Goal: Task Accomplishment & Management: Complete application form

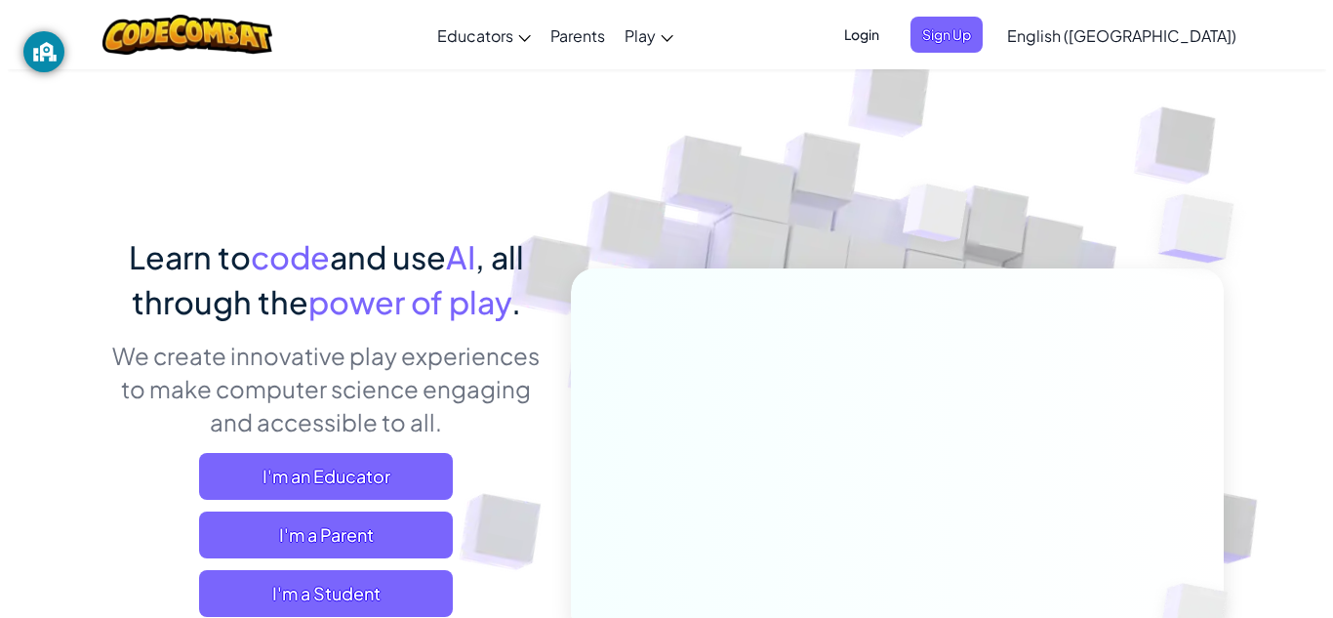
scroll to position [39, 0]
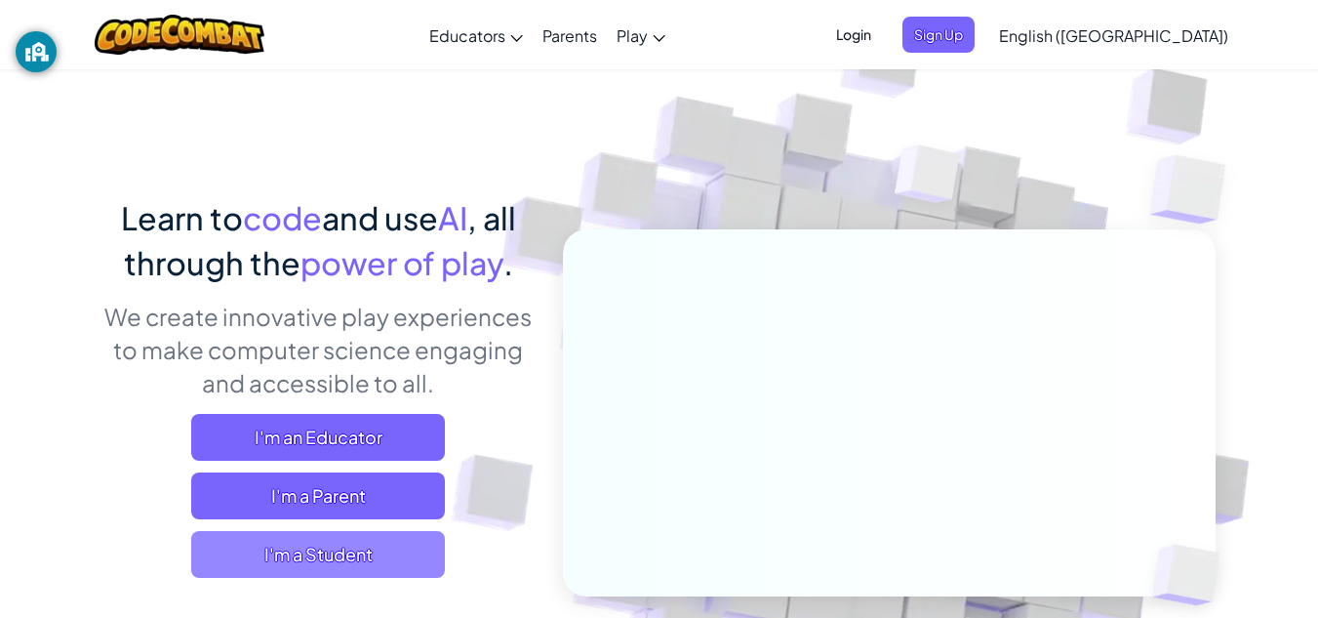
click at [315, 556] on span "I'm a Student" at bounding box center [318, 554] width 254 height 47
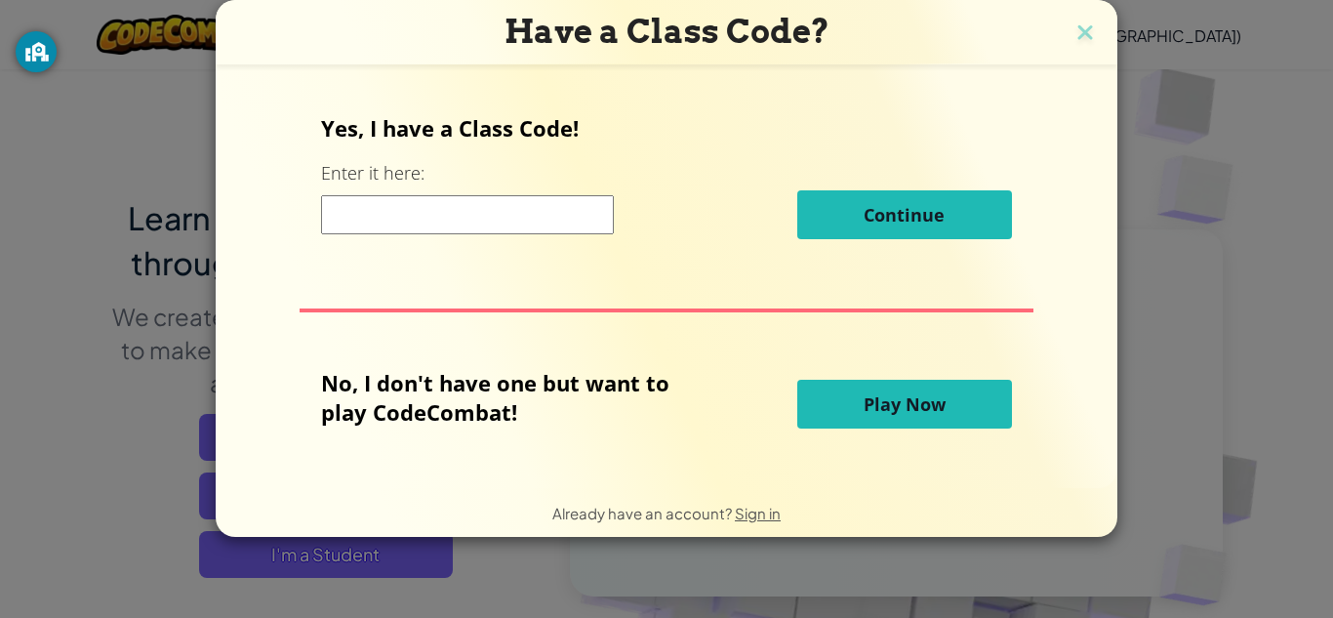
click at [555, 223] on input at bounding box center [467, 214] width 293 height 39
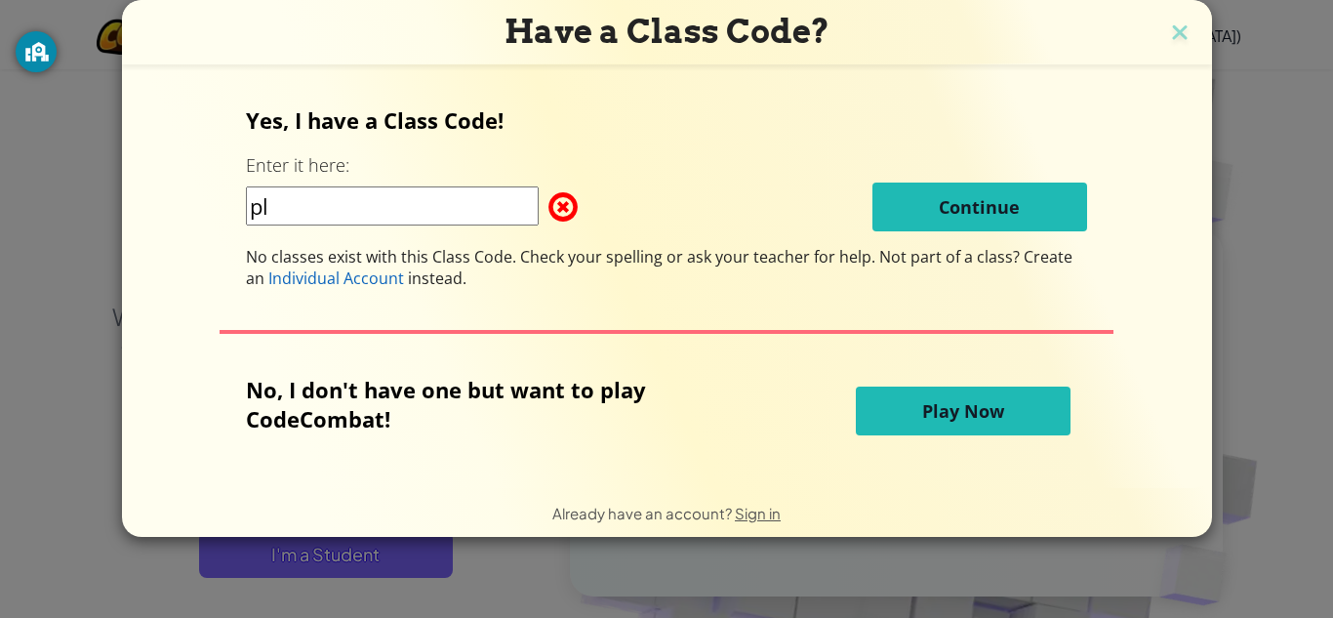
type input "p"
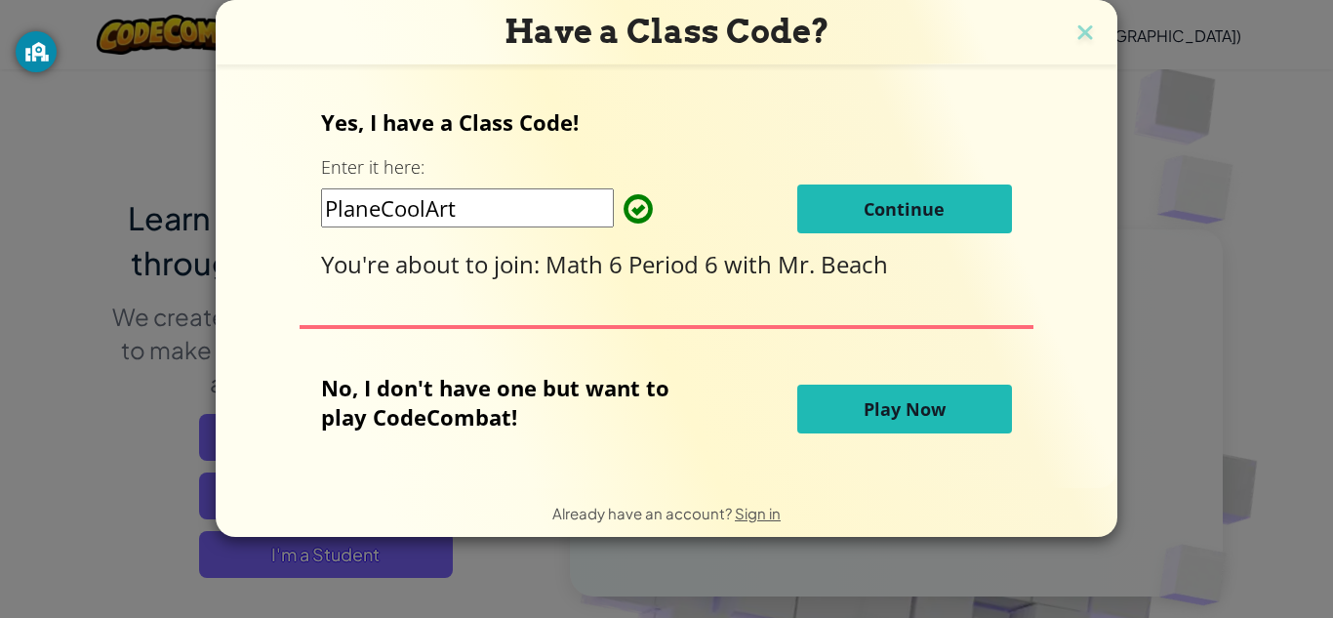
type input "PlaneCoolArt"
click at [858, 186] on button "Continue" at bounding box center [904, 208] width 215 height 49
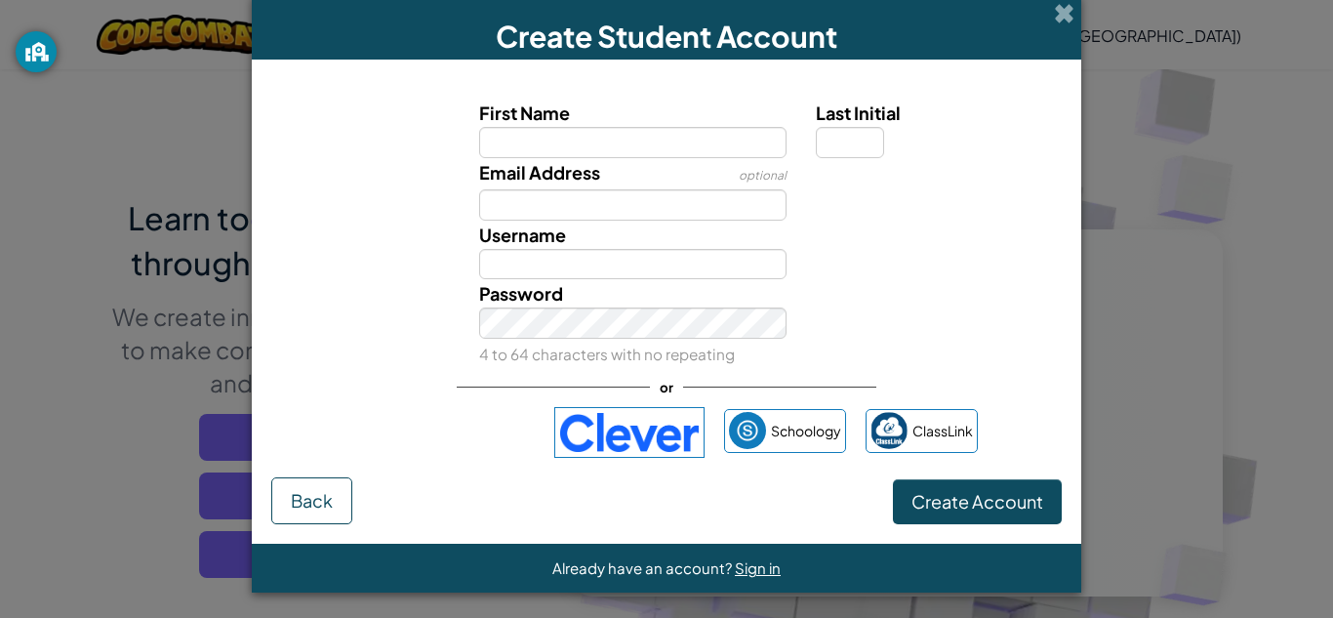
scroll to position [6, 0]
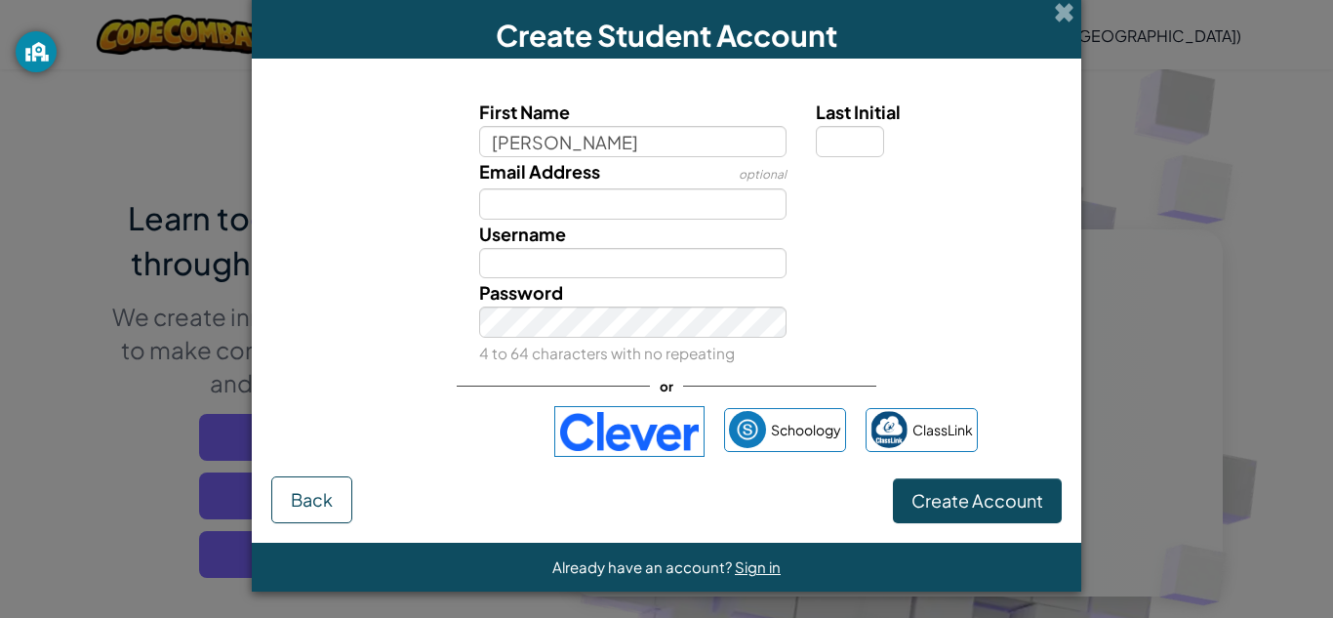
type input "jonathan"
type input "Jonathan"
click at [866, 135] on input "Last Initial" at bounding box center [850, 141] width 68 height 31
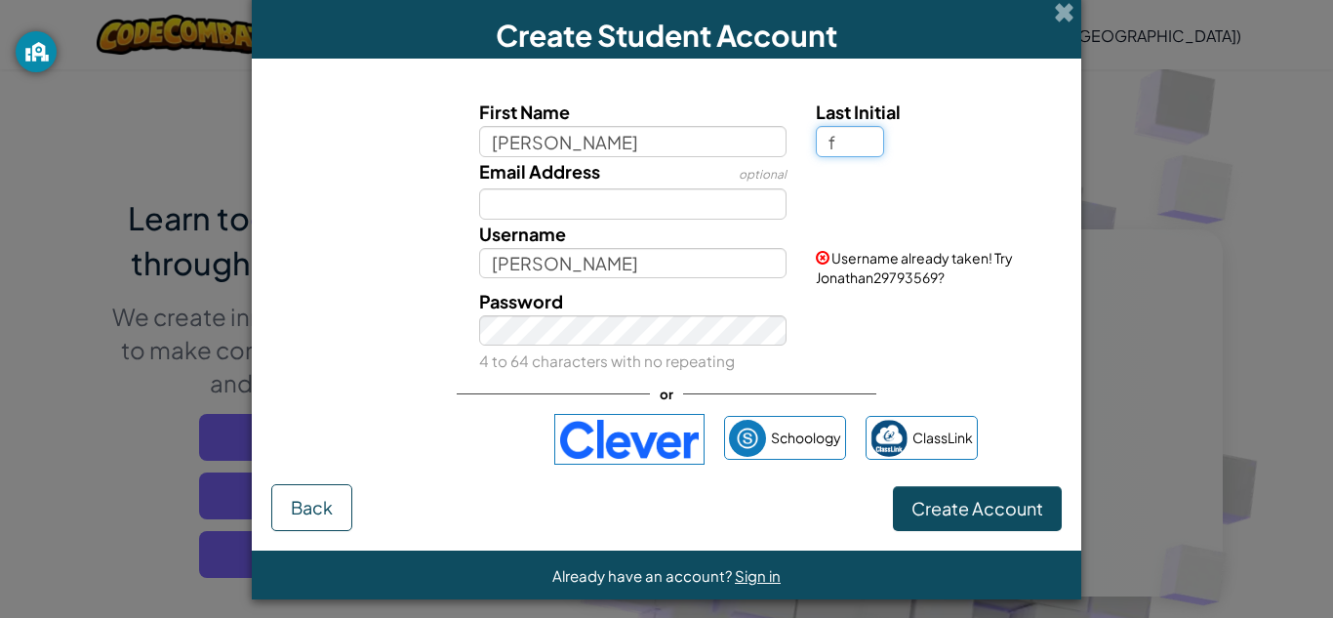
type input "f"
type input "JonathanF"
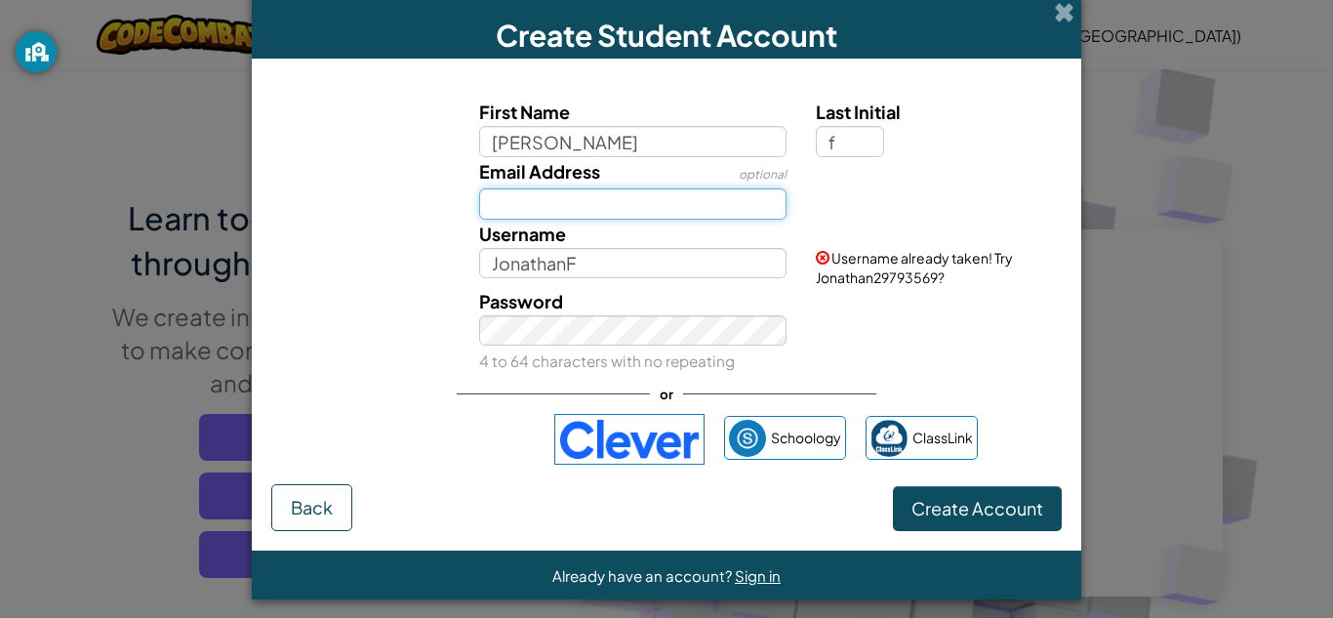
click at [721, 198] on input "Email Address" at bounding box center [633, 203] width 308 height 31
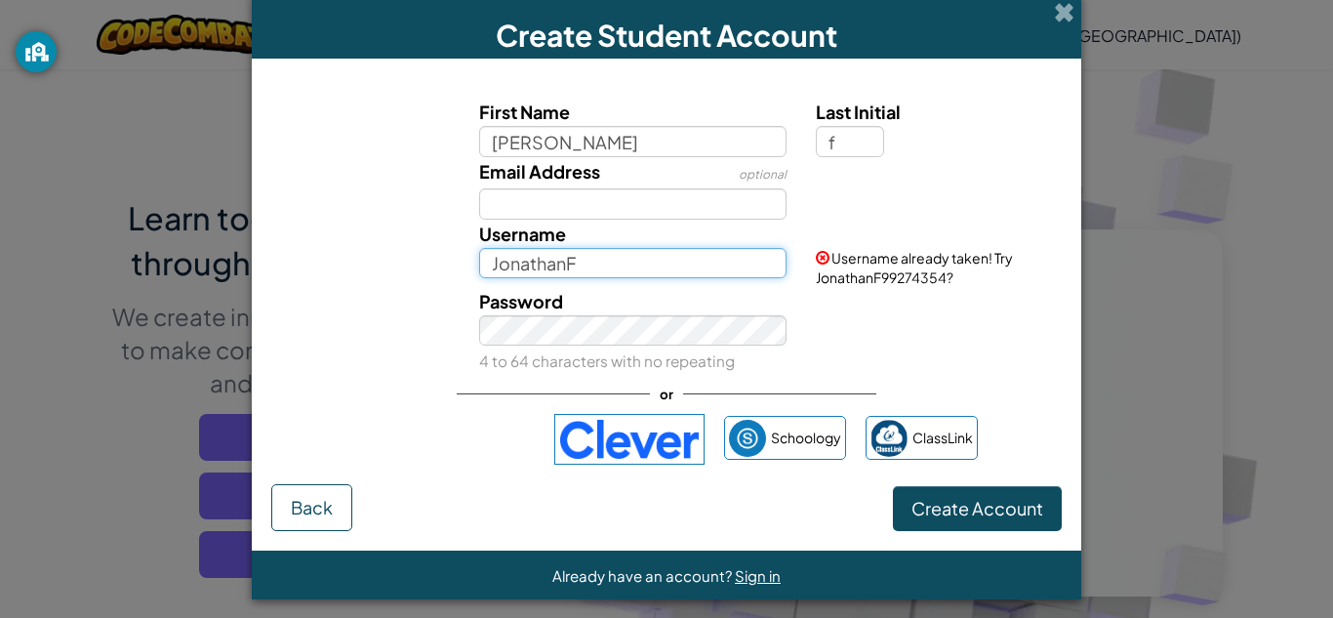
click at [676, 273] on input "JonathanF" at bounding box center [633, 263] width 308 height 31
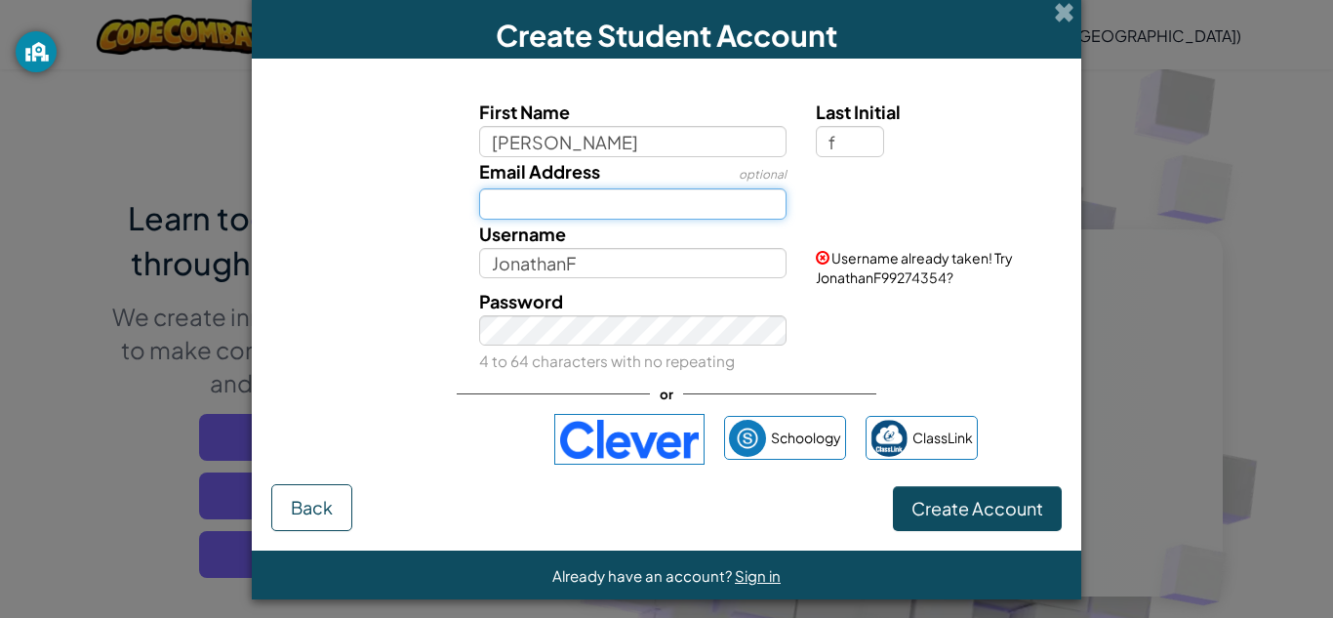
click at [689, 201] on input "Email Address" at bounding box center [633, 203] width 308 height 31
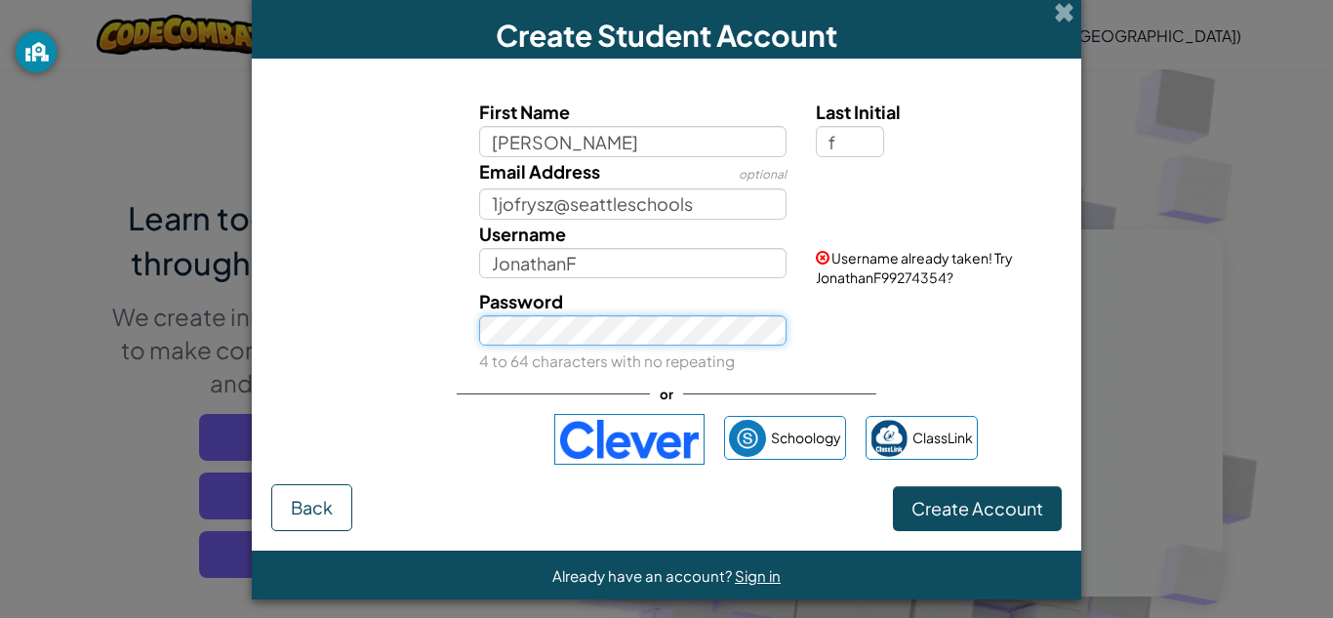
click at [893, 486] on button "Create Account" at bounding box center [977, 508] width 169 height 45
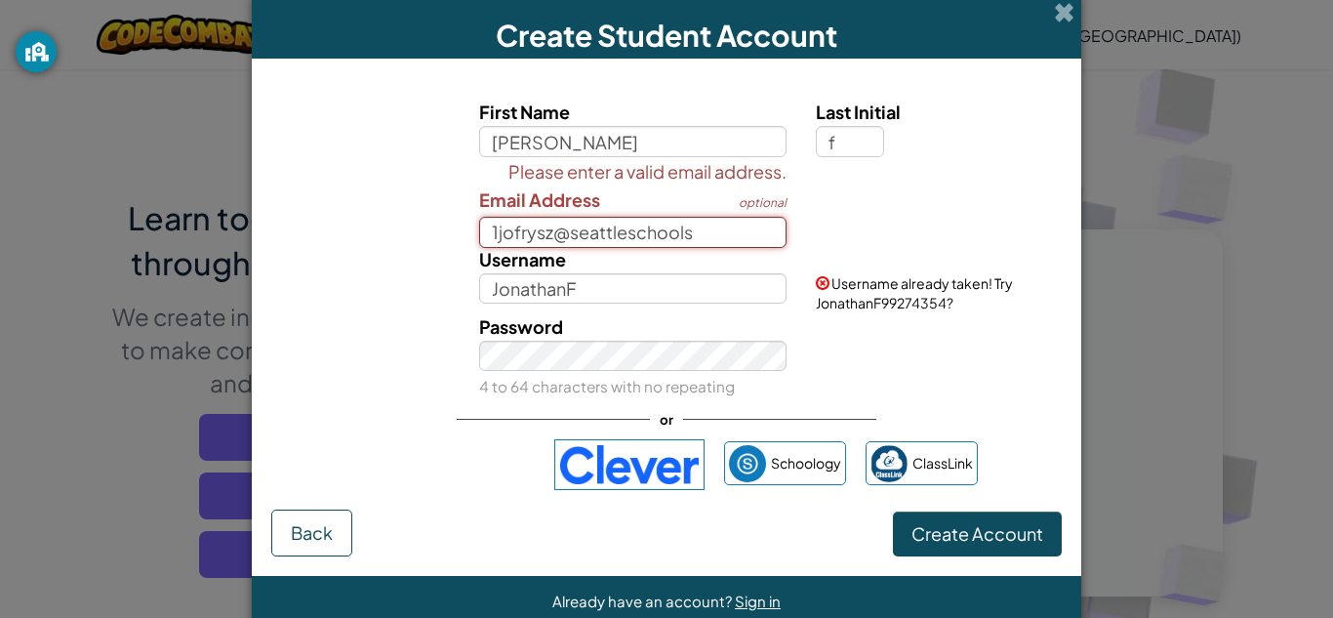
click at [707, 240] on input "1jofrysz@seattleschools" at bounding box center [633, 232] width 308 height 31
type input "[EMAIL_ADDRESS][DOMAIN_NAME]"
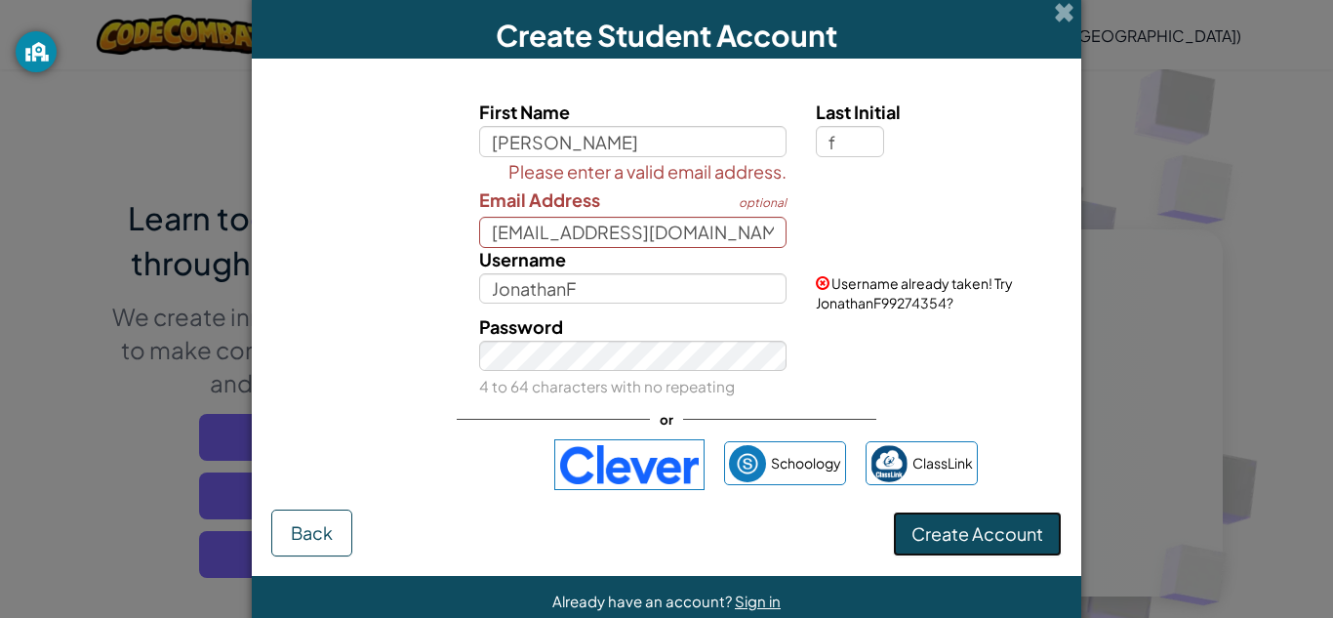
click at [918, 540] on span "Create Account" at bounding box center [977, 533] width 132 height 22
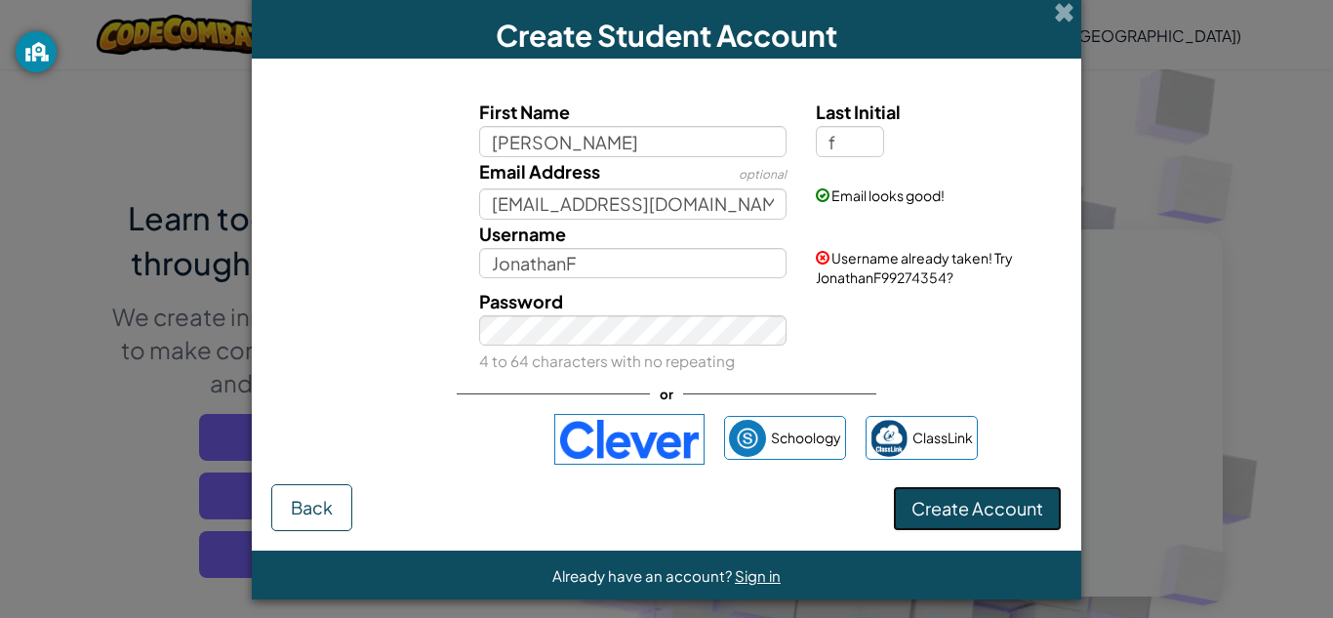
click at [919, 522] on button "Create Account" at bounding box center [977, 508] width 169 height 45
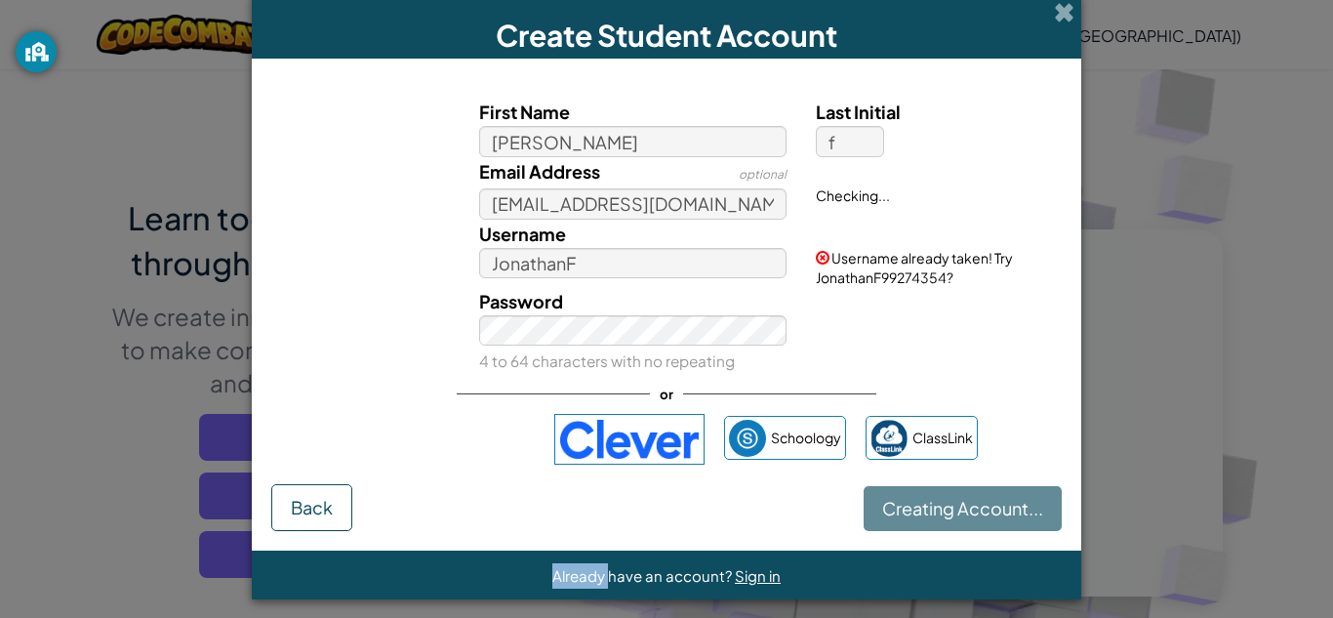
click at [919, 522] on div "Creating Account... Back" at bounding box center [666, 507] width 790 height 47
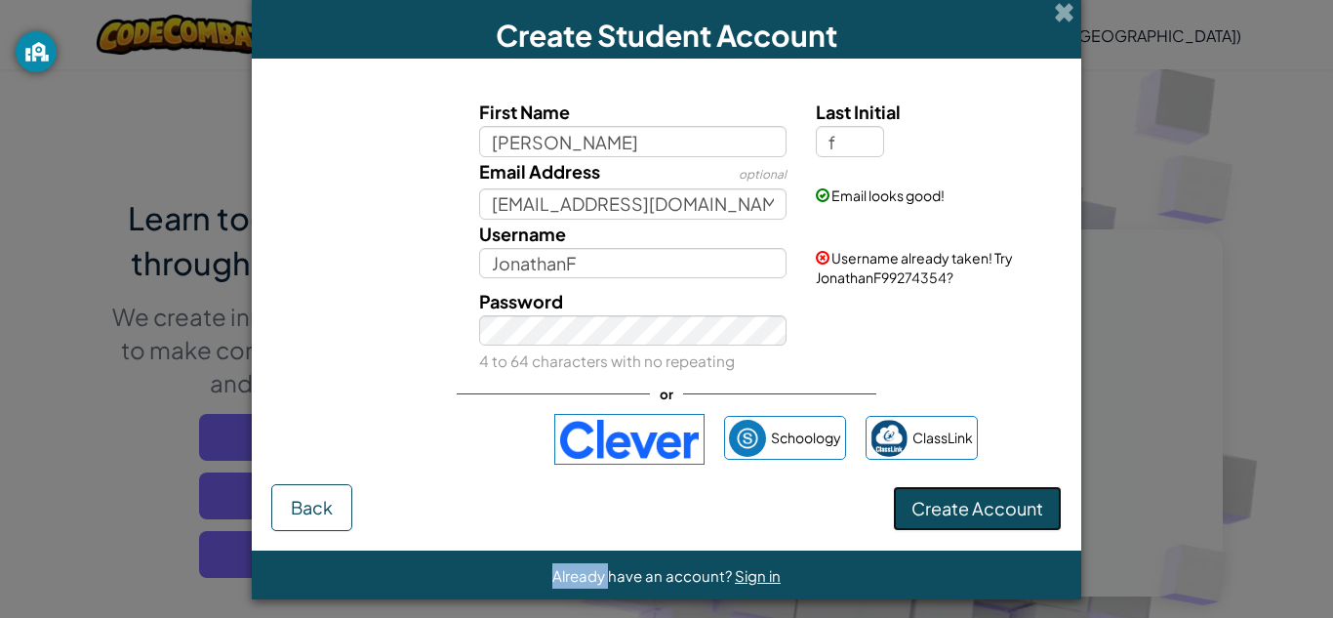
drag, startPoint x: 939, startPoint y: 507, endPoint x: 895, endPoint y: 510, distance: 44.0
drag, startPoint x: 895, startPoint y: 510, endPoint x: 798, endPoint y: 510, distance: 96.6
click at [798, 510] on div "Create Account Back" at bounding box center [666, 507] width 790 height 47
click at [928, 520] on button "Create Account" at bounding box center [977, 508] width 169 height 45
click at [1010, 508] on button "Create Account" at bounding box center [977, 508] width 169 height 45
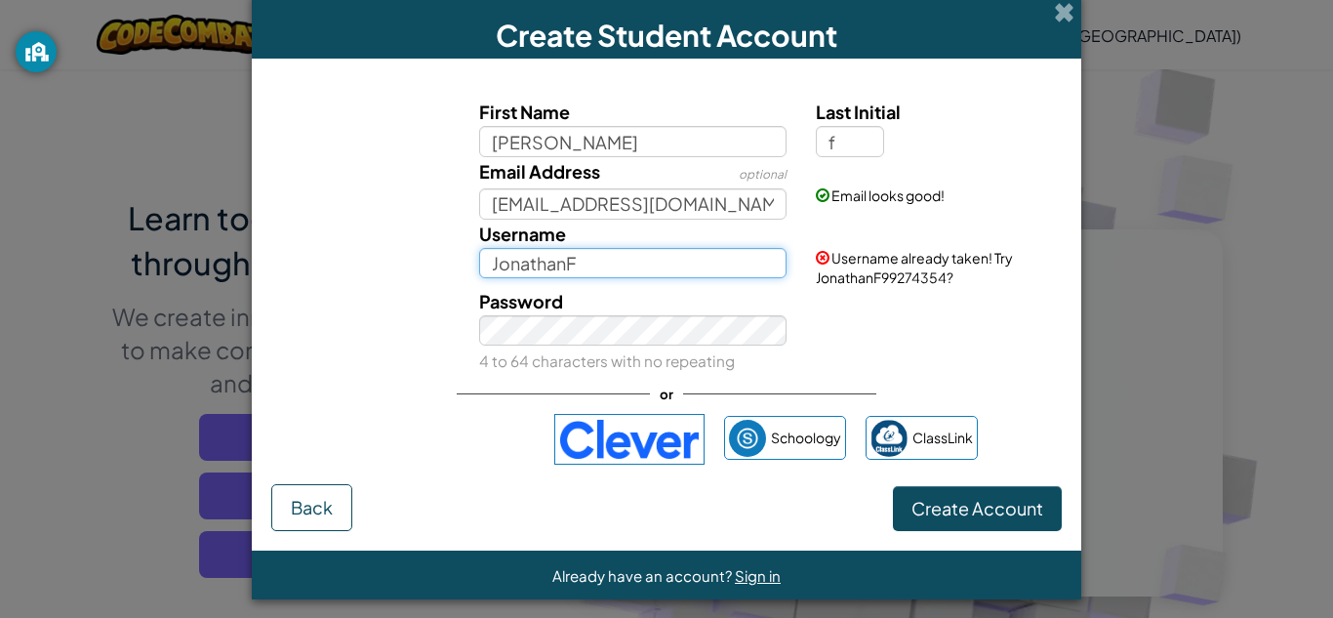
click at [738, 277] on input "JonathanF" at bounding box center [633, 263] width 308 height 31
type input "J"
type input "1jofrysz"
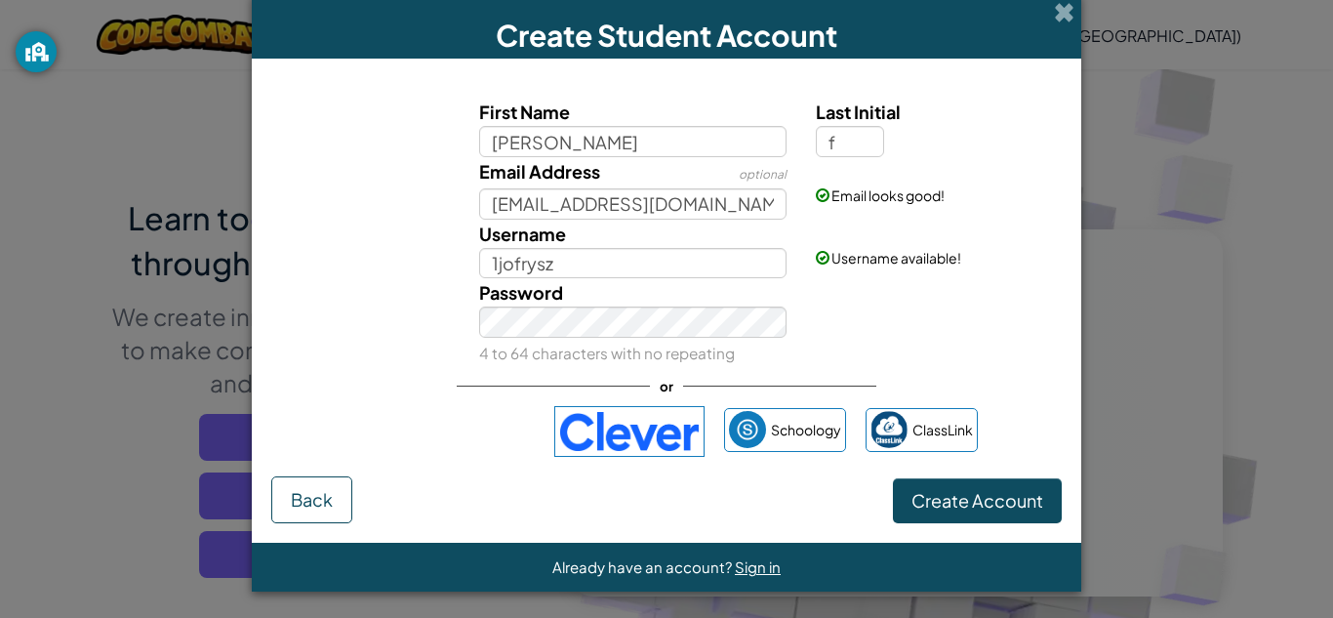
drag, startPoint x: 938, startPoint y: 506, endPoint x: 788, endPoint y: 504, distance: 149.3
click at [788, 504] on div "Create Account Back" at bounding box center [666, 499] width 790 height 47
click at [927, 500] on button "Create Account" at bounding box center [977, 500] width 169 height 45
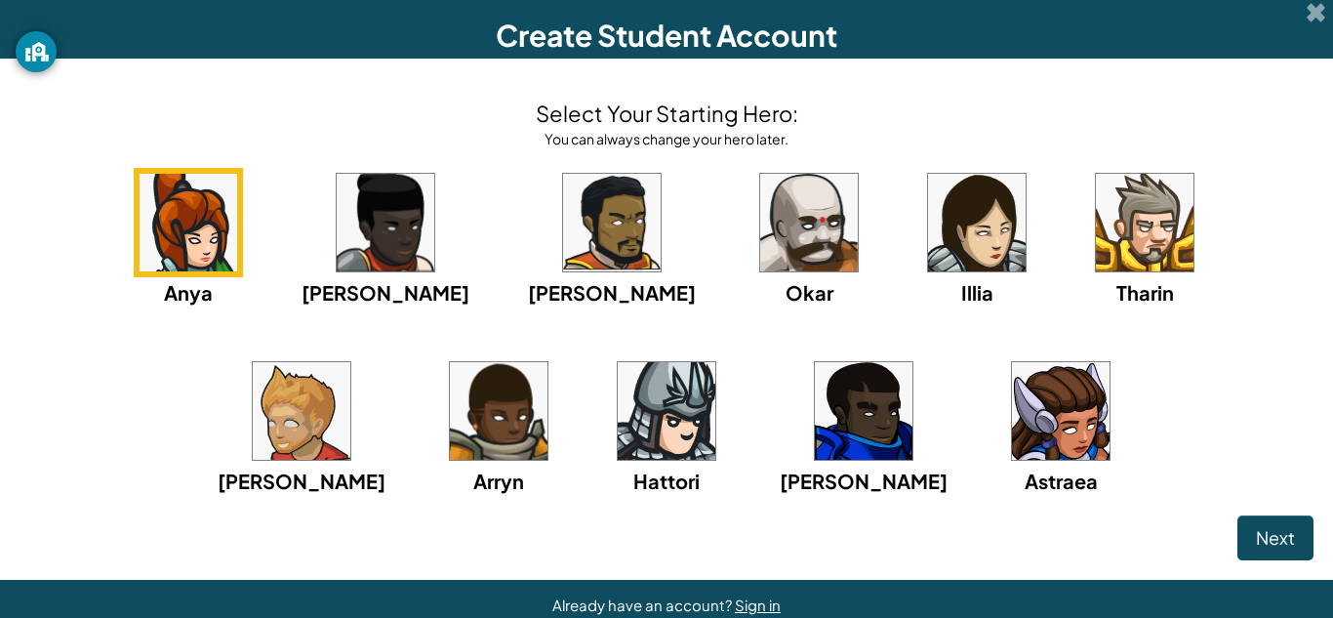
click at [563, 224] on img at bounding box center [612, 223] width 98 height 98
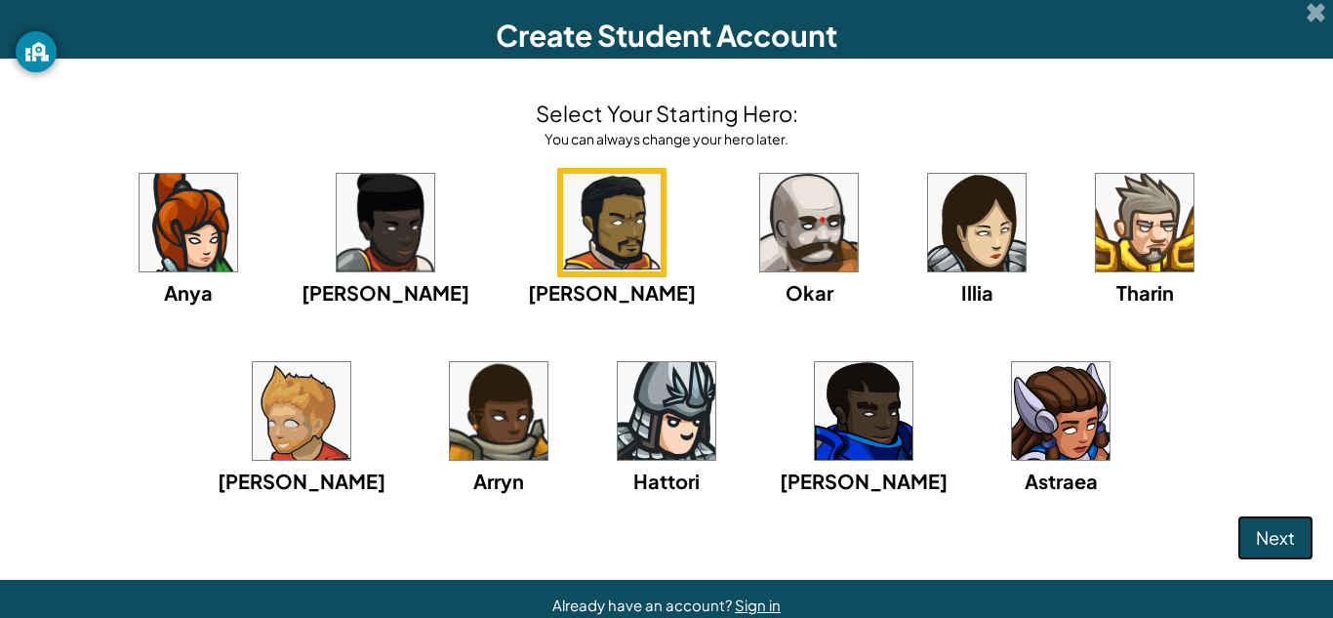
click at [1269, 541] on span "Next" at bounding box center [1275, 537] width 39 height 22
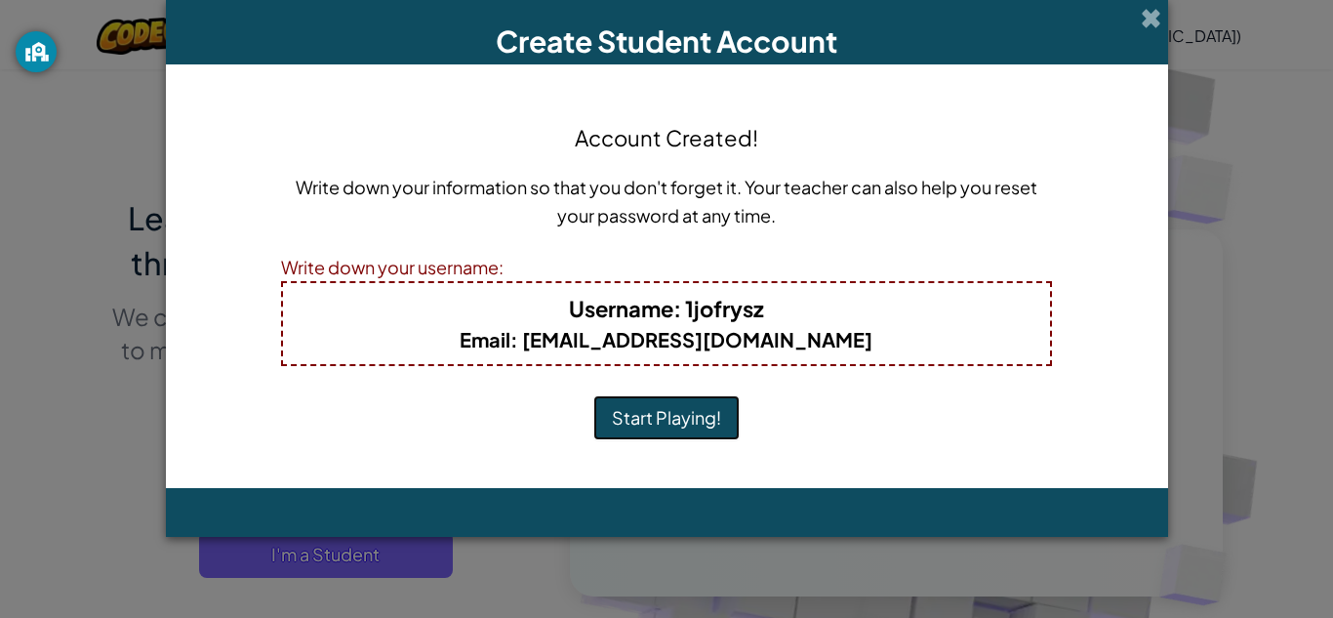
scroll to position [0, 0]
click at [691, 422] on button "Start Playing!" at bounding box center [666, 417] width 146 height 45
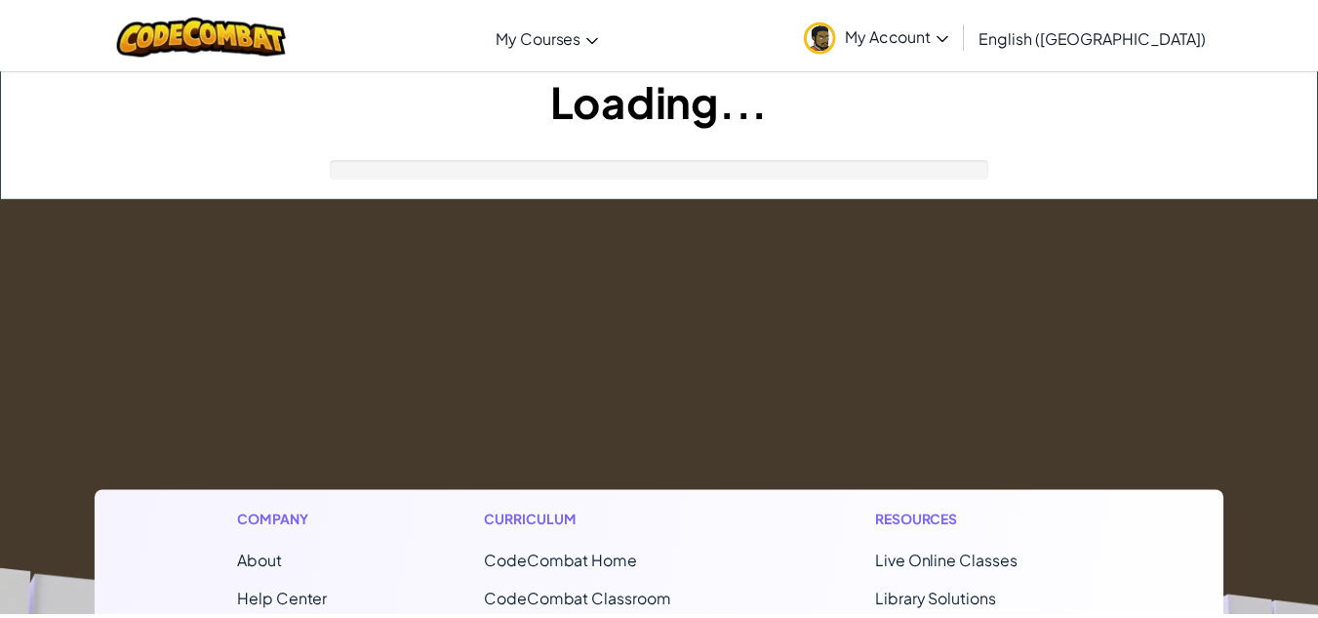
scroll to position [39, 0]
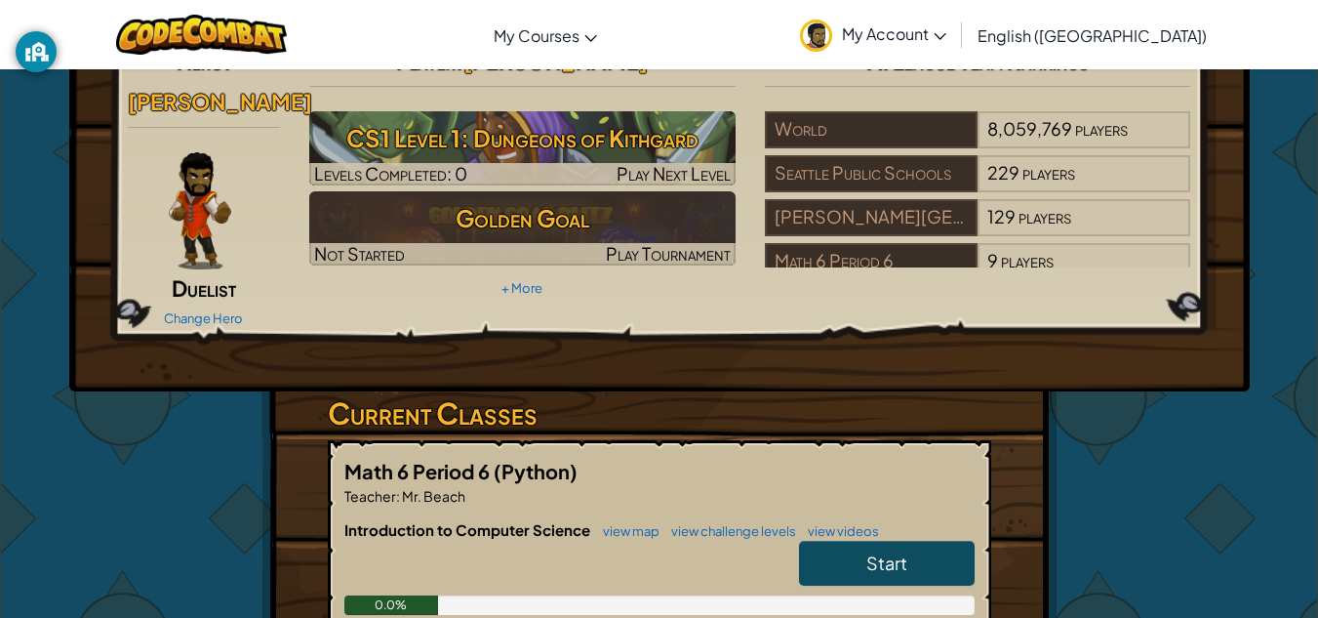
click at [915, 541] on link "Start" at bounding box center [887, 563] width 176 height 45
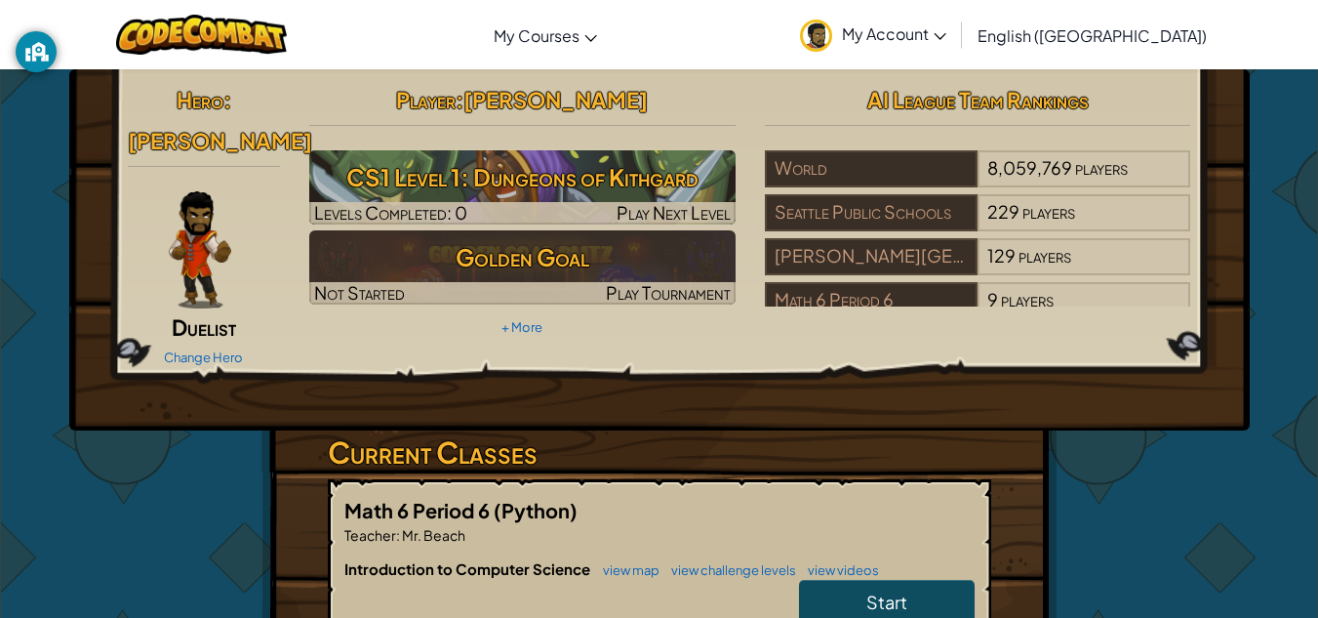
click at [864, 586] on link "Start" at bounding box center [887, 602] width 176 height 45
click at [871, 586] on link "Start" at bounding box center [887, 602] width 176 height 45
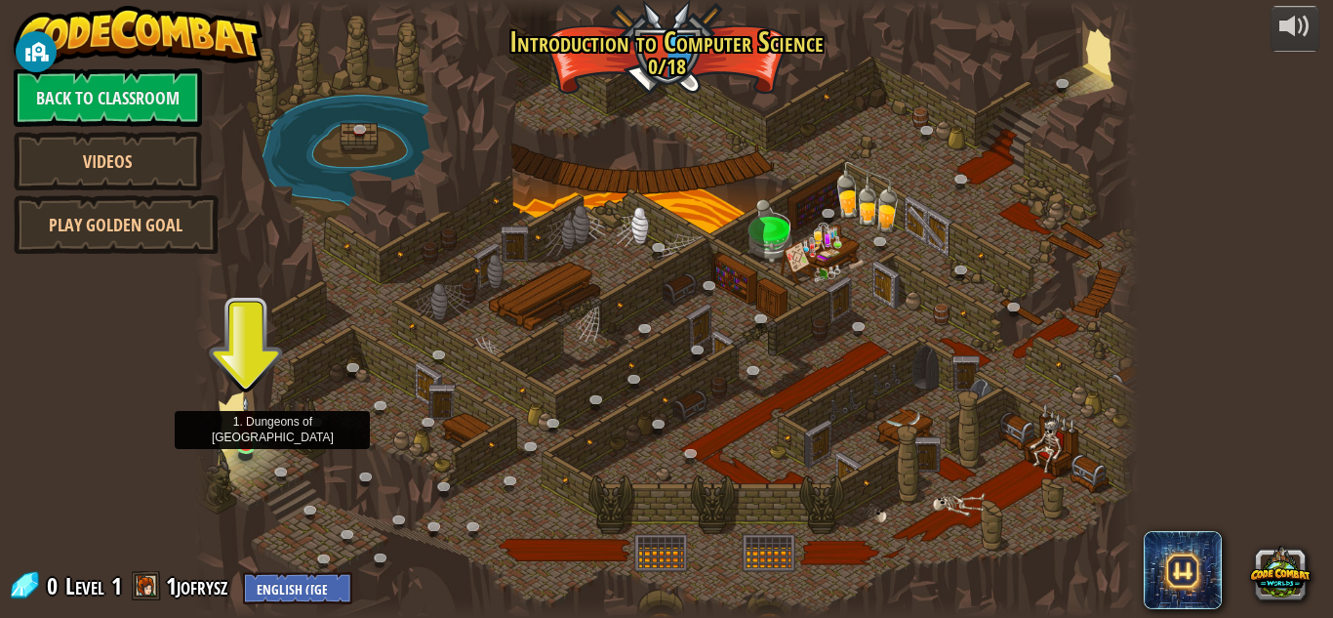
click at [249, 431] on img at bounding box center [246, 420] width 22 height 51
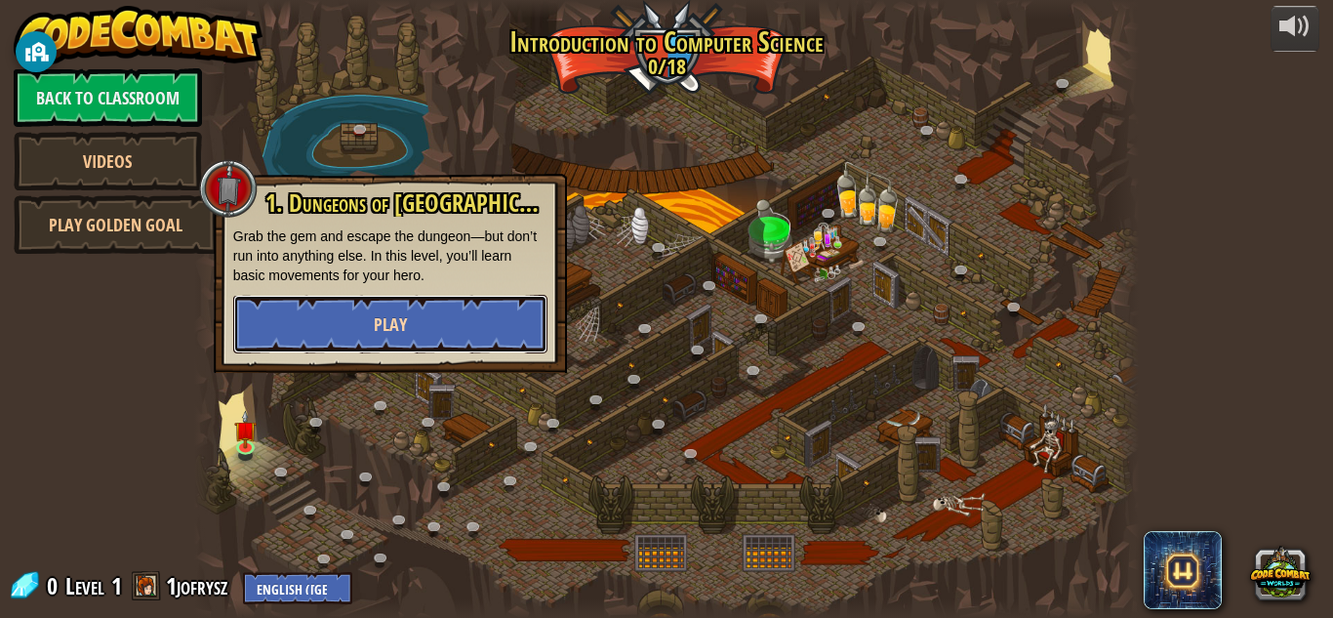
click at [349, 342] on button "Play" at bounding box center [390, 324] width 314 height 59
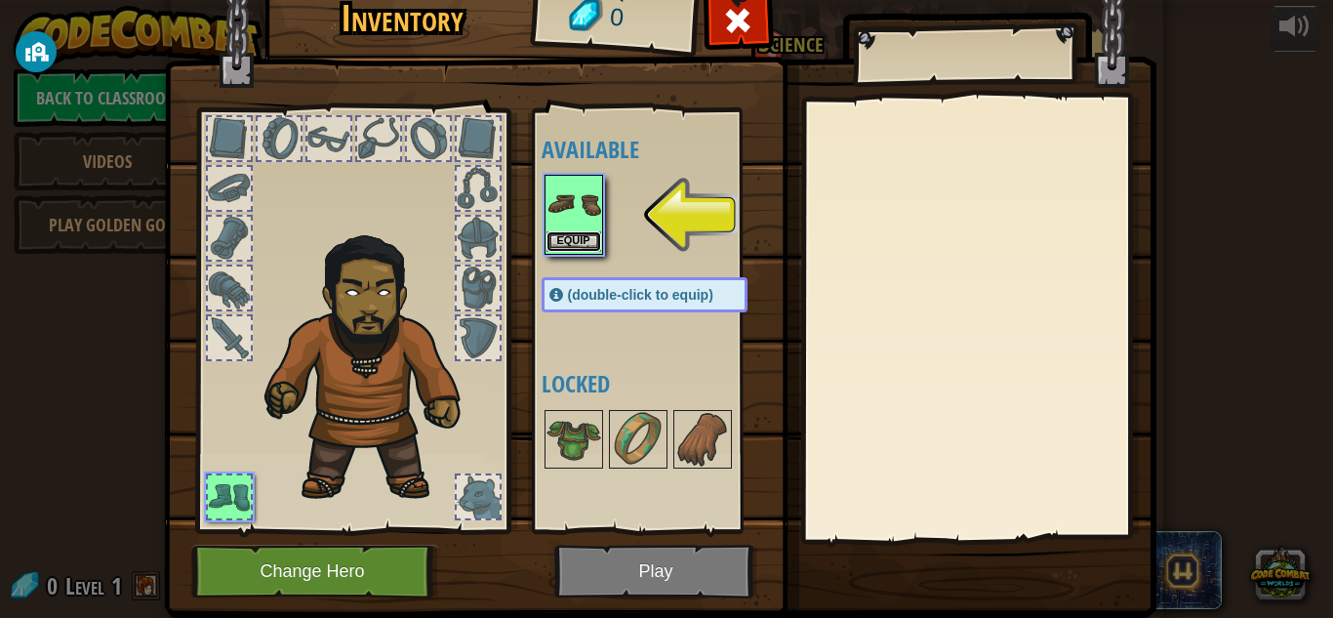
click at [577, 232] on button "Equip" at bounding box center [573, 241] width 55 height 20
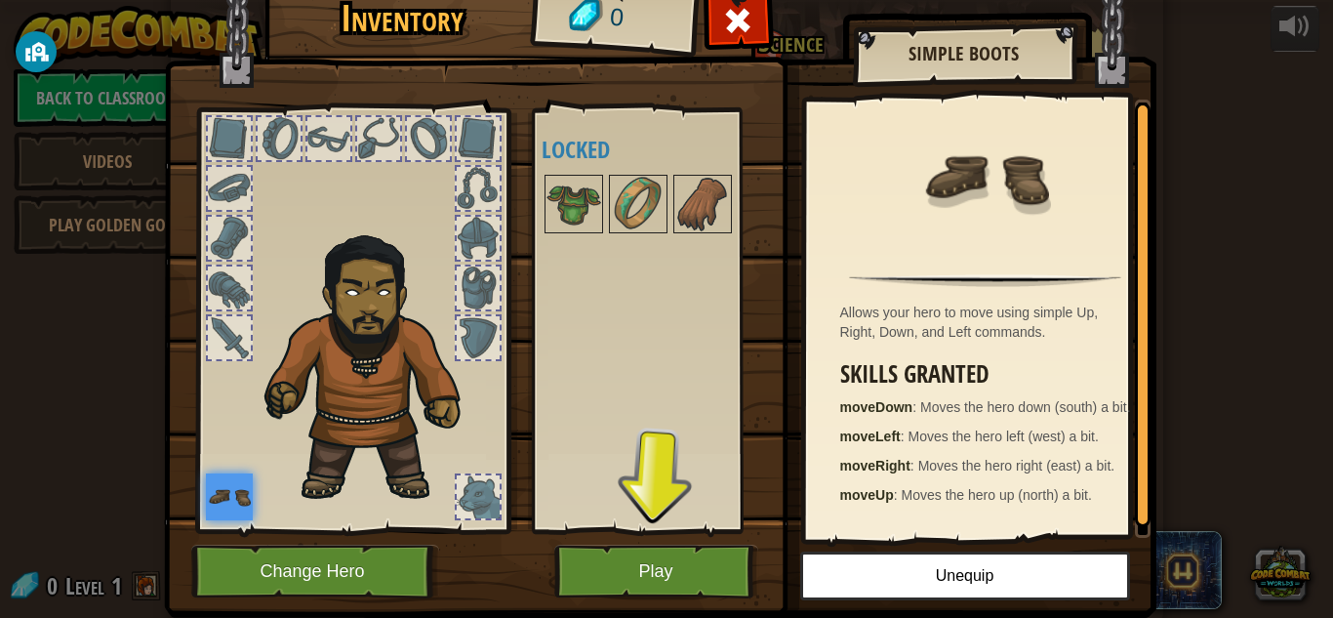
click at [320, 150] on div at bounding box center [328, 138] width 43 height 43
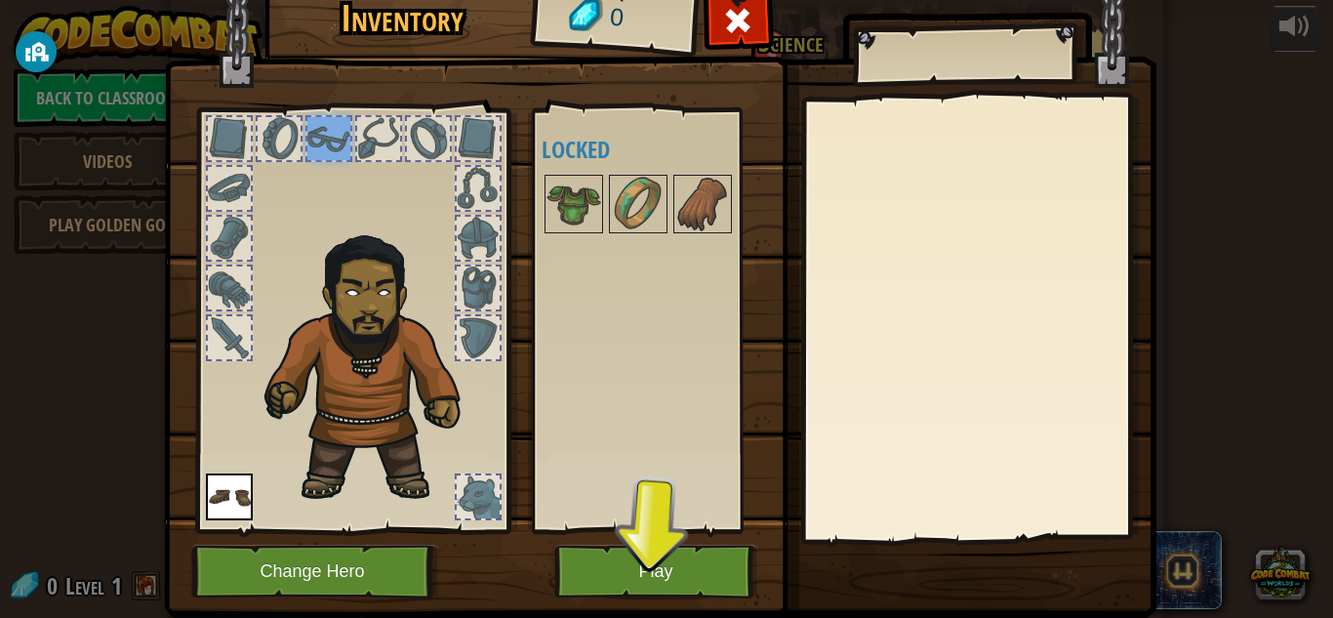
click at [355, 144] on div at bounding box center [378, 138] width 47 height 47
click at [407, 156] on div at bounding box center [428, 138] width 43 height 43
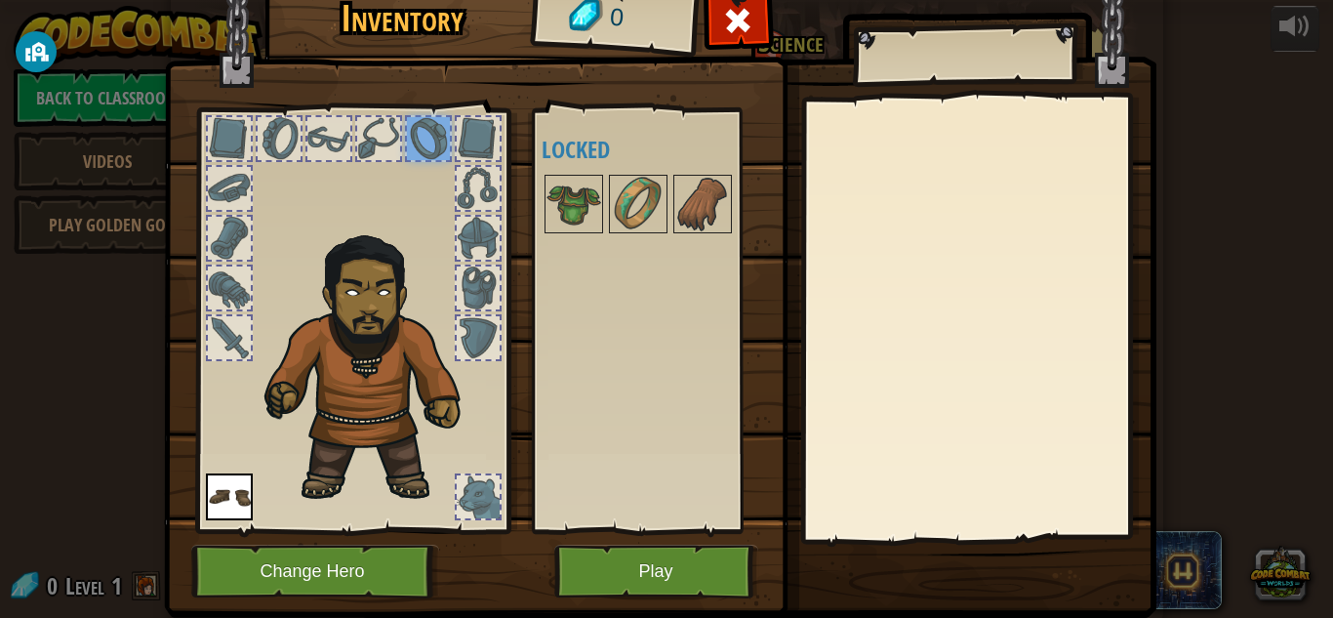
click at [270, 139] on div at bounding box center [279, 138] width 43 height 43
click at [243, 282] on div at bounding box center [229, 287] width 47 height 47
click at [560, 254] on div "Available Equip (double-click to equip) Locked" at bounding box center [664, 320] width 245 height 407
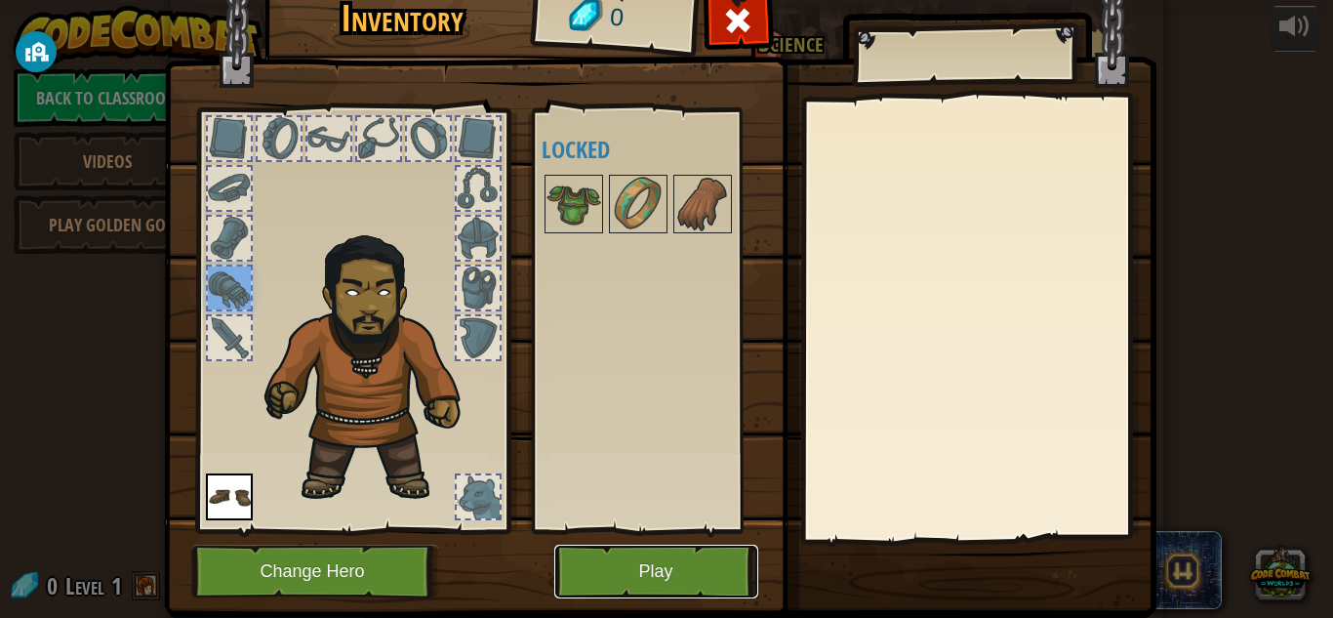
click at [602, 586] on button "Play" at bounding box center [656, 571] width 204 height 54
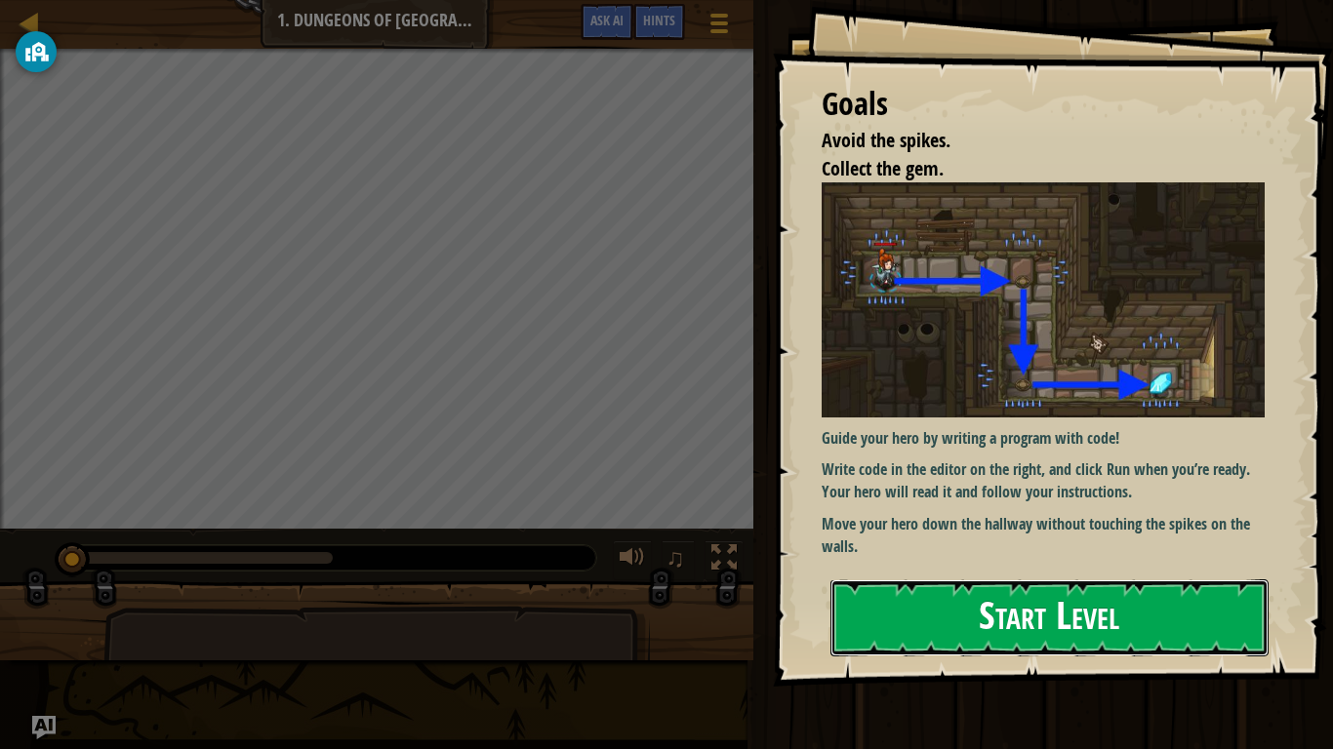
click at [945, 587] on button "Start Level" at bounding box center [1049, 618] width 438 height 77
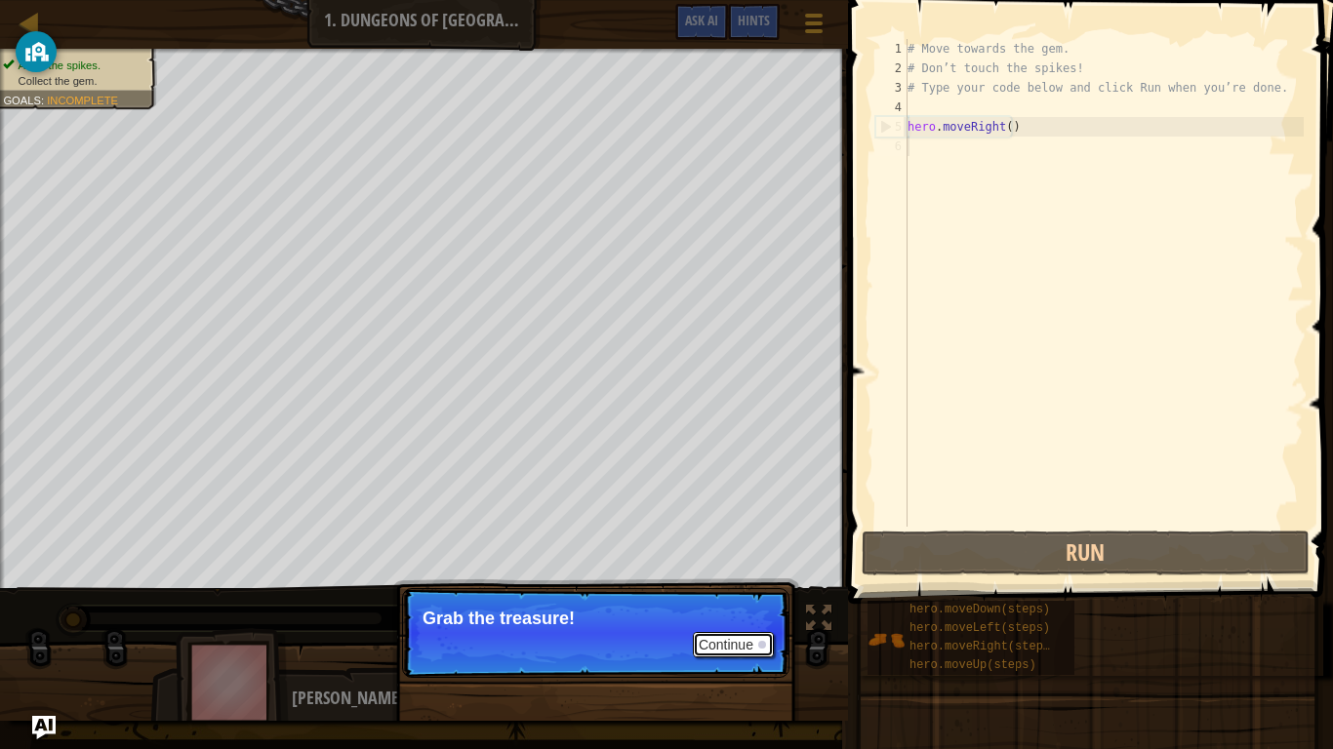
click at [747, 617] on button "Continue" at bounding box center [733, 644] width 81 height 25
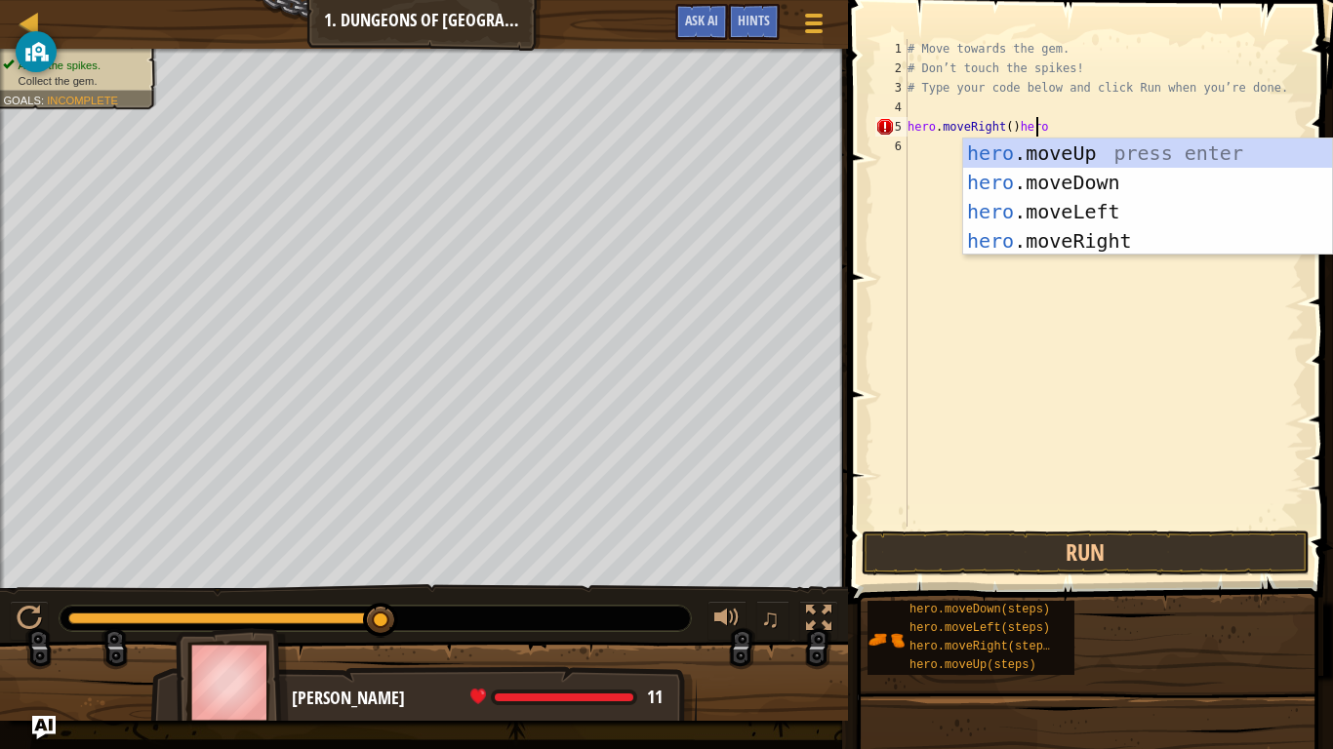
scroll to position [9, 10]
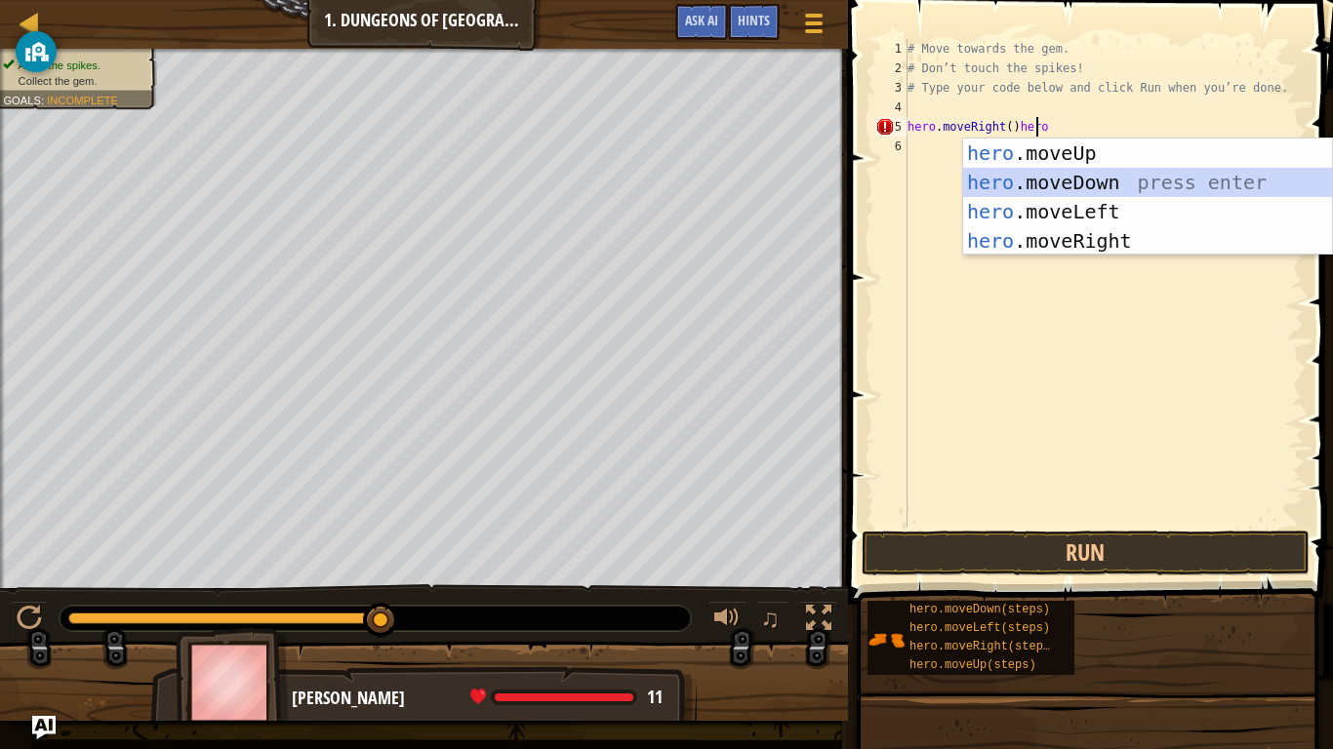
click at [1020, 184] on div "hero .moveUp press enter hero .moveDown press enter hero .moveLeft press enter …" at bounding box center [1147, 227] width 369 height 176
type textarea "hero.moveRight()hero.moveDown()"
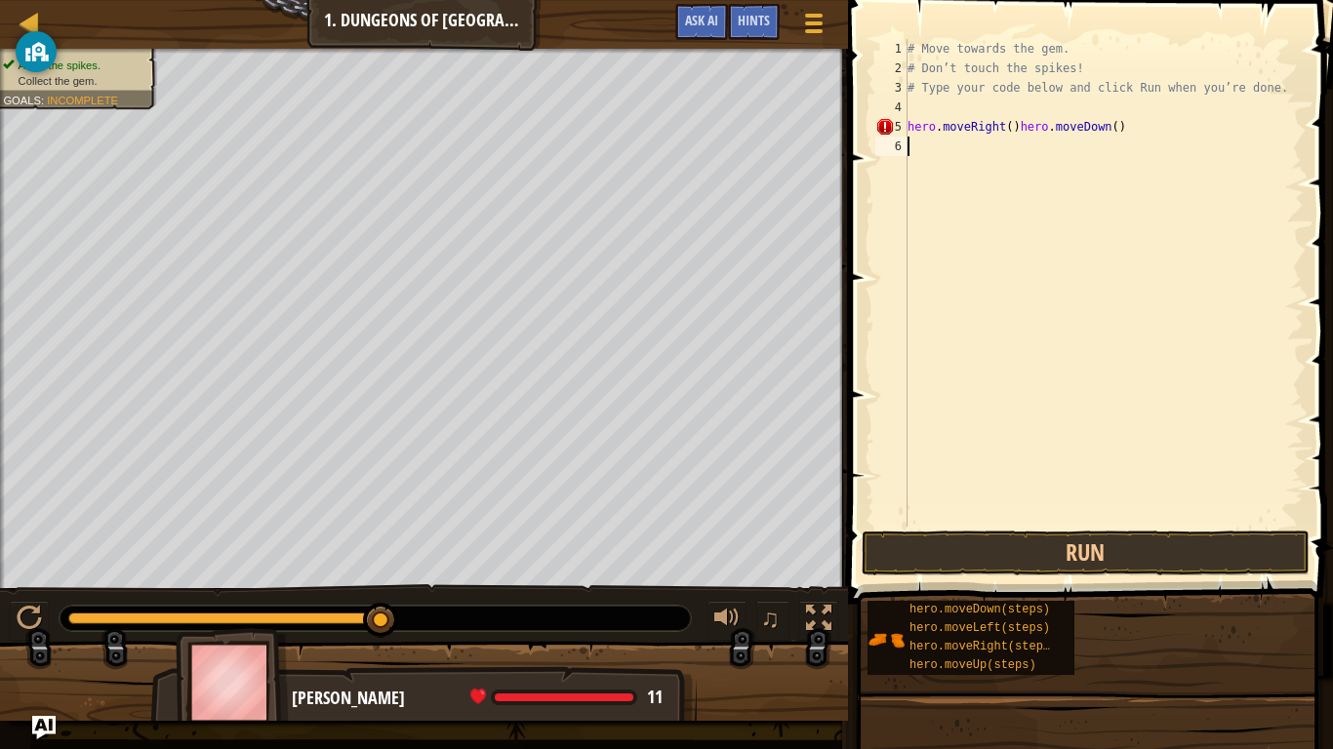
scroll to position [9, 0]
type textarea "hero.moveRight()hero.moveDown()"
click at [1127, 127] on div "# Move towards the gem. # Don’t touch the spikes! # Type your code below and cl…" at bounding box center [1104, 302] width 400 height 527
type textarea "hero.moveRight()"
click at [936, 149] on div "# Move towards the gem. # Don’t touch the spikes! # Type your code below and cl…" at bounding box center [1104, 302] width 400 height 527
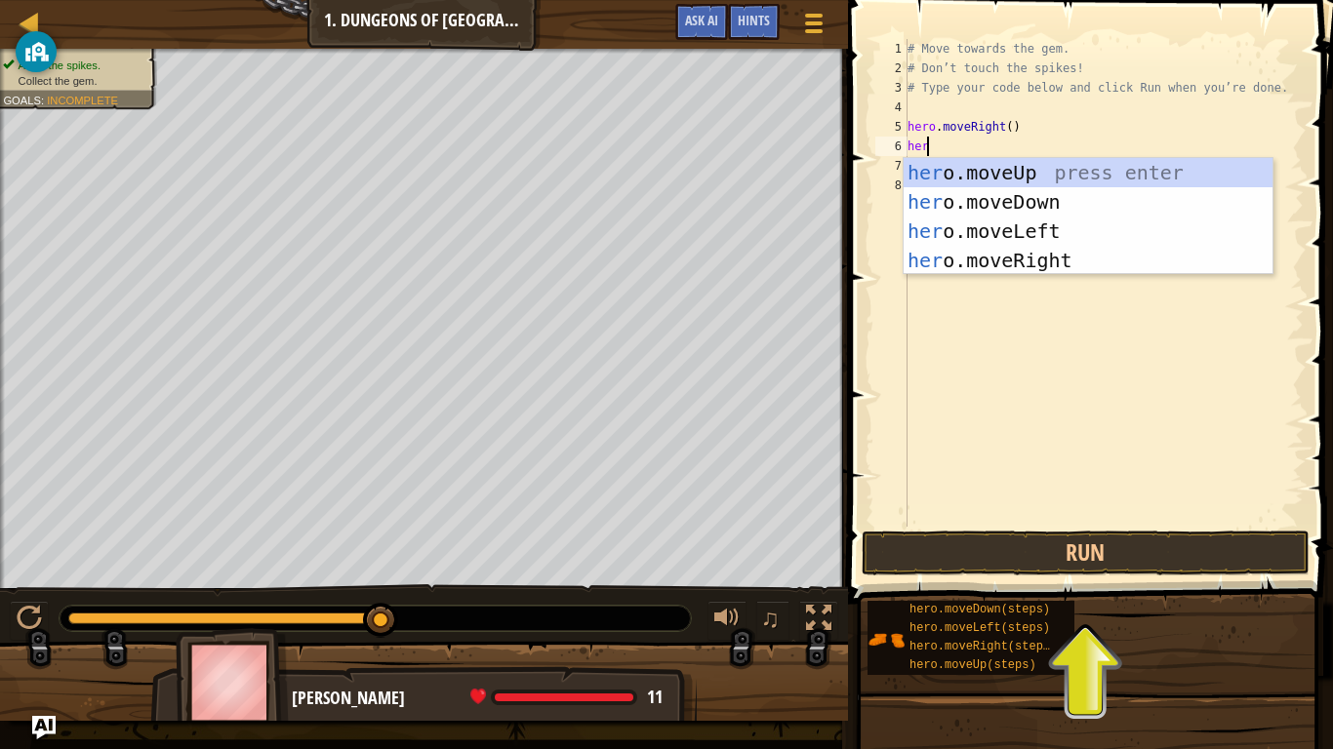
type textarea "hero"
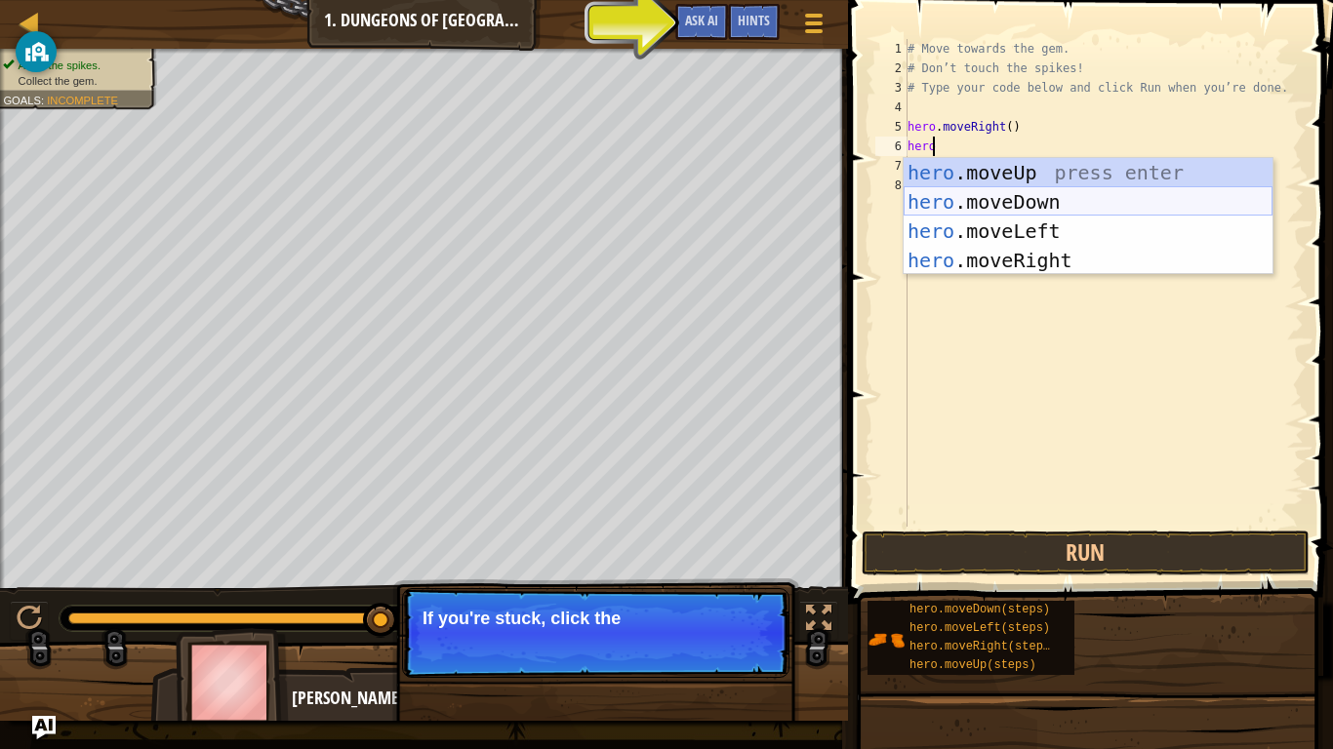
click at [1033, 200] on div "hero .moveUp press enter hero .moveDown press enter hero .moveLeft press enter …" at bounding box center [1088, 246] width 369 height 176
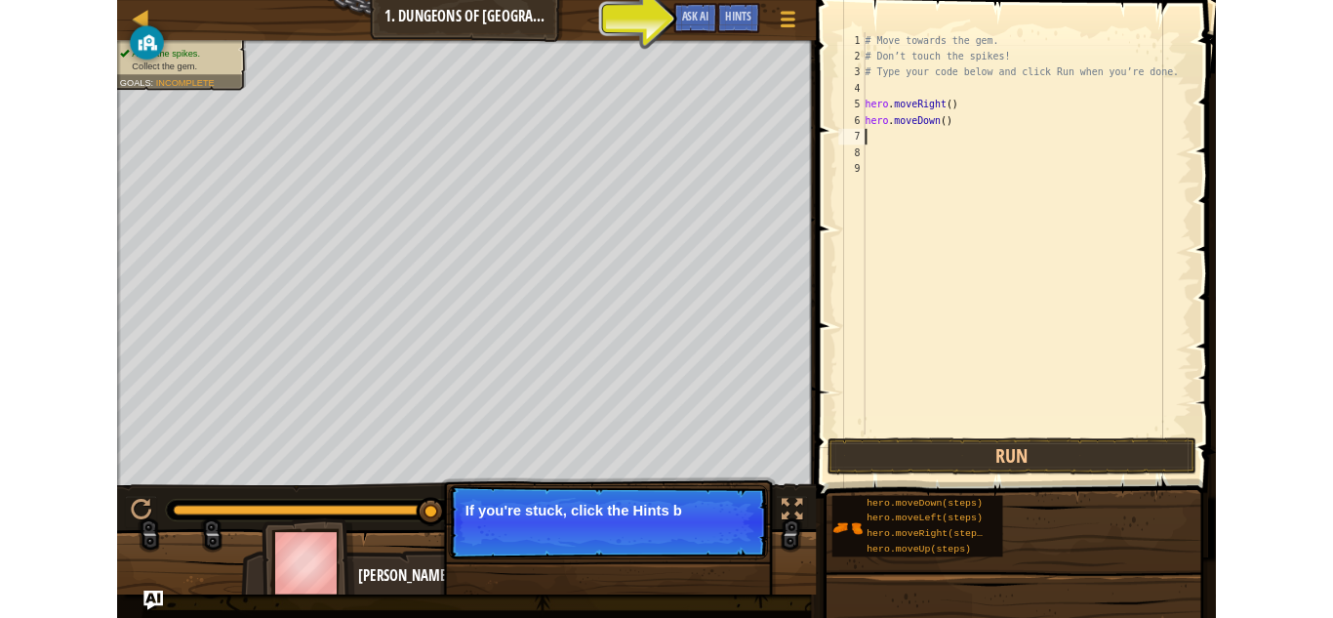
scroll to position [9, 0]
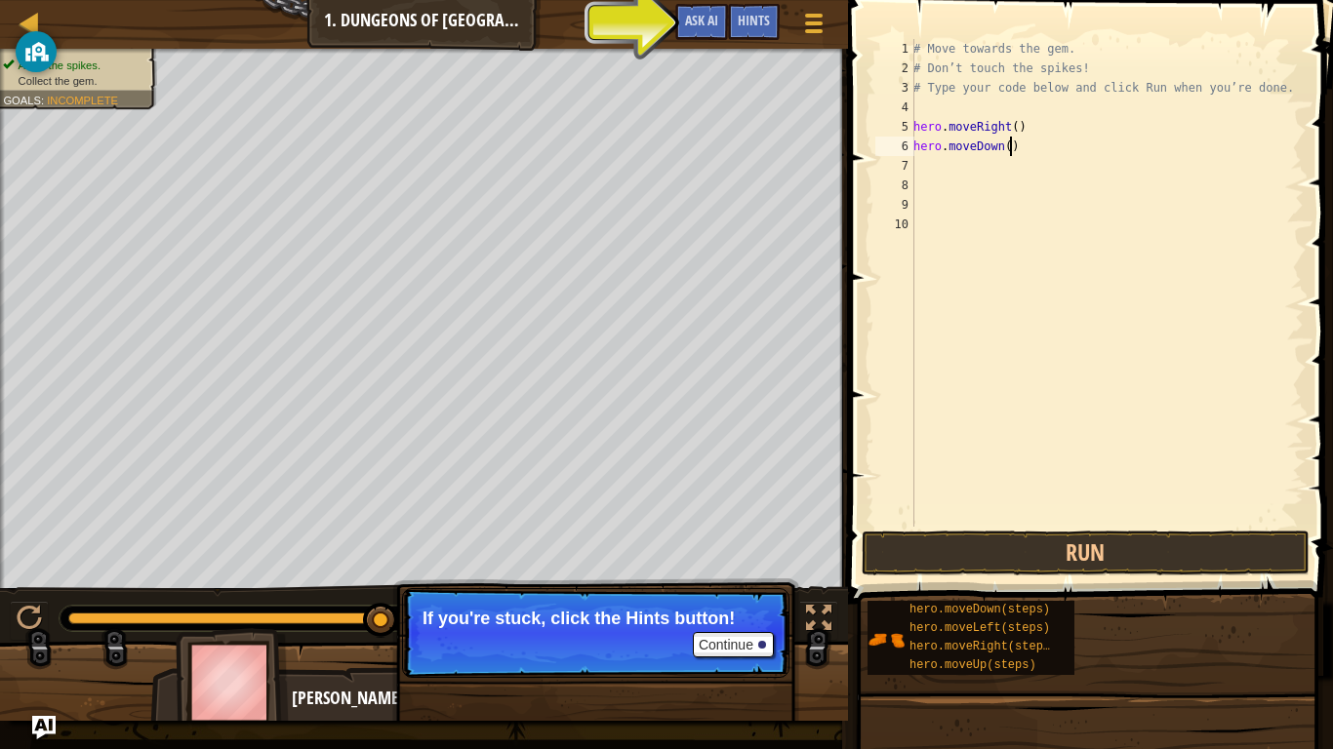
click at [1019, 151] on div "# Move towards the gem. # Don’t touch the spikes! # Type your code below and cl…" at bounding box center [1106, 302] width 394 height 527
click at [751, 617] on button "Continue" at bounding box center [733, 644] width 81 height 25
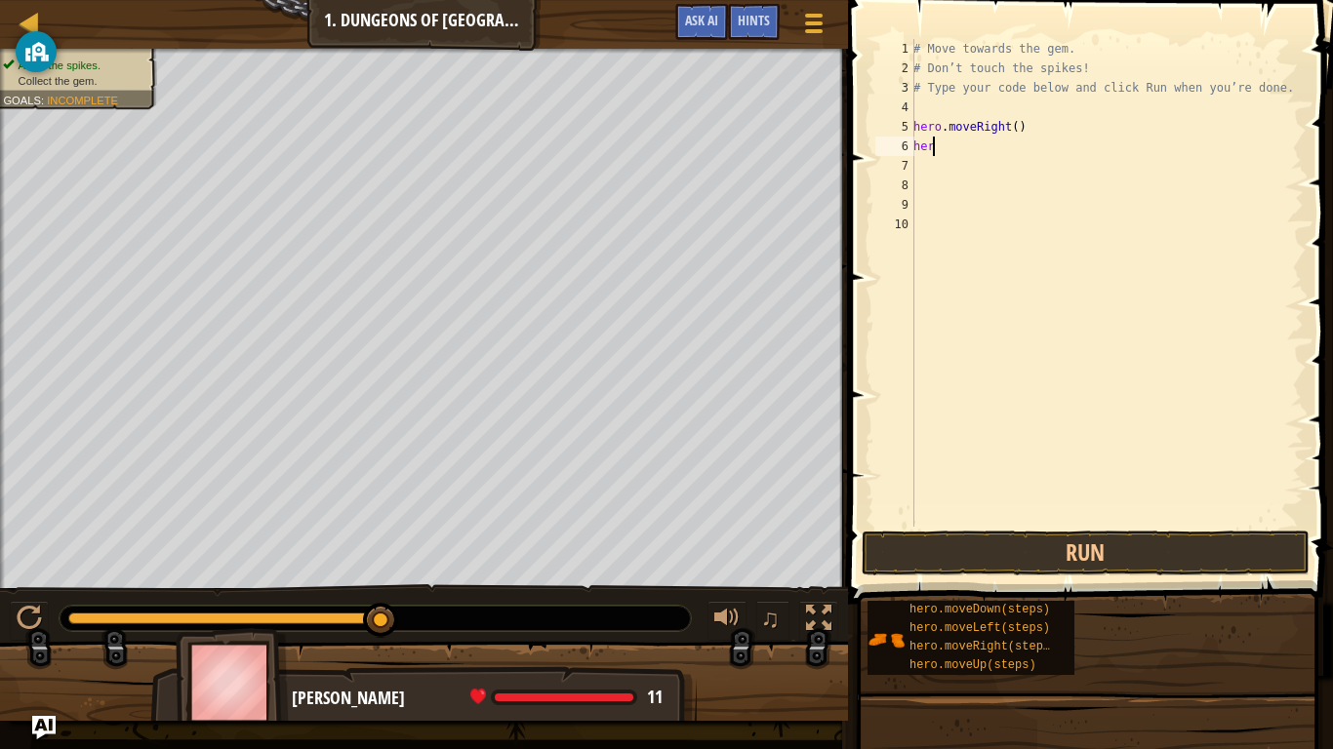
type textarea "h"
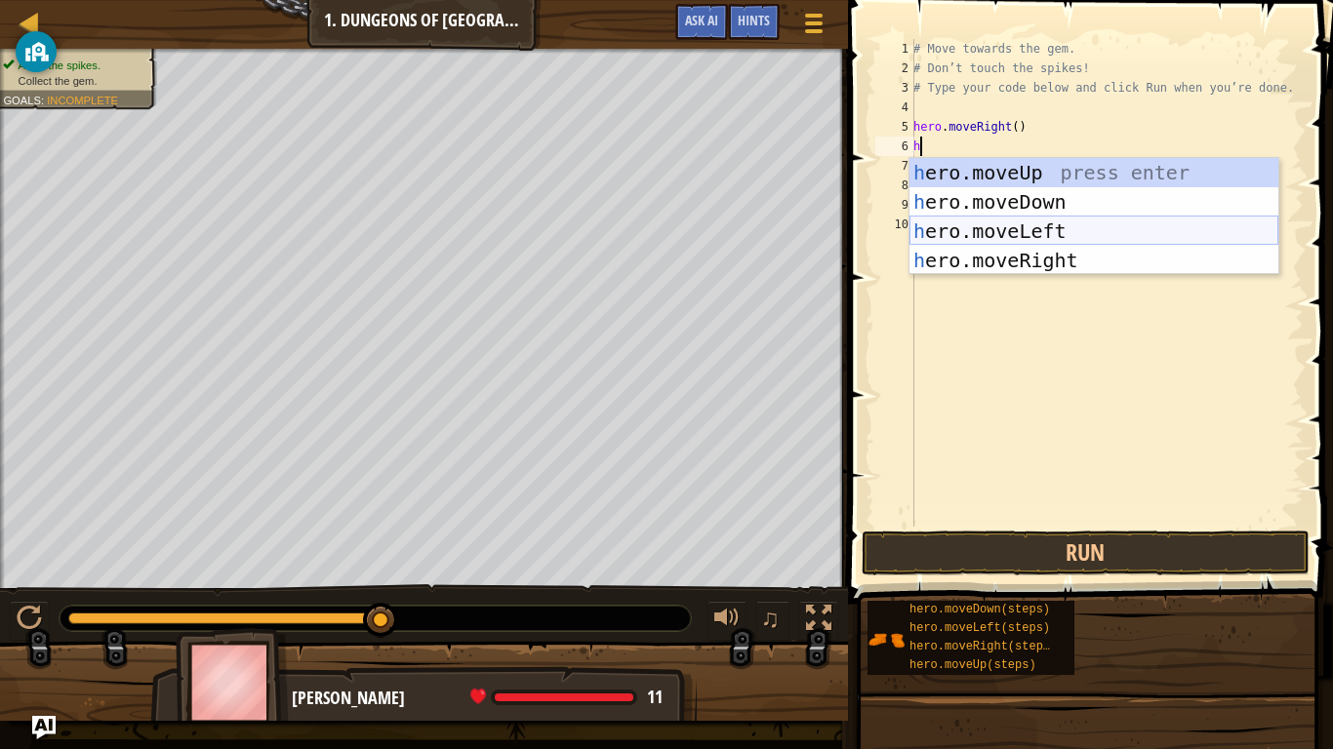
click at [1020, 221] on div "h ero.moveUp press enter h ero.moveDown press enter h ero.moveLeft press enter …" at bounding box center [1093, 246] width 369 height 176
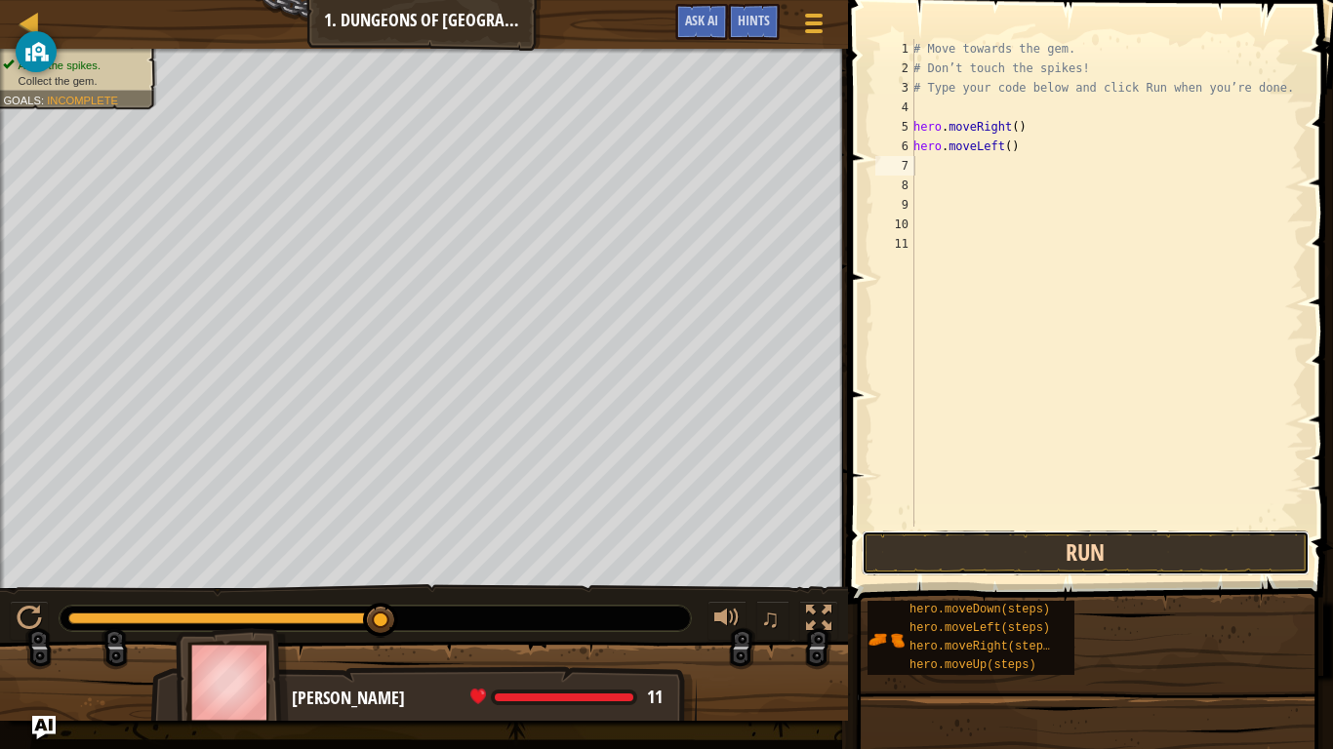
click at [1032, 564] on button "Run" at bounding box center [1086, 553] width 448 height 45
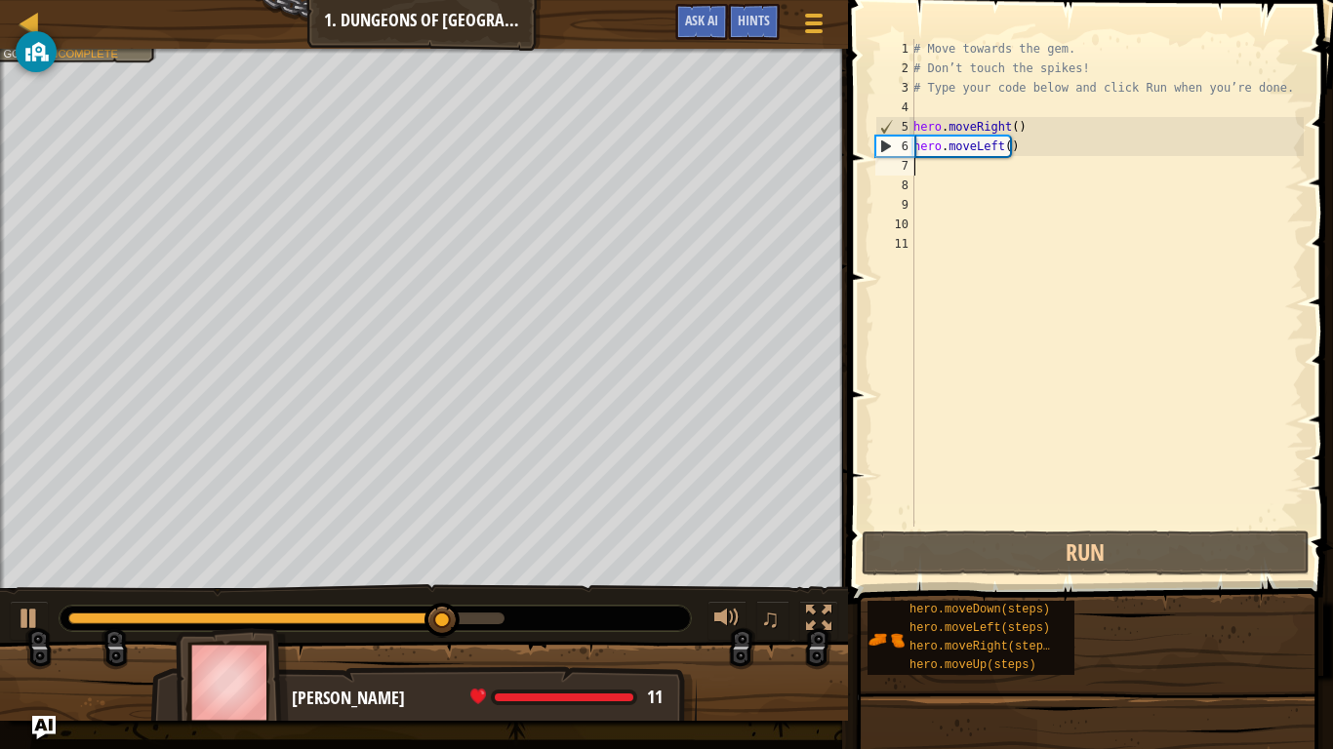
click at [1021, 167] on div "# Move towards the gem. # Don’t touch the spikes! # Type your code below and cl…" at bounding box center [1106, 302] width 394 height 527
click at [1020, 159] on div "# Move towards the gem. # Don’t touch the spikes! # Type your code below and cl…" at bounding box center [1106, 302] width 394 height 527
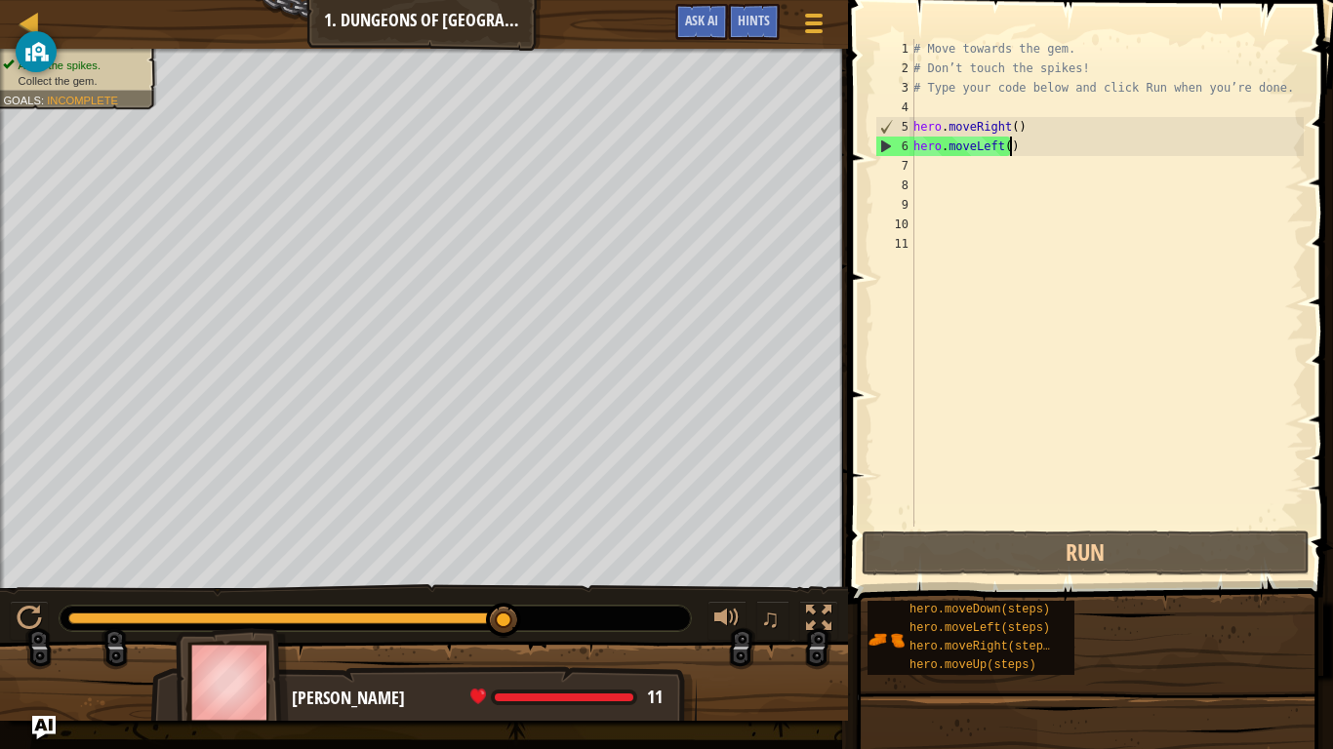
click at [1007, 151] on div "# Move towards the gem. # Don’t touch the spikes! # Type your code below and cl…" at bounding box center [1106, 302] width 394 height 527
type textarea "hero.moveLeft()"
click at [989, 175] on div "# Move towards the gem. # Don’t touch the spikes! # Type your code below and cl…" at bounding box center [1106, 302] width 394 height 527
click at [990, 128] on div "# Move towards the gem. # Don’t touch the spikes! # Type your code below and cl…" at bounding box center [1106, 302] width 394 height 527
type textarea "ht()"
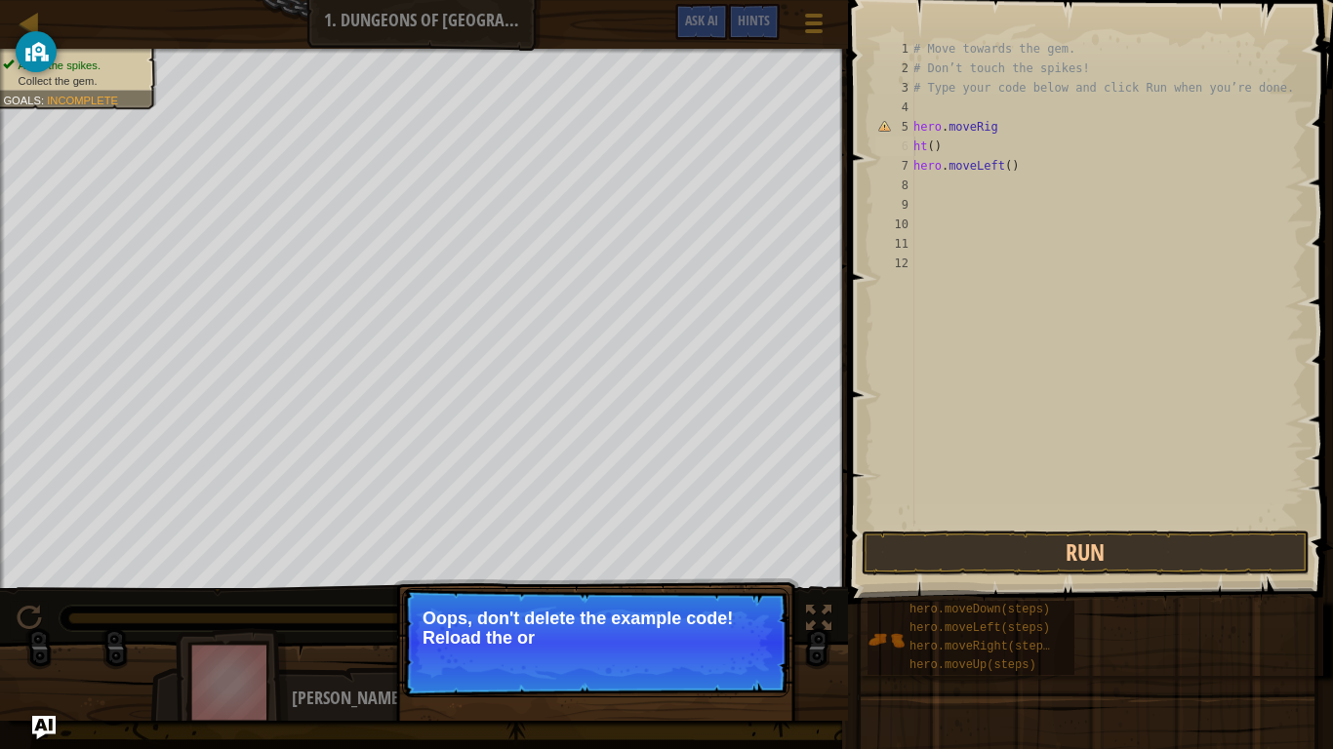
click at [628, 617] on p "Oops, don't delete the example code! Reload the or" at bounding box center [595, 628] width 346 height 39
click at [628, 617] on p "Oops, don't delete the example code! Reload the original code." at bounding box center [595, 628] width 346 height 39
click at [744, 617] on button "↻ Reload" at bounding box center [730, 662] width 87 height 29
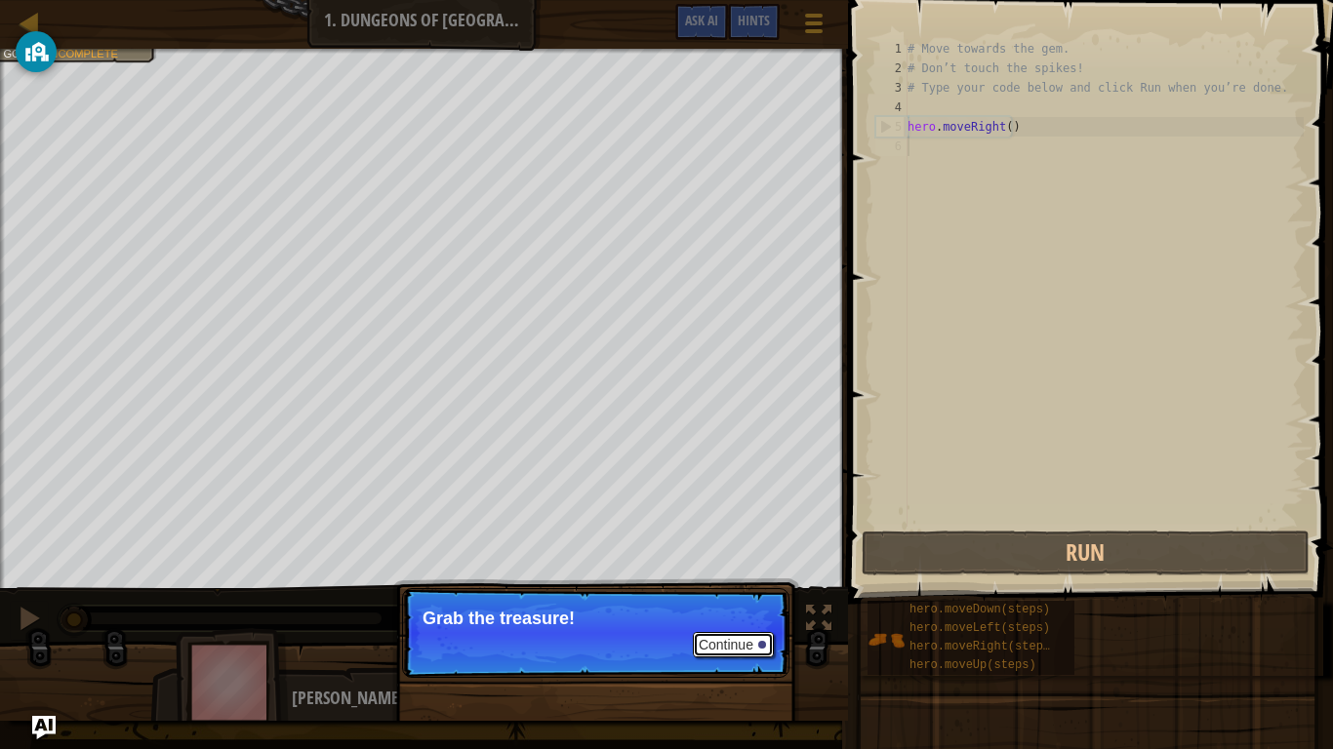
click at [716, 617] on button "Continue" at bounding box center [733, 644] width 81 height 25
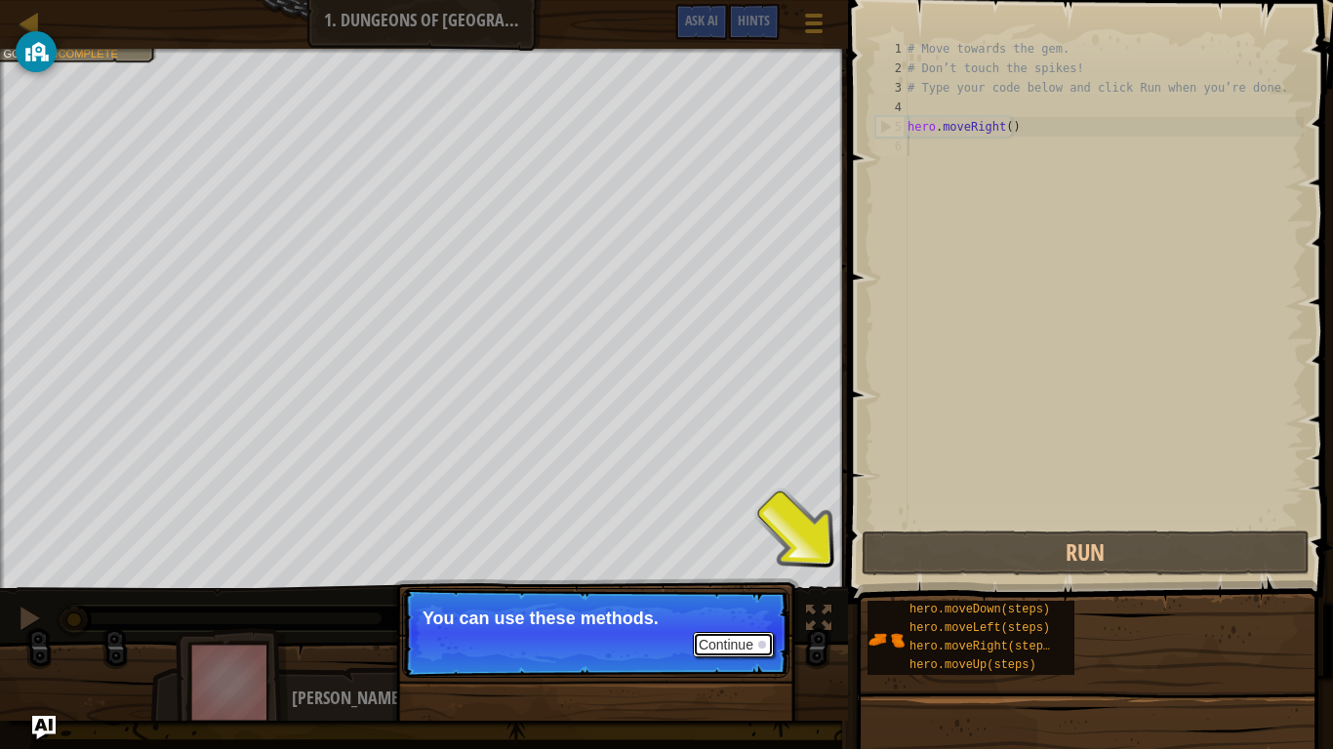
click at [741, 617] on button "Continue" at bounding box center [733, 644] width 81 height 25
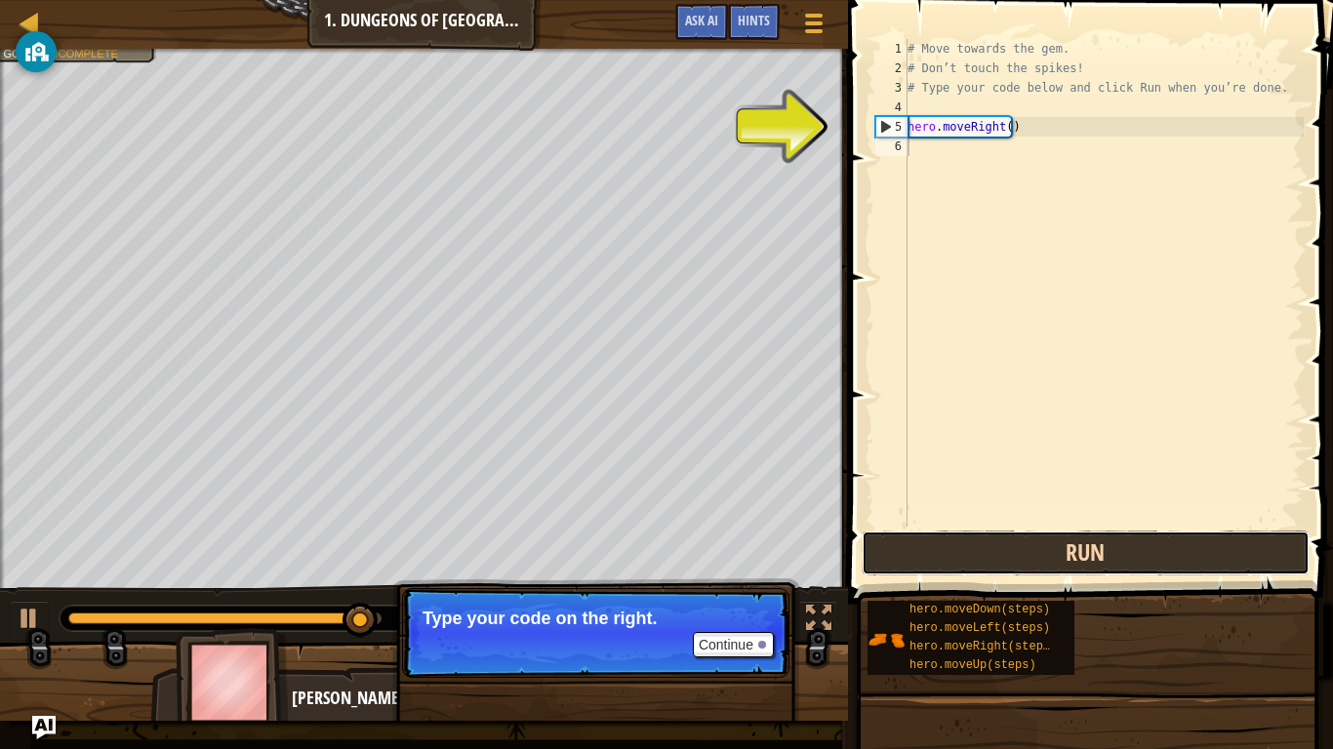
click at [990, 555] on button "Run" at bounding box center [1086, 553] width 448 height 45
click at [989, 551] on button "Run" at bounding box center [1086, 553] width 448 height 45
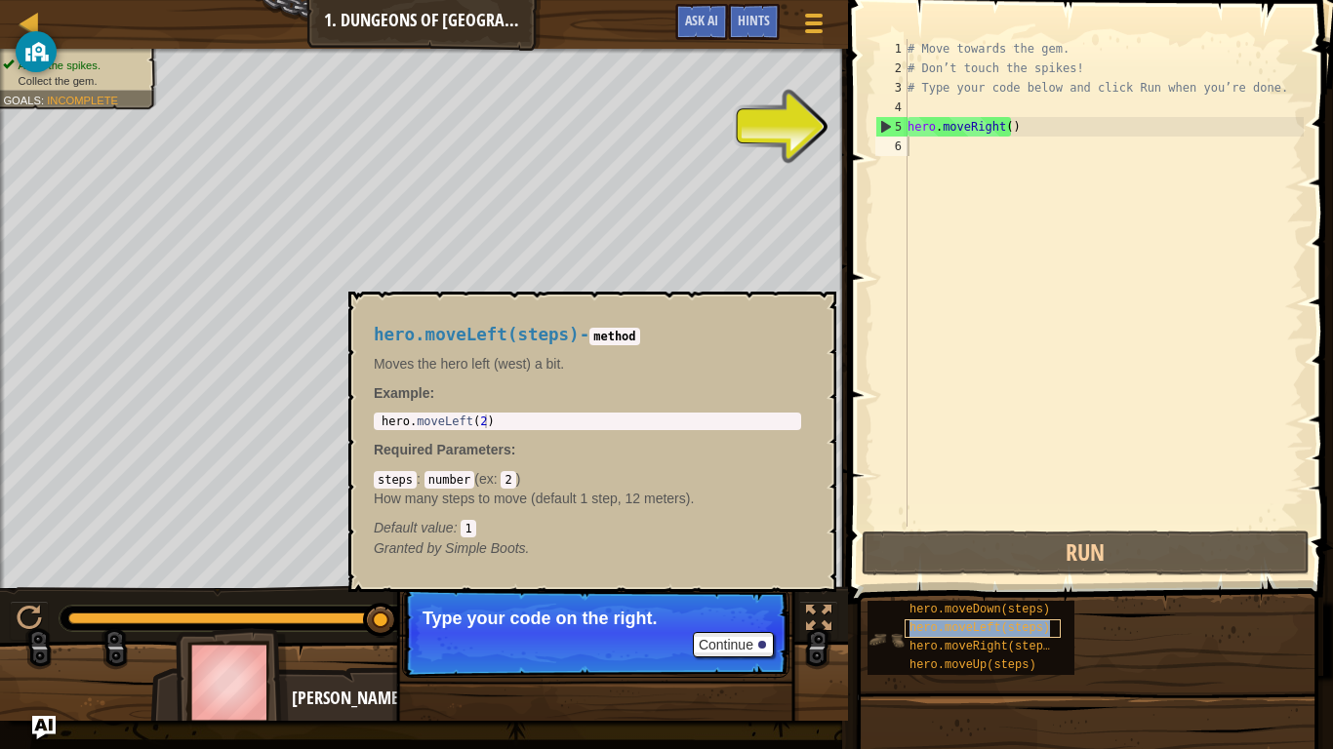
click at [949, 617] on span "hero.moveLeft(steps)" at bounding box center [979, 629] width 141 height 14
click at [939, 617] on span "hero.moveRight(steps)" at bounding box center [982, 647] width 147 height 14
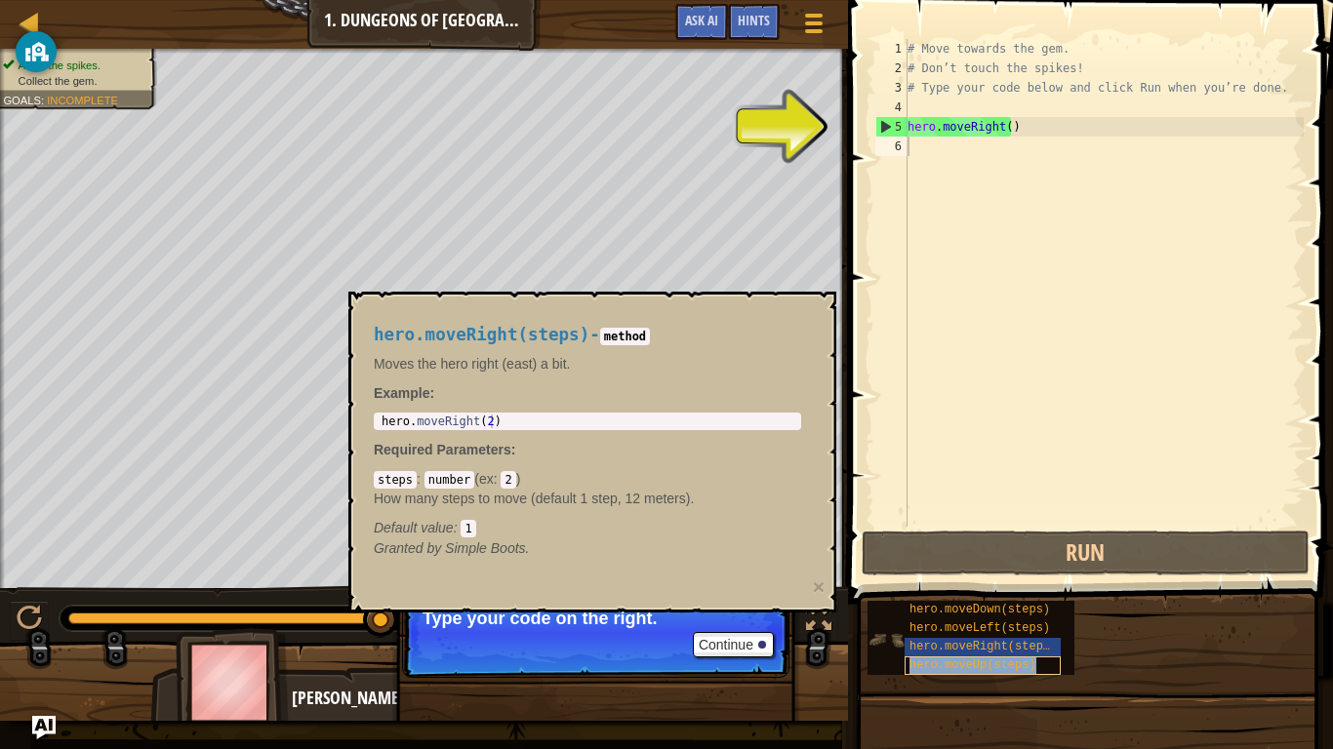
click at [942, 617] on span "hero.moveUp(steps)" at bounding box center [972, 666] width 127 height 14
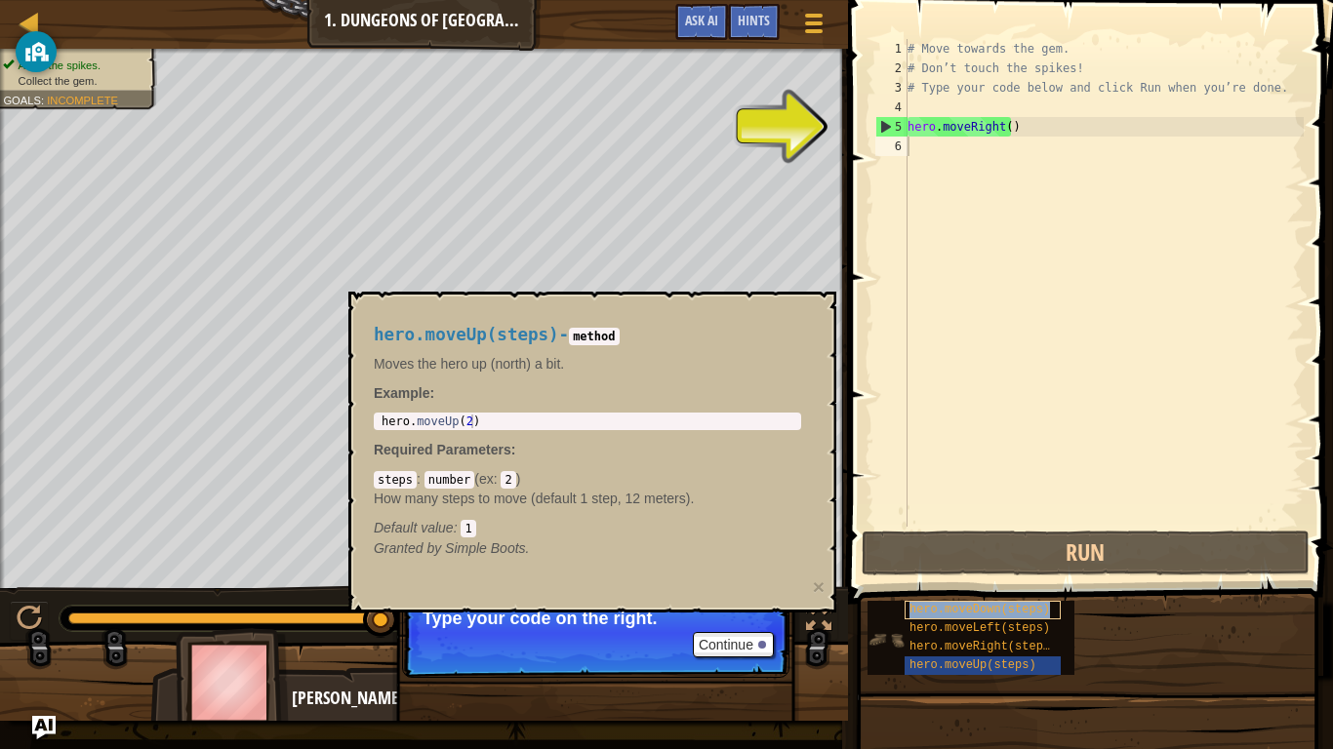
click at [931, 609] on span "hero.moveDown(steps)" at bounding box center [979, 610] width 141 height 14
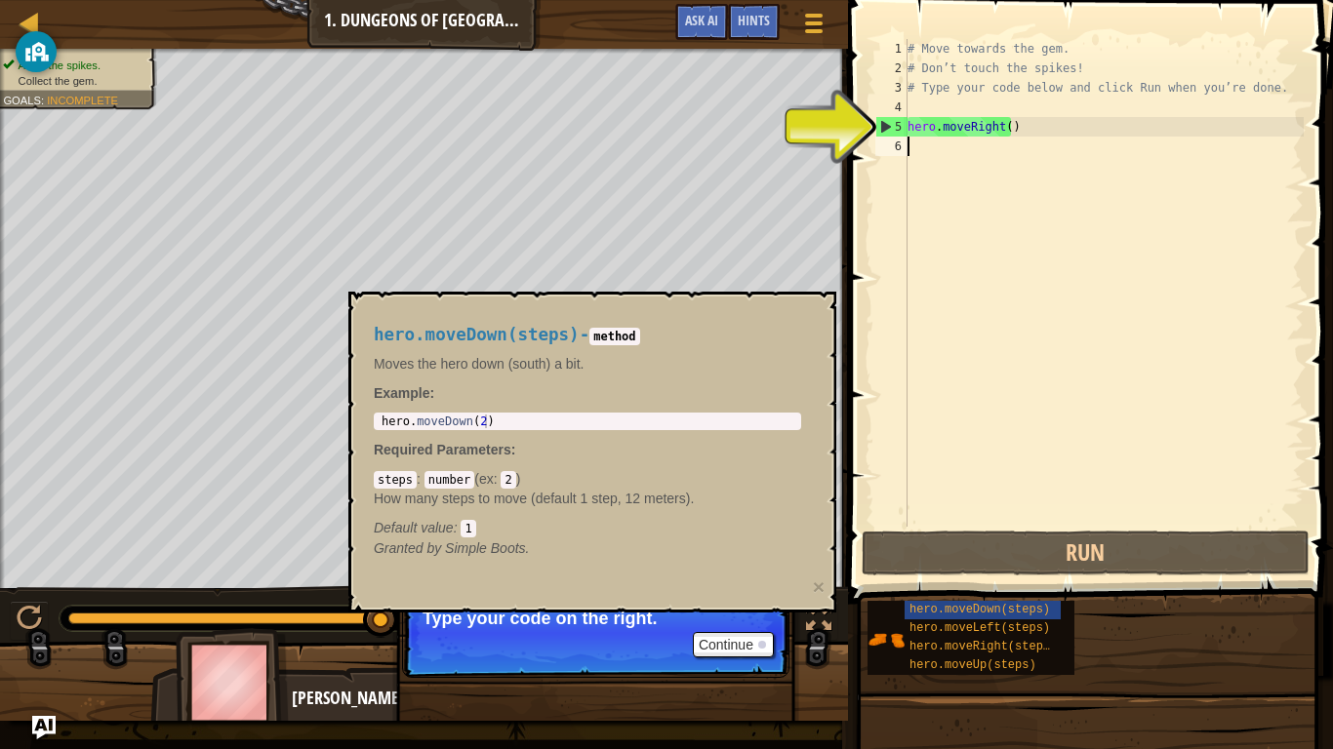
click at [802, 320] on div "hero.moveDown(steps) - method Moves the hero down (south) a bit. Example : 1 he…" at bounding box center [587, 441] width 455 height 269
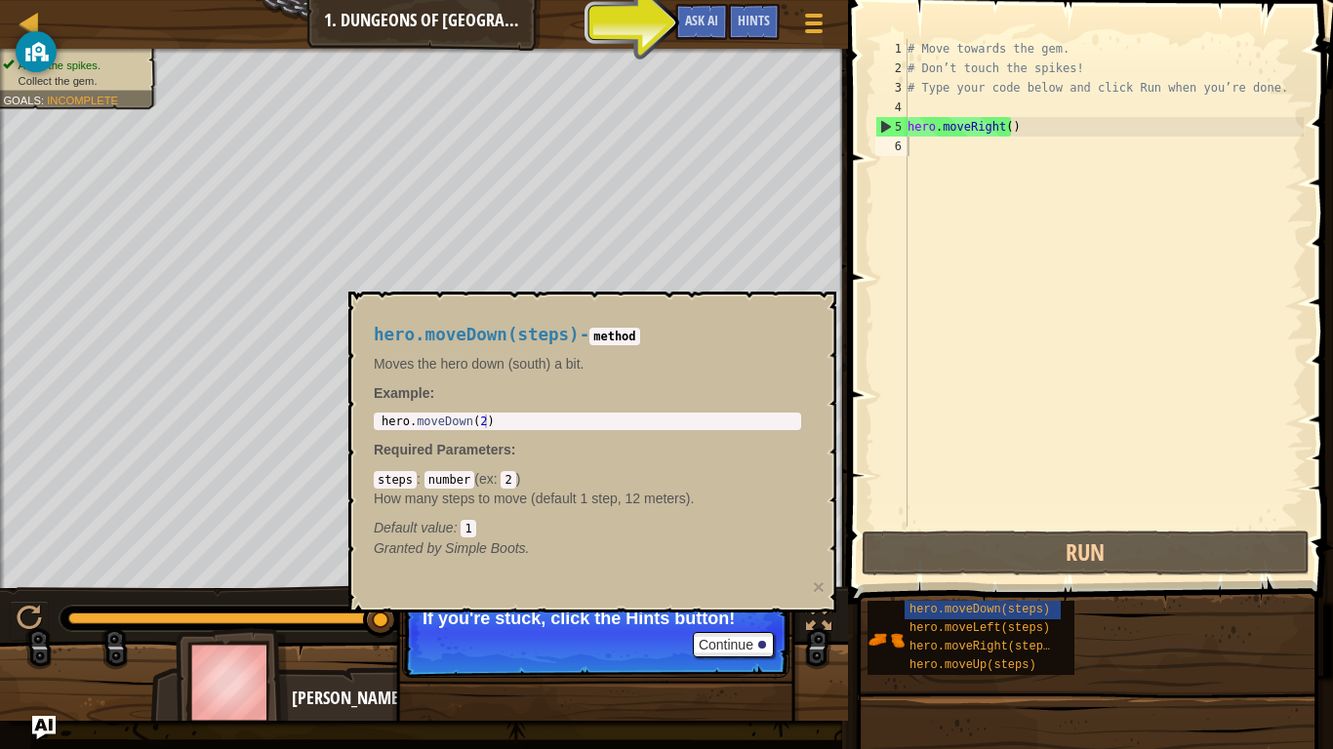
click at [403, 484] on code "steps" at bounding box center [395, 480] width 43 height 18
click at [746, 20] on span "Hints" at bounding box center [754, 20] width 32 height 19
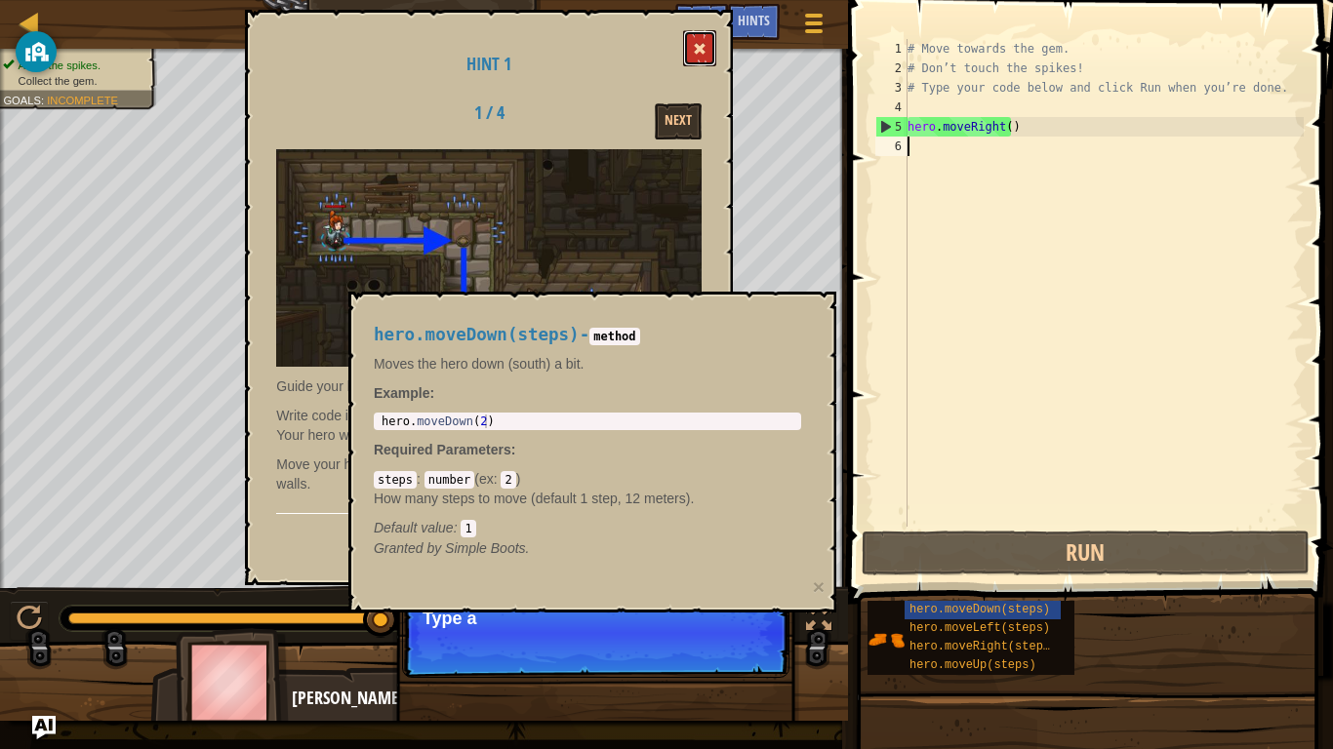
click at [704, 42] on button at bounding box center [699, 48] width 33 height 36
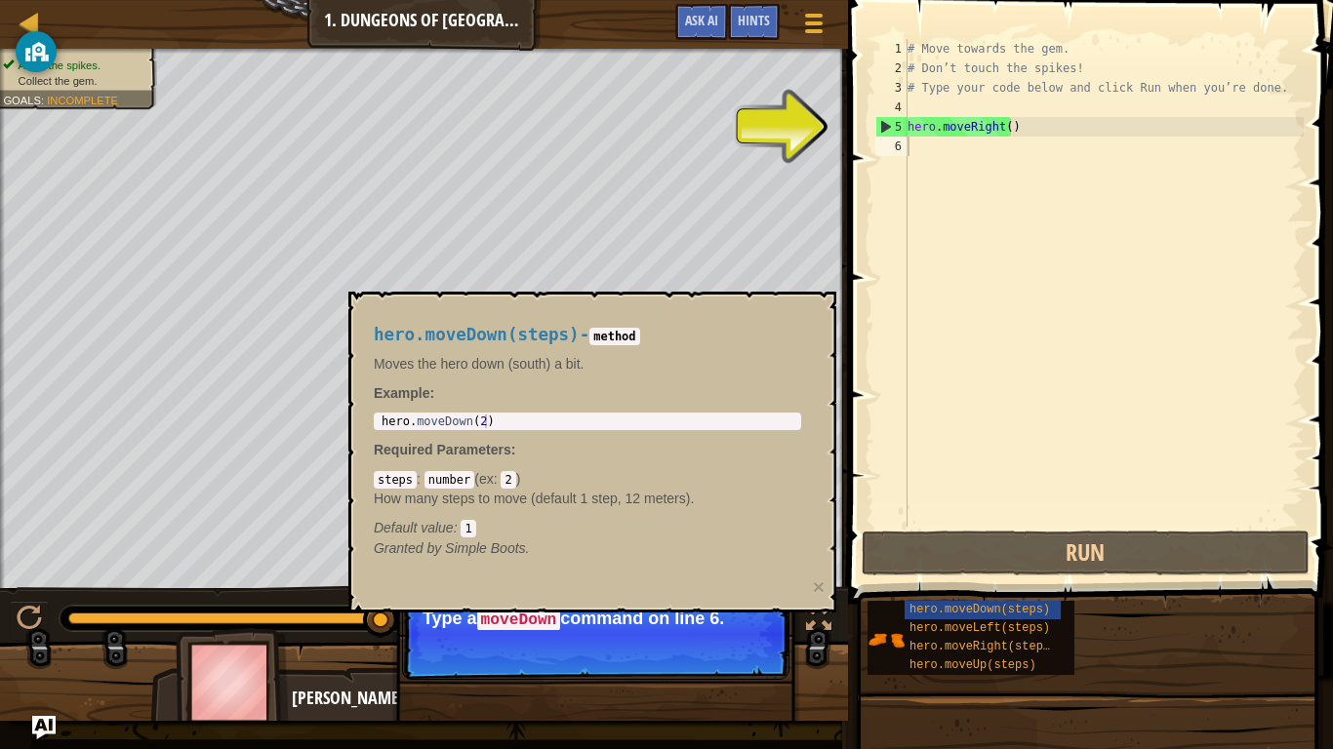
type textarea "hero.moveDown(2)"
click at [729, 426] on div "hero . moveDown ( 2 )" at bounding box center [588, 435] width 420 height 41
click at [729, 407] on div "hero.moveDown(steps) - method Moves the hero down (south) a bit. Example : hero…" at bounding box center [587, 441] width 455 height 269
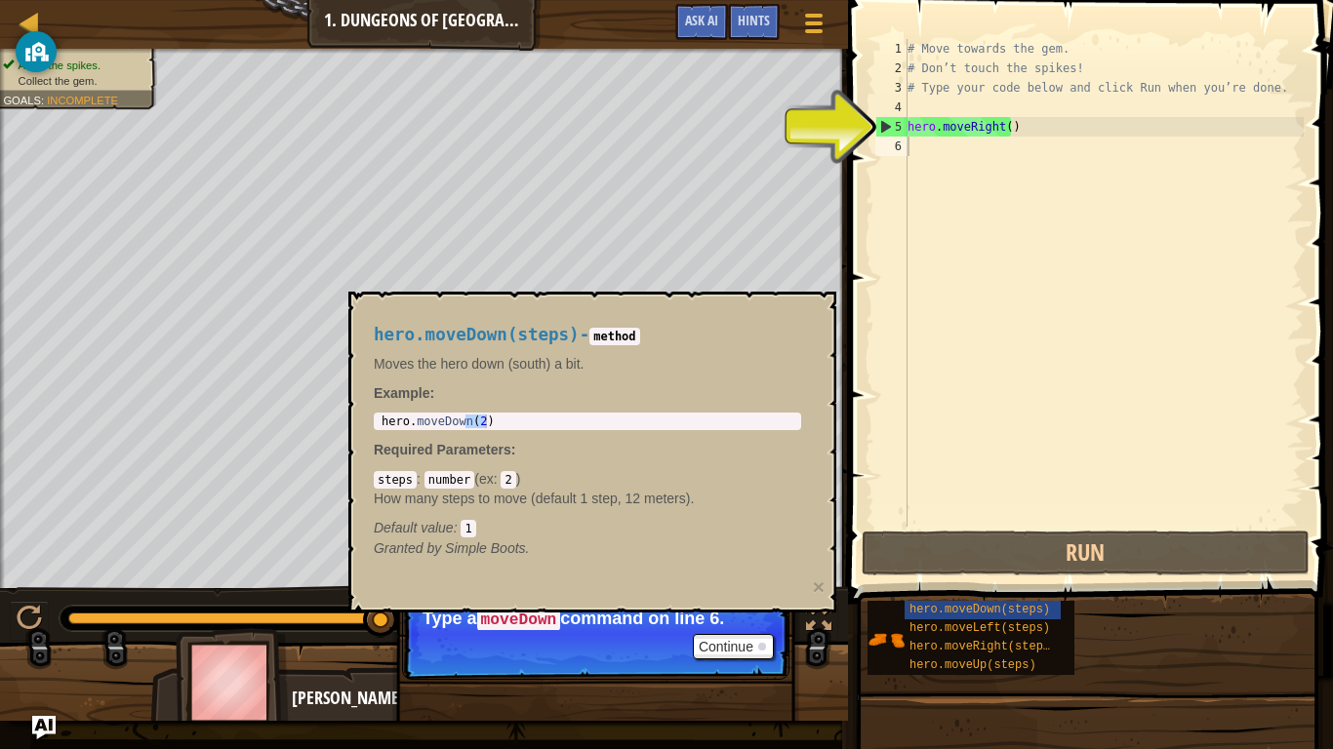
click at [729, 407] on div "hero.moveDown(steps) - method Moves the hero down (south) a bit. Example : hero…" at bounding box center [587, 441] width 455 height 269
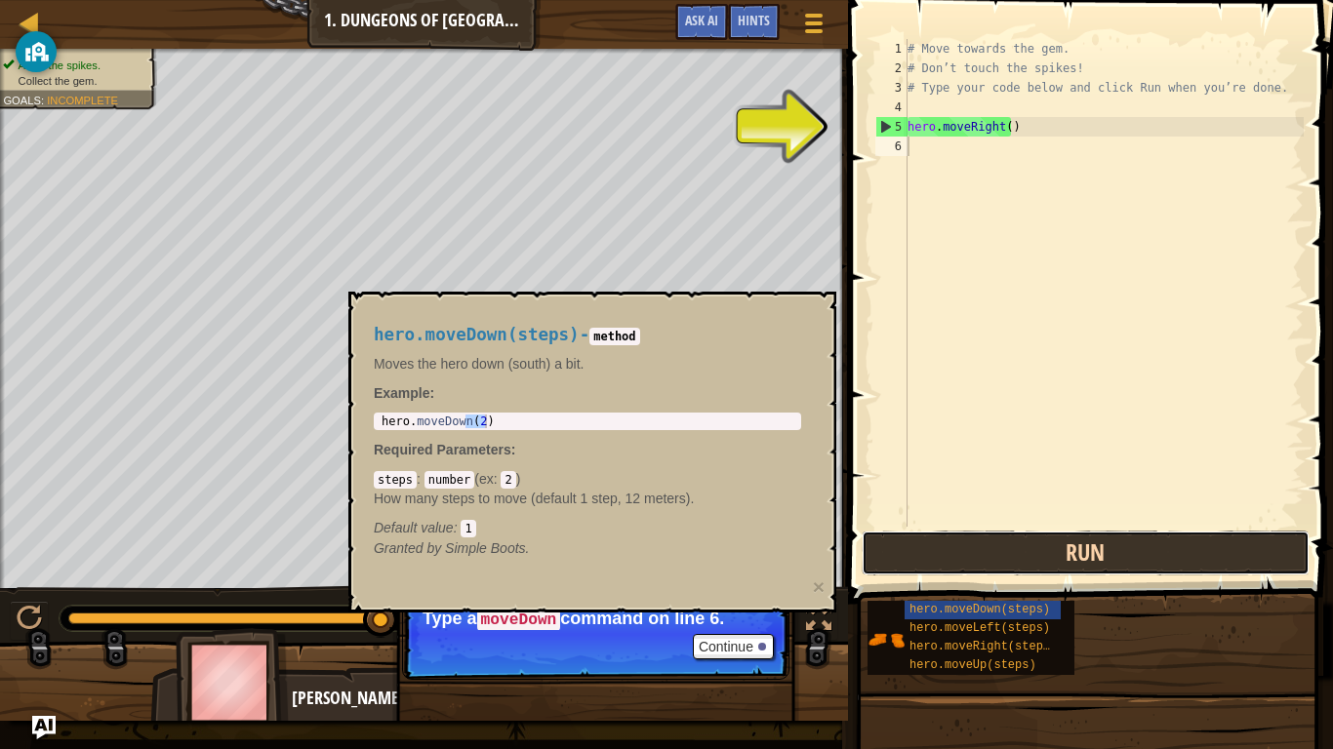
click at [1016, 570] on button "Run" at bounding box center [1086, 553] width 448 height 45
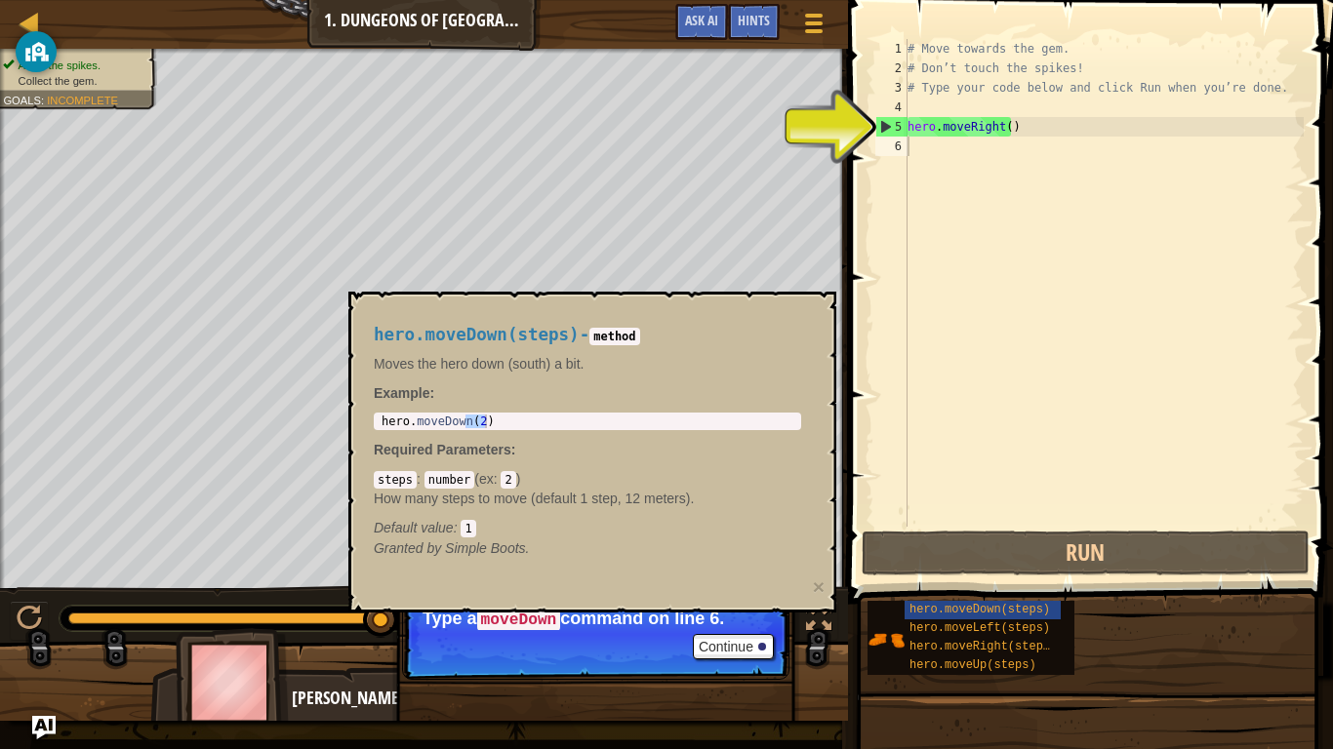
click at [469, 527] on code "1" at bounding box center [468, 529] width 15 height 18
click at [469, 519] on div "Default value : 1" at bounding box center [587, 528] width 427 height 20
click at [885, 129] on div "5" at bounding box center [891, 127] width 31 height 20
click at [908, 131] on div "# Move towards the gem. # Don’t touch the spikes! # Type your code below and cl…" at bounding box center [1104, 302] width 400 height 527
click at [876, 128] on div "5" at bounding box center [891, 127] width 31 height 20
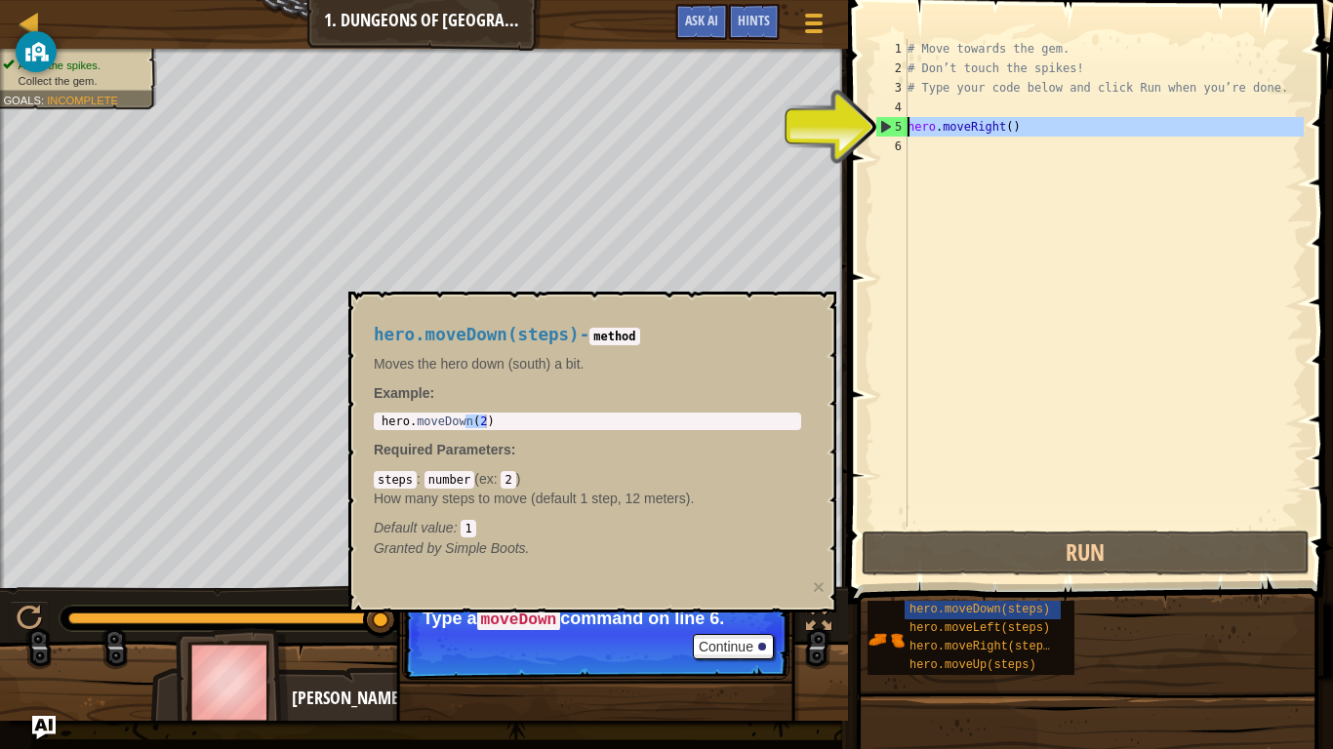
type textarea "hero.moveRight()"
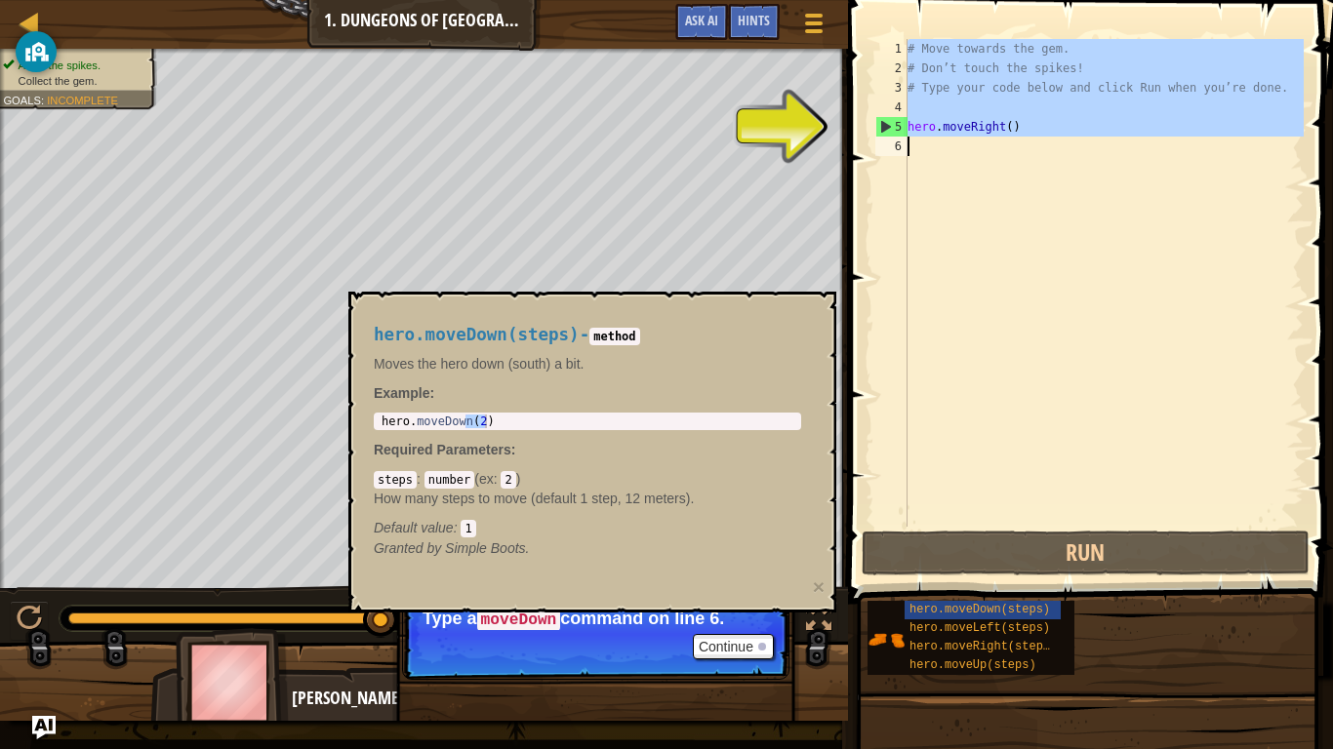
click at [876, 128] on div "5" at bounding box center [891, 127] width 31 height 20
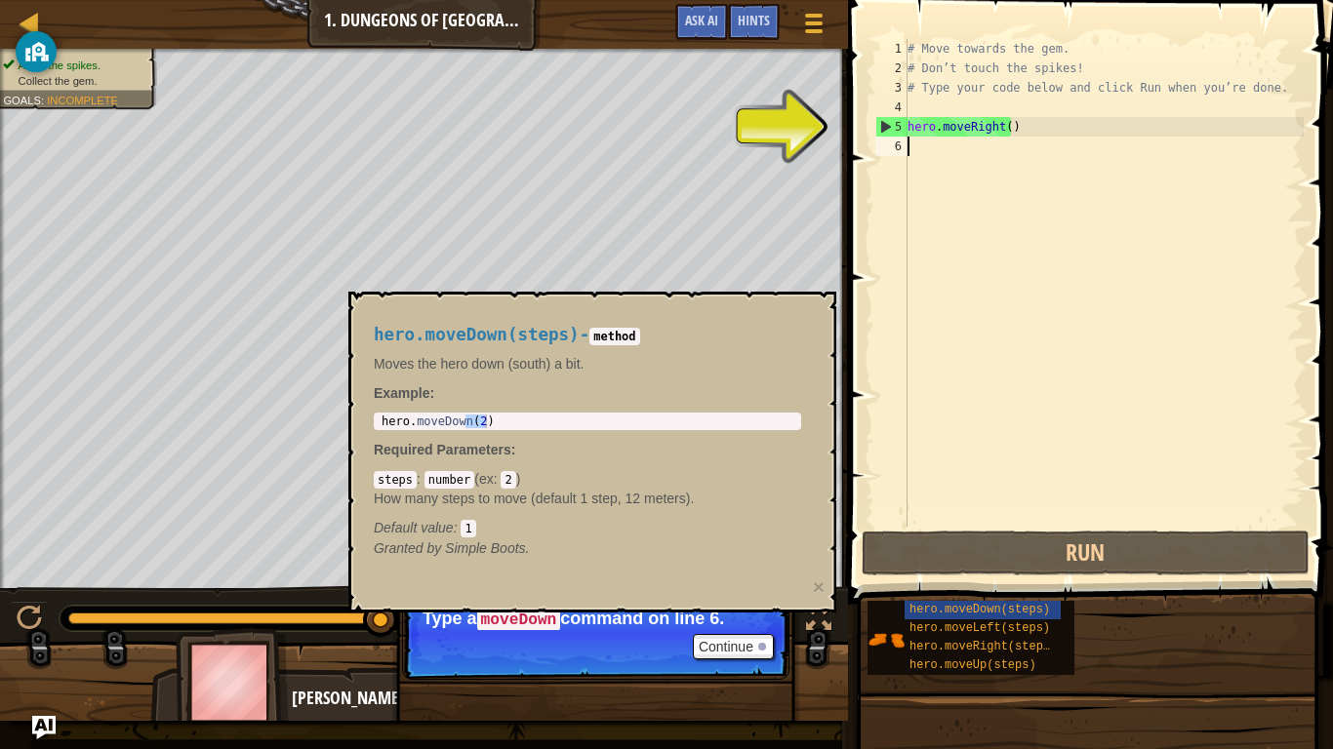
click at [876, 128] on div "5" at bounding box center [891, 127] width 31 height 20
click at [876, 116] on div "4" at bounding box center [891, 108] width 32 height 20
type textarea "hero.moveRight()"
click at [878, 137] on div "6" at bounding box center [891, 147] width 32 height 20
click at [877, 132] on div "5" at bounding box center [891, 127] width 31 height 20
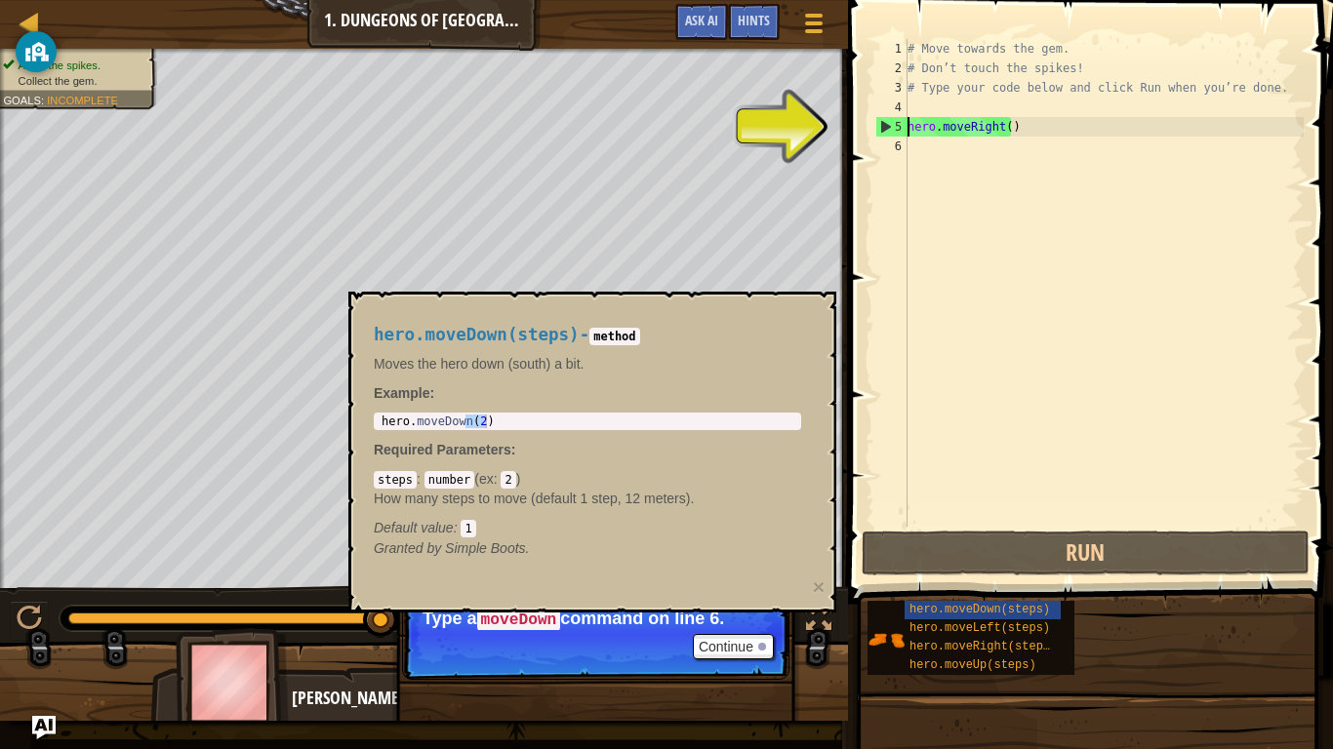
type textarea "hero.moveRight()"
click at [877, 132] on div "5" at bounding box center [891, 127] width 31 height 20
type textarea "hero.moveRight()"
click at [1144, 136] on div "# Move towards the gem. # Don’t touch the spikes! # Type your code below and cl…" at bounding box center [1104, 302] width 400 height 527
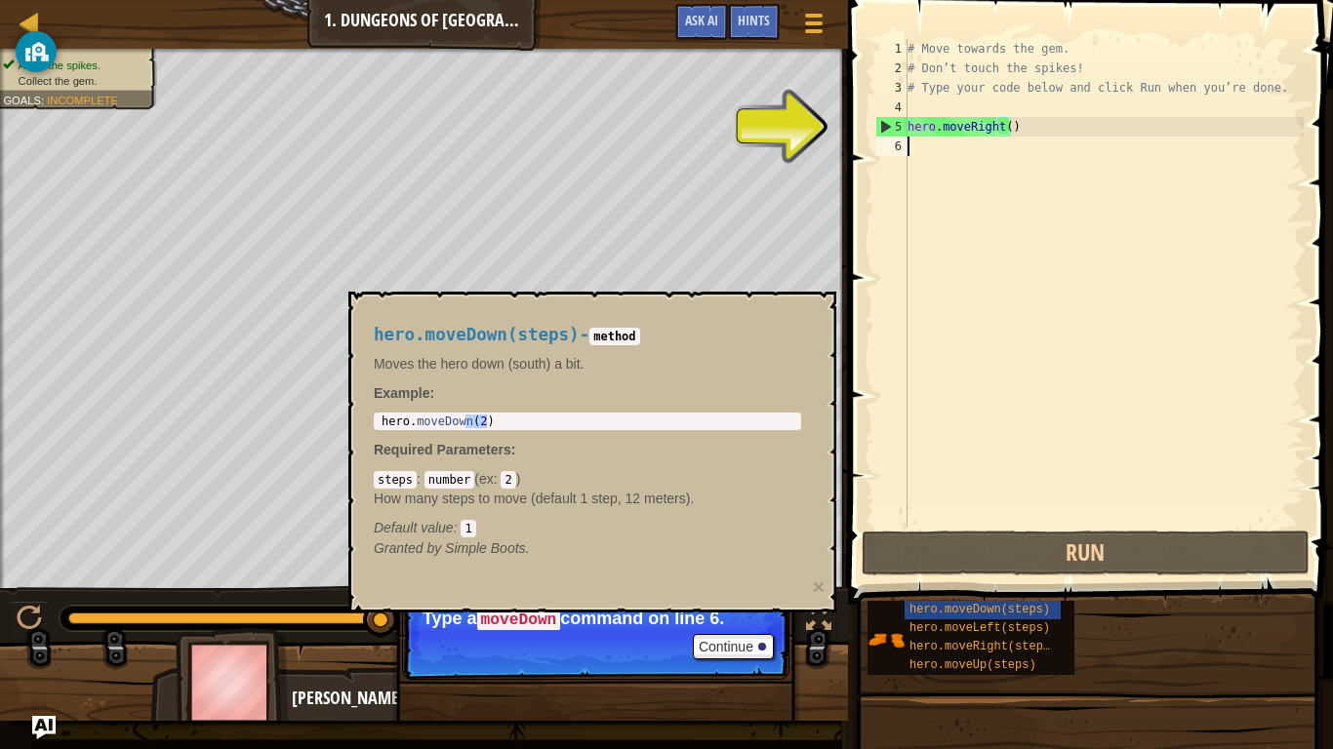
click at [956, 137] on div "# Move towards the gem. # Don’t touch the spikes! # Type your code below and cl…" at bounding box center [1104, 302] width 400 height 527
click at [971, 130] on div "# Move towards the gem. # Don’t touch the spikes! # Type your code below and cl…" at bounding box center [1104, 302] width 400 height 527
type textarea "hero.moveRight()"
click at [971, 130] on div "# Move towards the gem. # Don’t touch the spikes! # Type your code below and cl…" at bounding box center [1104, 302] width 400 height 527
click at [902, 138] on div "6" at bounding box center [891, 147] width 32 height 20
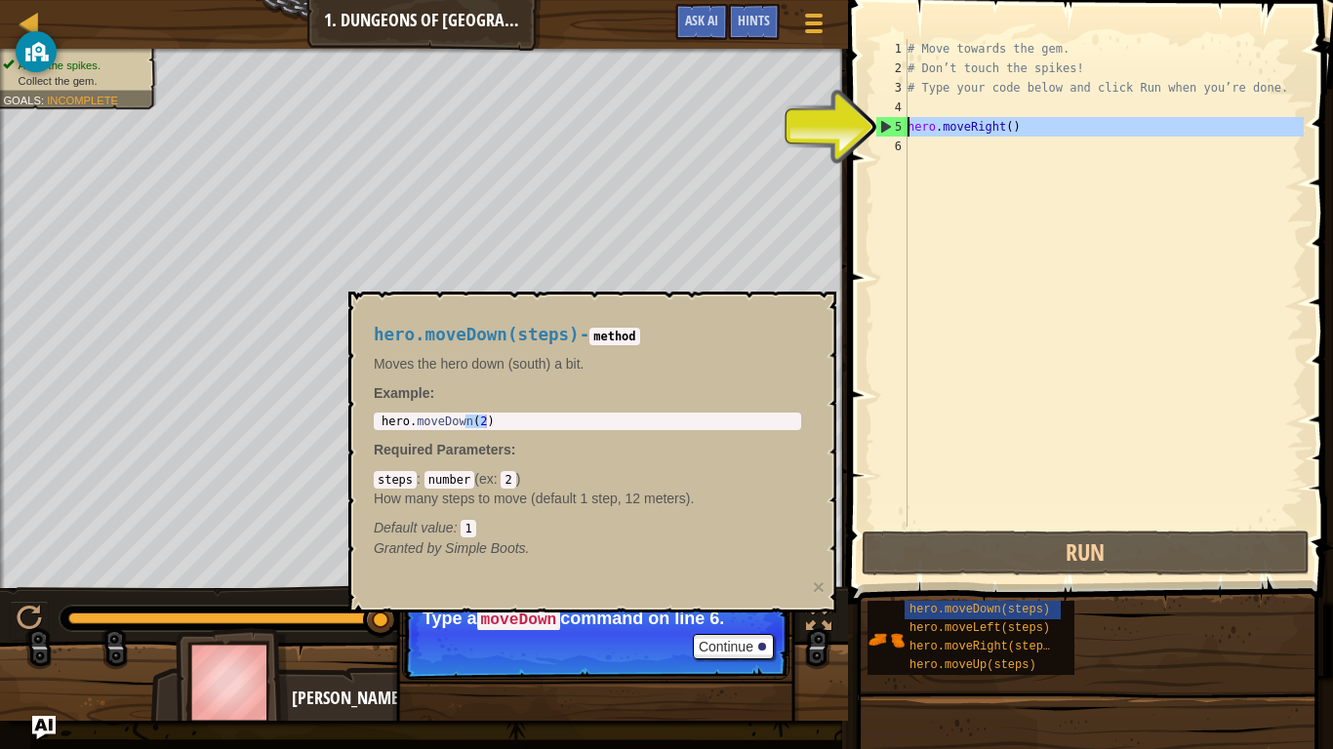
click at [904, 130] on div "5" at bounding box center [891, 127] width 31 height 20
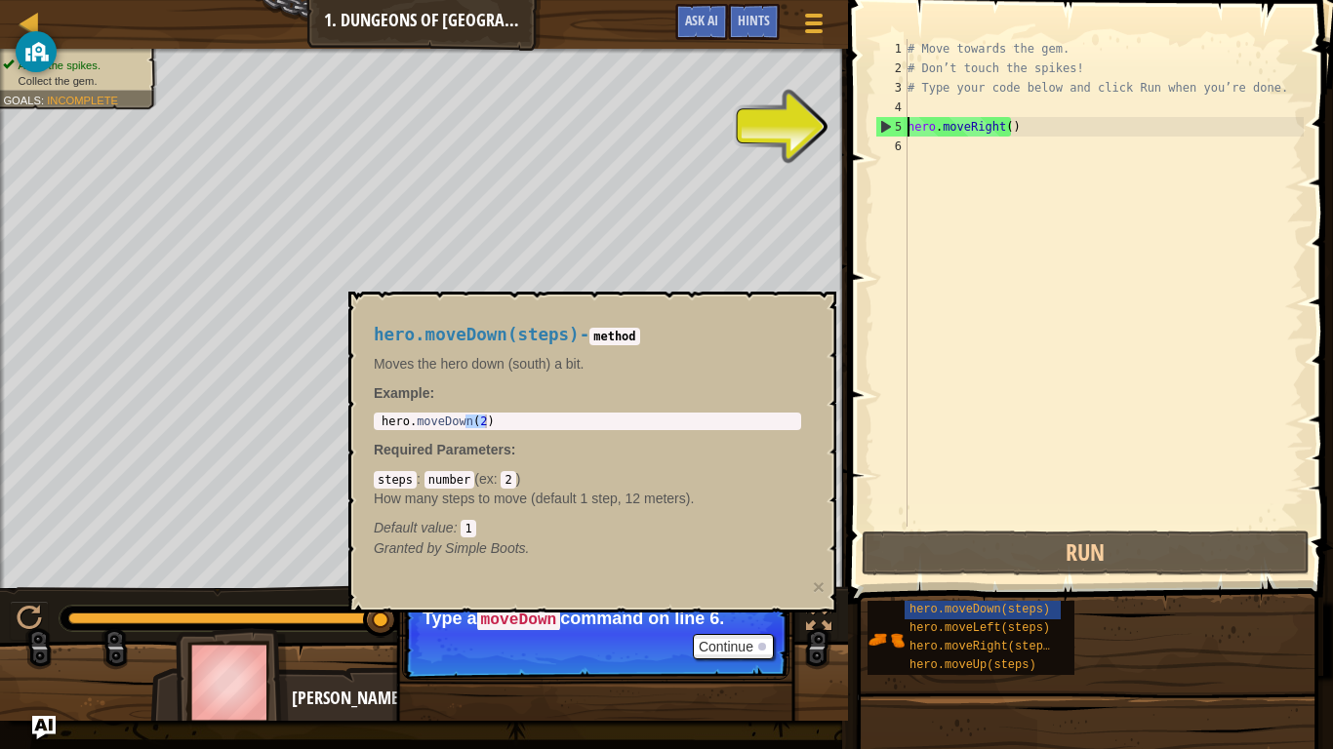
click at [904, 130] on div "5" at bounding box center [891, 127] width 31 height 20
type textarea "hero.moveRight()"
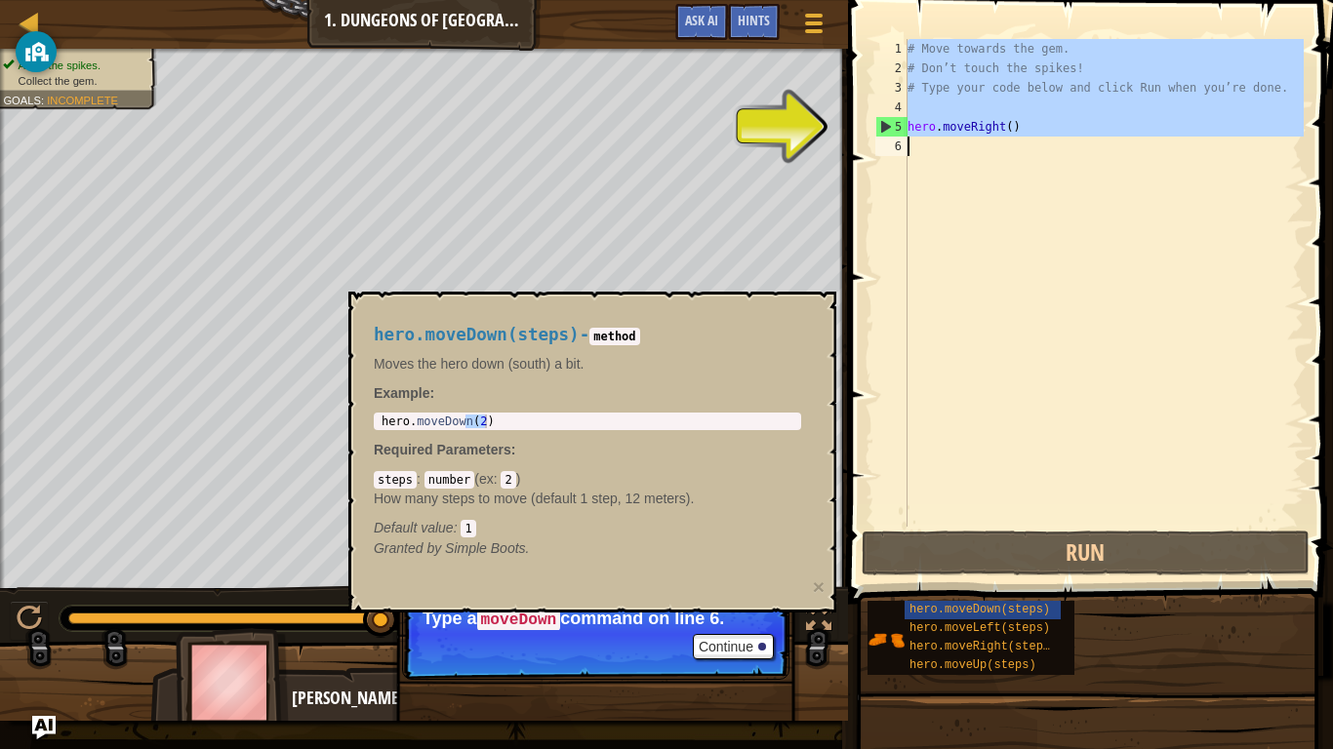
click at [904, 130] on div "5" at bounding box center [891, 127] width 31 height 20
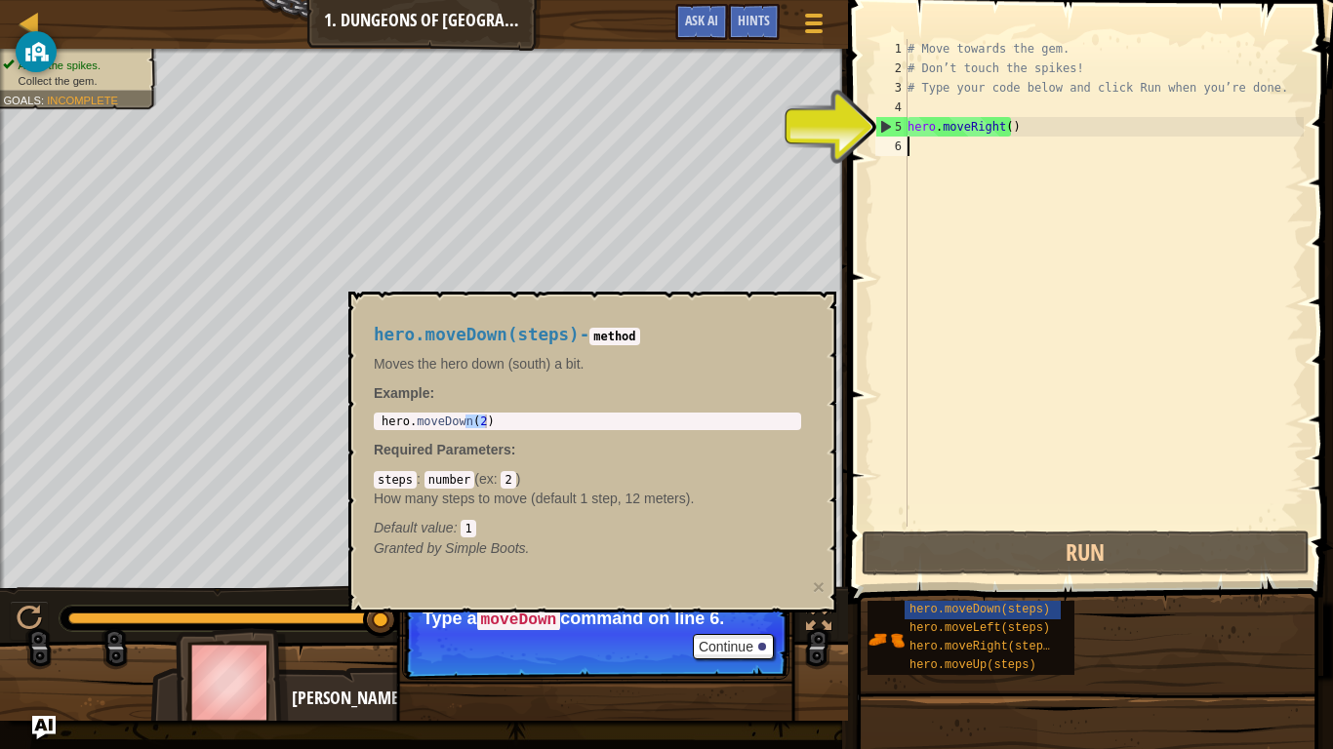
click at [904, 130] on div "5" at bounding box center [891, 127] width 31 height 20
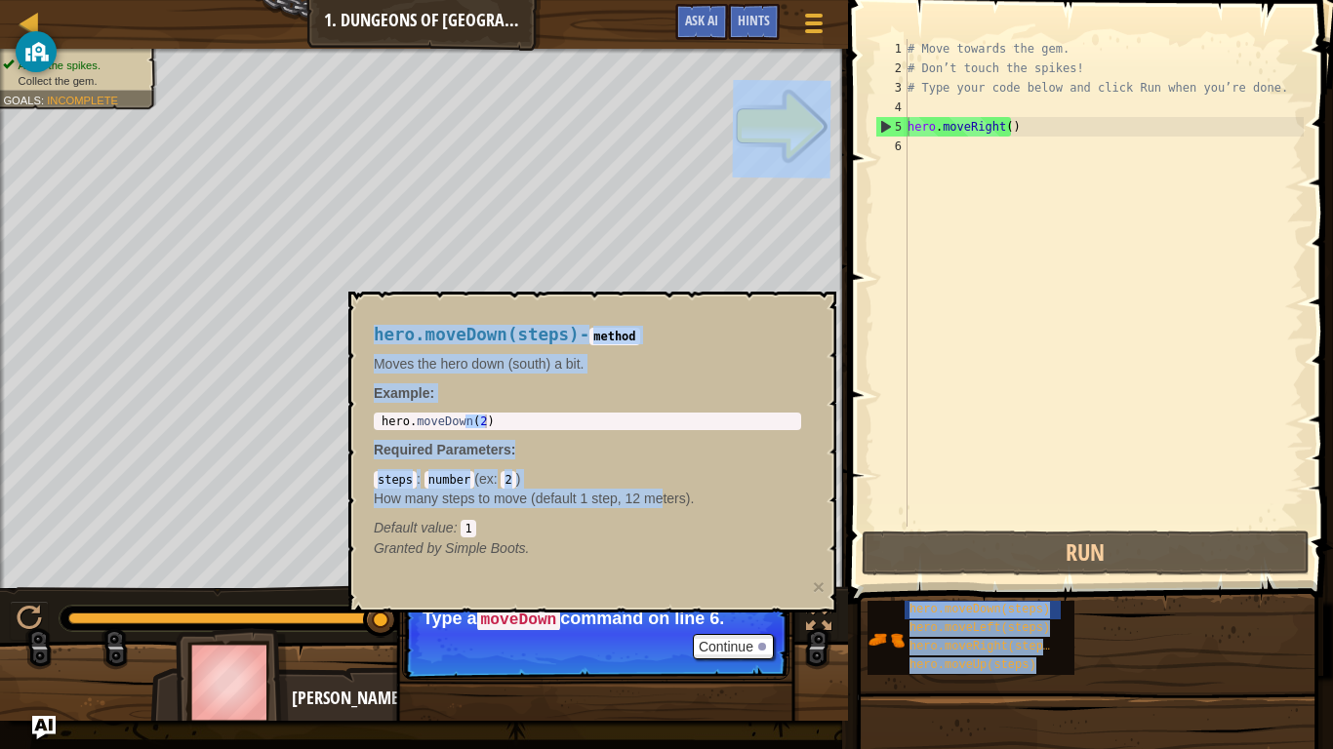
drag, startPoint x: 664, startPoint y: 490, endPoint x: 1130, endPoint y: 0, distance: 675.7
click at [1130, 0] on body "Map Introduction to Computer Science 1. Dungeons of Kithgard Game Menu Done Hin…" at bounding box center [666, 0] width 1333 height 0
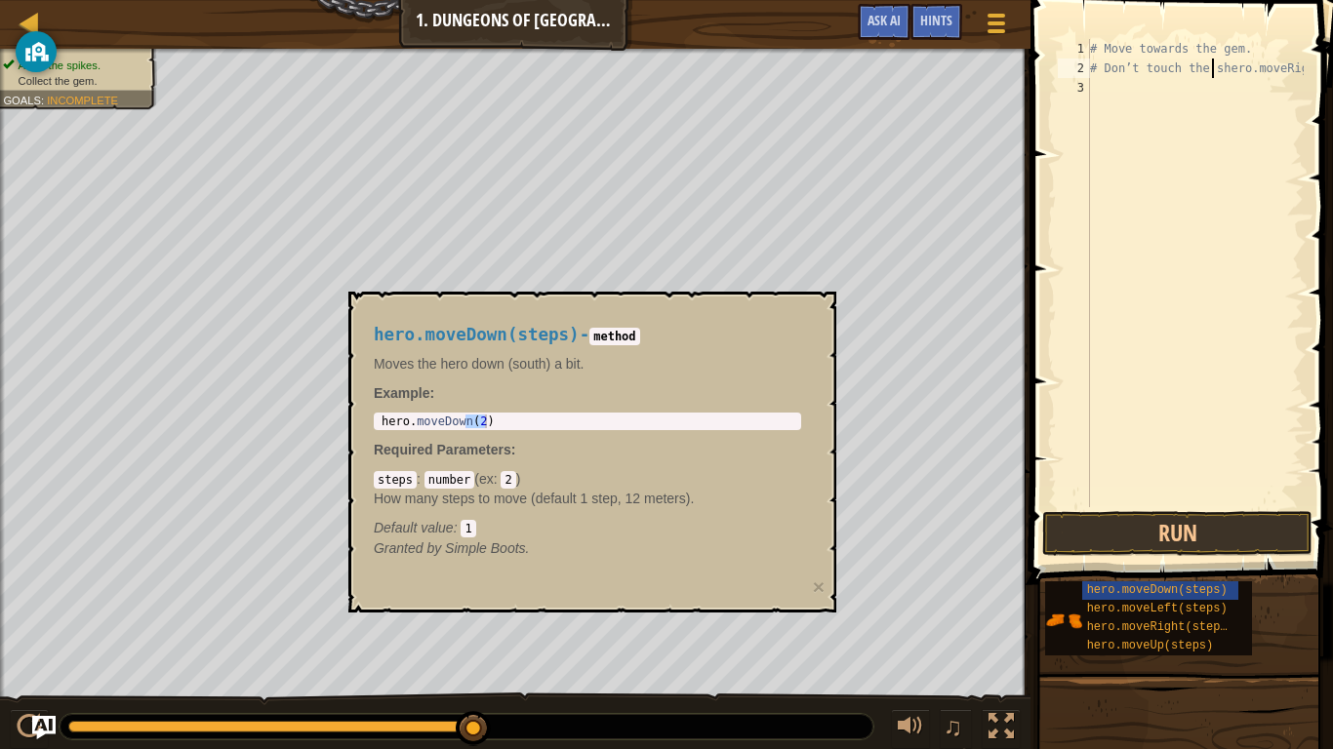
type textarea "# Don’t touch thehero.moveRight()"
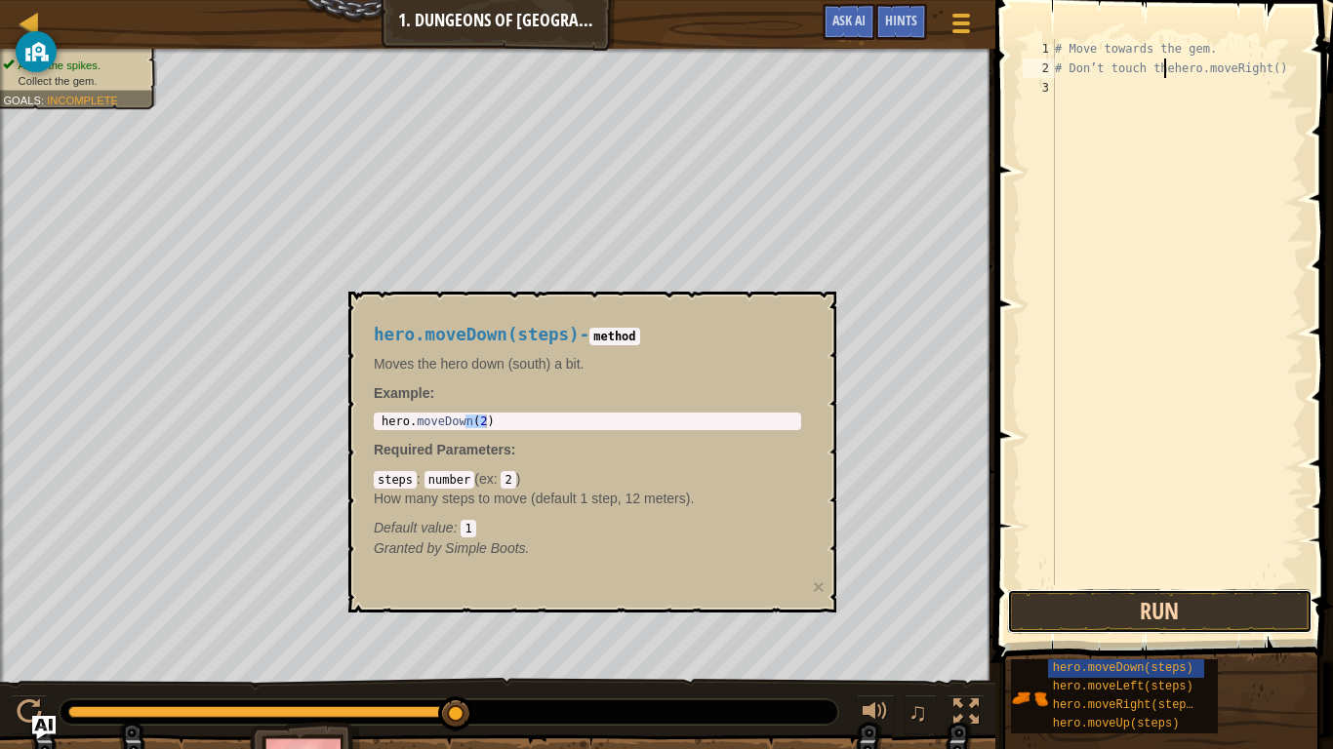
click at [1120, 606] on button "Run" at bounding box center [1159, 611] width 304 height 45
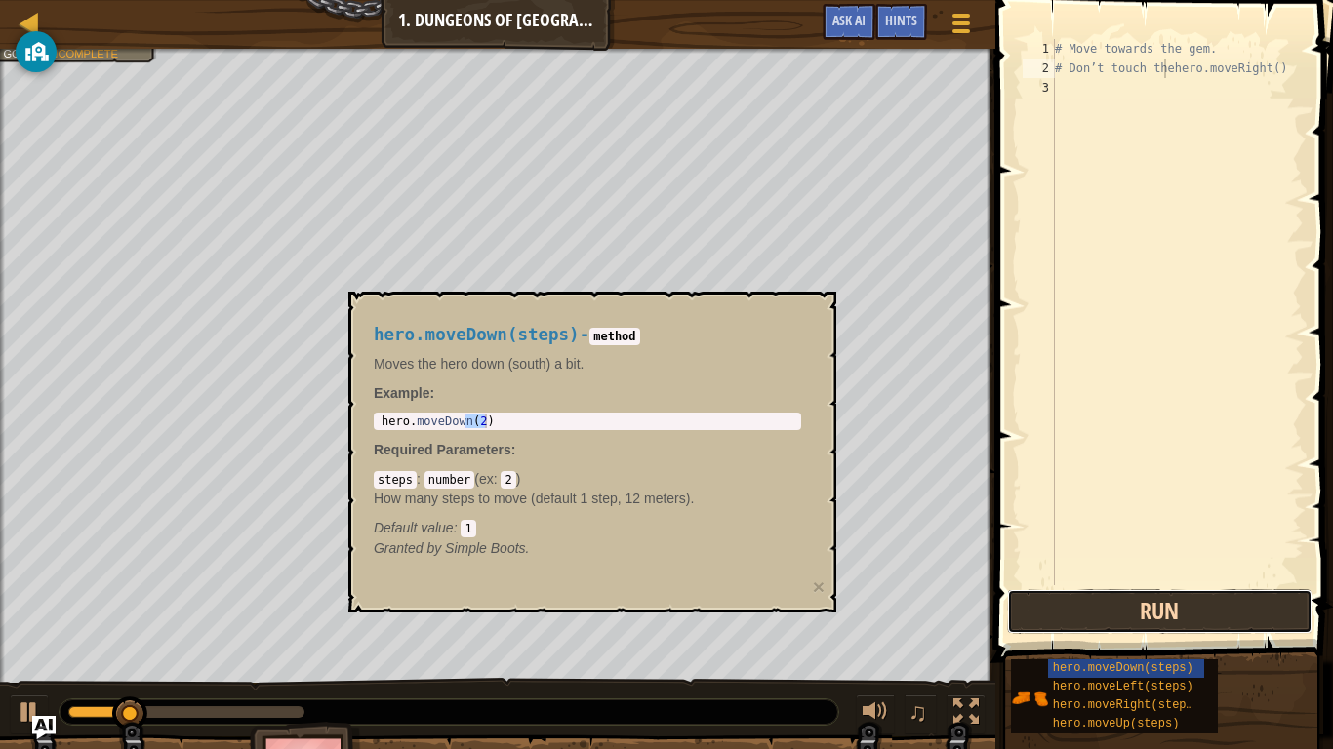
click at [1123, 614] on button "Run" at bounding box center [1159, 611] width 304 height 45
click at [1124, 617] on button "Run" at bounding box center [1159, 611] width 304 height 45
click at [1125, 617] on button "Run" at bounding box center [1159, 611] width 304 height 45
click at [1125, 617] on button "Running" at bounding box center [1159, 611] width 304 height 45
click at [1125, 617] on button "Run" at bounding box center [1159, 611] width 304 height 45
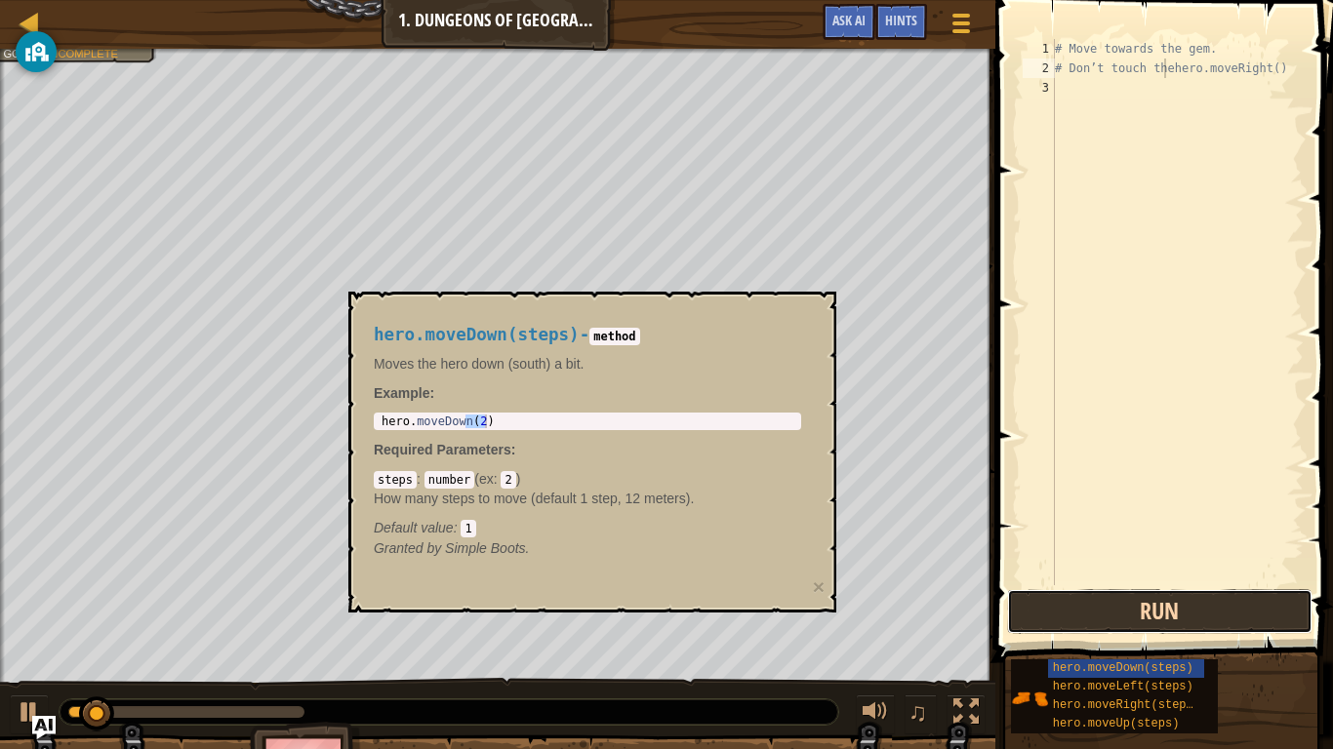
click at [1125, 617] on button "Run" at bounding box center [1159, 611] width 304 height 45
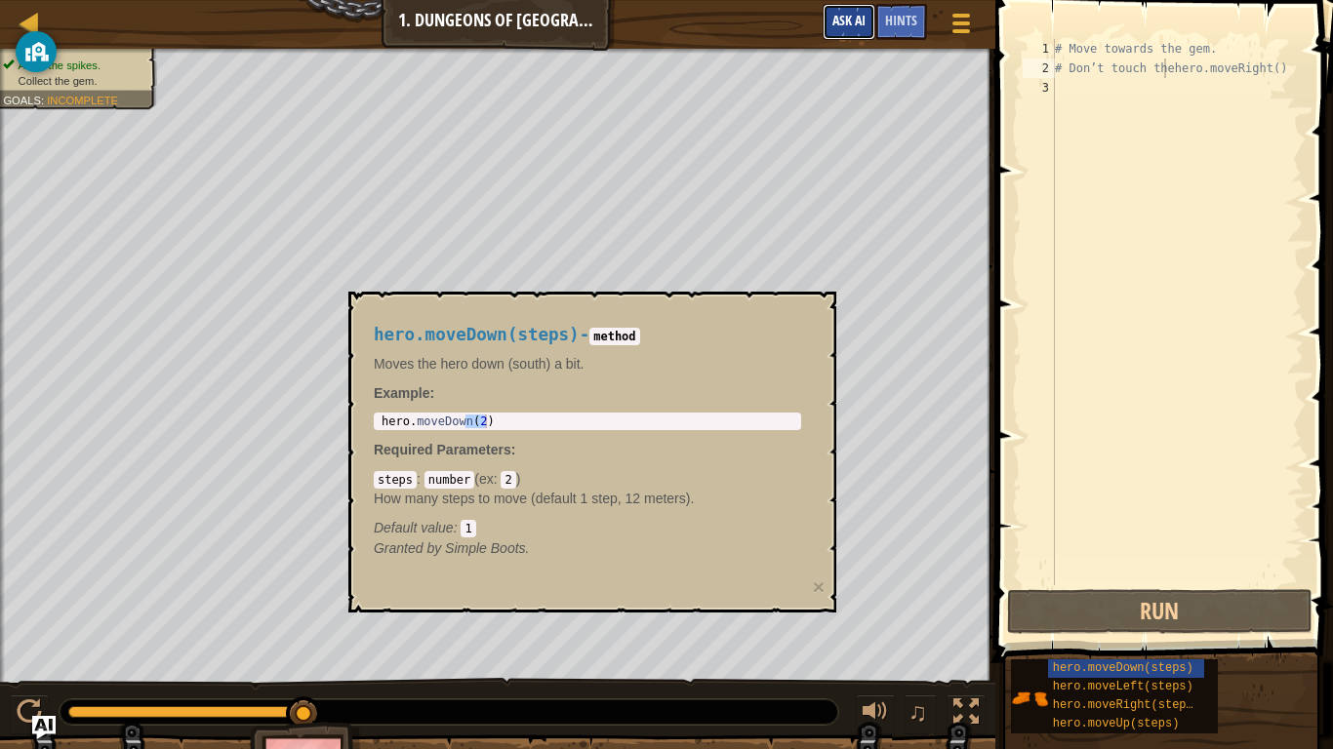
click at [853, 24] on span "Ask AI" at bounding box center [848, 20] width 33 height 19
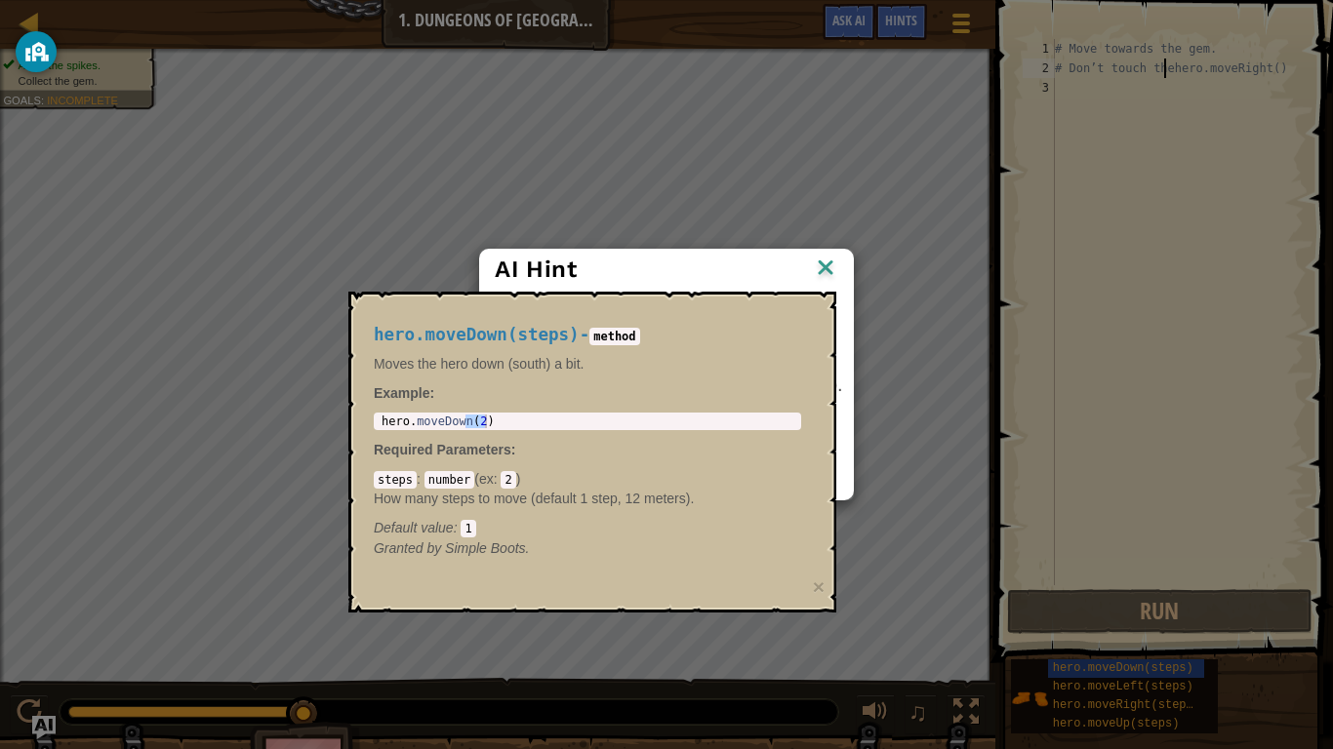
click at [834, 266] on img at bounding box center [825, 269] width 25 height 29
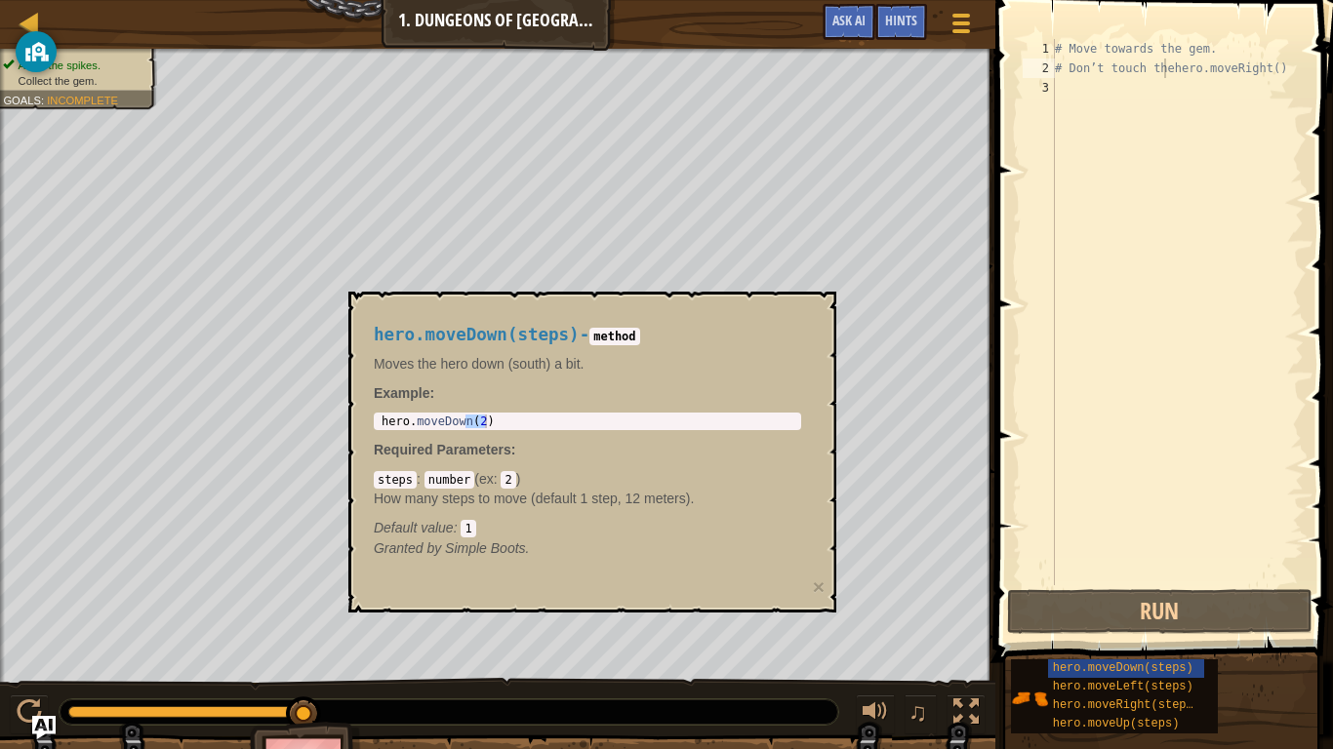
click at [812, 317] on div "hero.moveDown(steps) - method Moves the hero down (south) a bit. Example : hero…" at bounding box center [587, 441] width 455 height 269
click at [822, 577] on button "×" at bounding box center [819, 587] width 12 height 20
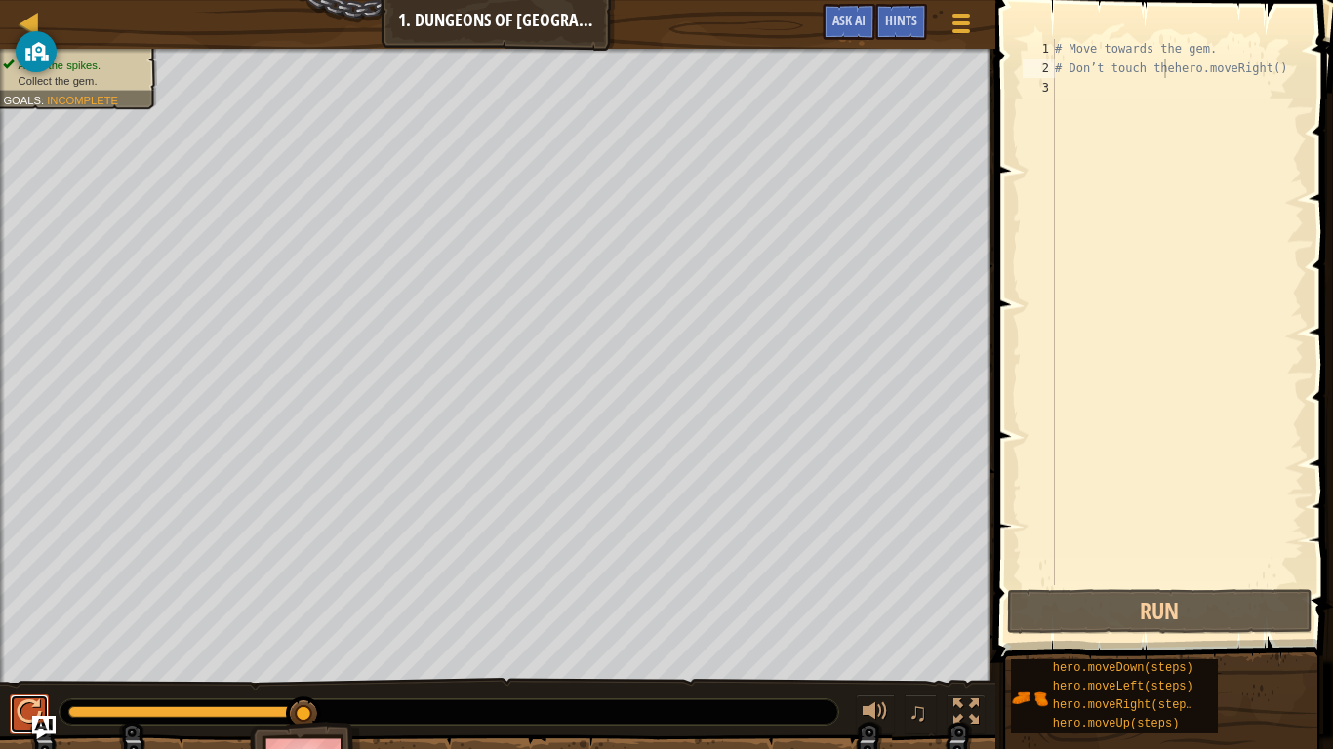
click at [15, 617] on button at bounding box center [29, 715] width 39 height 40
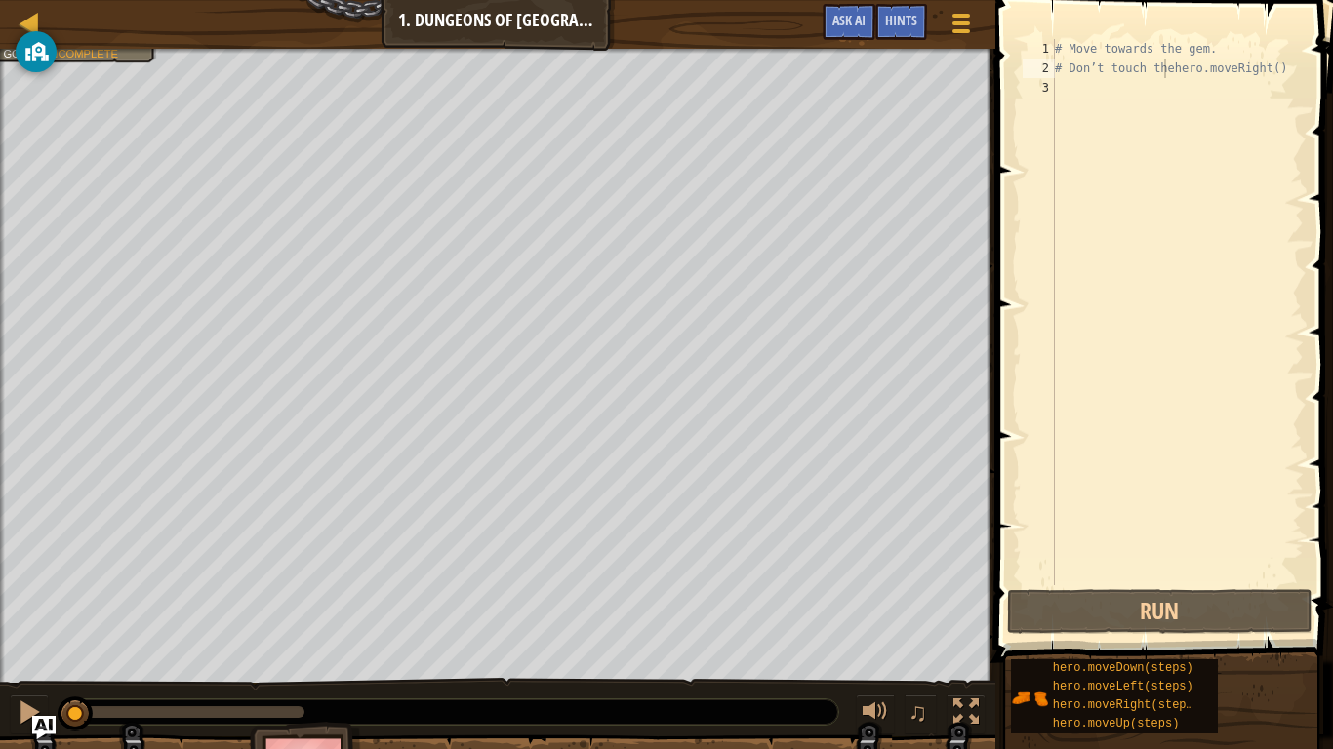
click at [292, 617] on div at bounding box center [449, 712] width 779 height 25
click at [30, 617] on div at bounding box center [29, 712] width 25 height 25
click at [22, 617] on div at bounding box center [29, 712] width 25 height 25
click at [21, 617] on div at bounding box center [29, 712] width 25 height 25
click at [20, 617] on div at bounding box center [29, 712] width 25 height 25
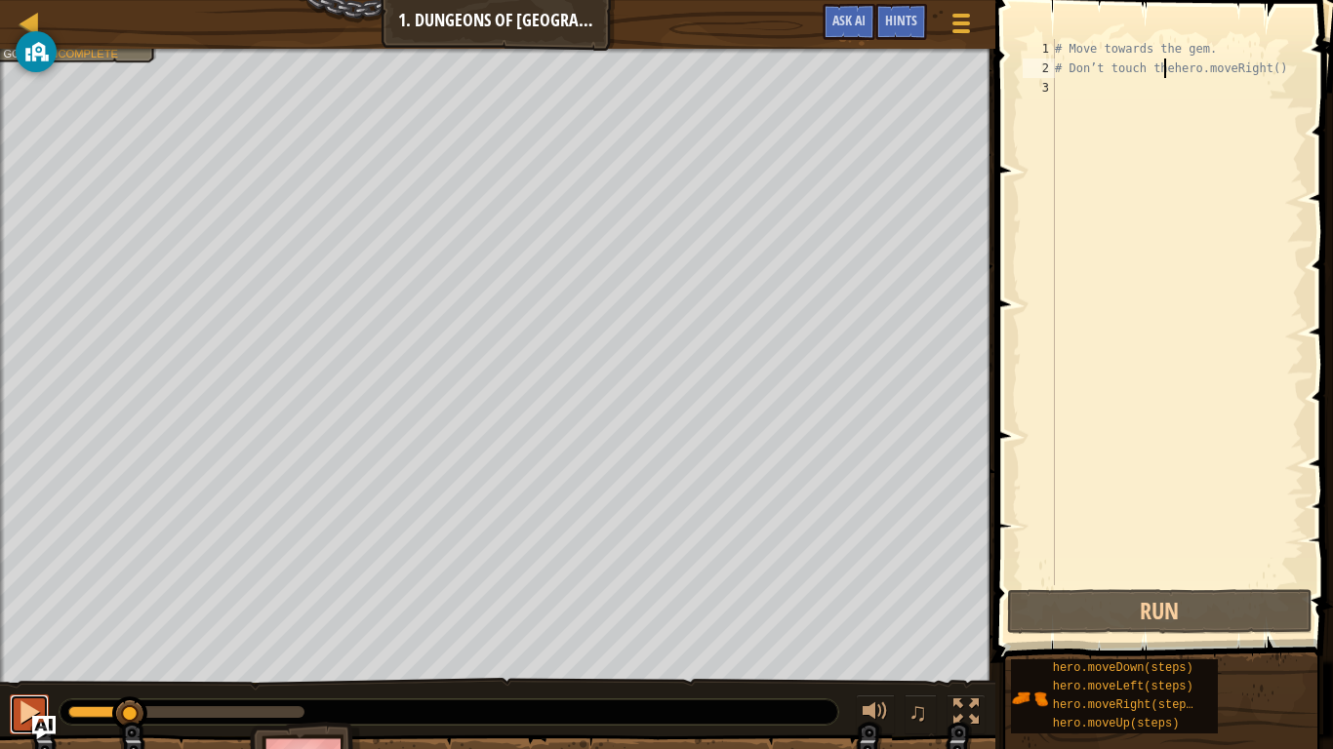
click at [19, 617] on div at bounding box center [29, 712] width 25 height 25
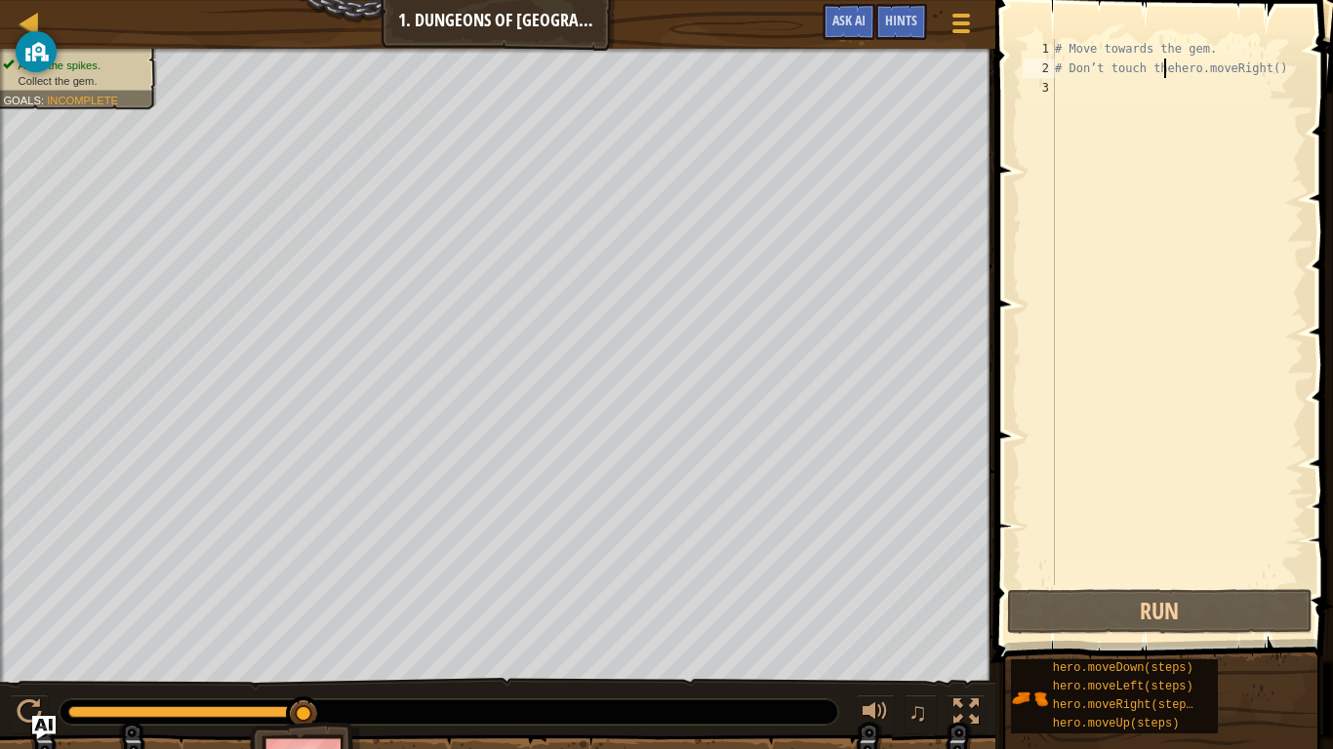
click at [29, 29] on div "You are currently logged in as [EMAIL_ADDRESS][DOMAIN_NAME] Information on this…" at bounding box center [36, 115] width 41 height 199
click at [22, 18] on div "You are currently logged in as [EMAIL_ADDRESS][DOMAIN_NAME] Information on this…" at bounding box center [36, 115] width 41 height 199
click at [17, 17] on div "You are currently logged in as [EMAIL_ADDRESS][DOMAIN_NAME] Information on this…" at bounding box center [36, 115] width 41 height 199
click at [20, 19] on div "You are currently logged in as [EMAIL_ADDRESS][DOMAIN_NAME] Information on this…" at bounding box center [36, 115] width 41 height 199
click at [25, 19] on div "You are currently logged in as [EMAIL_ADDRESS][DOMAIN_NAME] Information on this…" at bounding box center [36, 115] width 41 height 199
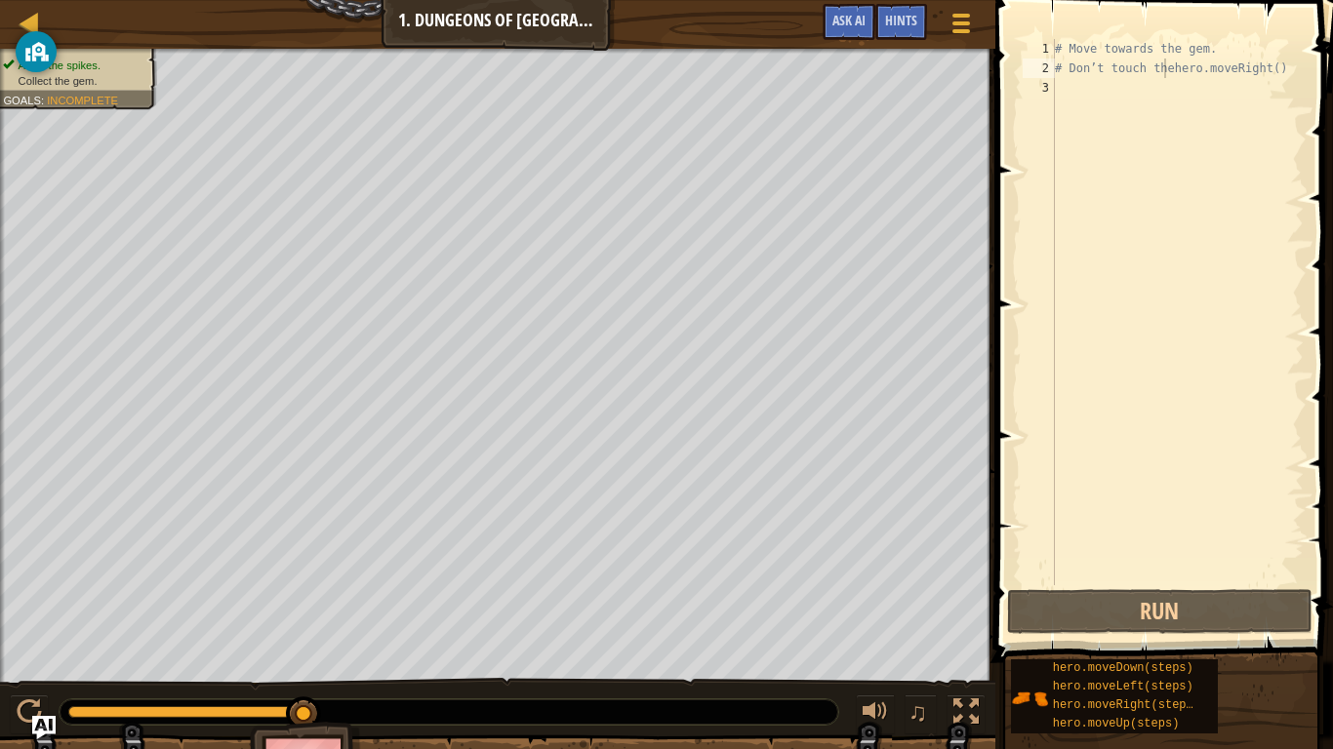
click at [24, 17] on div "You are currently logged in as [EMAIL_ADDRESS][DOMAIN_NAME] Information on this…" at bounding box center [36, 115] width 41 height 199
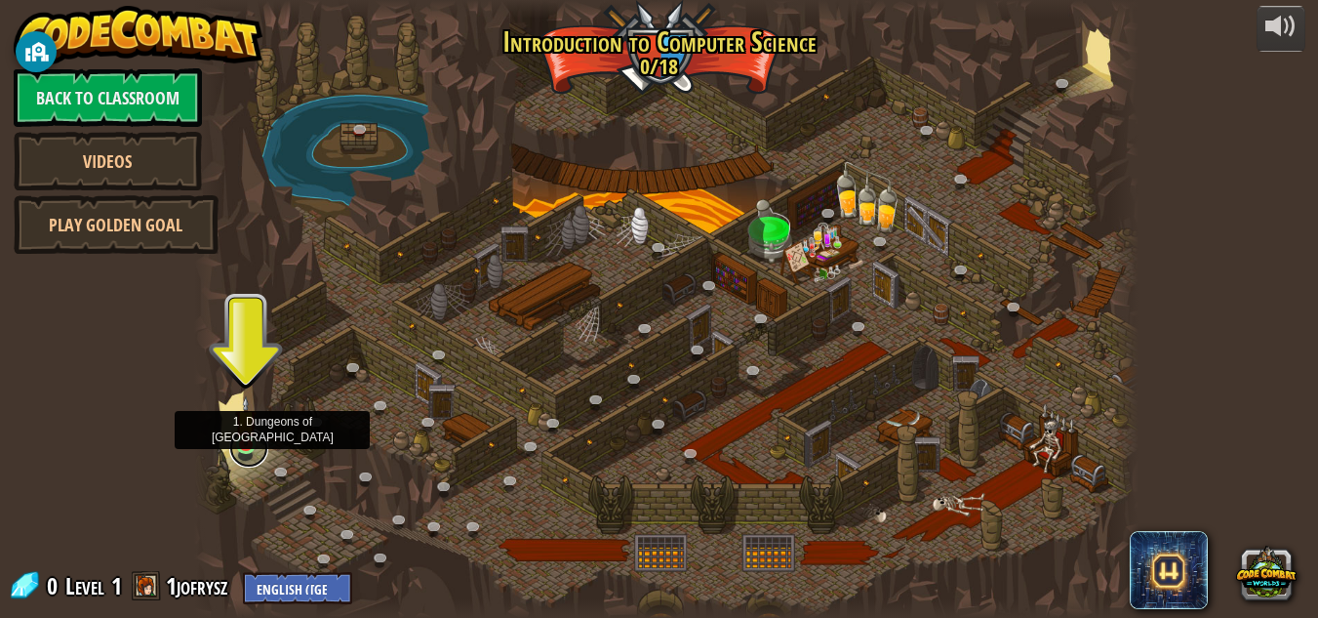
click at [263, 457] on link at bounding box center [248, 447] width 39 height 39
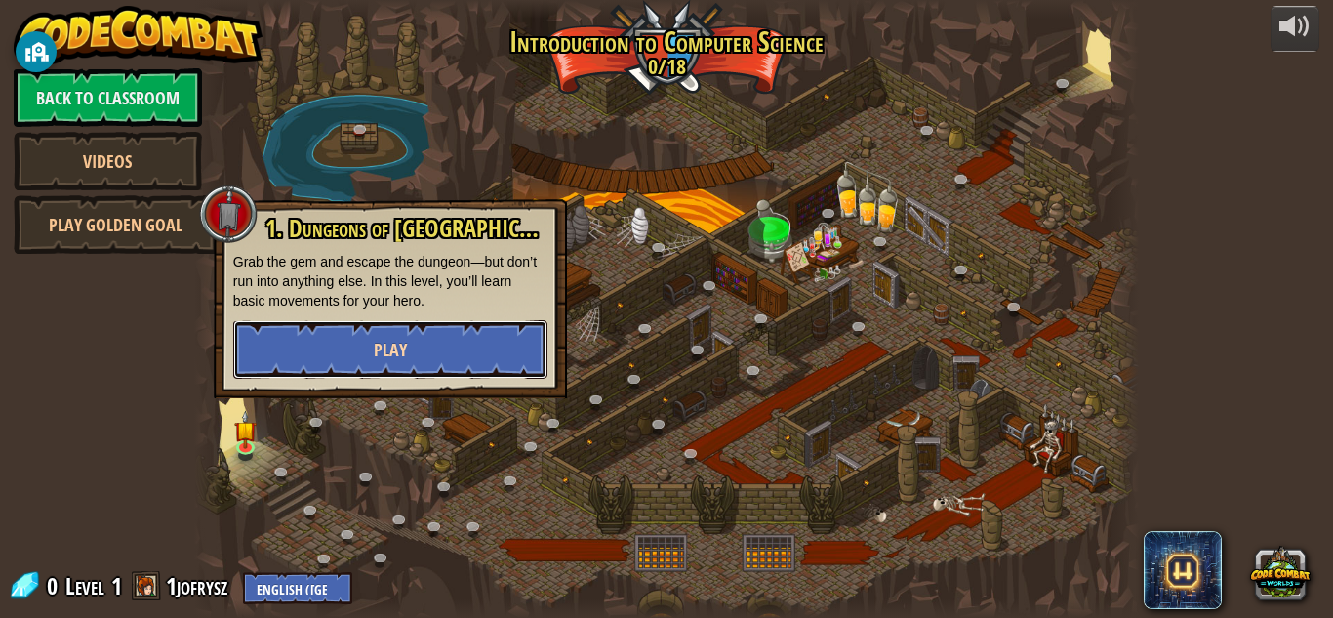
click at [399, 340] on span "Play" at bounding box center [390, 350] width 33 height 24
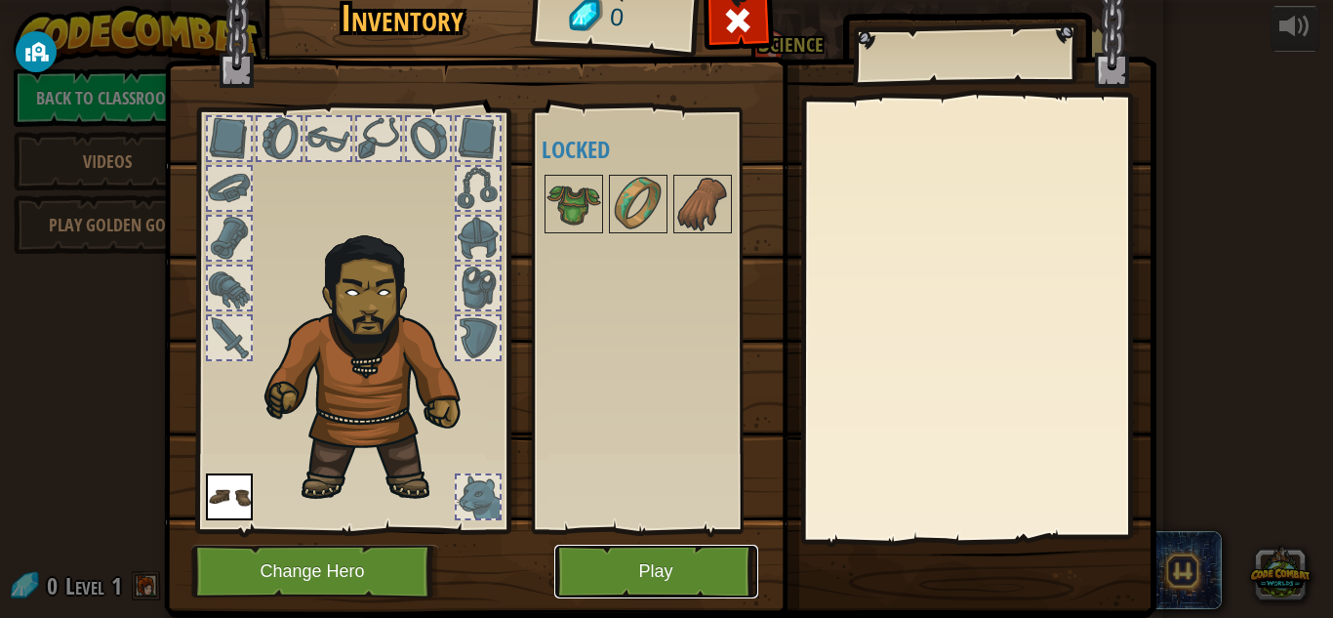
click at [586, 576] on button "Play" at bounding box center [656, 571] width 204 height 54
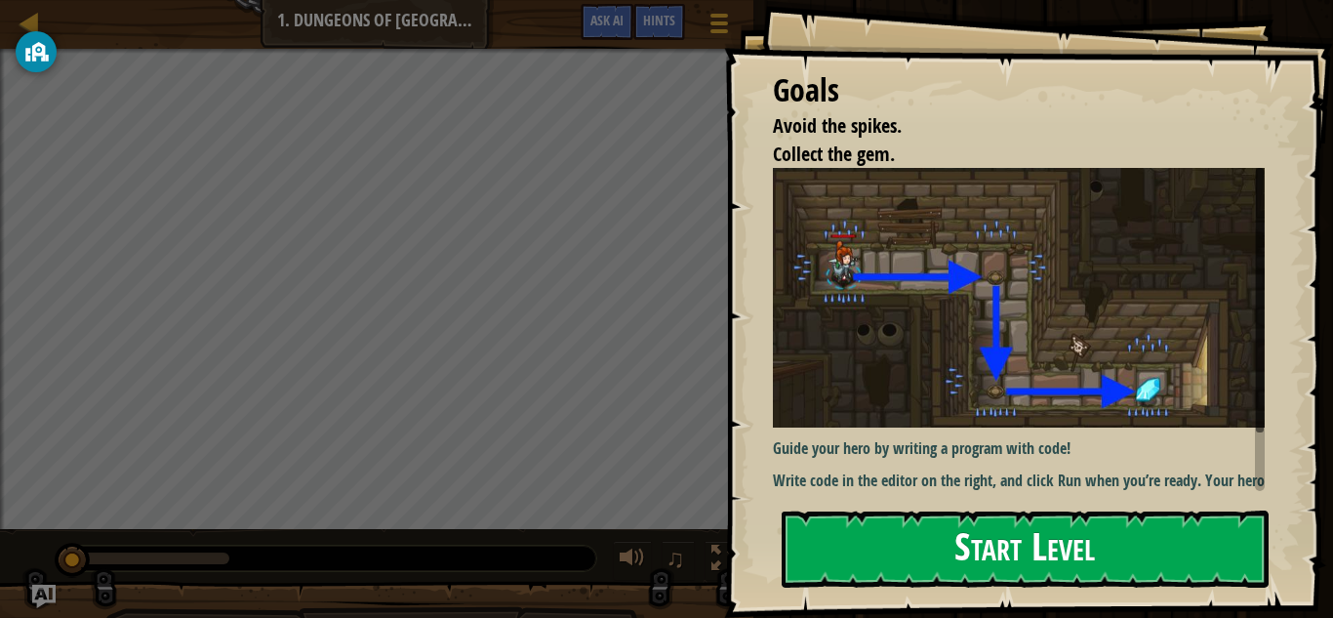
click at [934, 519] on button "Start Level" at bounding box center [1025, 548] width 487 height 77
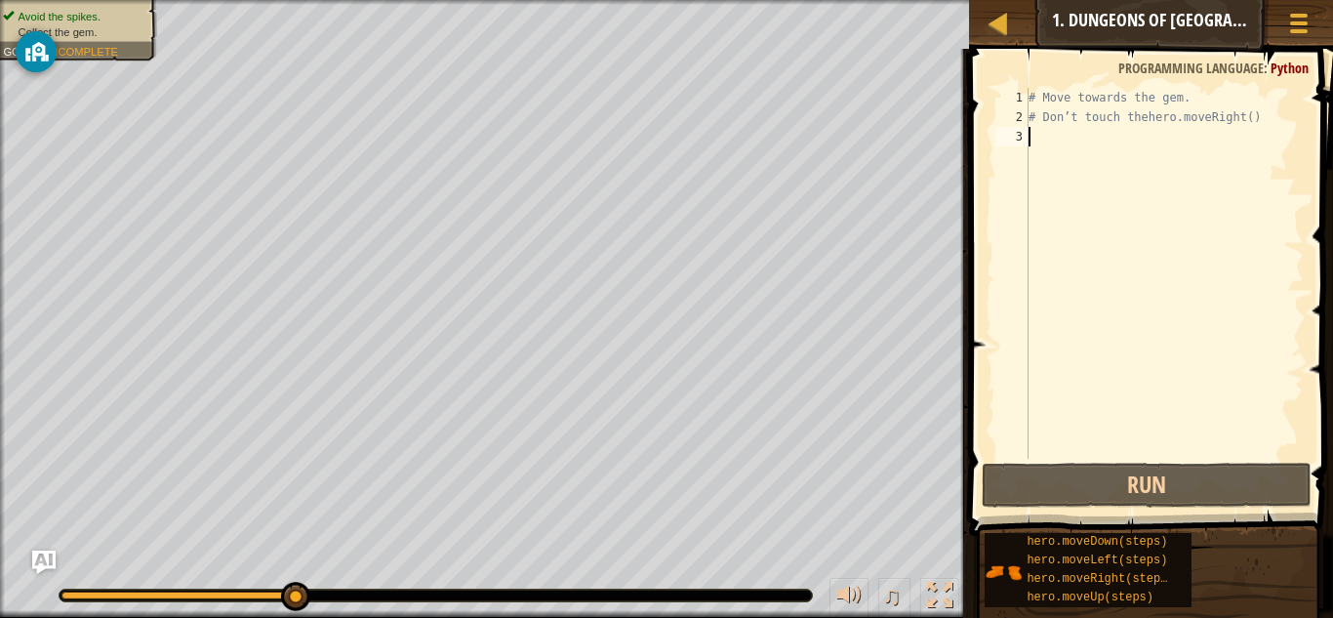
type textarea "m"
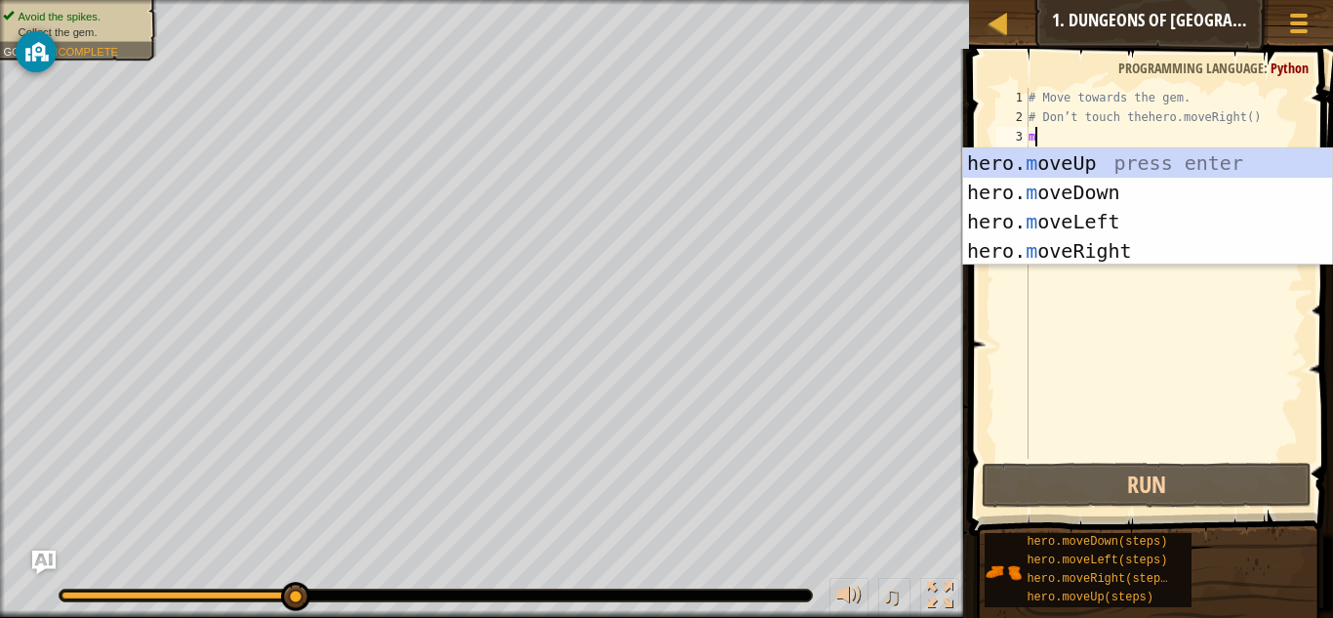
scroll to position [9, 0]
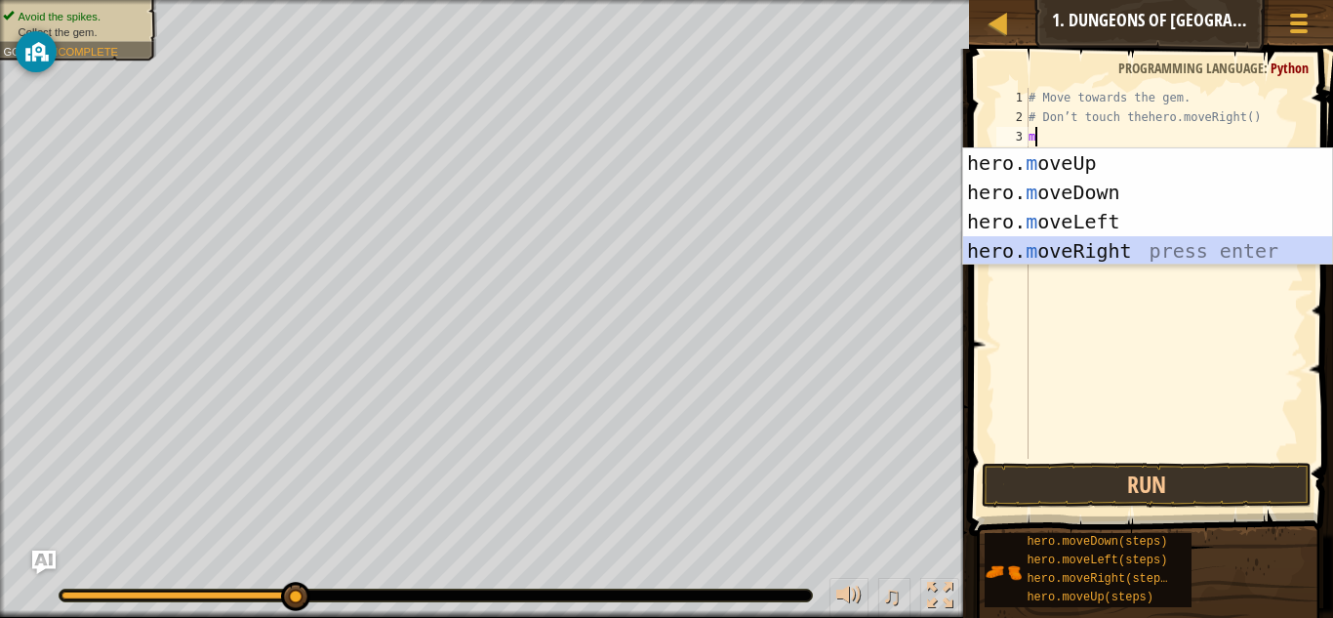
click at [1143, 249] on div "hero. m oveUp press enter hero. m oveDown press enter hero. m oveLeft press ent…" at bounding box center [1147, 236] width 369 height 176
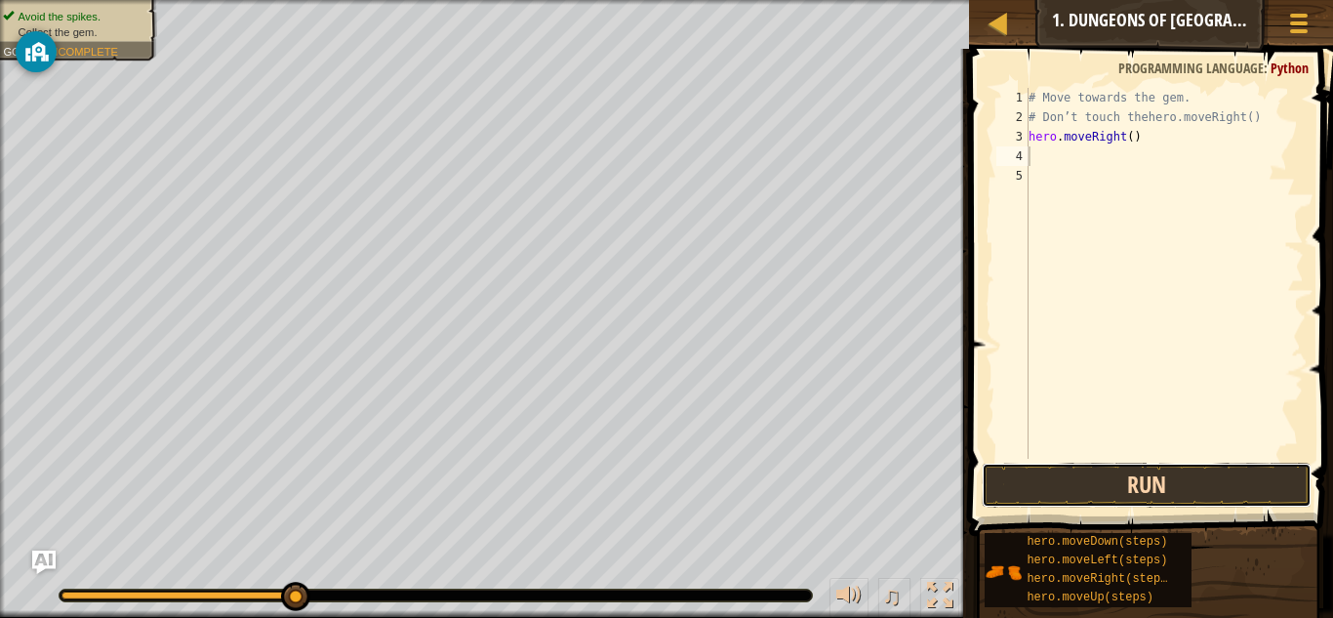
click at [1141, 483] on button "Run" at bounding box center [1147, 485] width 330 height 45
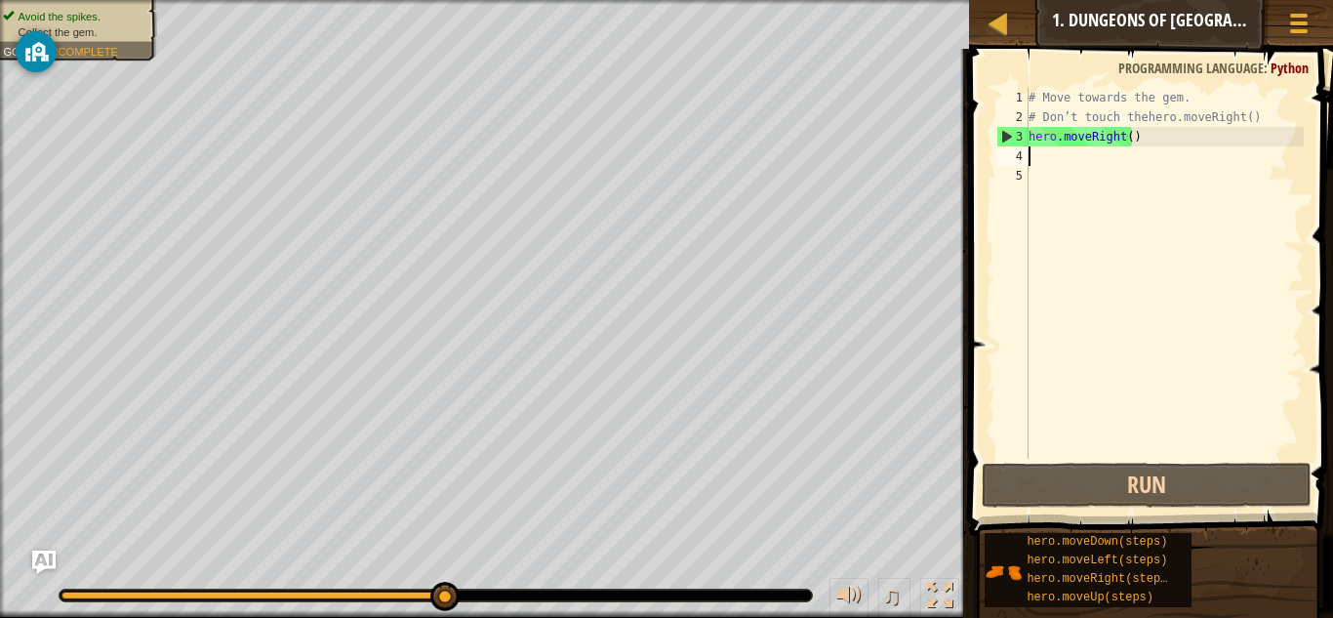
type textarea "h"
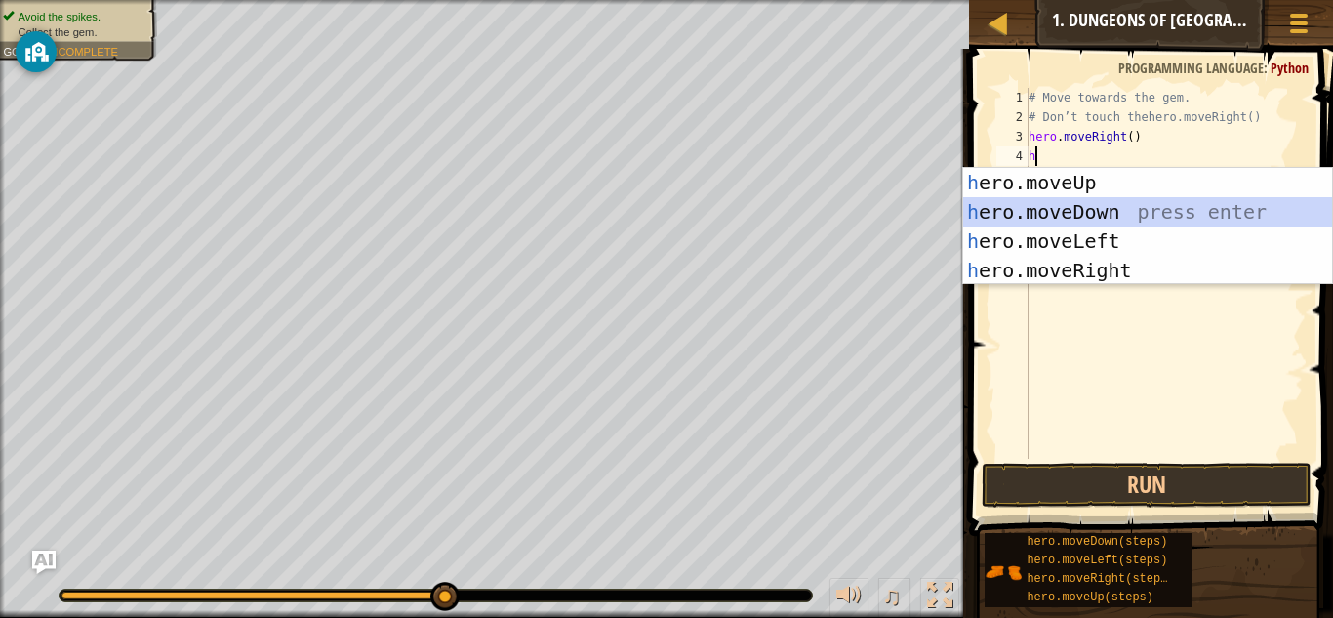
click at [1076, 208] on div "h ero.moveUp press enter h ero.moveDown press enter h ero.moveLeft press enter …" at bounding box center [1147, 256] width 369 height 176
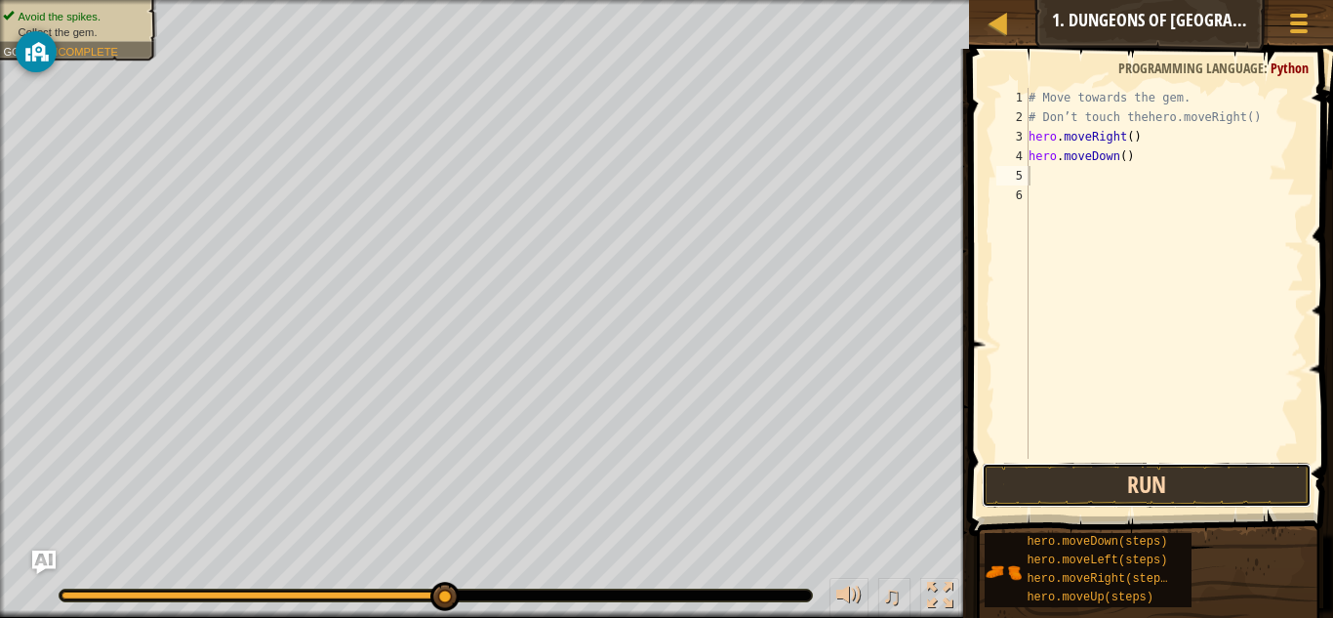
click at [1095, 493] on button "Run" at bounding box center [1147, 485] width 330 height 45
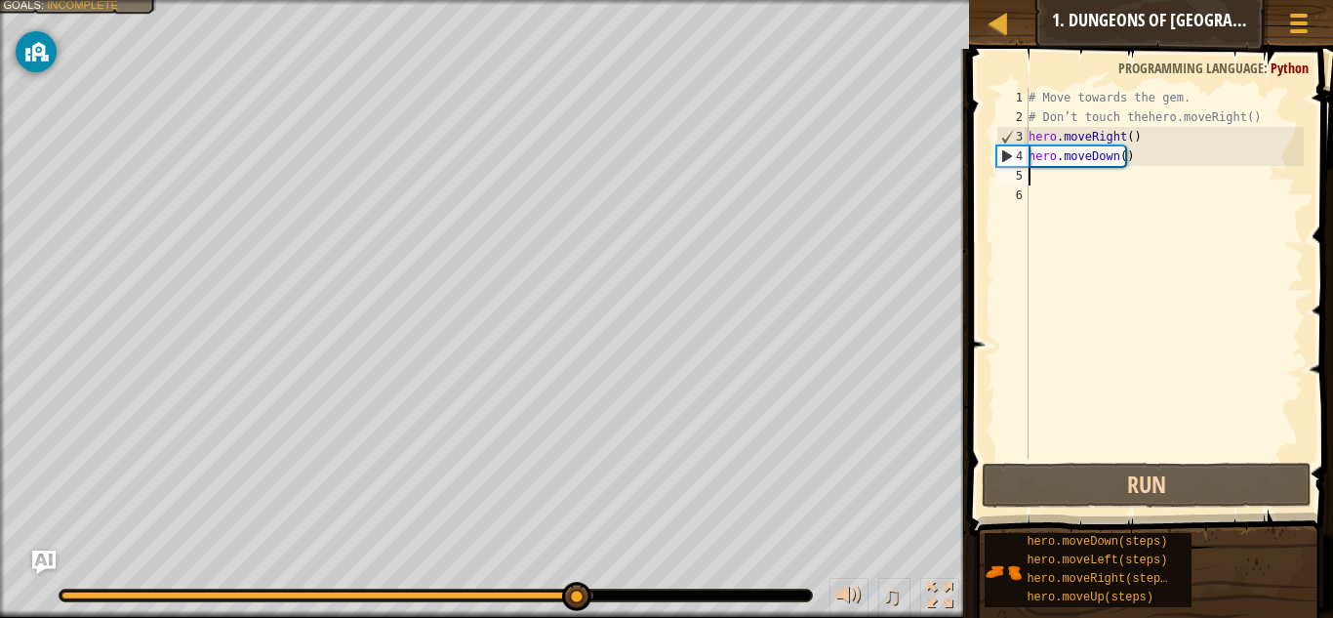
type textarea "h"
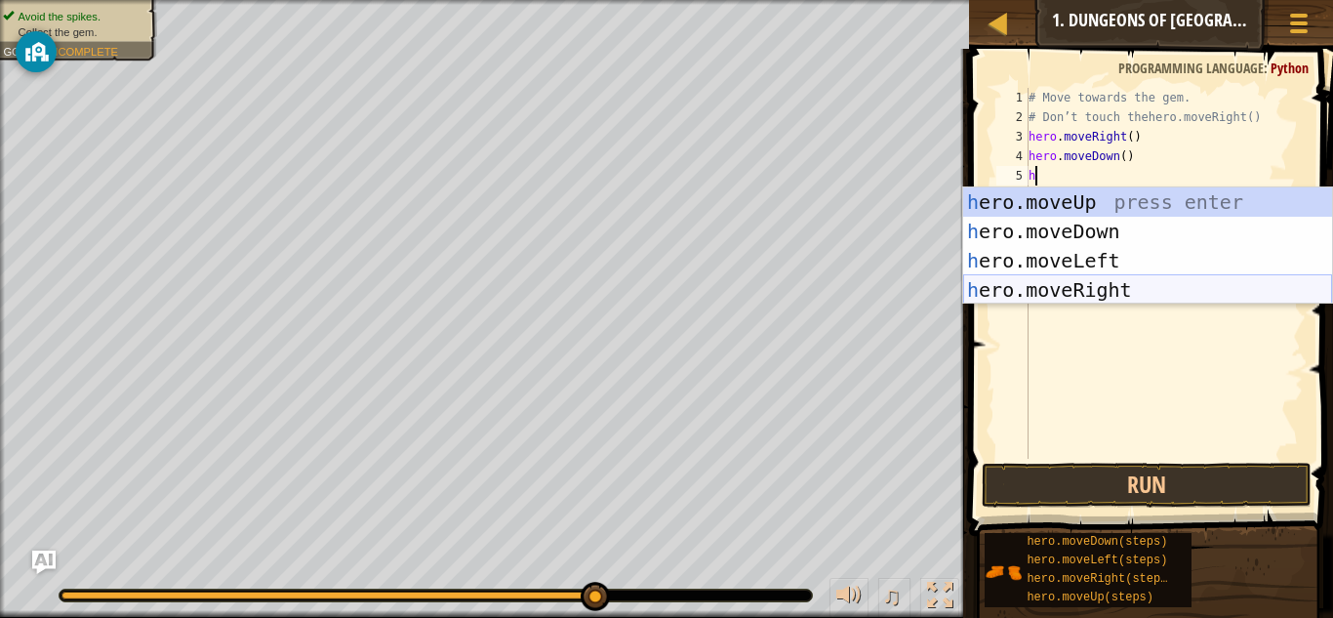
click at [1090, 276] on div "h ero.moveUp press enter h ero.moveDown press enter h ero.moveLeft press enter …" at bounding box center [1147, 275] width 369 height 176
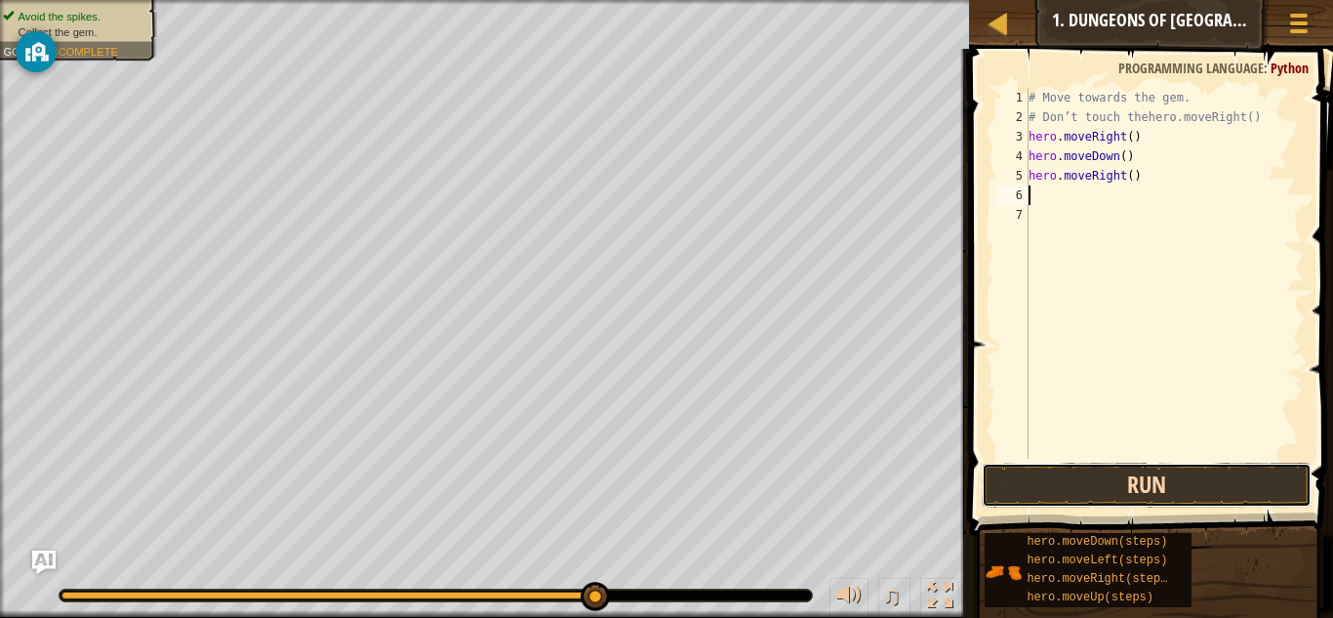
click at [1133, 493] on button "Run" at bounding box center [1147, 485] width 330 height 45
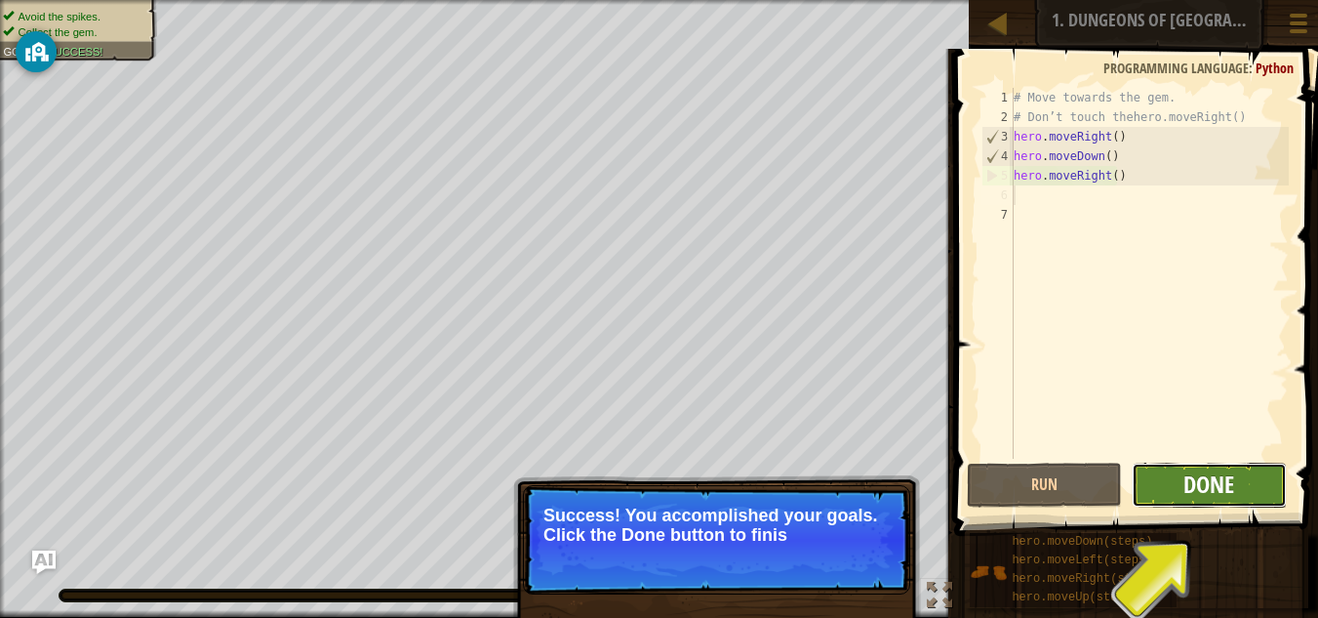
click at [1230, 486] on span "Done" at bounding box center [1209, 483] width 51 height 31
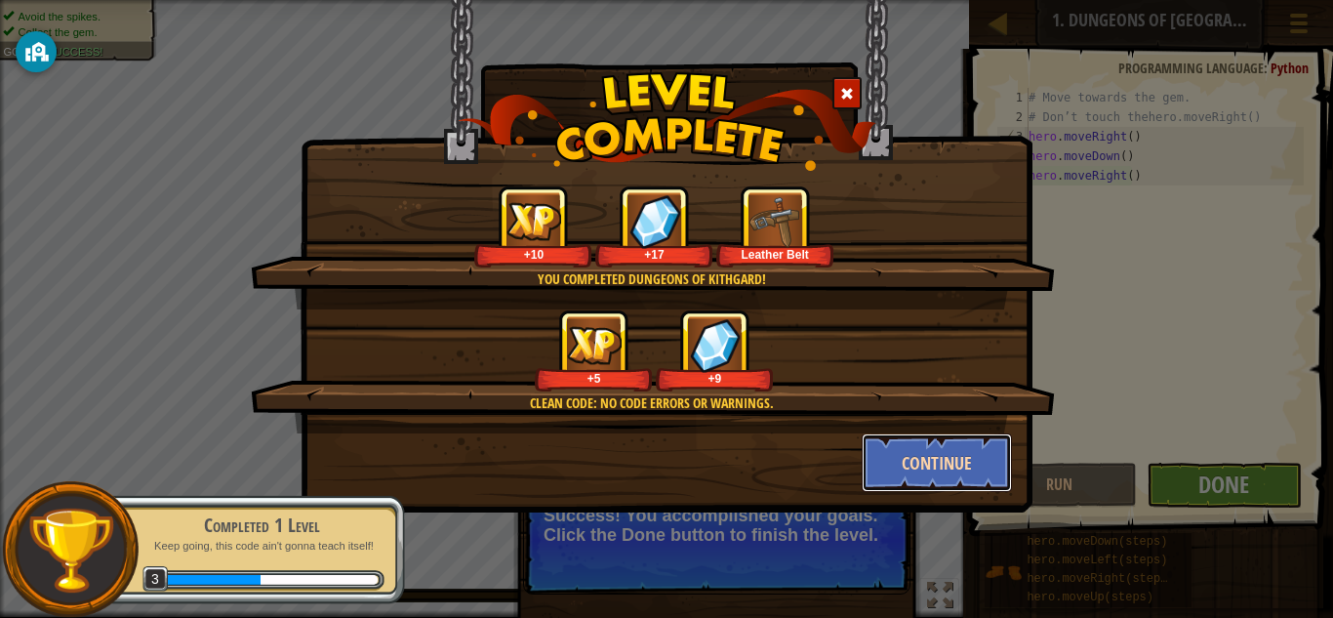
click at [880, 462] on button "Continue" at bounding box center [937, 462] width 151 height 59
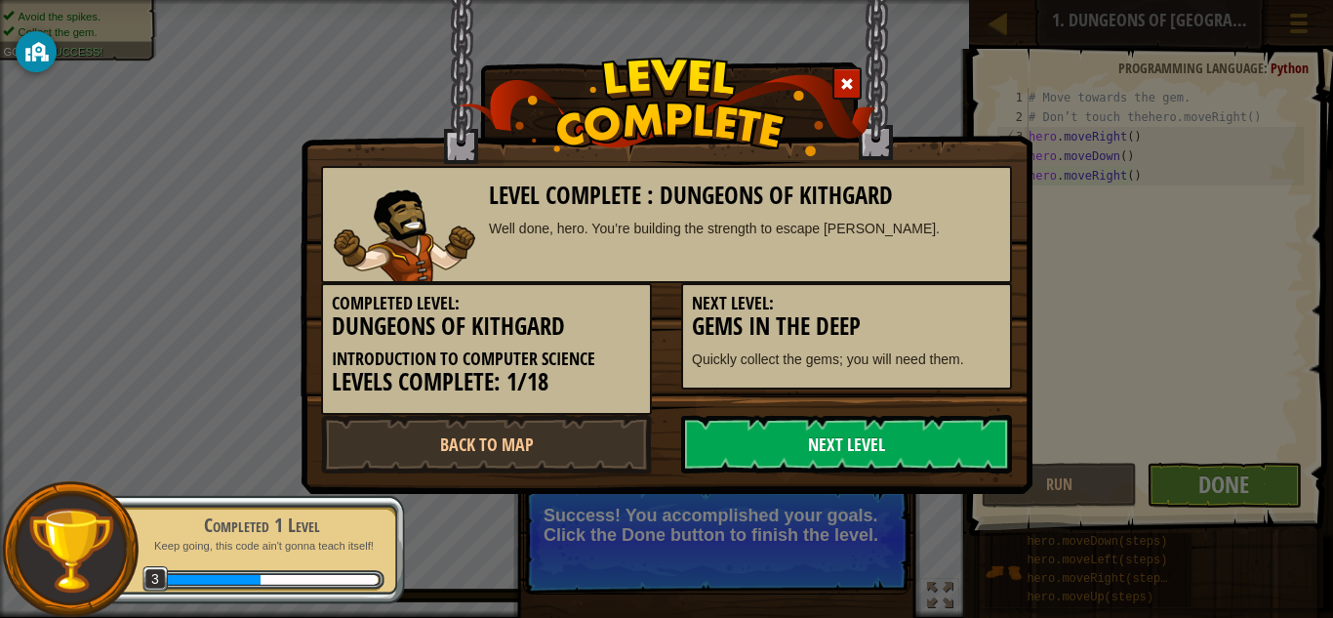
click at [745, 438] on link "Next Level" at bounding box center [846, 444] width 331 height 59
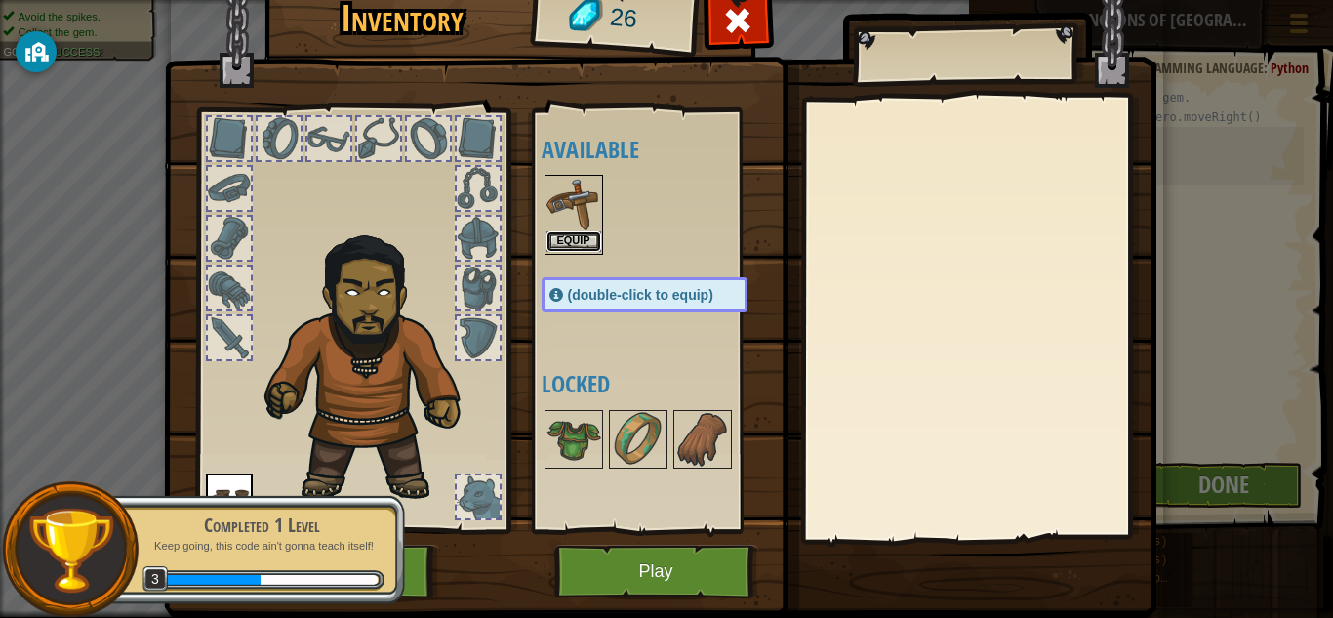
click at [568, 236] on button "Equip" at bounding box center [573, 241] width 55 height 20
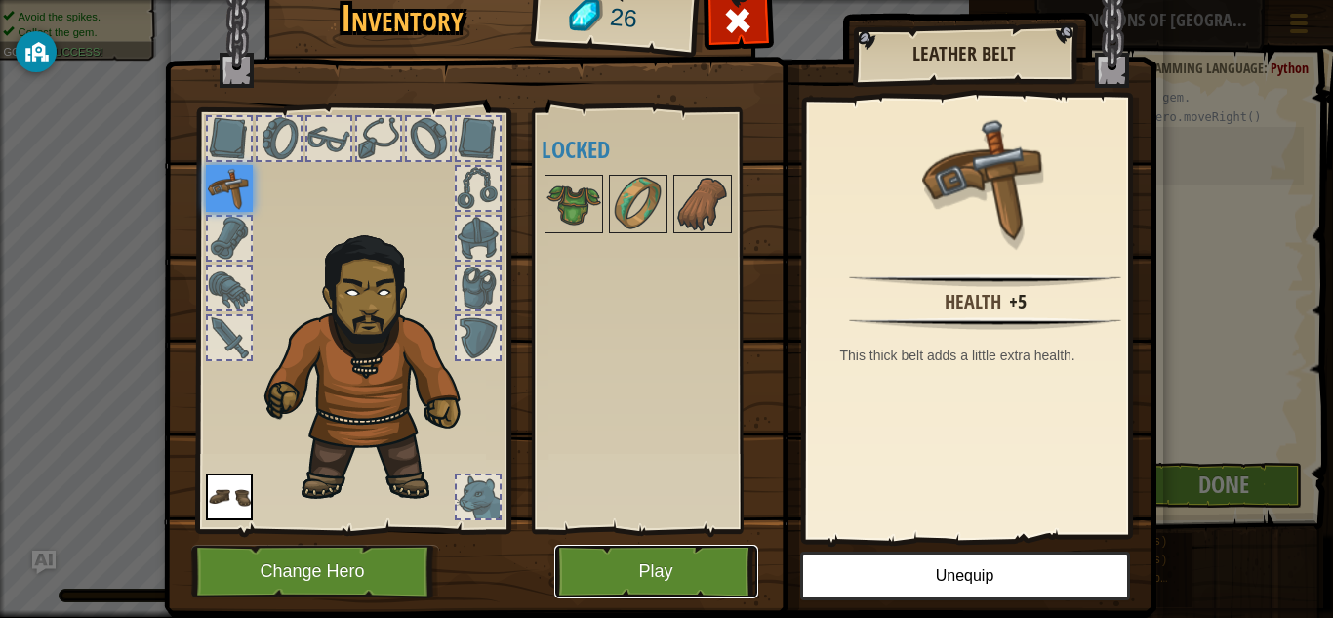
click at [697, 572] on button "Play" at bounding box center [656, 571] width 204 height 54
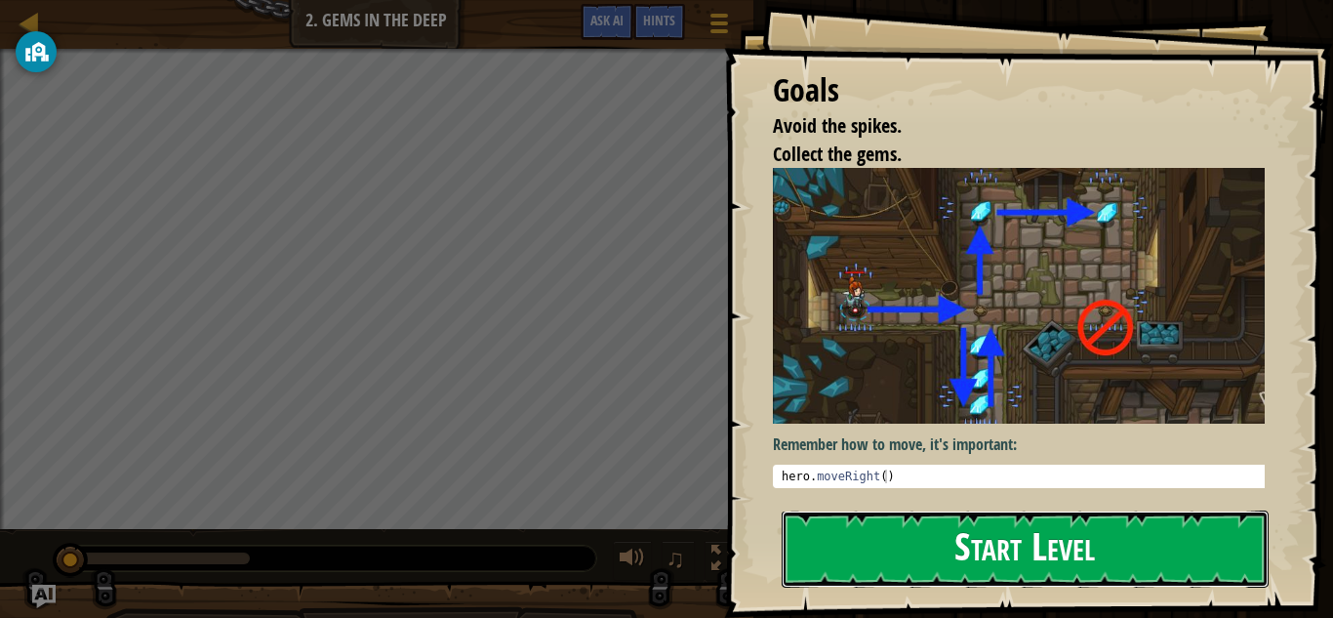
click at [919, 534] on button "Start Level" at bounding box center [1025, 548] width 487 height 77
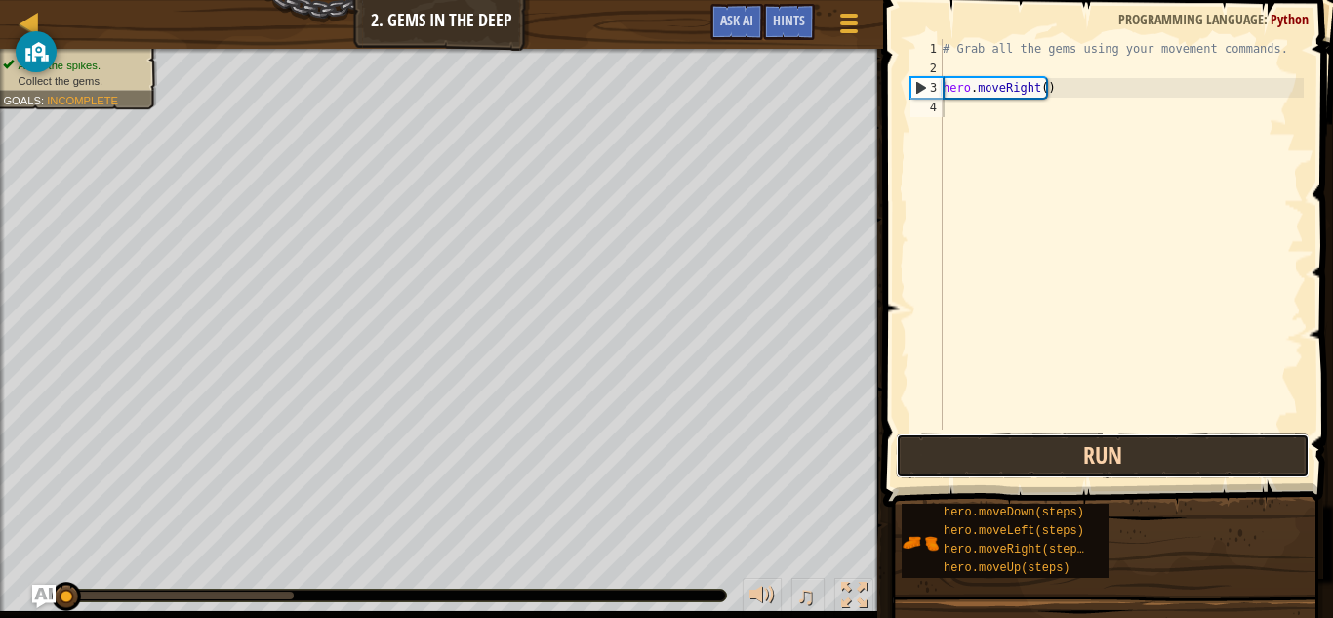
click at [1119, 450] on button "Run" at bounding box center [1103, 455] width 414 height 45
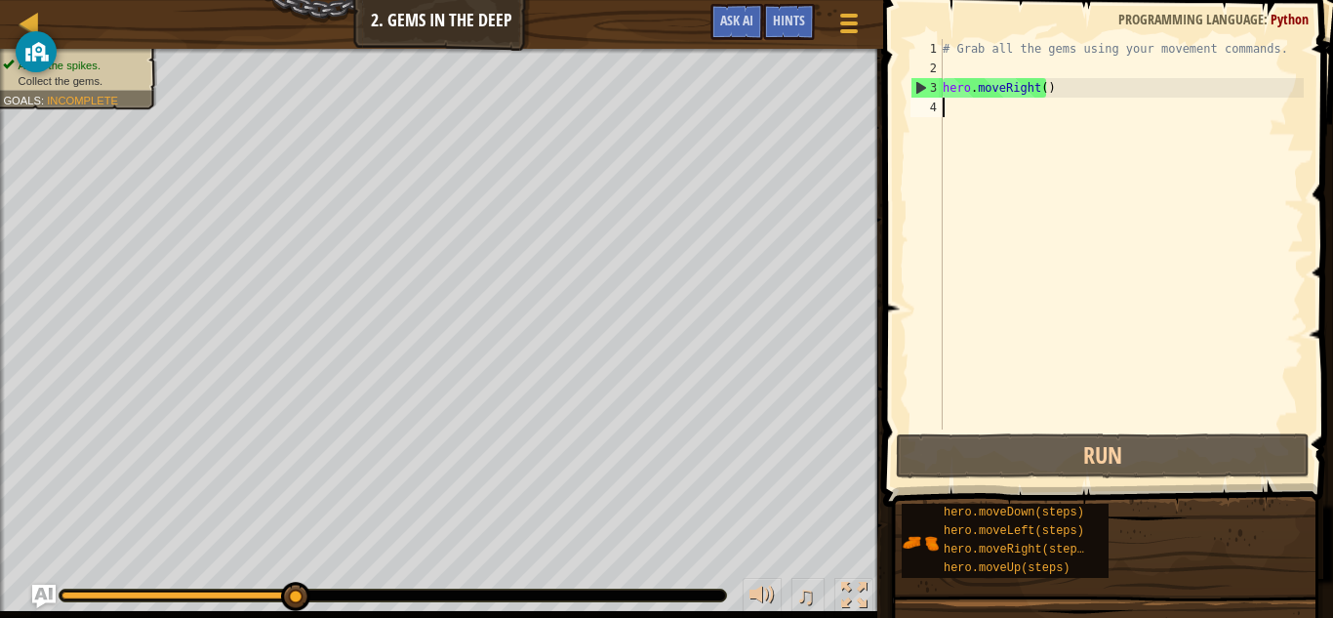
type textarea "h"
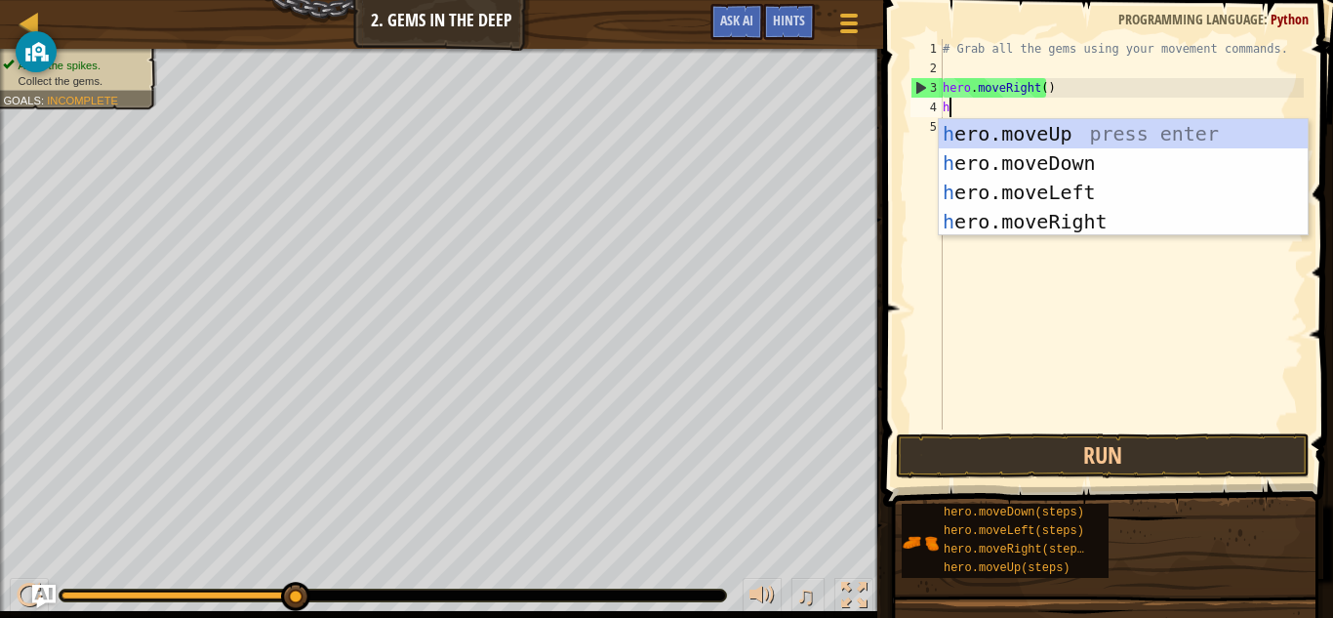
scroll to position [9, 0]
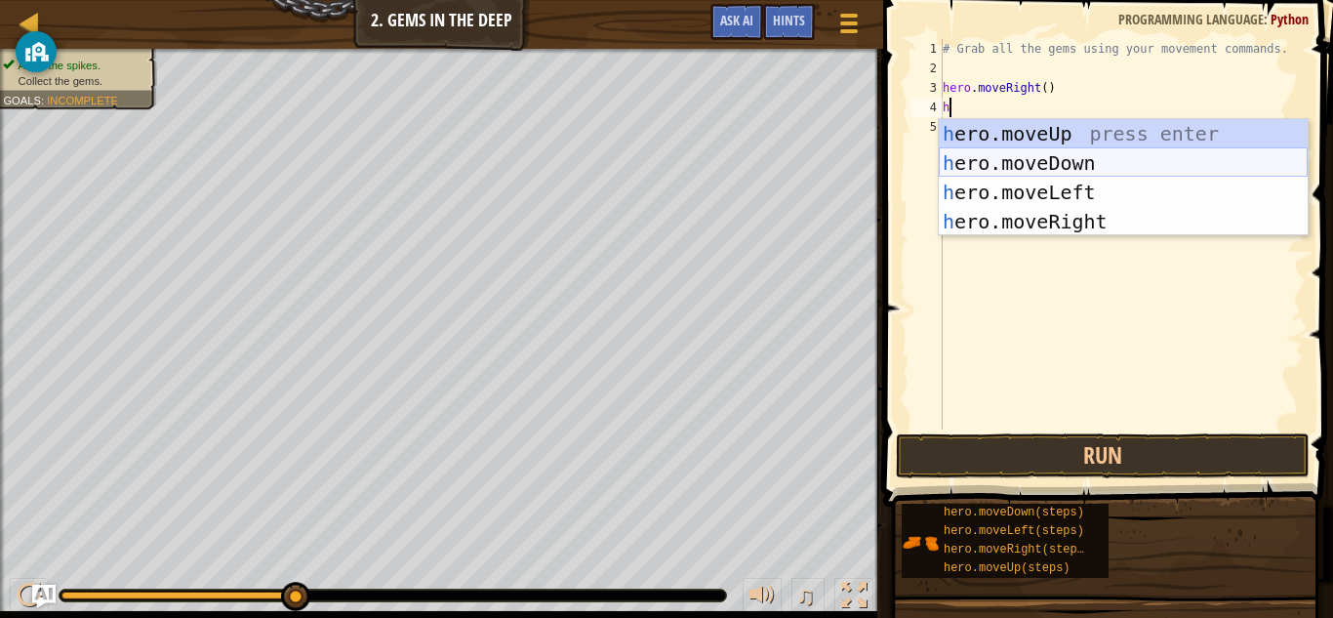
click at [1027, 164] on div "h ero.moveUp press enter h ero.moveDown press enter h ero.moveLeft press enter …" at bounding box center [1123, 207] width 369 height 176
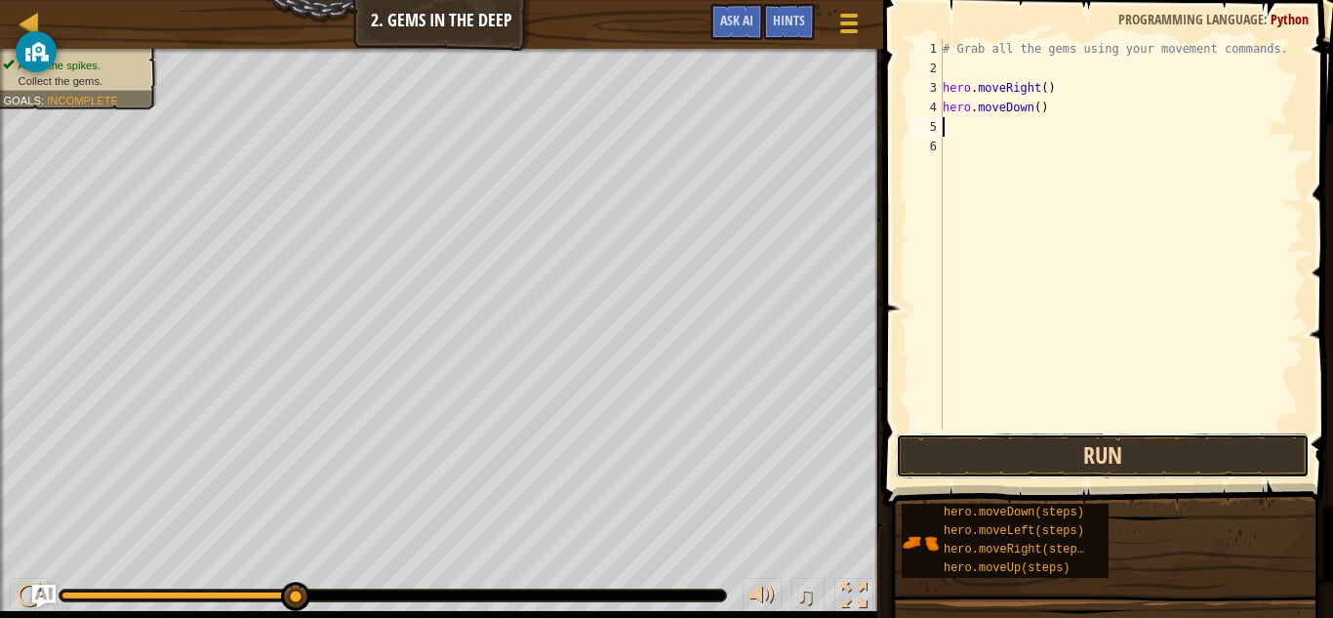
click at [1131, 463] on button "Run" at bounding box center [1103, 455] width 414 height 45
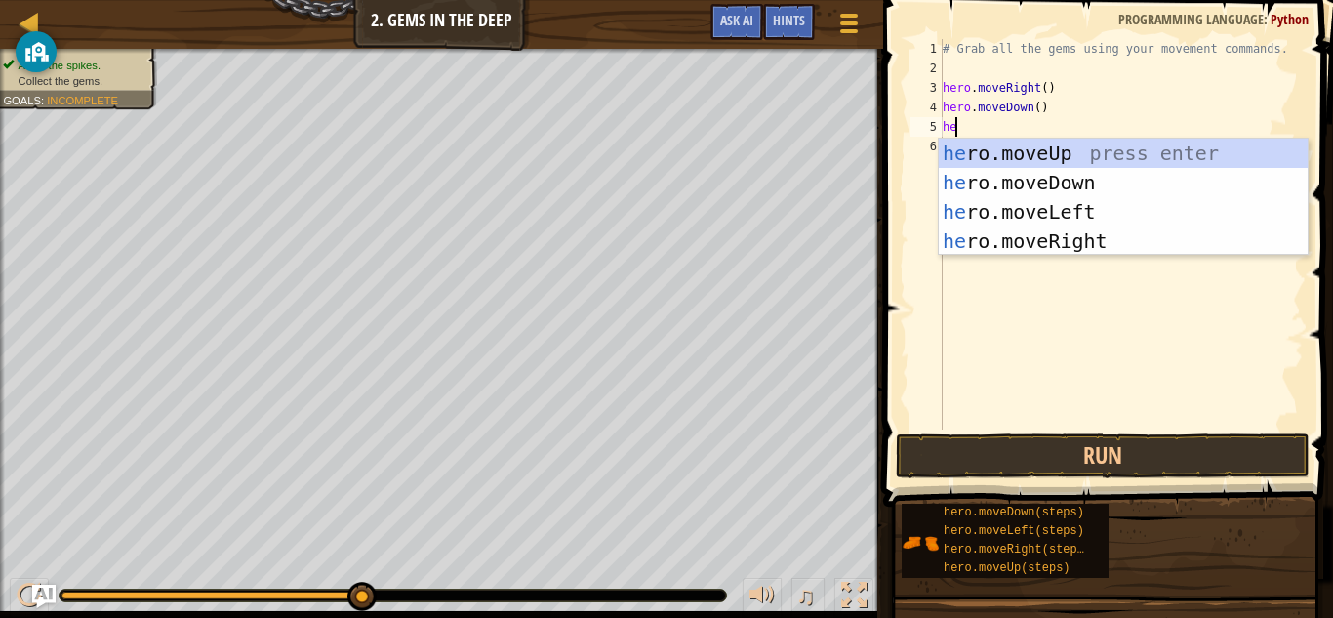
type textarea "her"
click at [1029, 153] on div "her o.moveUp press enter her o.moveDown press enter her o.moveLeft press enter …" at bounding box center [1123, 227] width 369 height 176
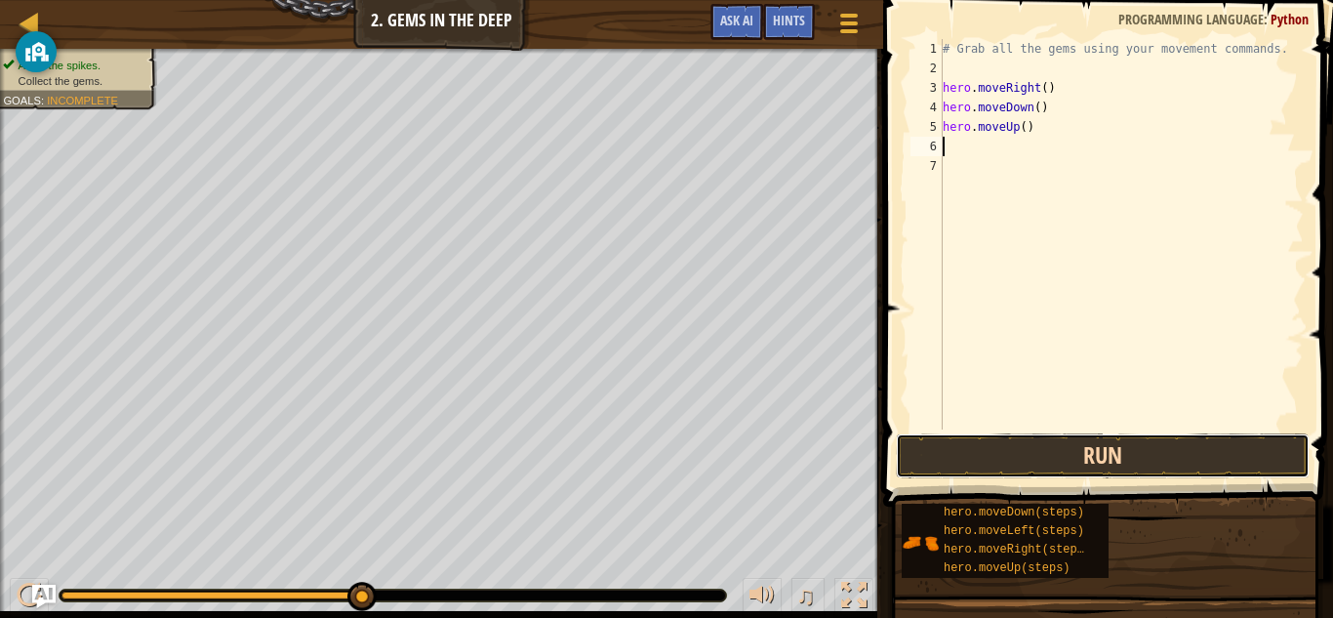
click at [1007, 449] on button "Run" at bounding box center [1103, 455] width 414 height 45
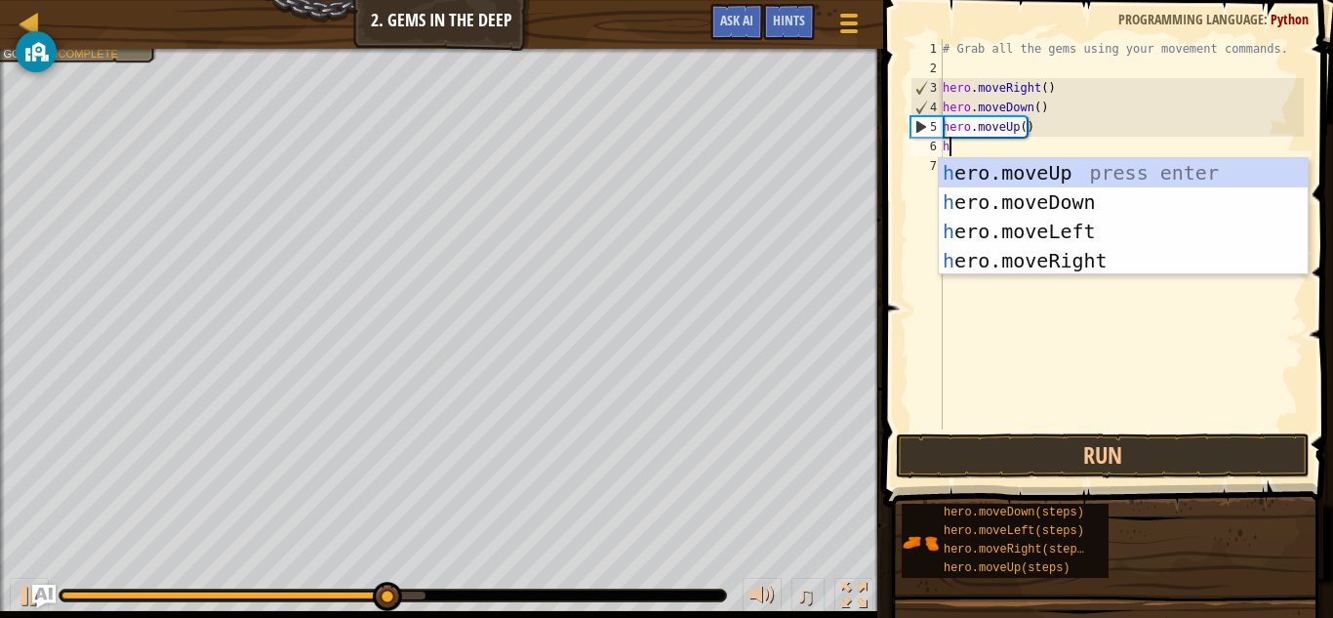
type textarea "he"
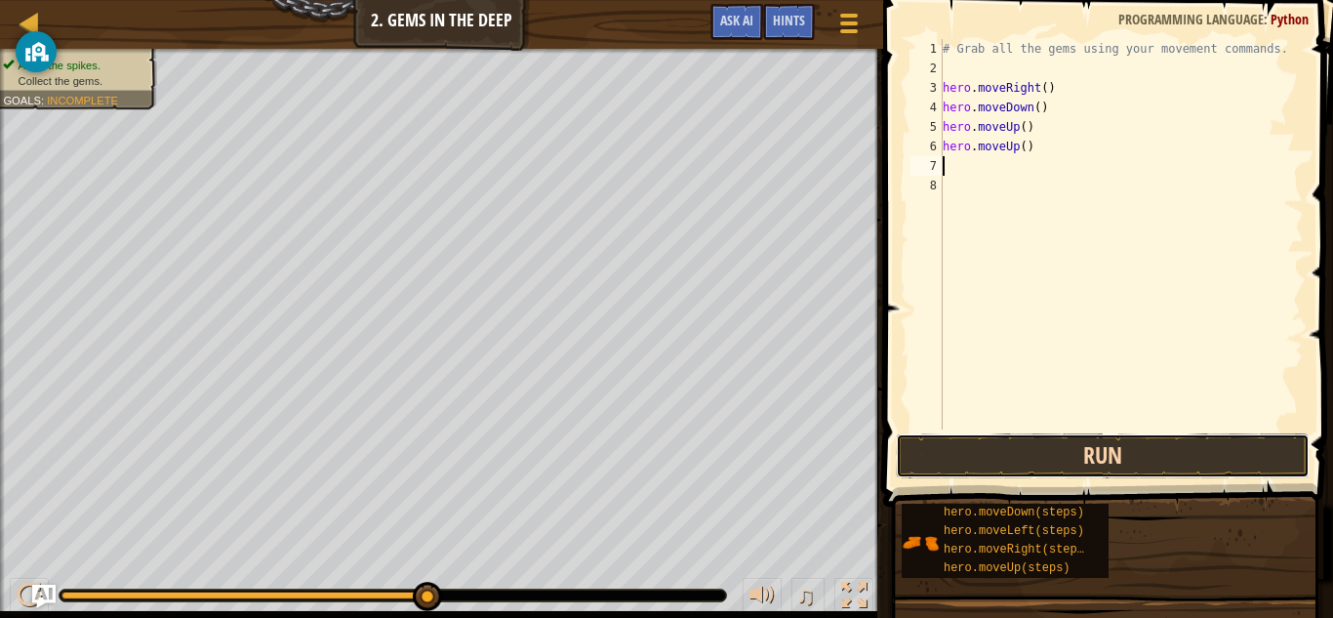
click at [1076, 450] on button "Run" at bounding box center [1103, 455] width 414 height 45
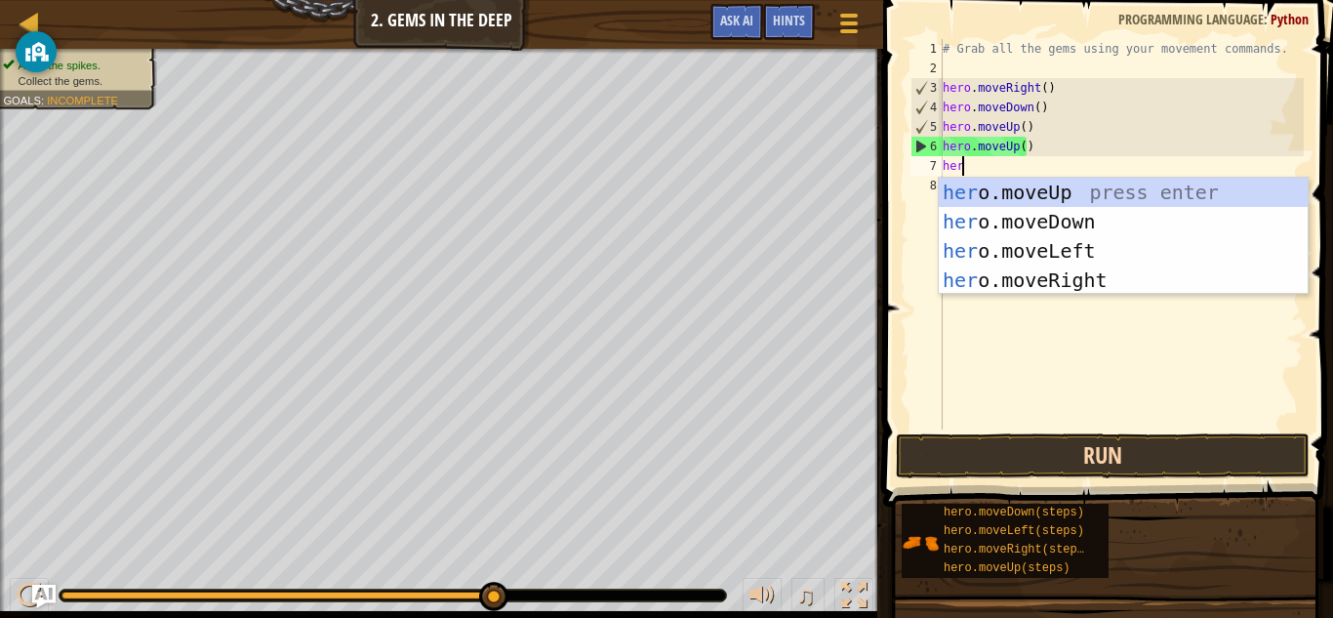
type textarea "hero"
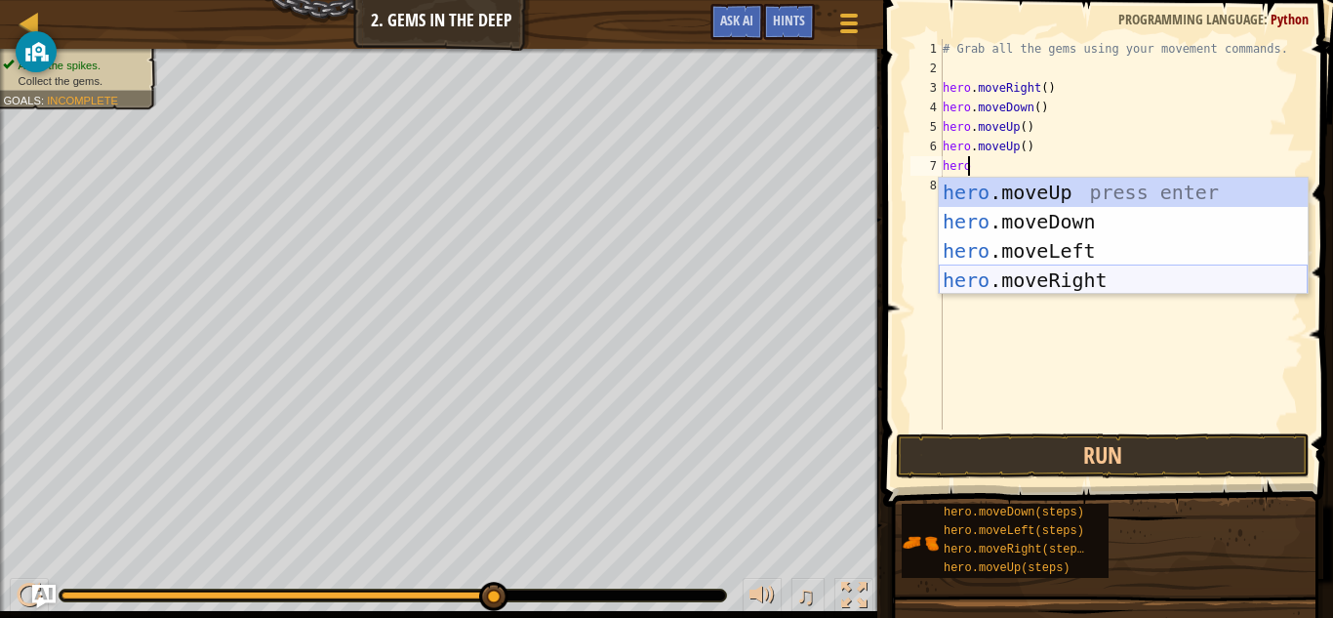
click at [1089, 274] on div "hero .moveUp press enter hero .moveDown press enter hero .moveLeft press enter …" at bounding box center [1123, 266] width 369 height 176
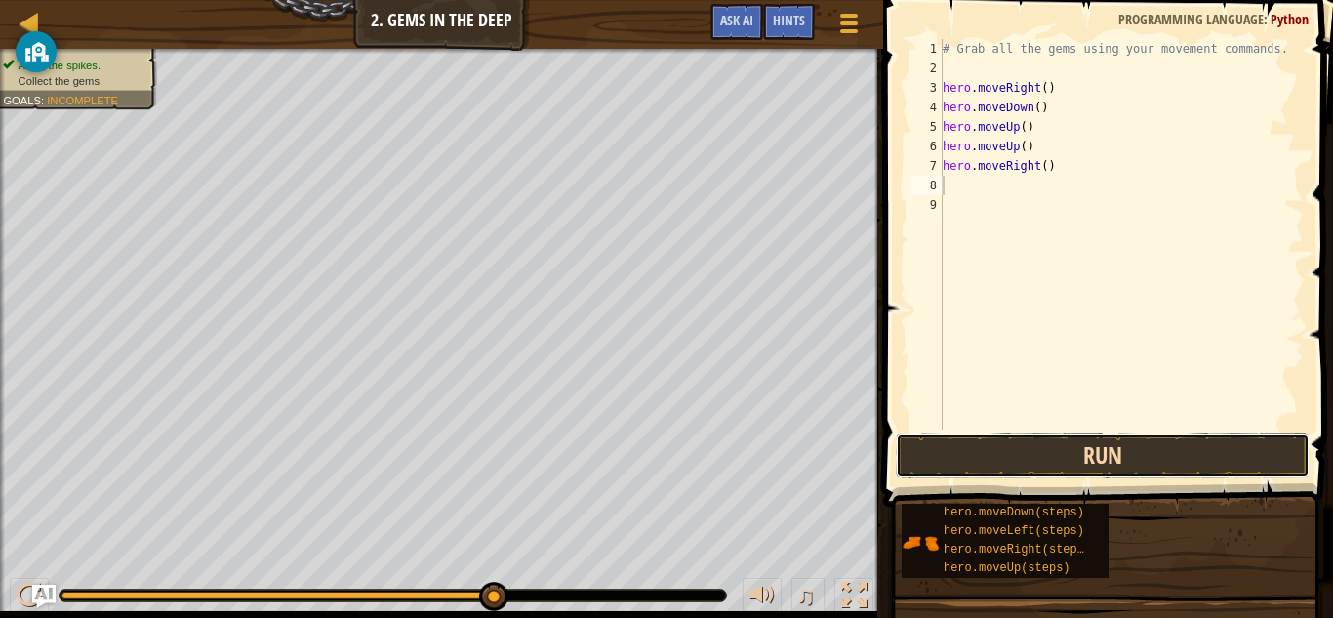
click at [1178, 470] on button "Run" at bounding box center [1103, 455] width 414 height 45
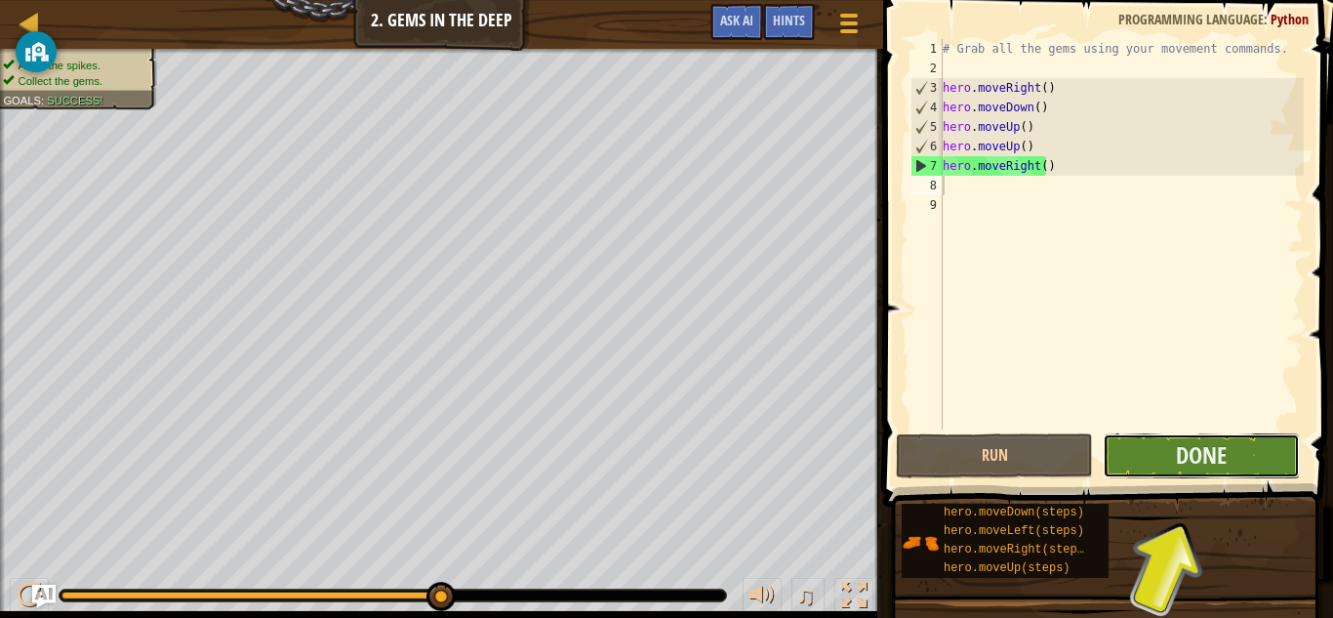
click at [1166, 452] on button "Done" at bounding box center [1201, 455] width 197 height 45
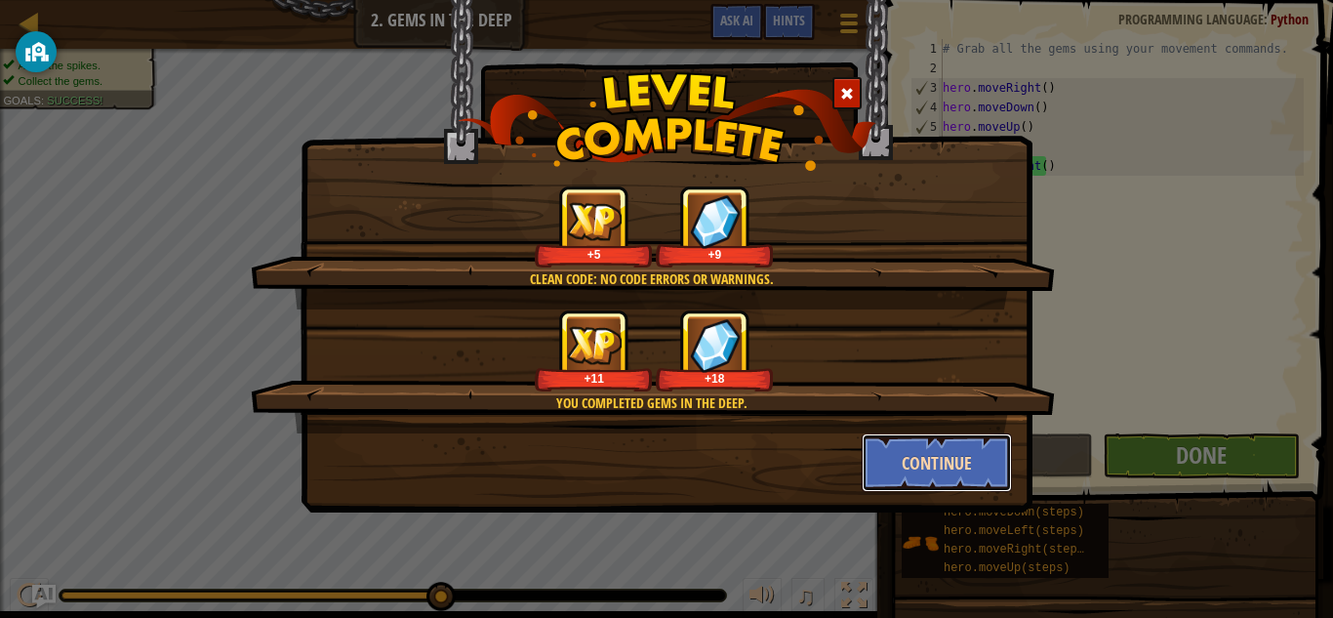
click at [960, 452] on button "Continue" at bounding box center [937, 462] width 151 height 59
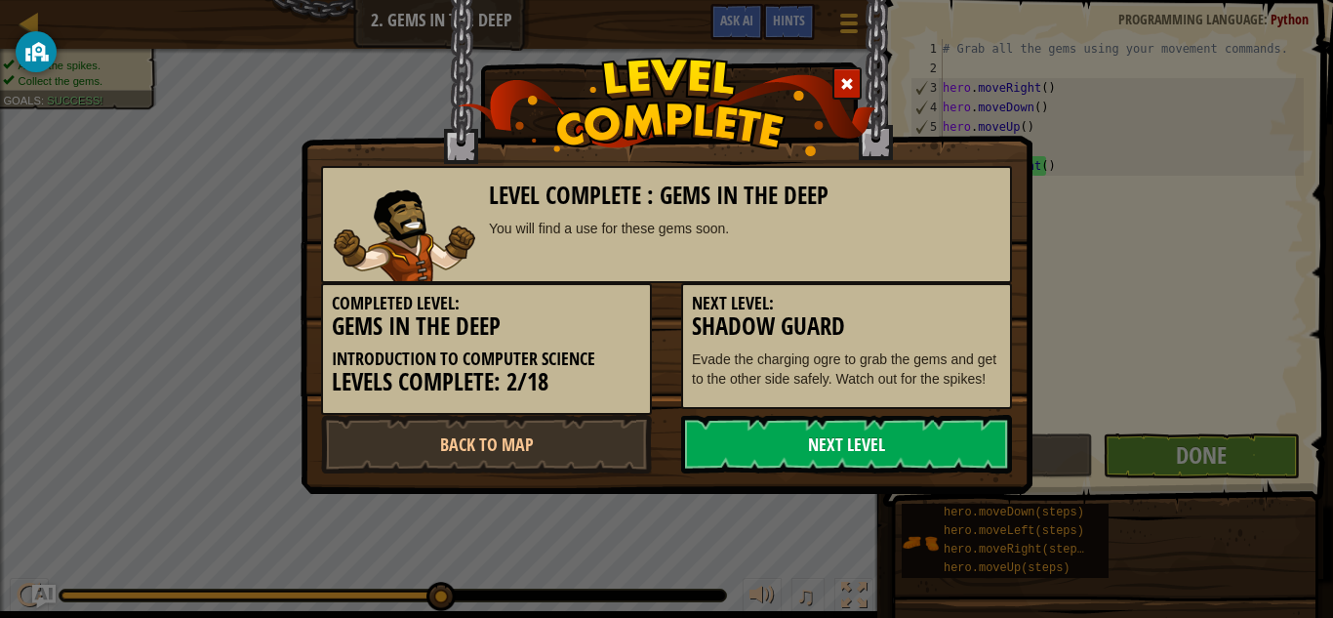
click at [951, 444] on link "Next Level" at bounding box center [846, 444] width 331 height 59
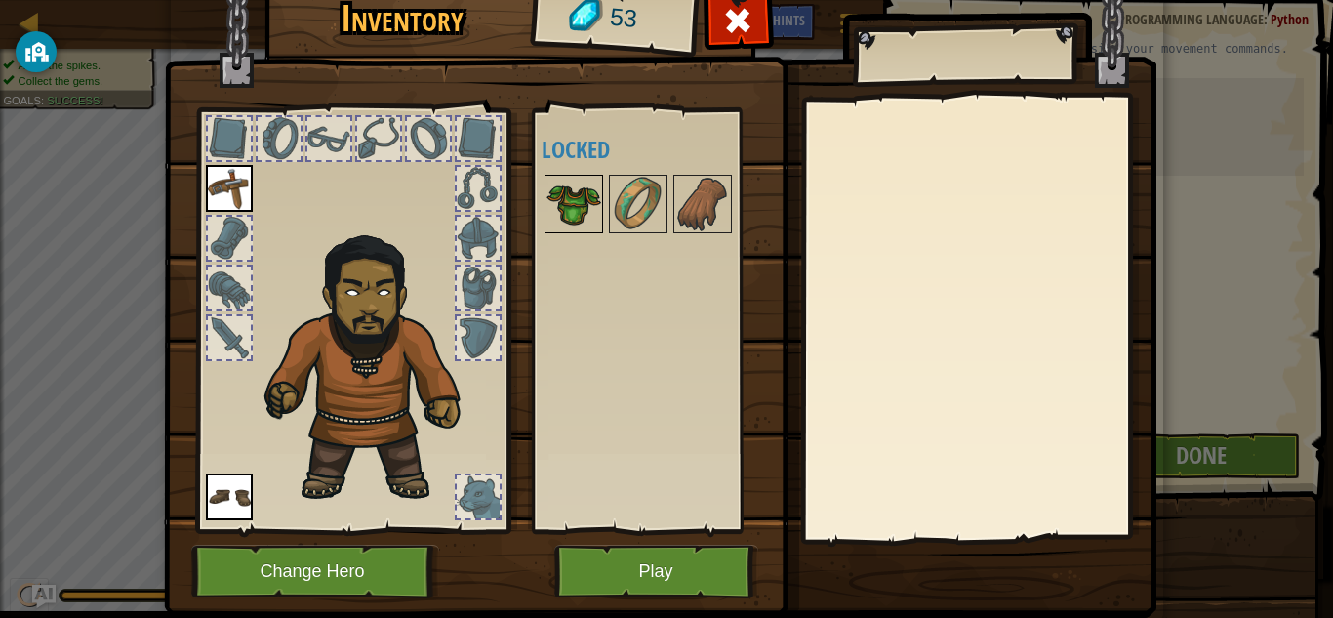
click at [559, 229] on img at bounding box center [573, 204] width 55 height 55
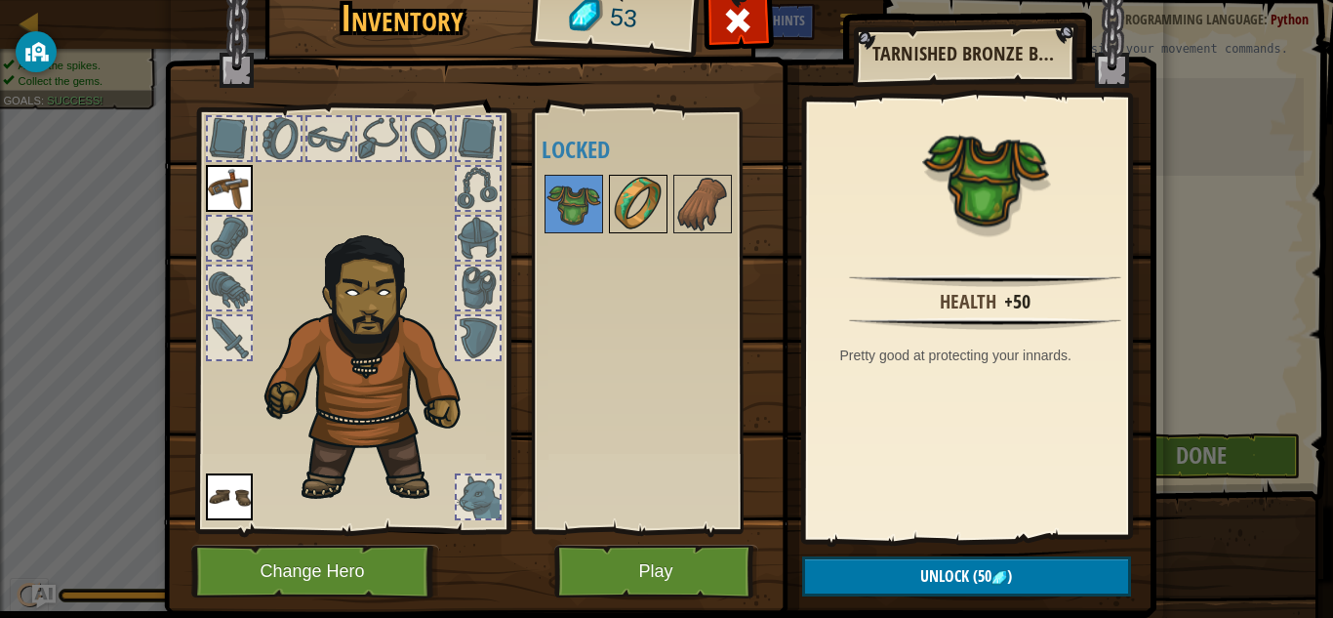
click at [635, 232] on div at bounding box center [638, 204] width 59 height 59
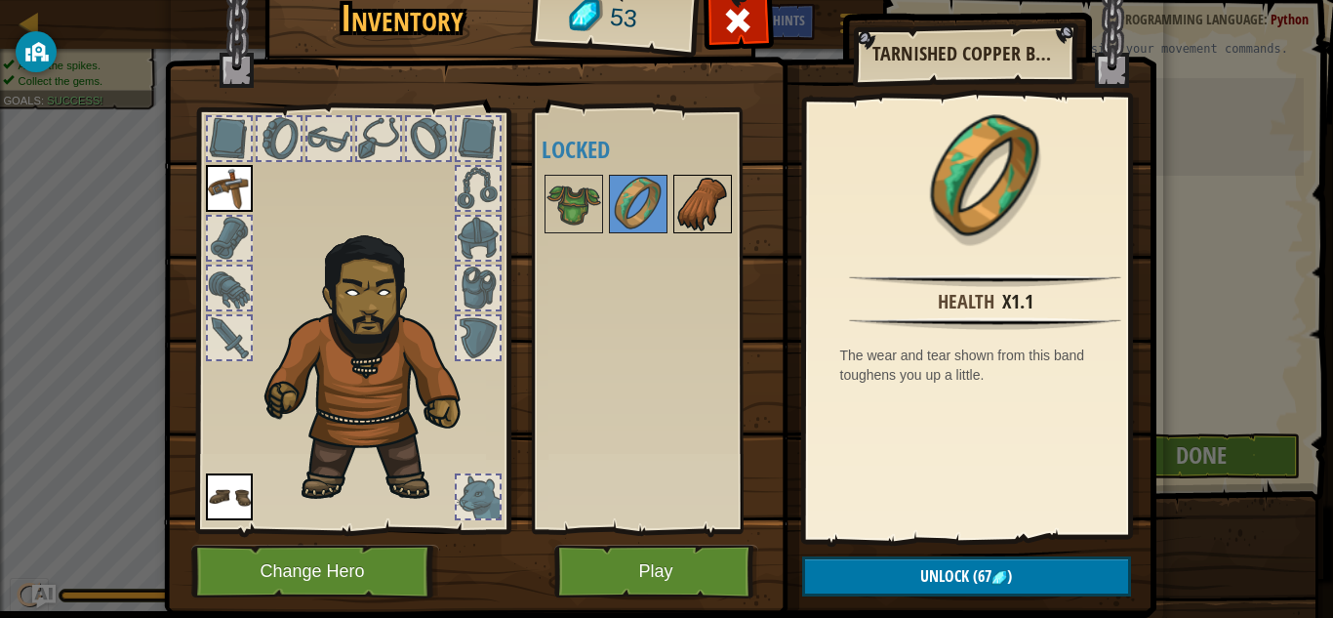
click at [690, 206] on img at bounding box center [702, 204] width 55 height 55
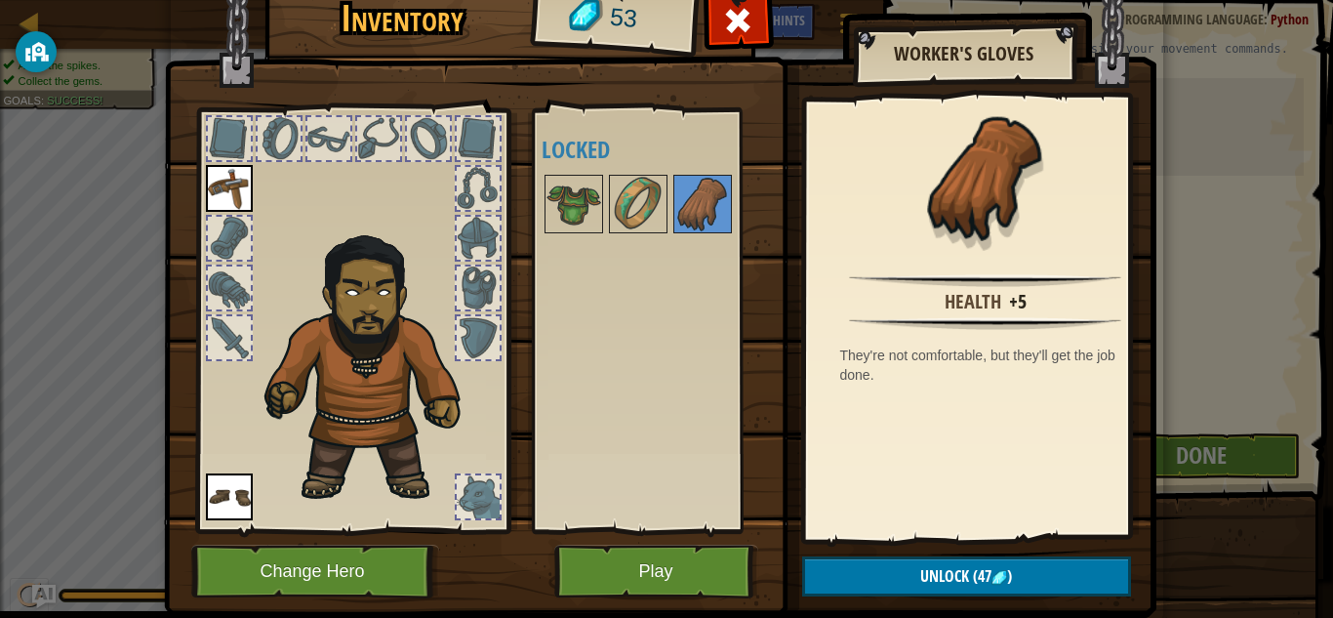
click at [307, 149] on div at bounding box center [328, 138] width 43 height 43
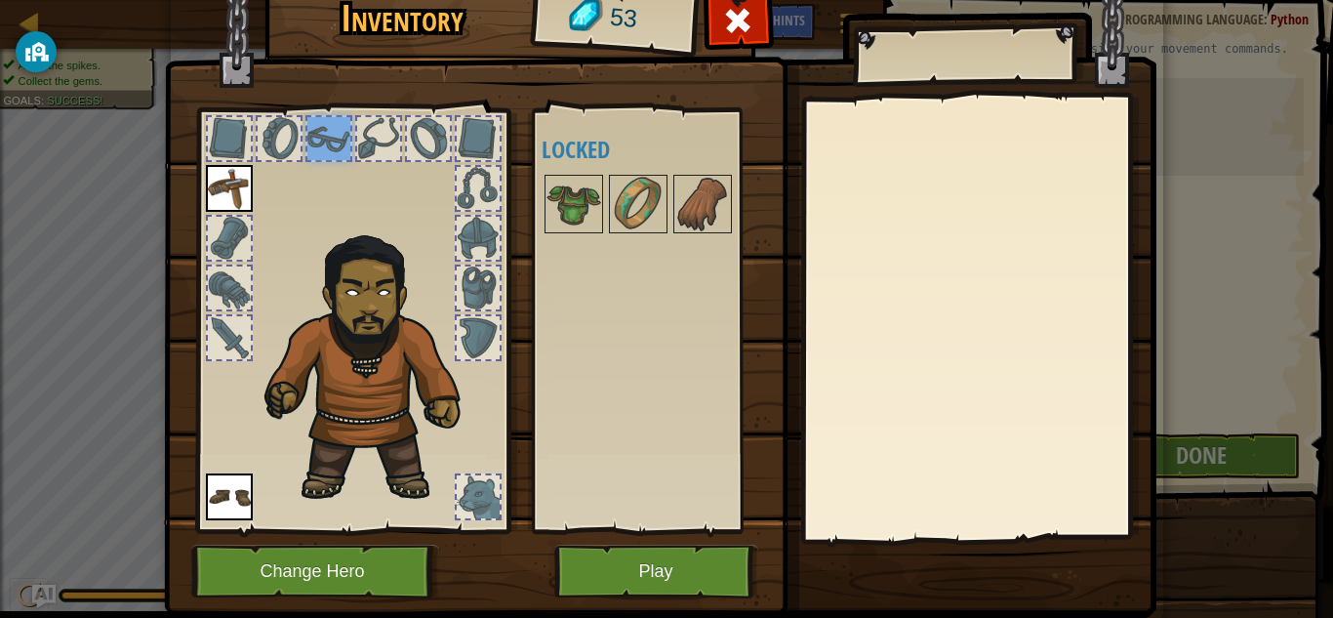
click at [359, 151] on div at bounding box center [378, 138] width 43 height 43
click at [484, 333] on div at bounding box center [478, 337] width 43 height 43
click at [477, 489] on div at bounding box center [478, 496] width 43 height 43
click at [640, 194] on img at bounding box center [638, 204] width 55 height 55
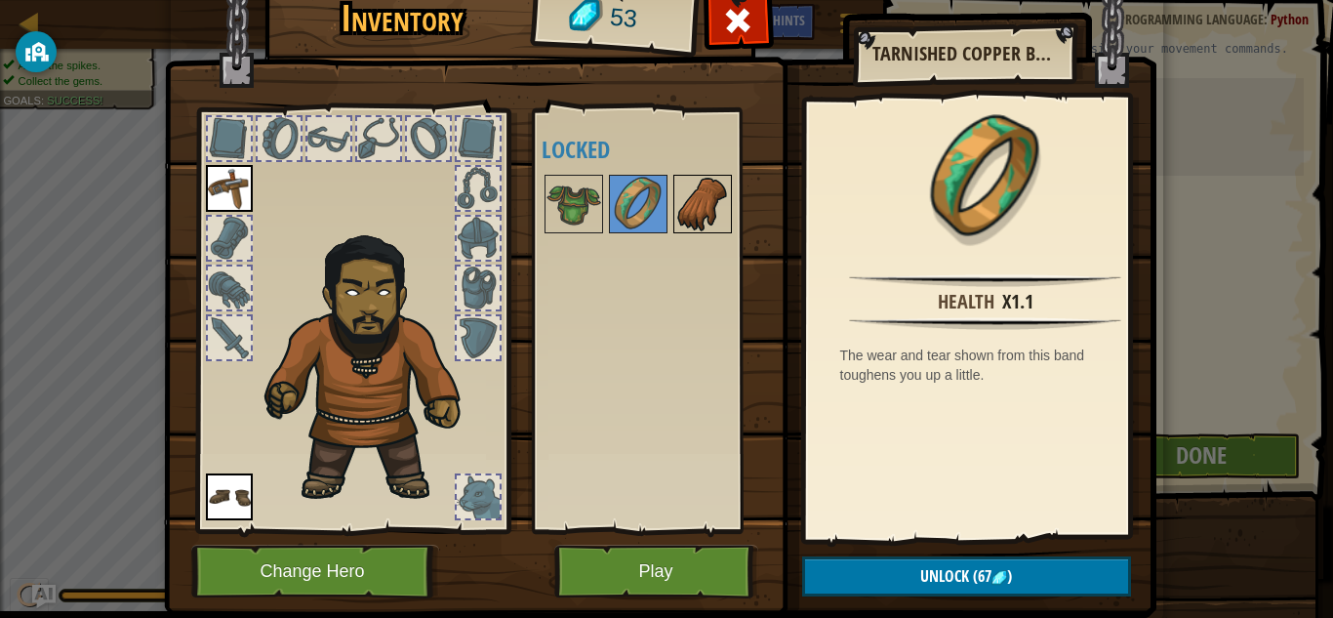
click at [683, 202] on img at bounding box center [702, 204] width 55 height 55
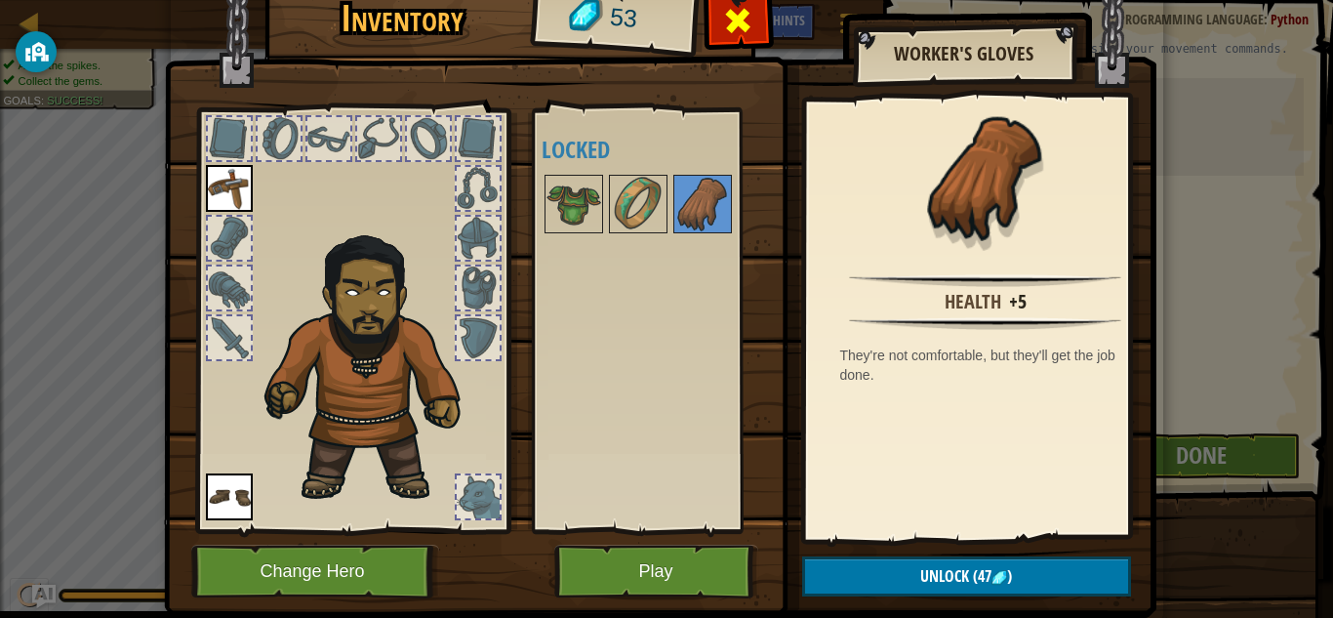
click at [730, 33] on span at bounding box center [737, 20] width 31 height 31
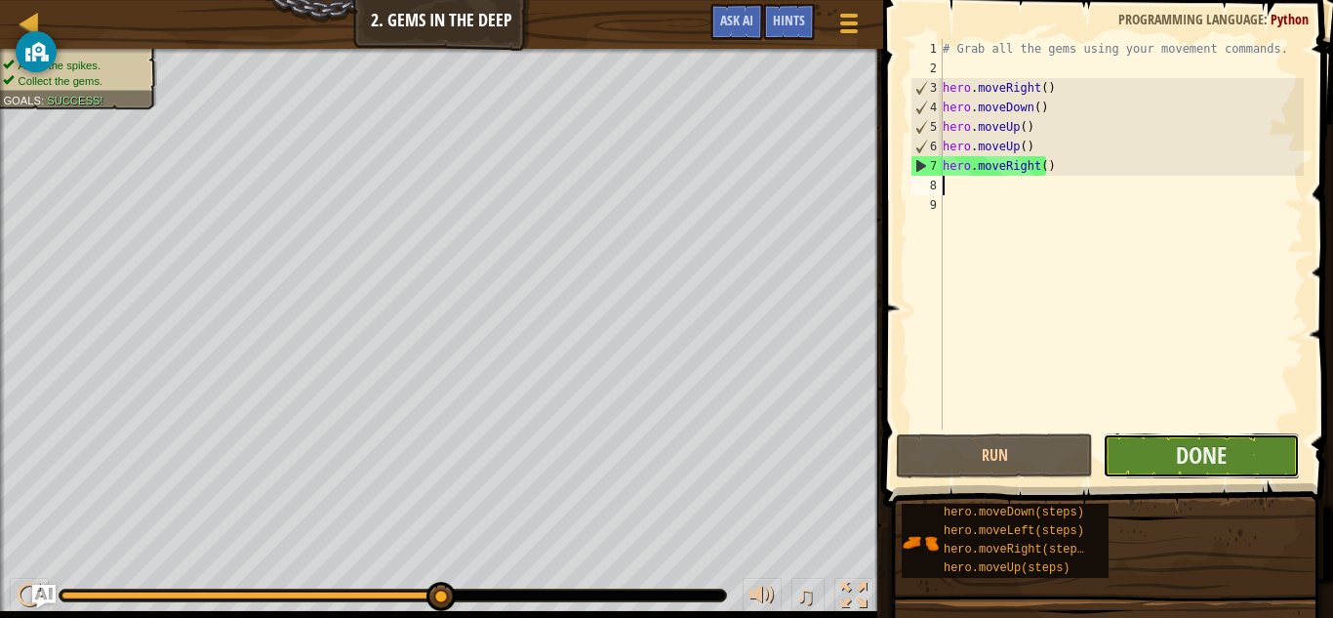
click at [1156, 449] on button "Done" at bounding box center [1201, 455] width 197 height 45
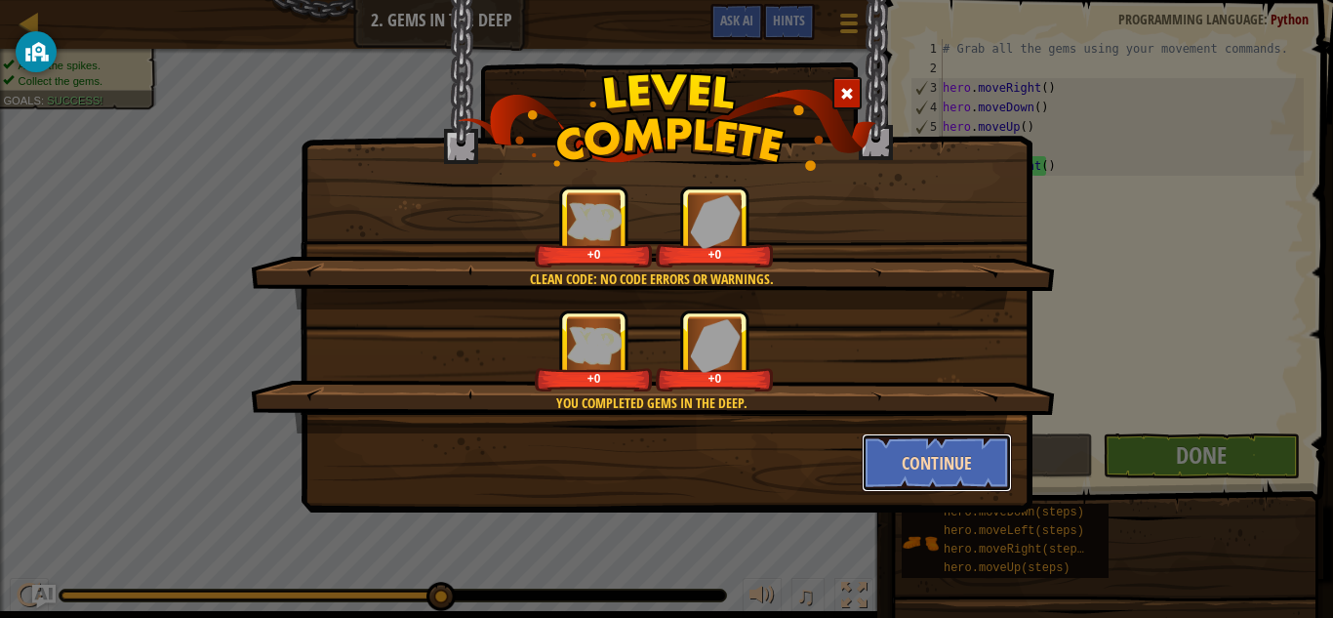
click at [874, 459] on button "Continue" at bounding box center [937, 462] width 151 height 59
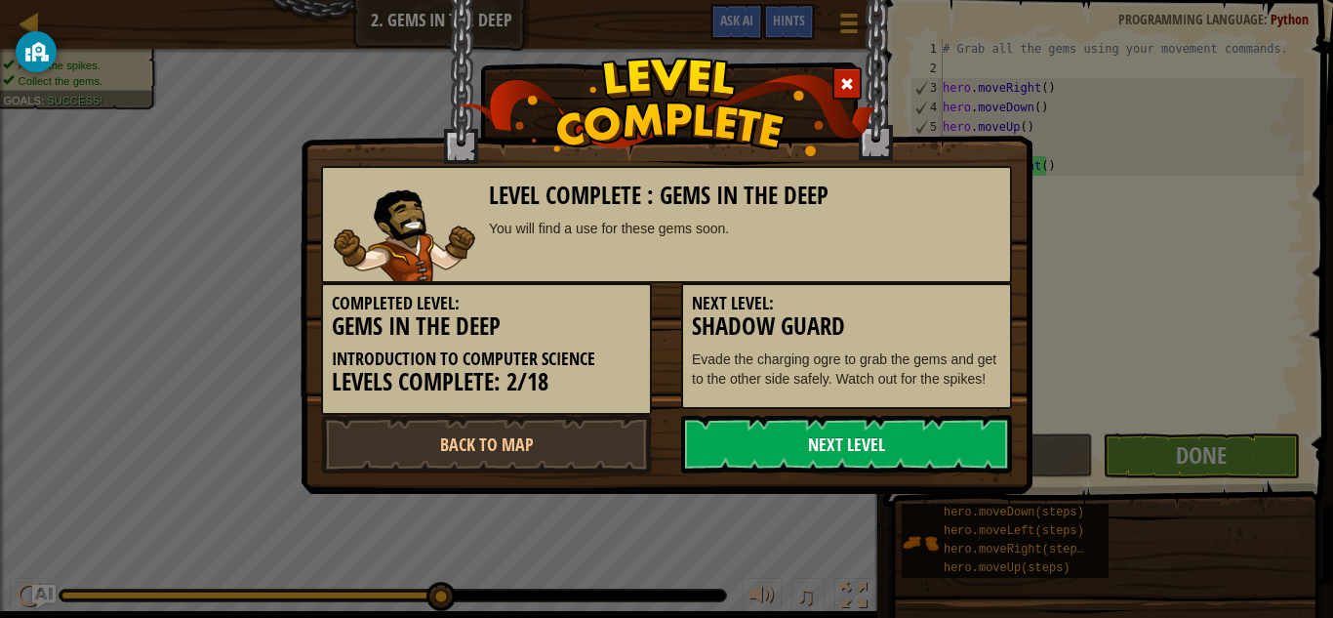
click at [878, 447] on link "Next Level" at bounding box center [846, 444] width 331 height 59
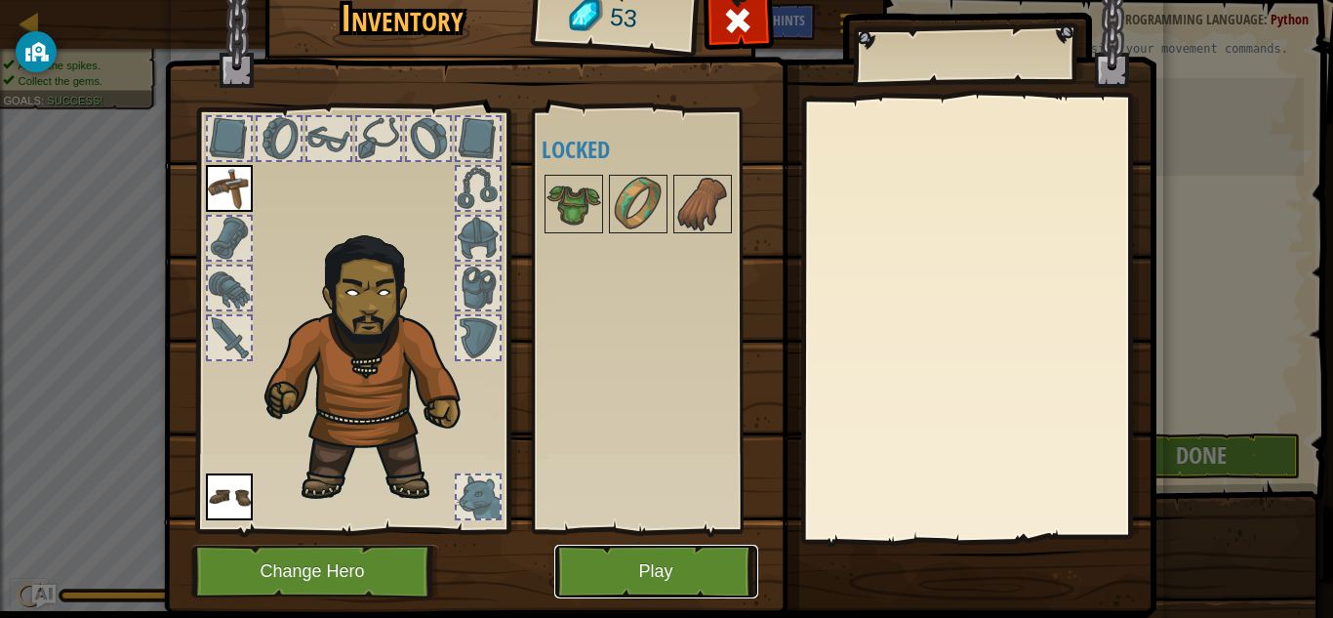
click at [588, 593] on button "Play" at bounding box center [656, 571] width 204 height 54
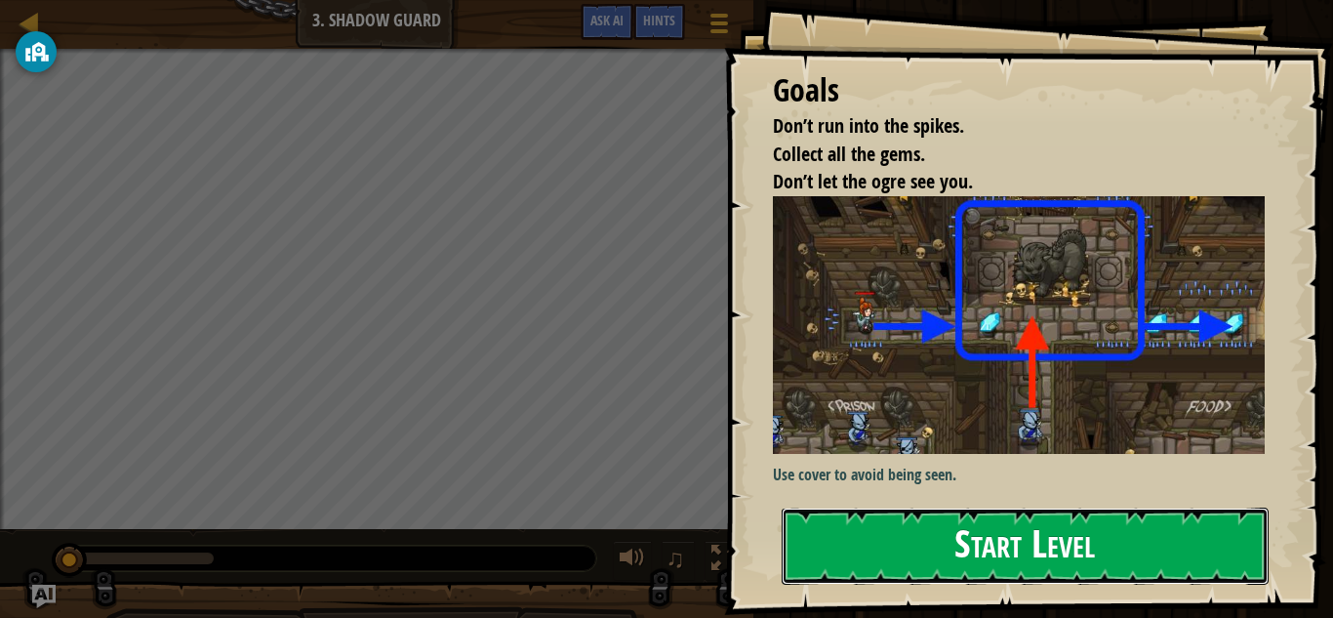
click at [916, 533] on button "Start Level" at bounding box center [1025, 545] width 487 height 77
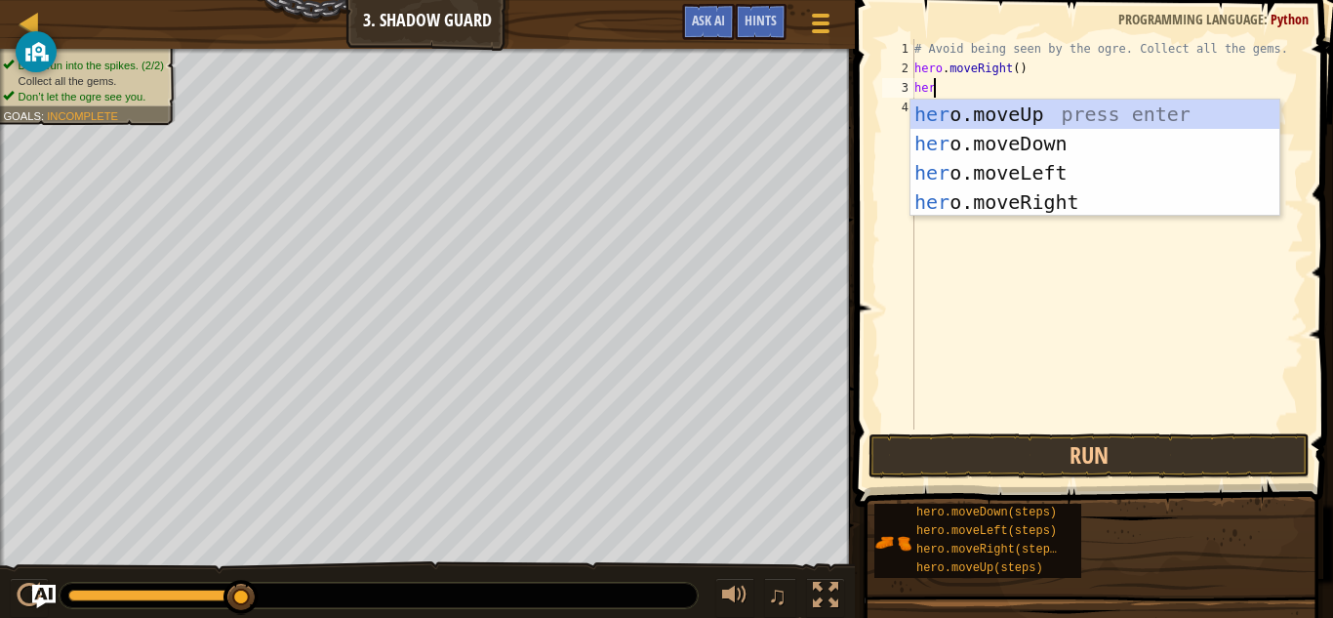
scroll to position [9, 1]
type textarea "hero"
click at [1051, 200] on div "hero .moveUp press enter hero .moveDown press enter hero .moveLeft press enter …" at bounding box center [1094, 188] width 369 height 176
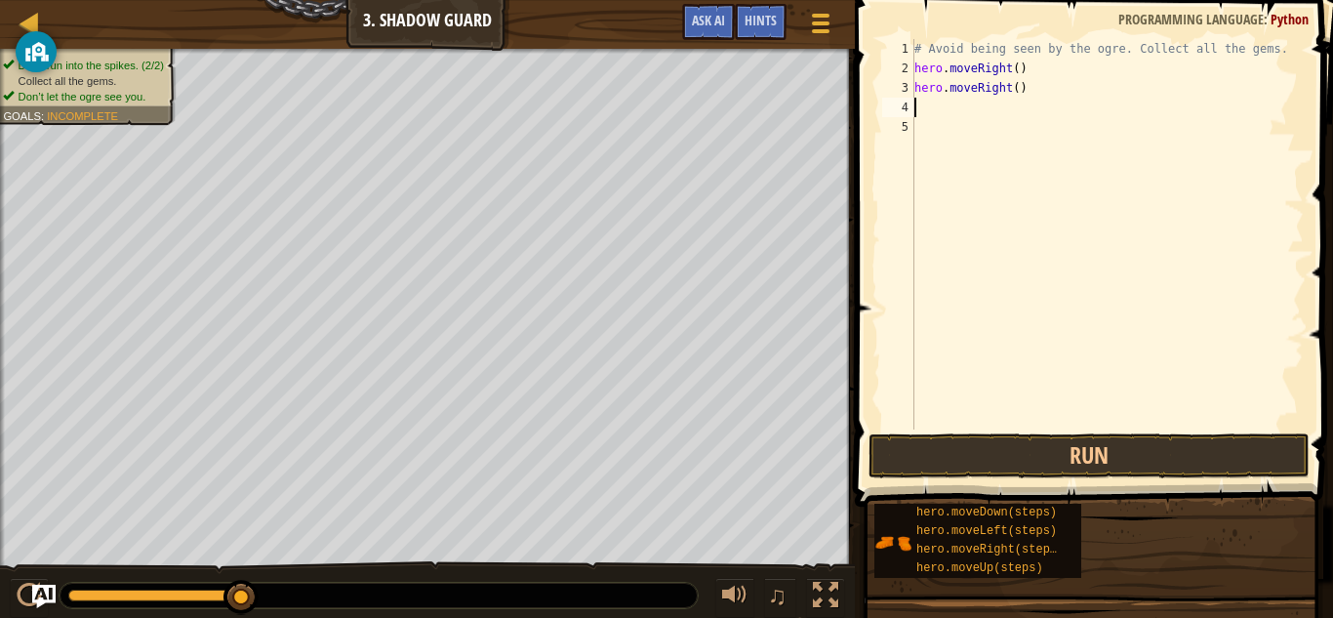
scroll to position [9, 0]
click at [1150, 454] on button "Run" at bounding box center [1088, 455] width 441 height 45
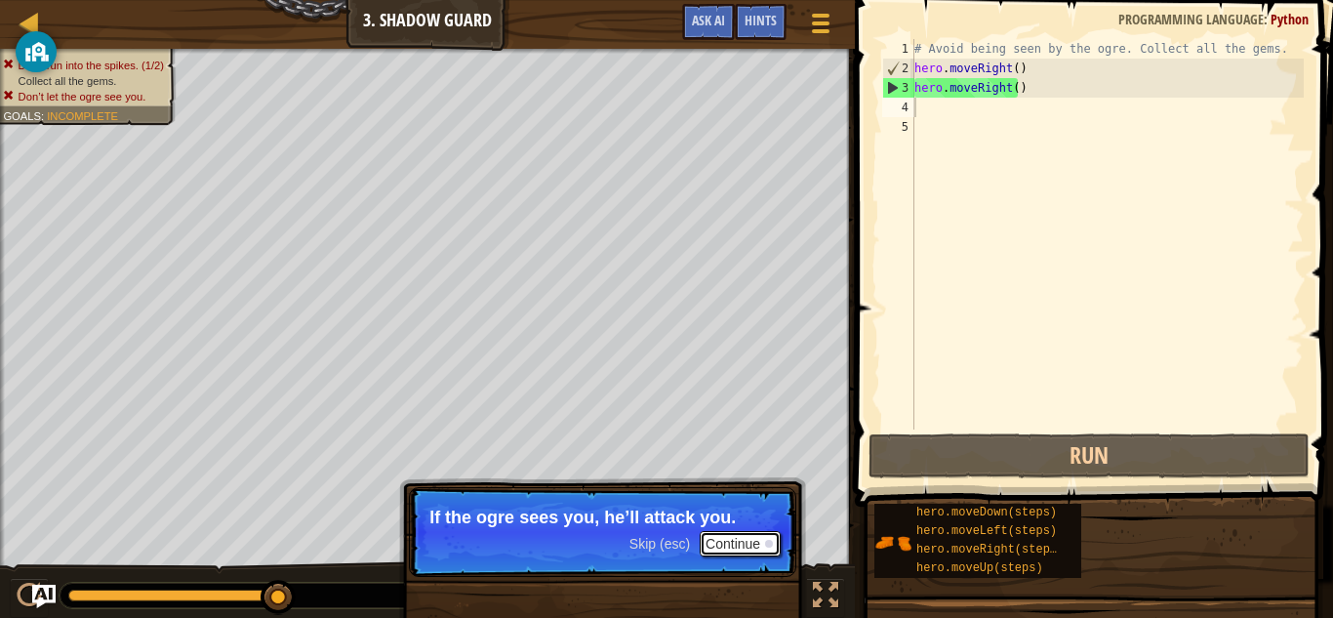
click at [725, 547] on button "Continue" at bounding box center [740, 543] width 81 height 25
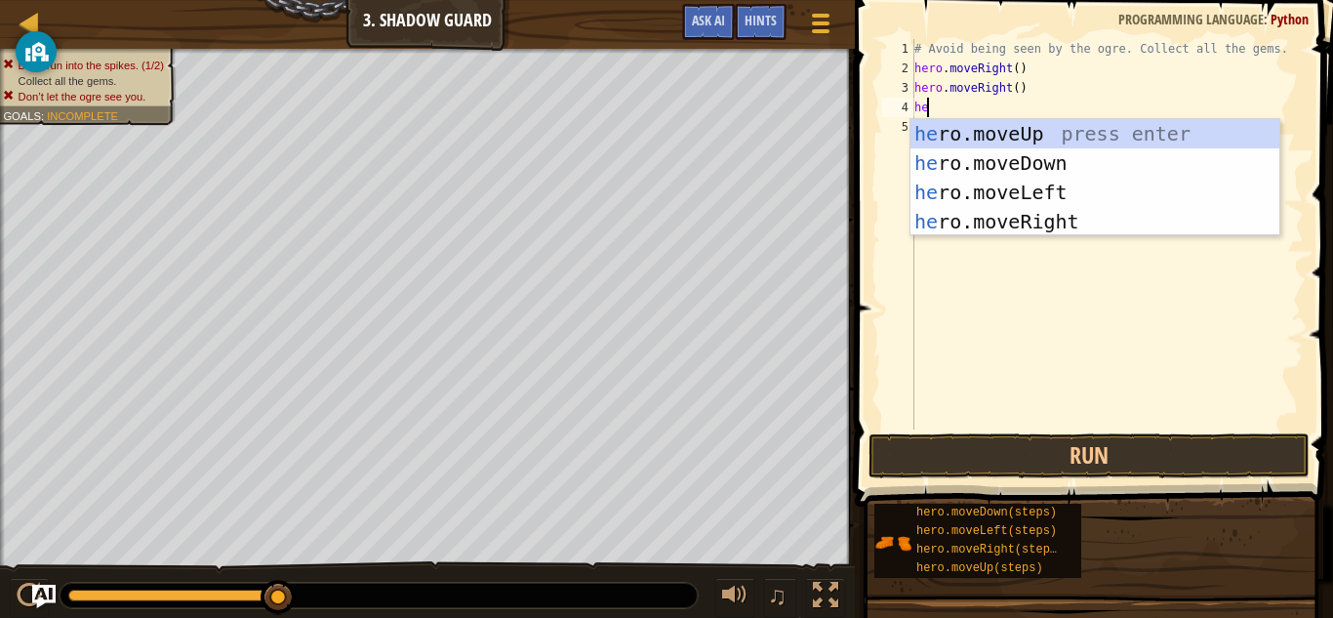
type textarea "h"
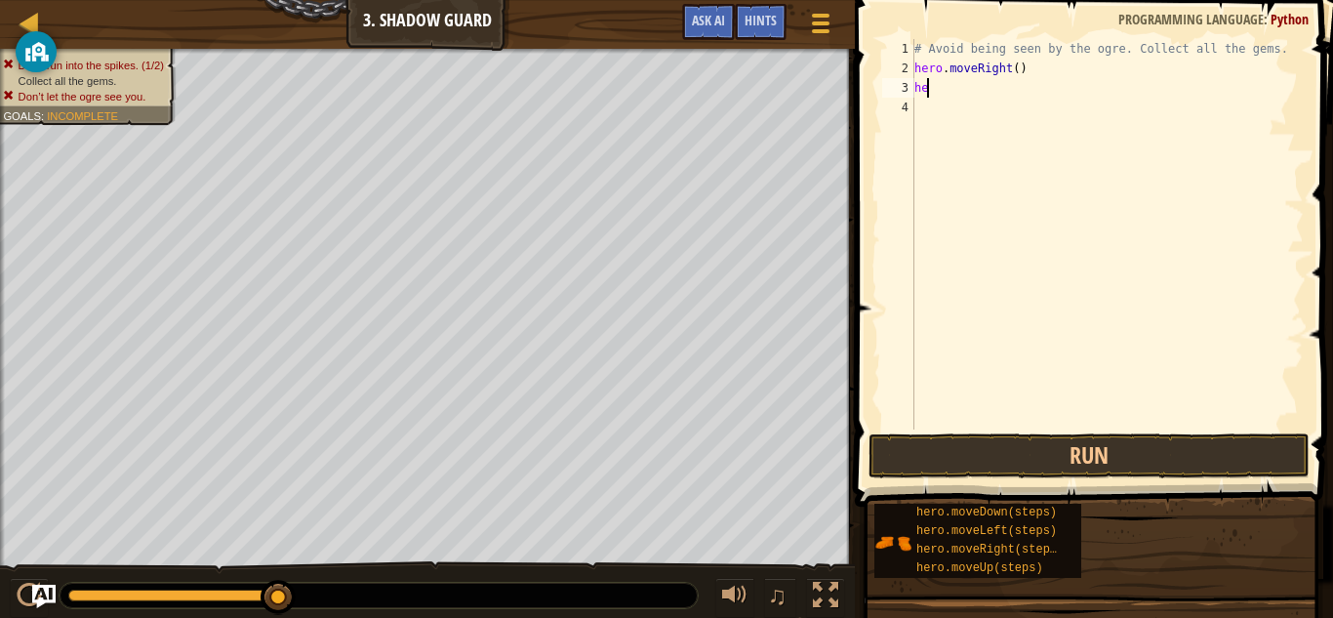
type textarea "h"
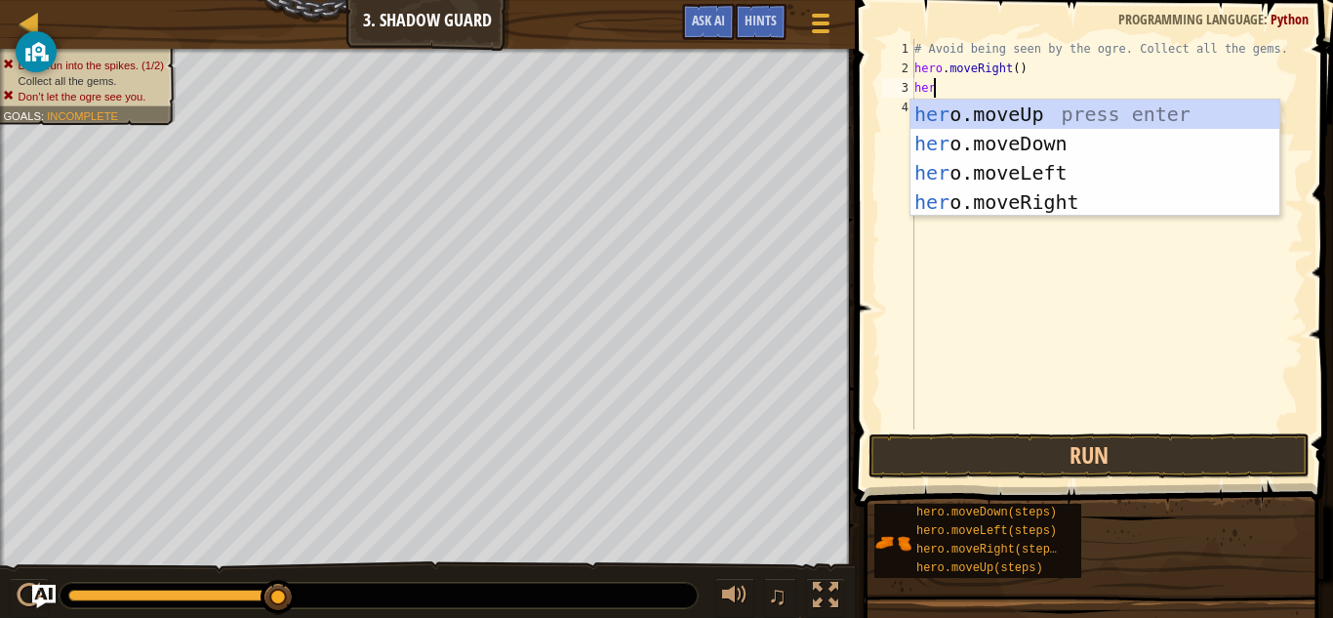
scroll to position [9, 1]
type textarea "hero"
click at [1038, 112] on div "hero .moveUp press enter hero .moveDown press enter hero .moveLeft press enter …" at bounding box center [1094, 188] width 369 height 176
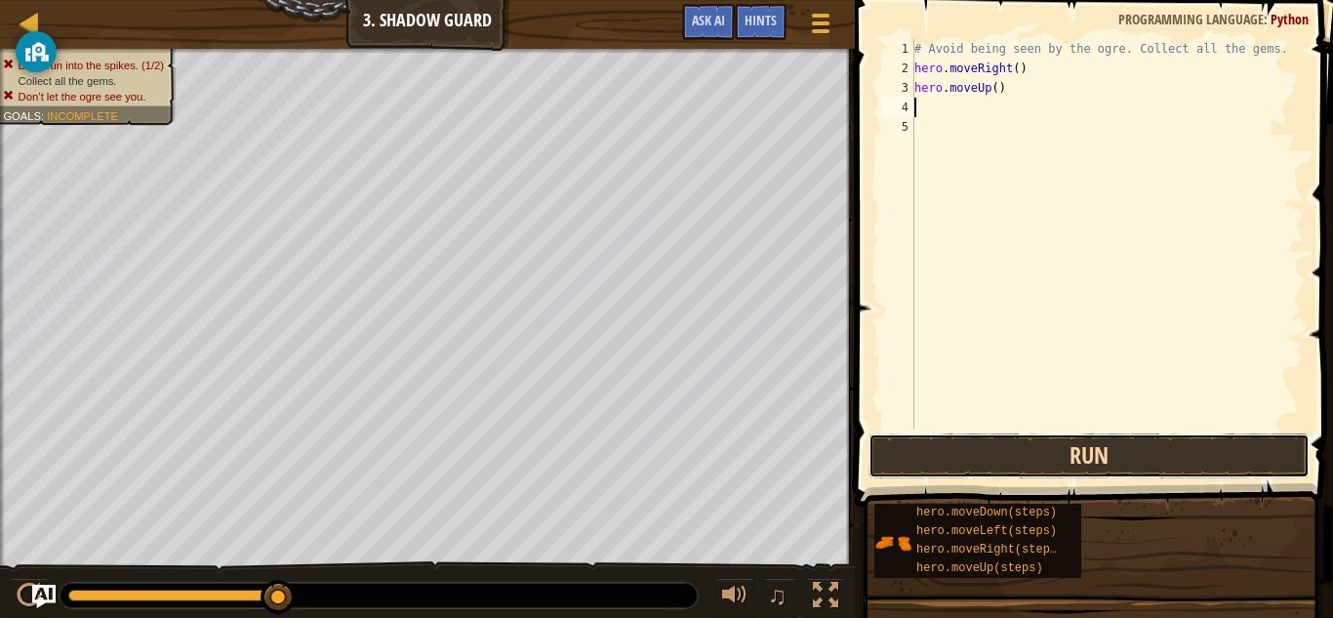
click at [1107, 453] on button "Run" at bounding box center [1088, 455] width 441 height 45
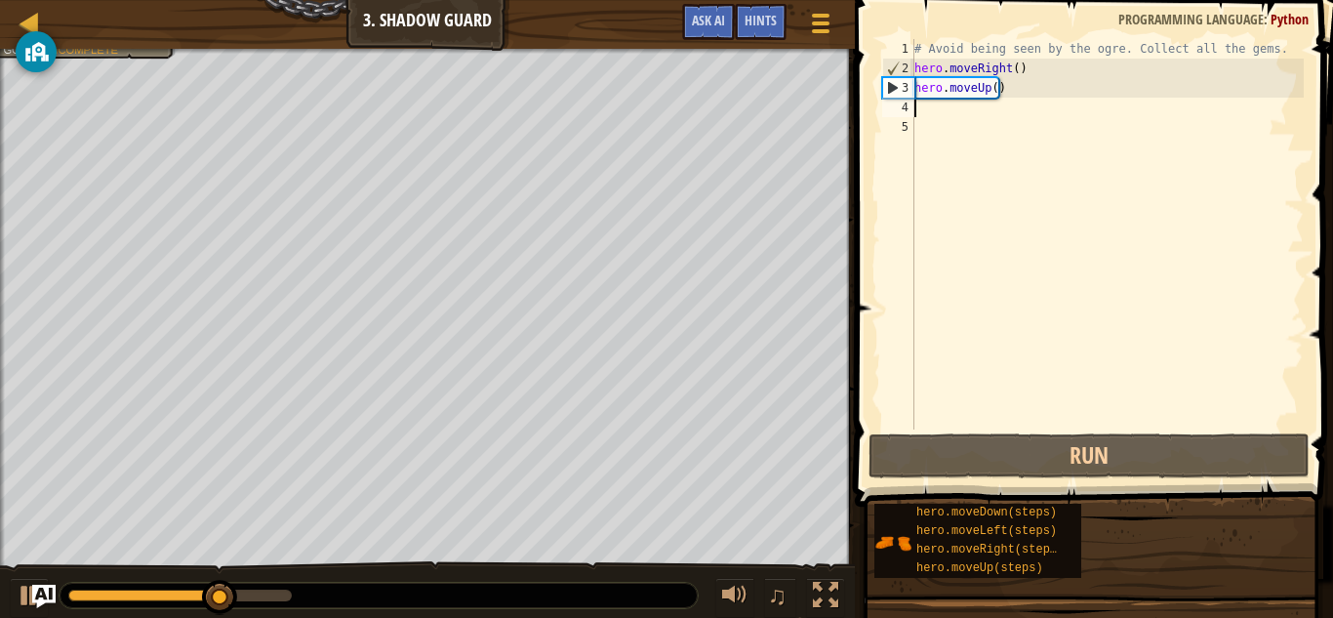
type textarea "h"
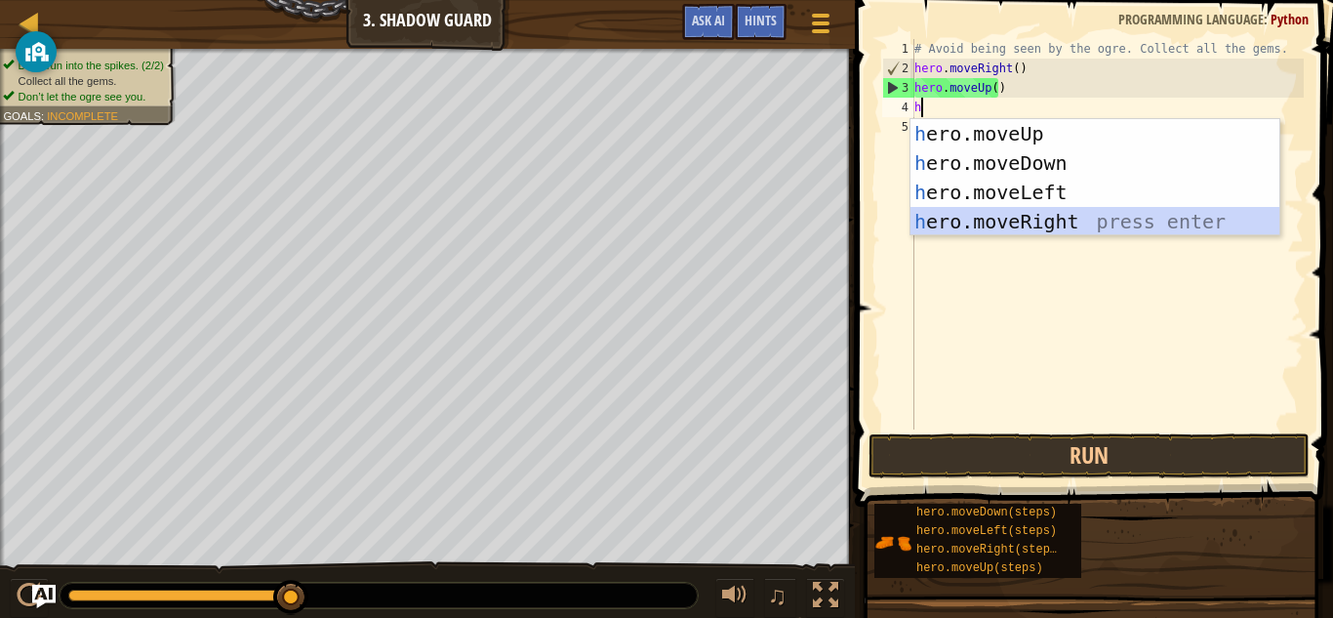
click at [1077, 223] on div "h ero.moveUp press enter h ero.moveDown press enter h ero.moveLeft press enter …" at bounding box center [1094, 207] width 369 height 176
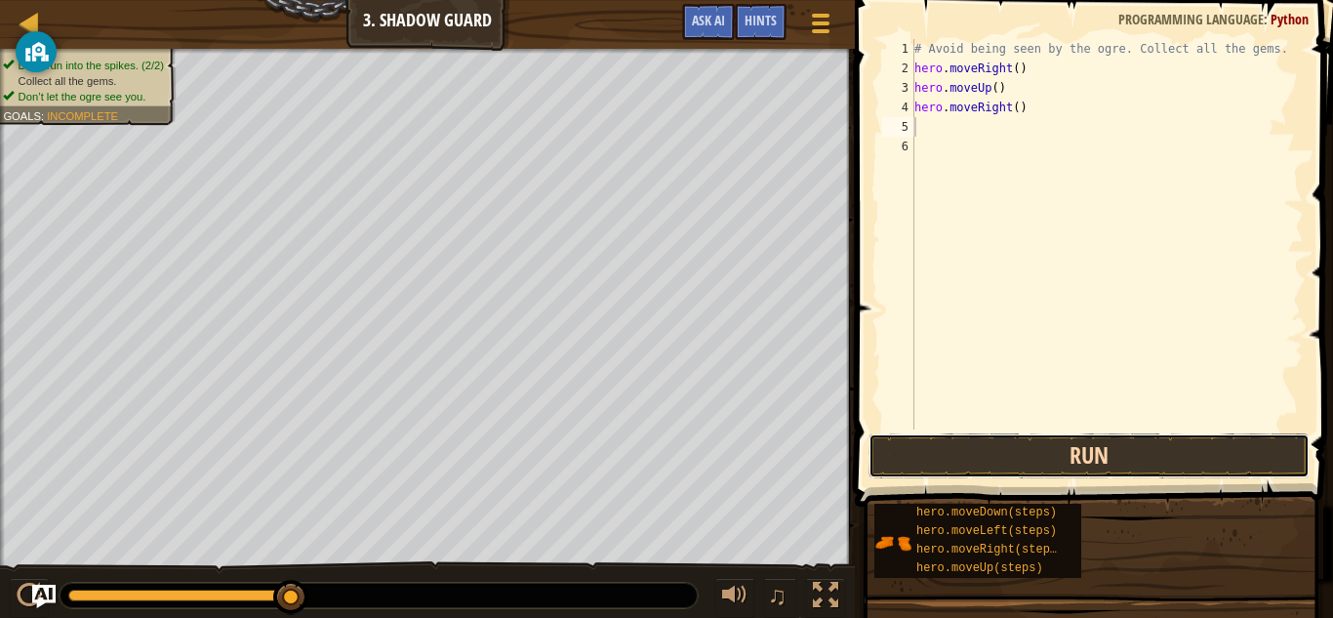
click at [1051, 458] on button "Run" at bounding box center [1088, 455] width 441 height 45
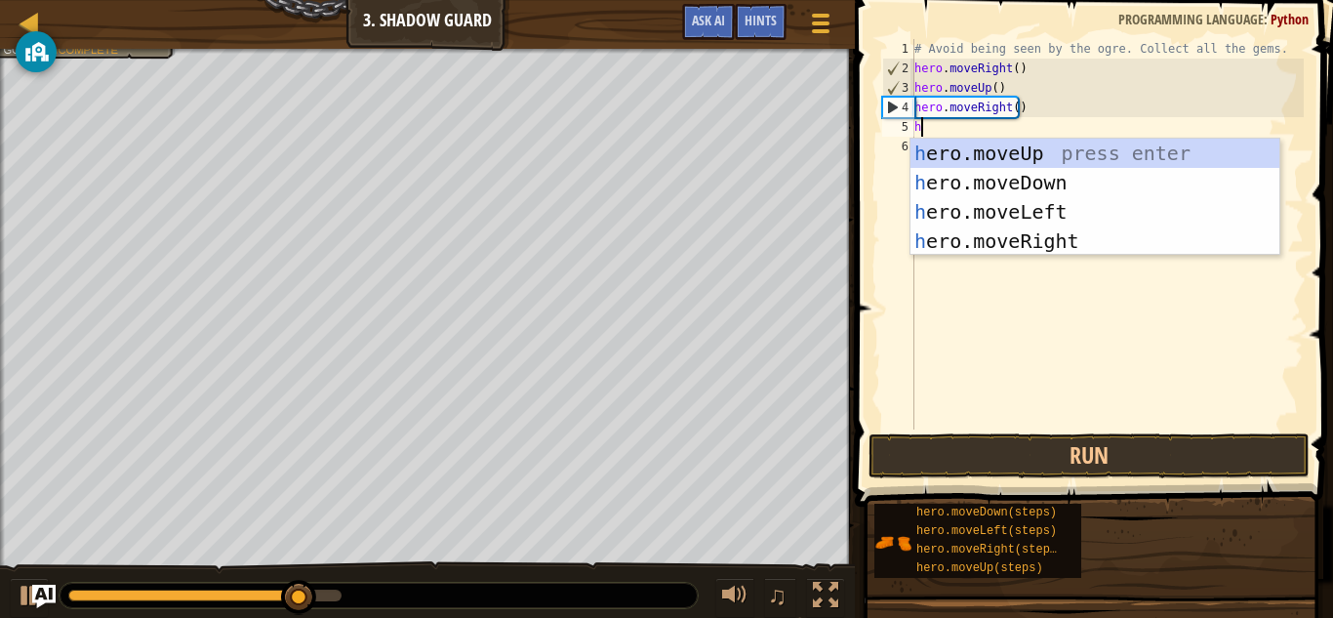
type textarea "he"
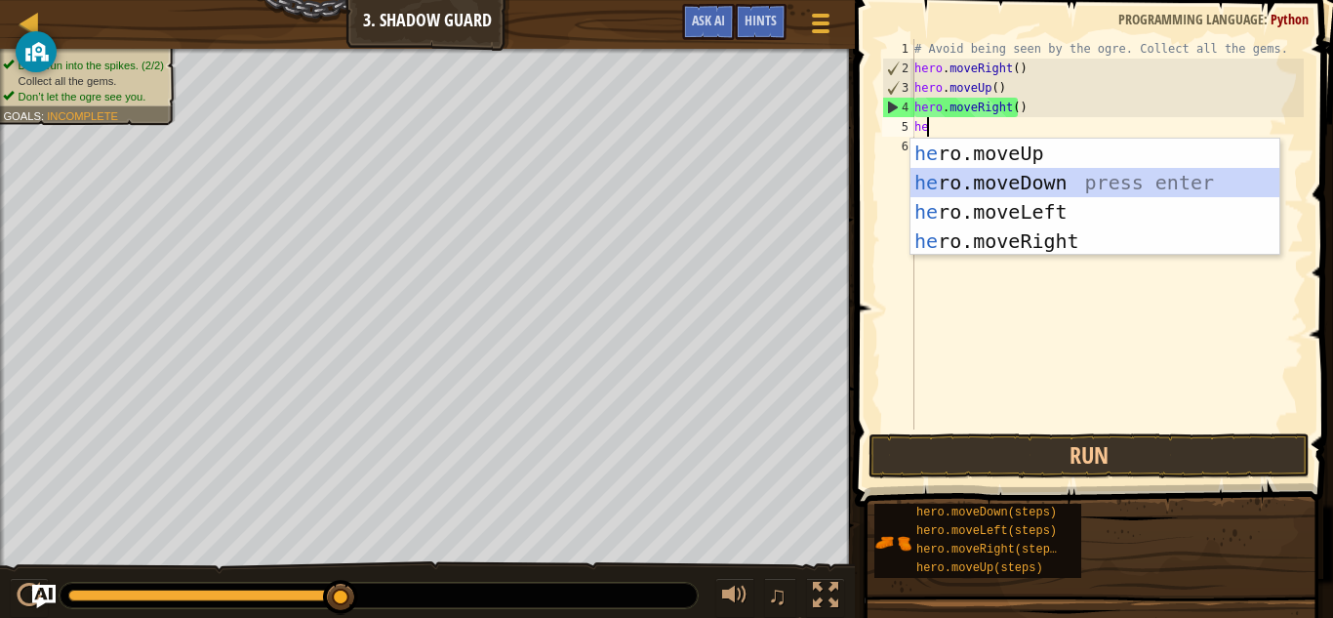
click at [1046, 187] on div "he ro.moveUp press enter he ro.moveDown press enter he ro.moveLeft press enter …" at bounding box center [1094, 227] width 369 height 176
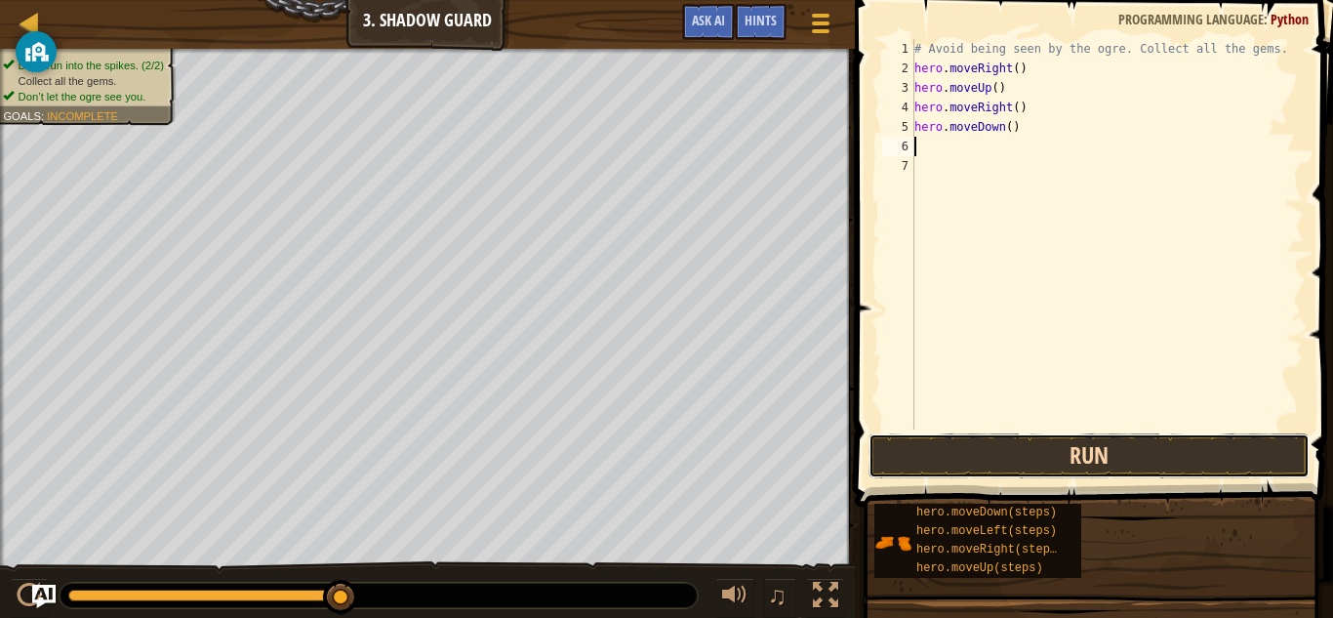
click at [1112, 452] on button "Run" at bounding box center [1088, 455] width 441 height 45
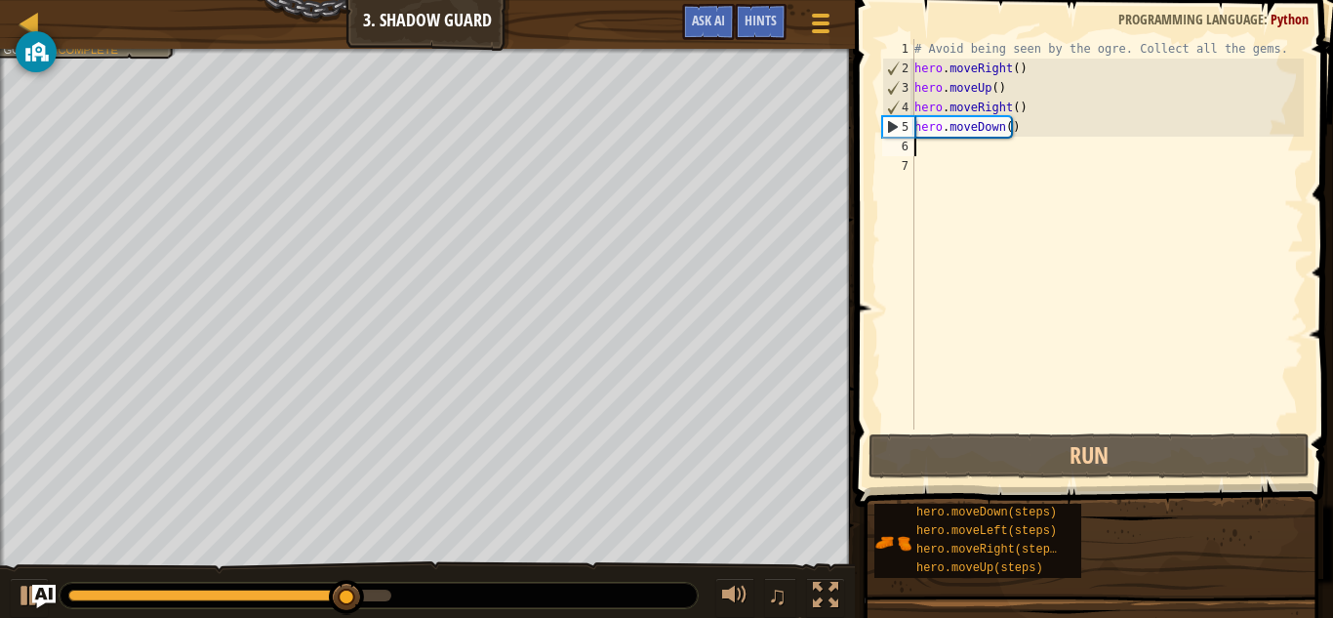
type textarea "h"
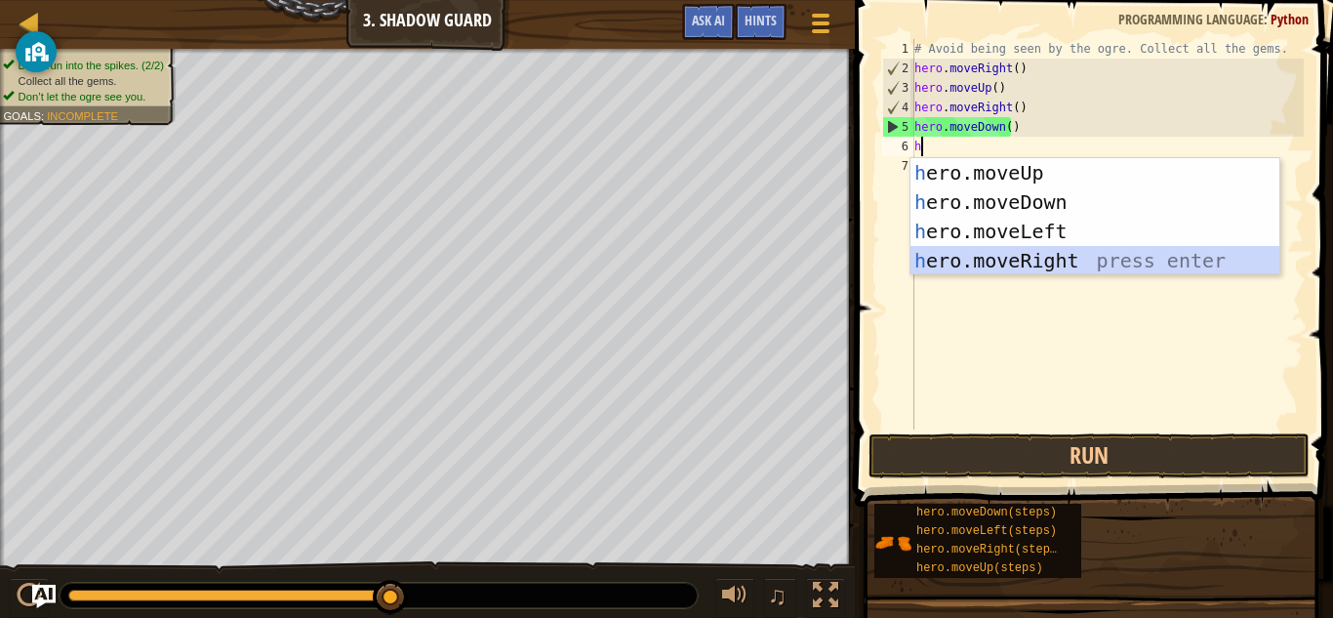
click at [1089, 258] on div "h ero.moveUp press enter h ero.moveDown press enter h ero.moveLeft press enter …" at bounding box center [1094, 246] width 369 height 176
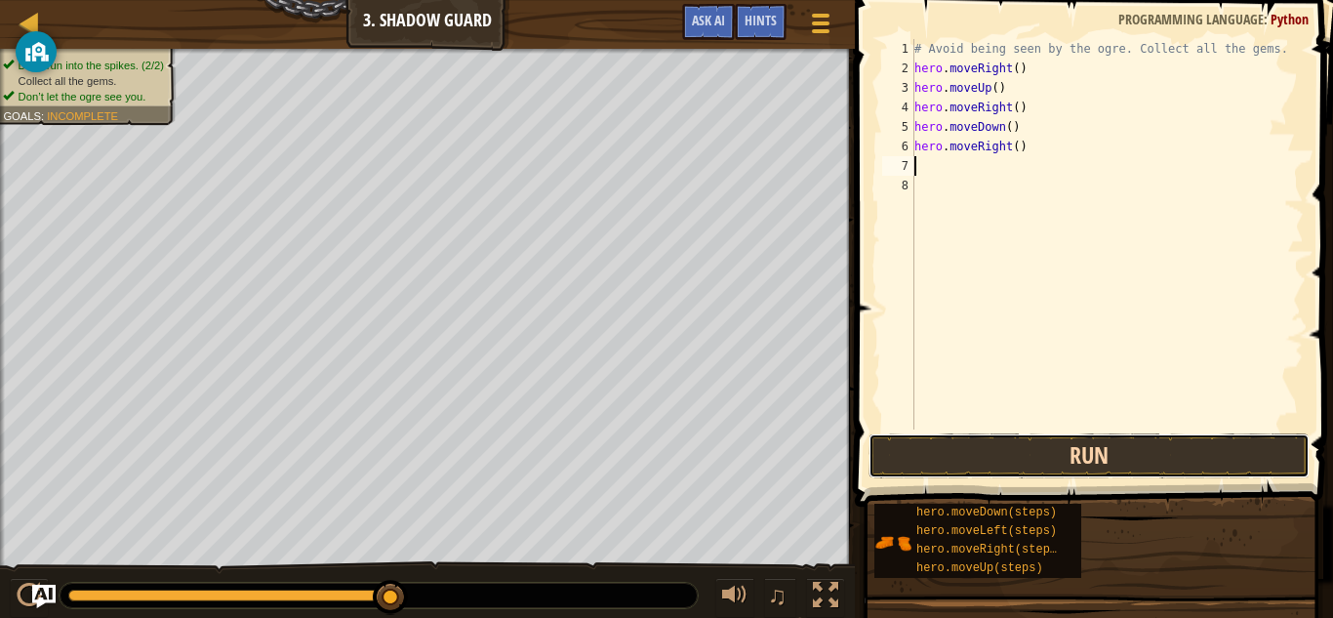
click at [1049, 454] on button "Run" at bounding box center [1088, 455] width 441 height 45
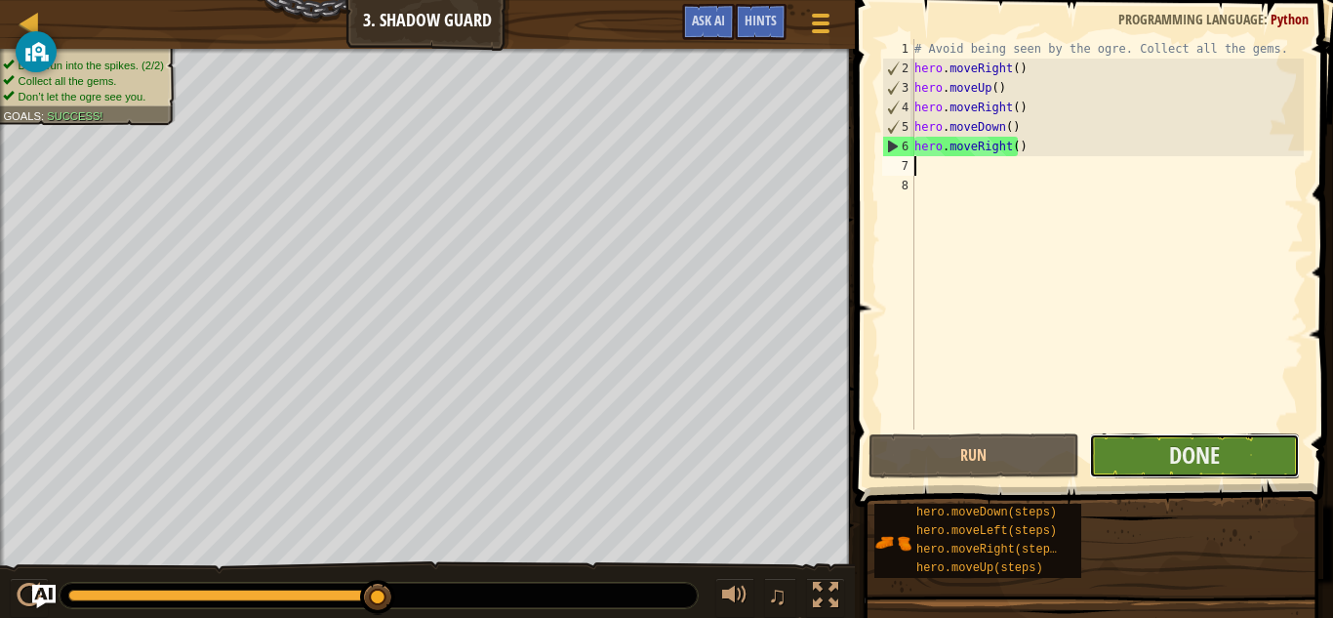
click at [1250, 465] on button "Done" at bounding box center [1194, 455] width 211 height 45
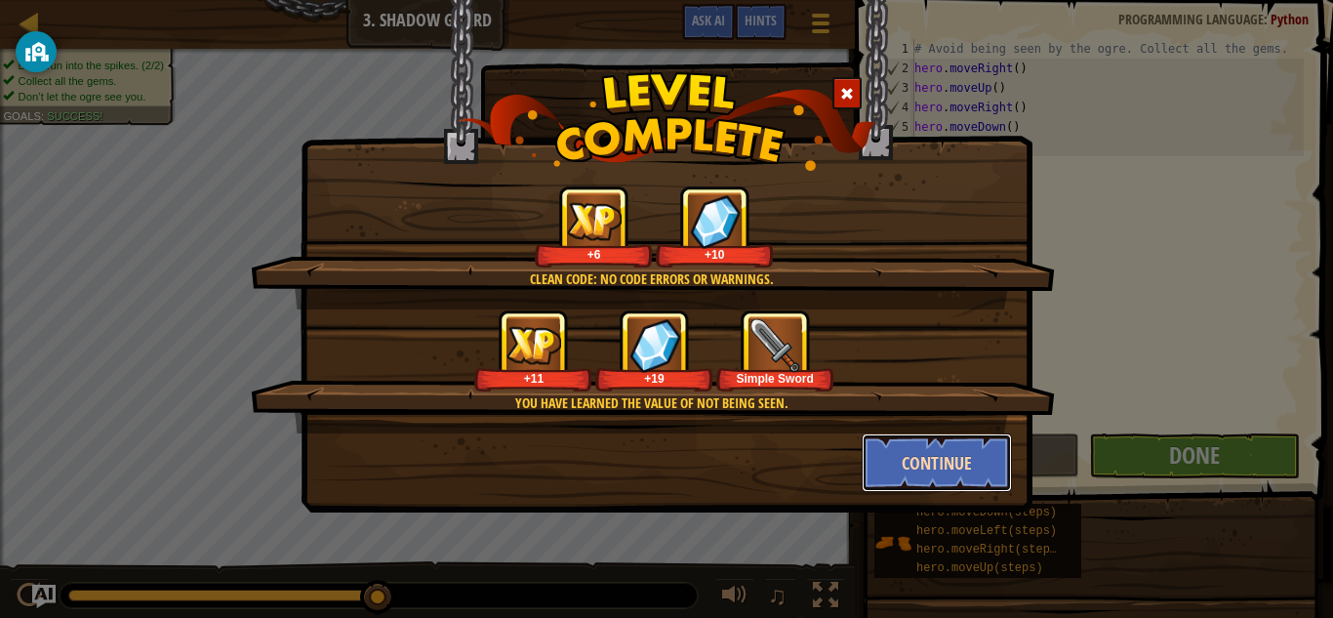
click at [947, 472] on button "Continue" at bounding box center [937, 462] width 151 height 59
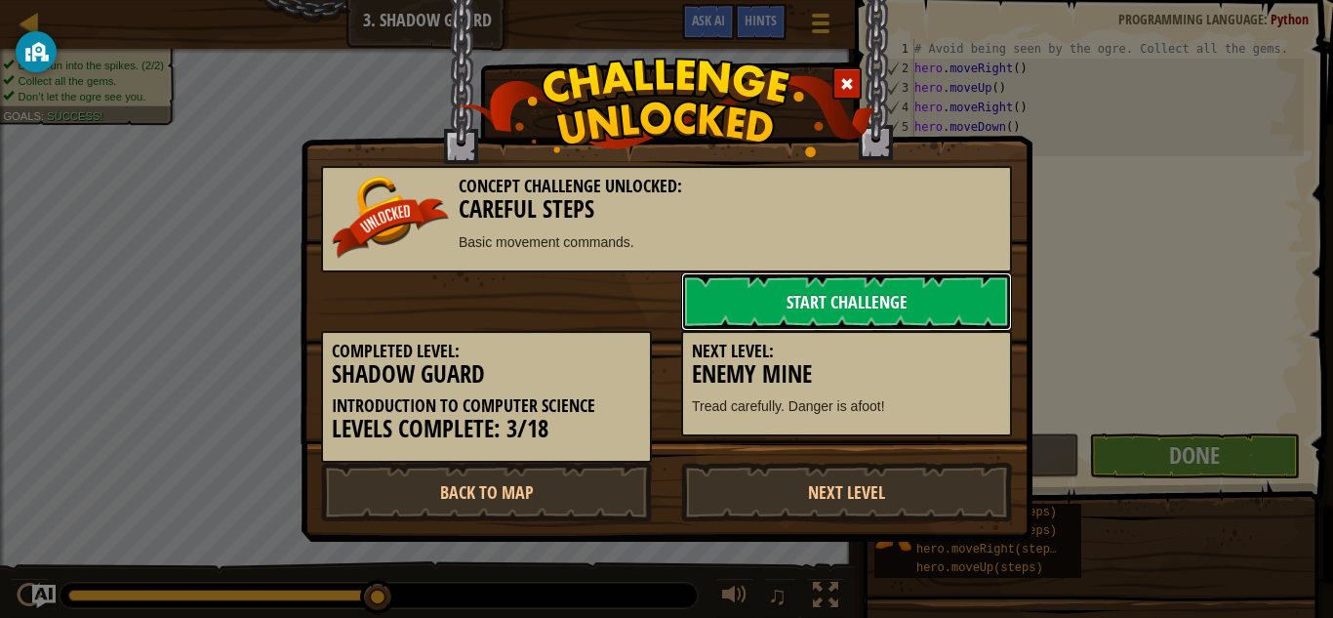
click at [837, 307] on link "Start Challenge" at bounding box center [846, 301] width 331 height 59
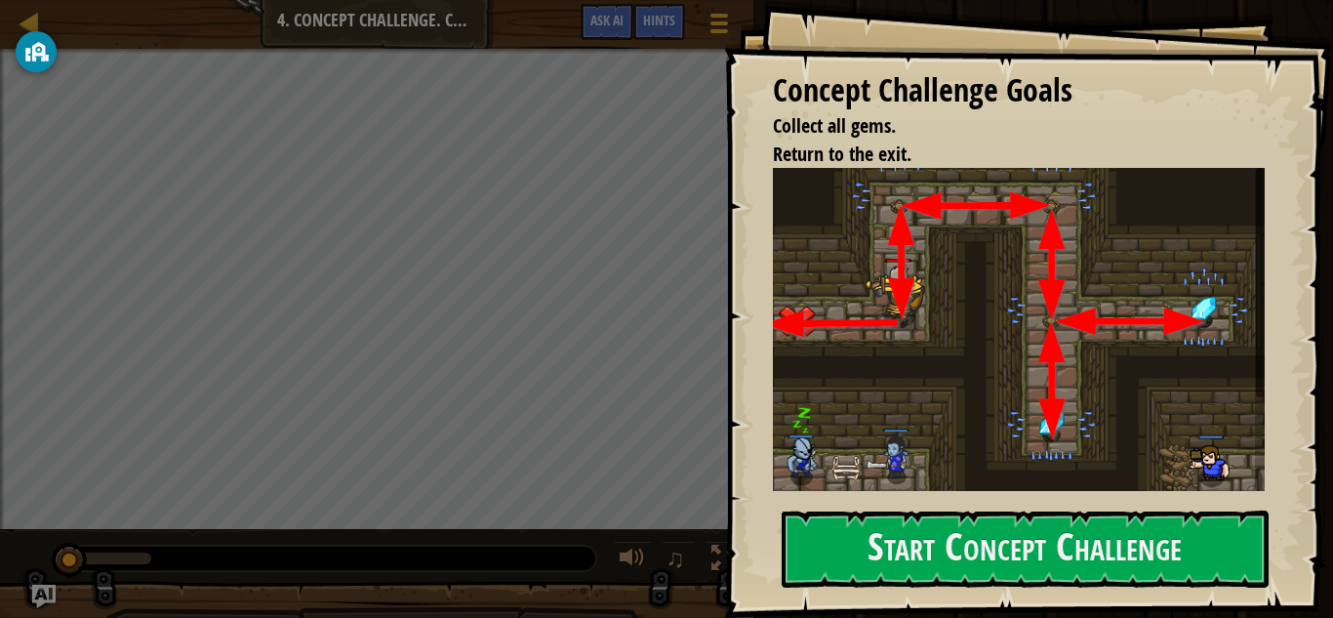
click at [936, 503] on div "Concept Challenge Goals Collect all gems. Return to the exit. This is a CONCEPT…" at bounding box center [1028, 309] width 609 height 618
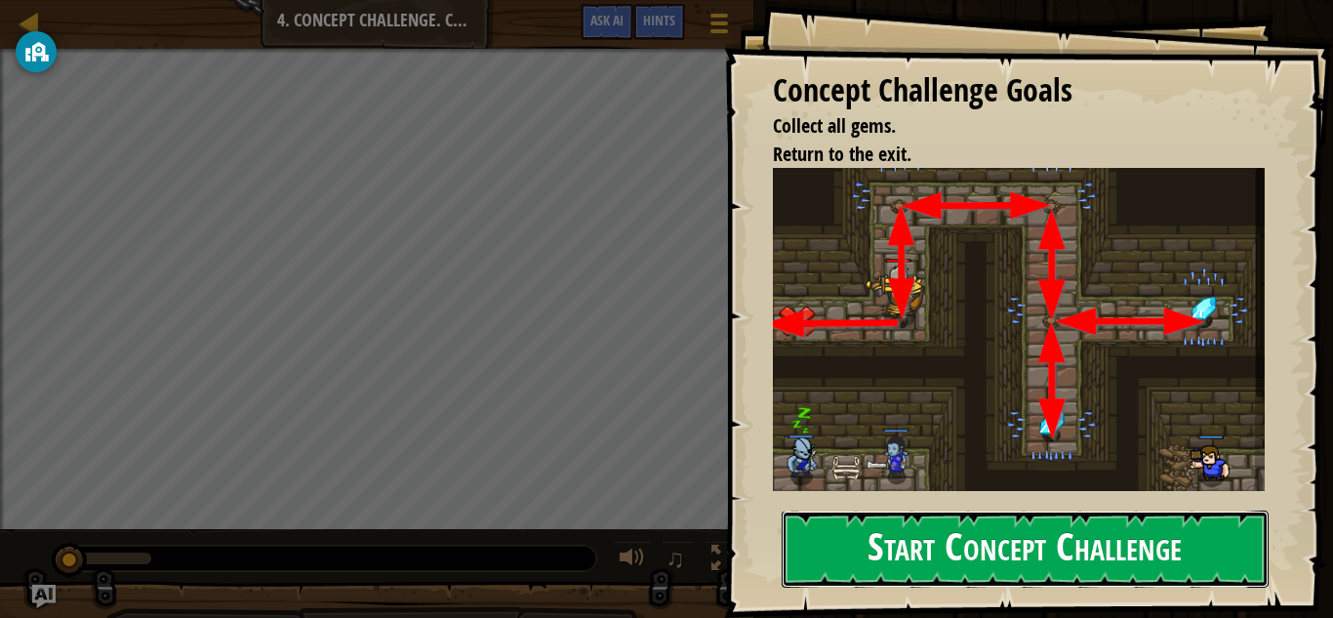
click at [926, 567] on button "Start Concept Challenge" at bounding box center [1025, 548] width 487 height 77
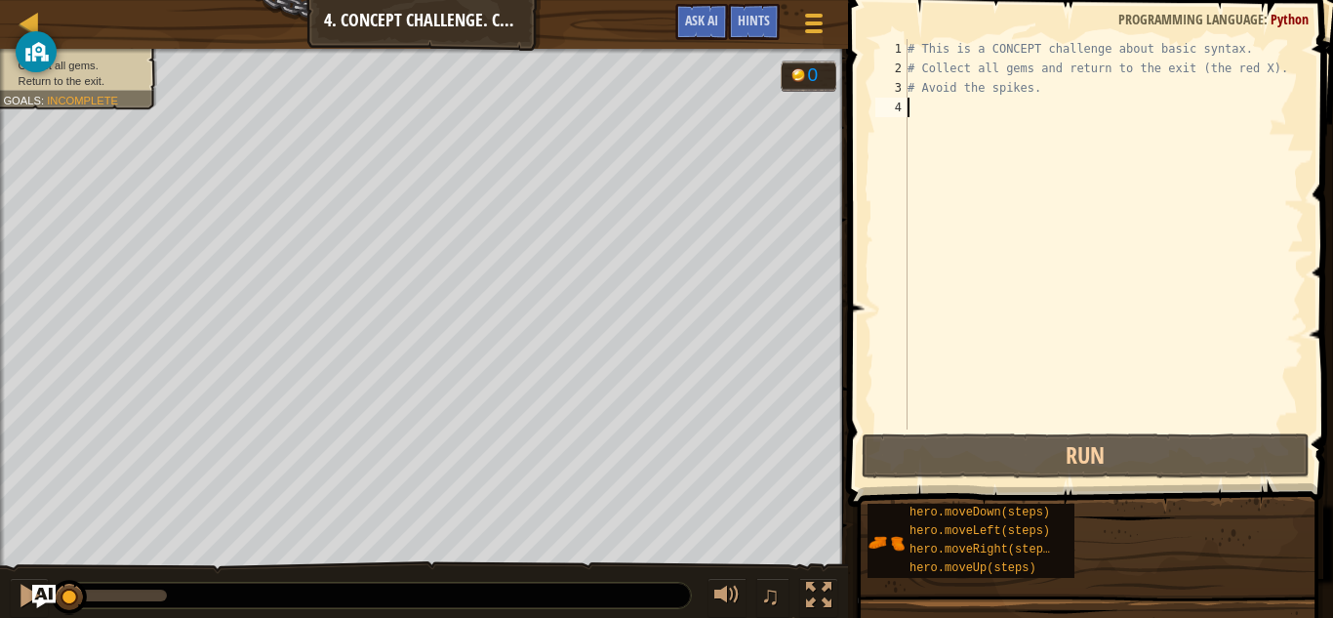
type textarea "h"
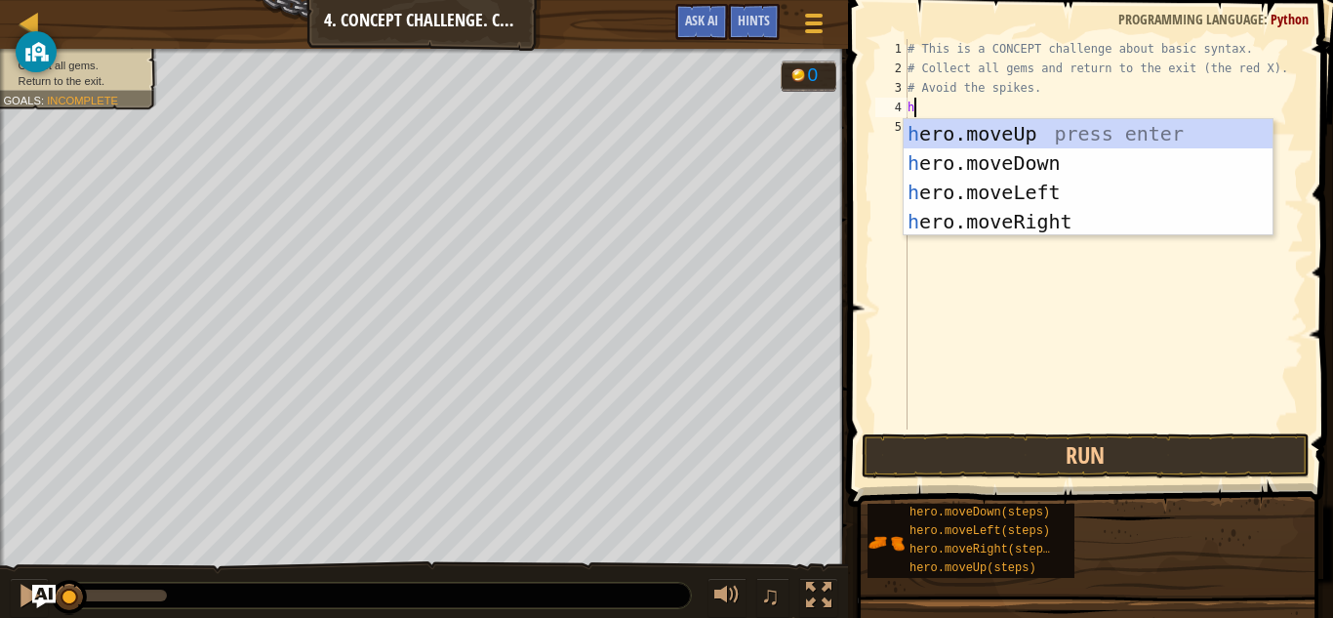
scroll to position [9, 0]
click at [1082, 134] on div "h ero.moveUp press enter h ero.moveDown press enter h ero.moveLeft press enter …" at bounding box center [1088, 207] width 369 height 176
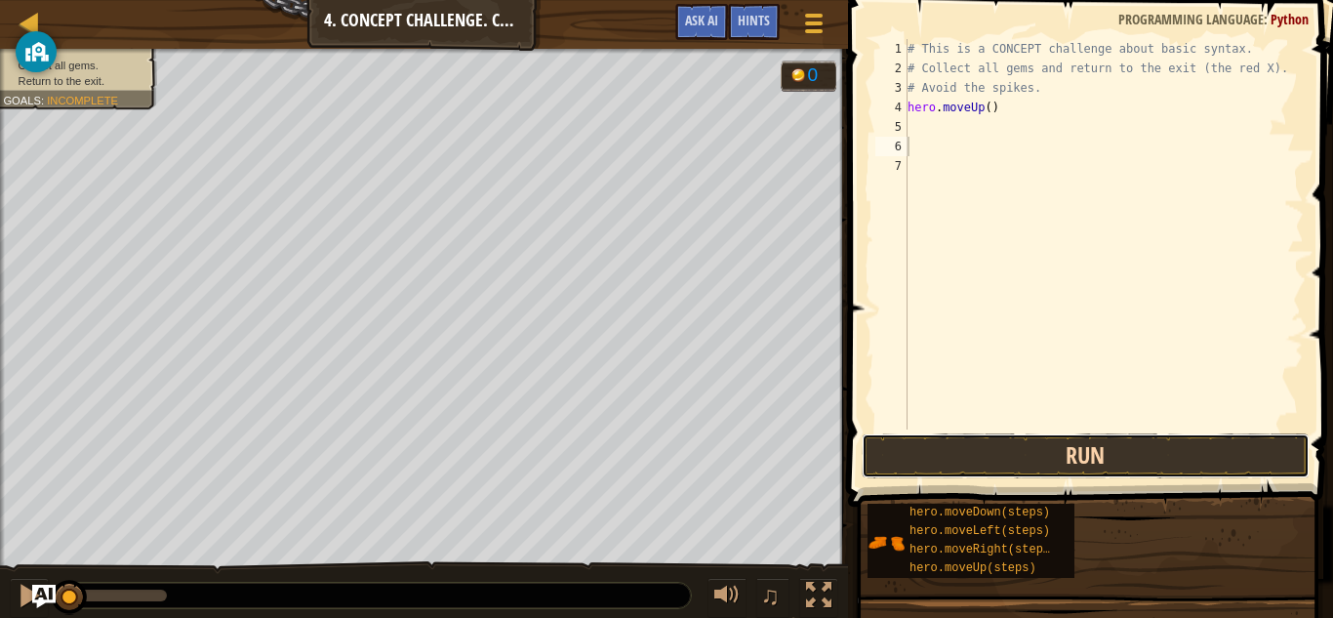
click at [1027, 452] on button "Run" at bounding box center [1086, 455] width 448 height 45
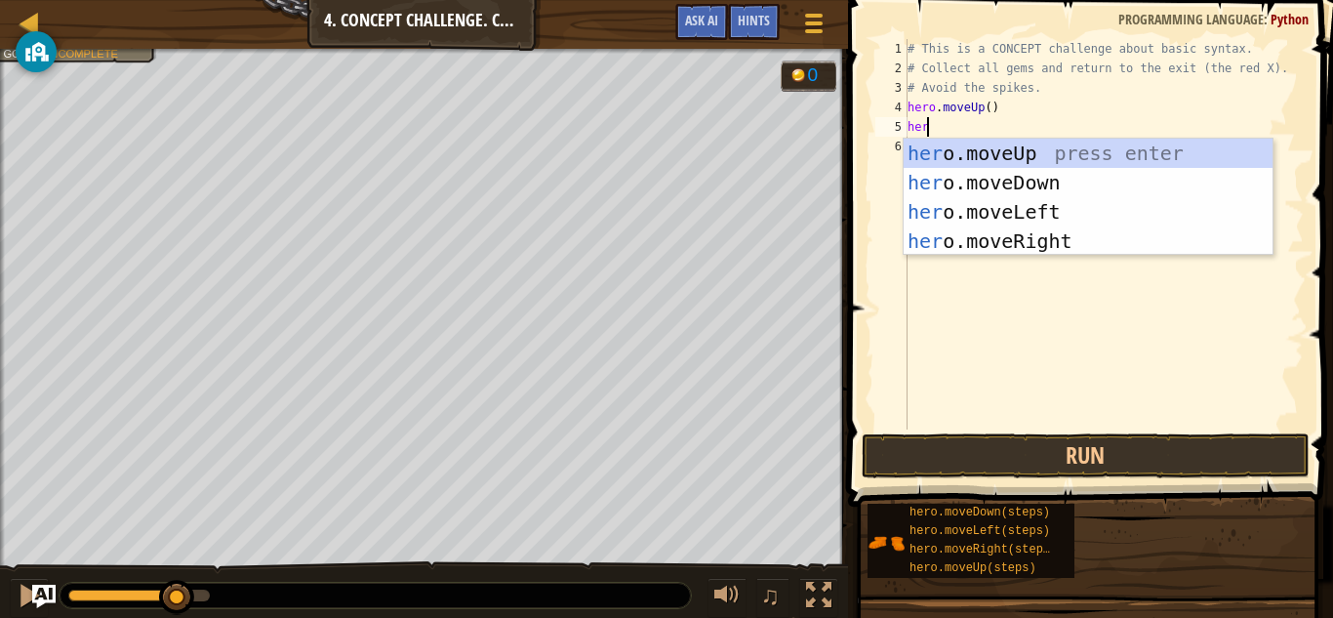
type textarea "hero"
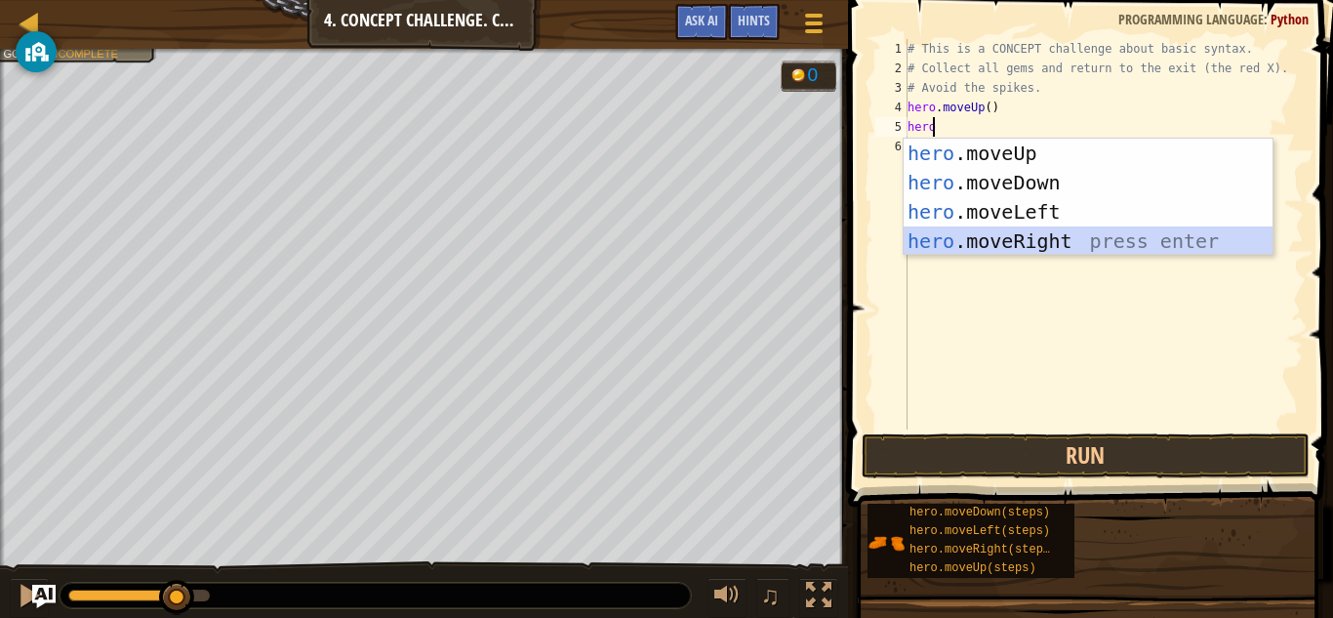
click at [1044, 245] on div "hero .moveUp press enter hero .moveDown press enter hero .moveLeft press enter …" at bounding box center [1088, 227] width 369 height 176
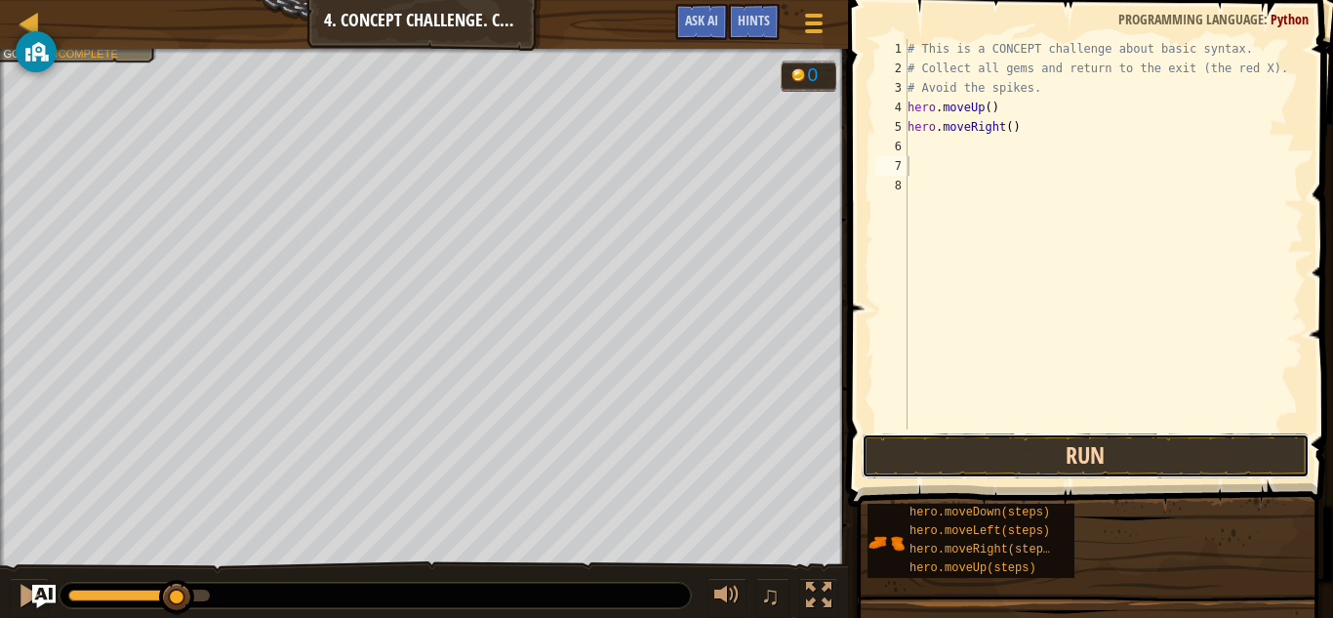
click at [1088, 455] on button "Run" at bounding box center [1086, 455] width 448 height 45
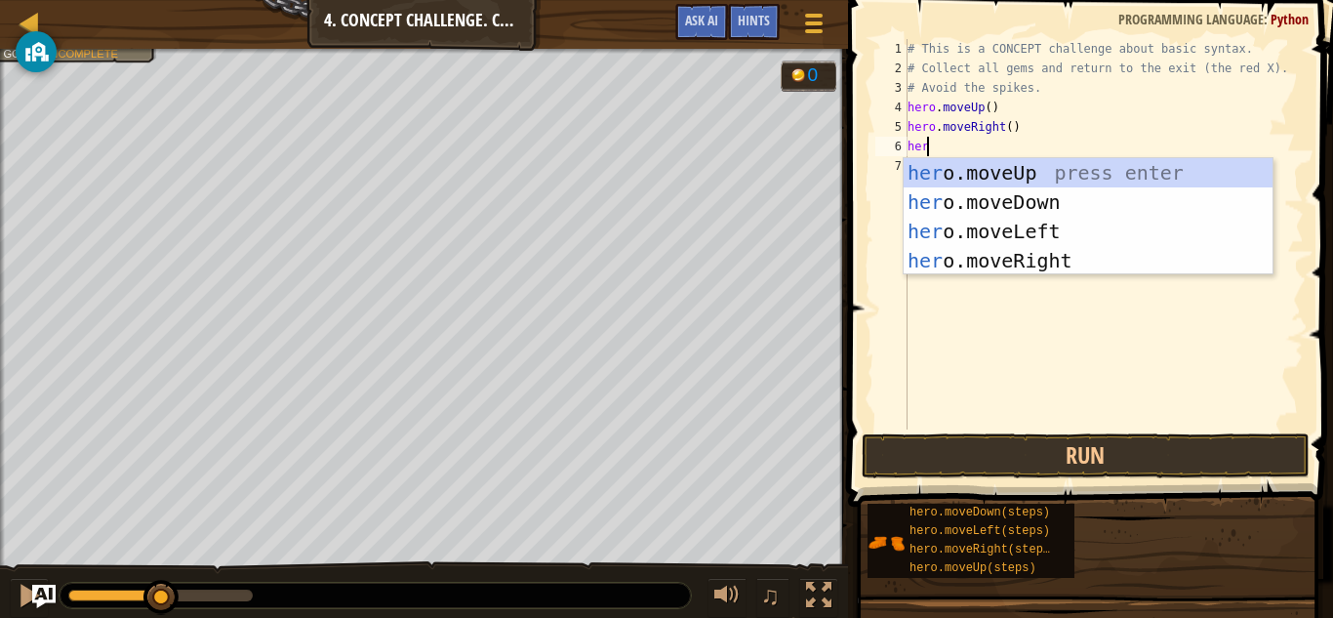
type textarea "hero"
click at [1069, 203] on div "hero .moveUp press enter hero .moveDown press enter hero .moveLeft press enter …" at bounding box center [1088, 246] width 369 height 176
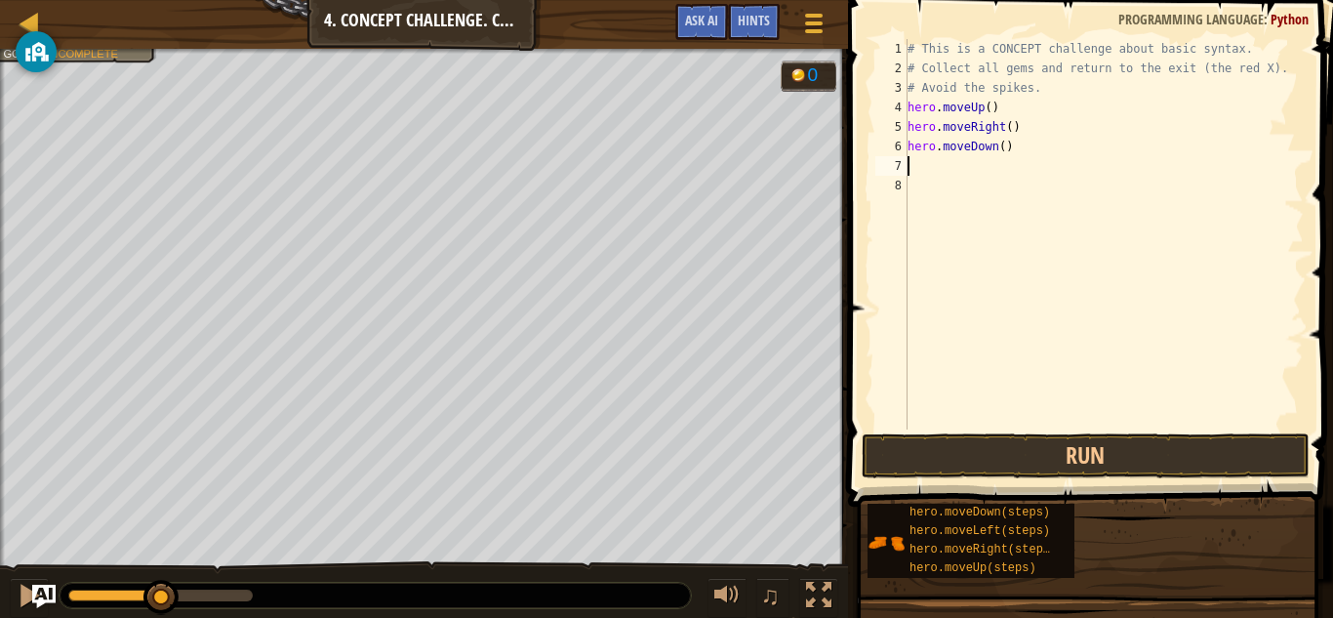
scroll to position [9, 0]
click at [1067, 462] on button "Run" at bounding box center [1086, 455] width 448 height 45
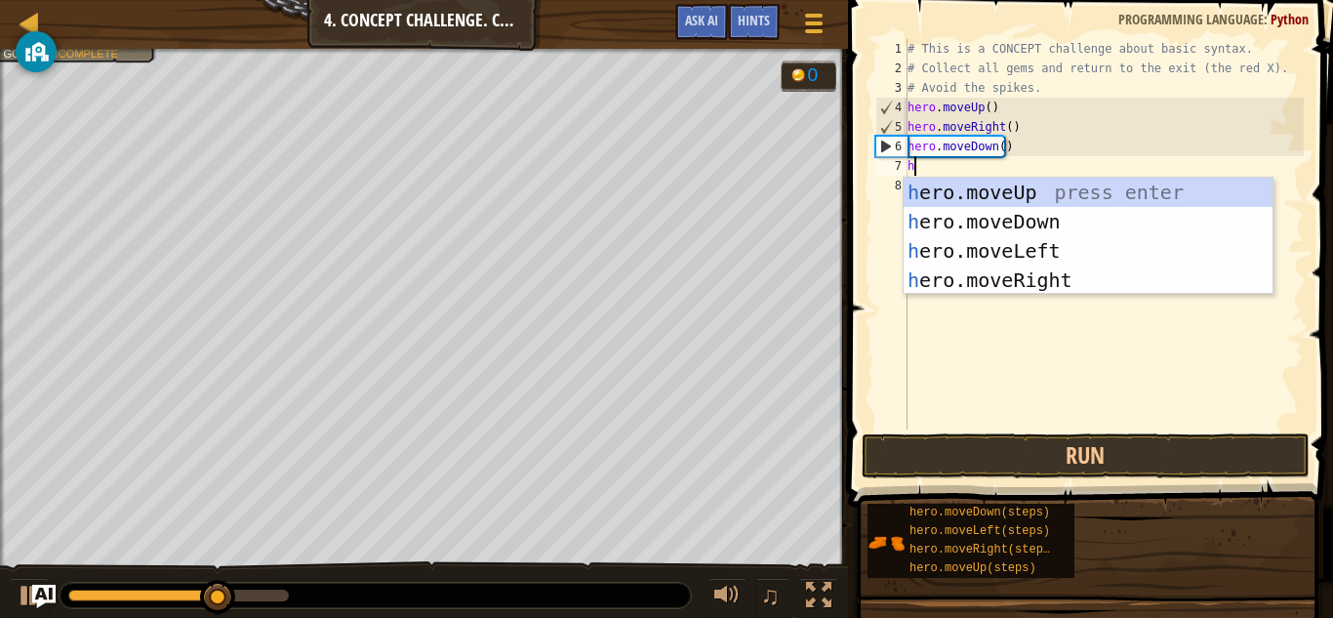
type textarea "he"
click at [996, 225] on div "he ro.moveUp press enter he ro.moveDown press enter he ro.moveLeft press enter …" at bounding box center [1088, 266] width 369 height 176
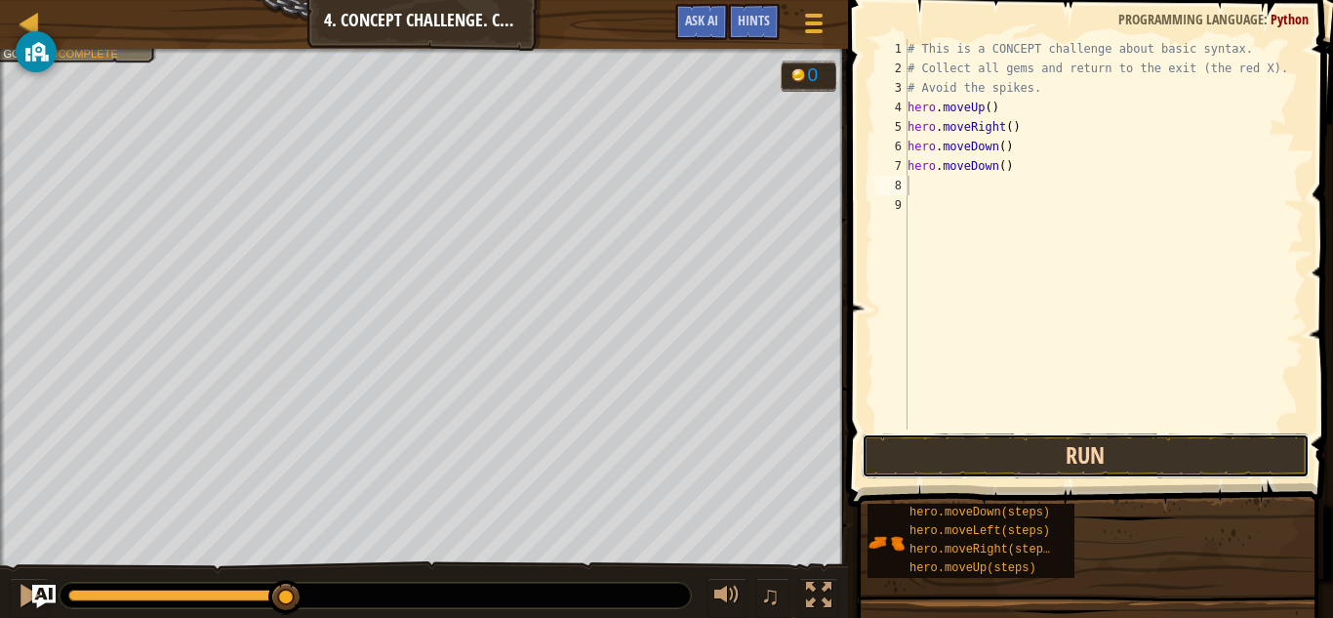
click at [1074, 450] on button "Run" at bounding box center [1086, 455] width 448 height 45
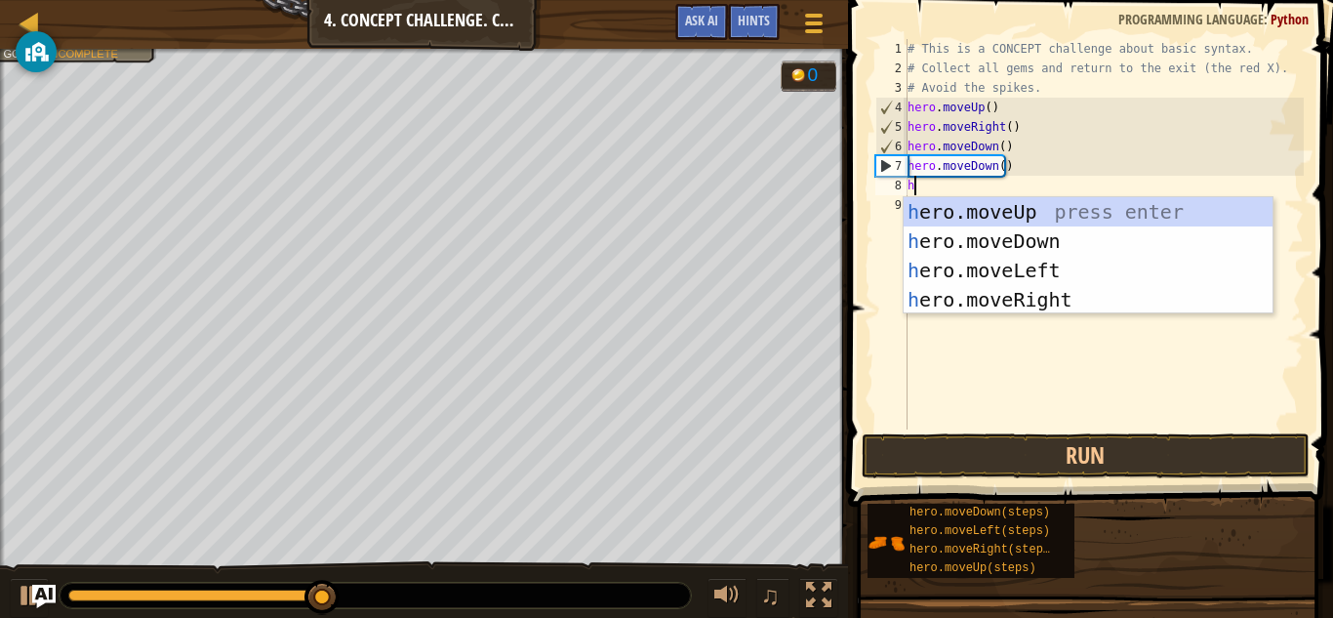
type textarea "he"
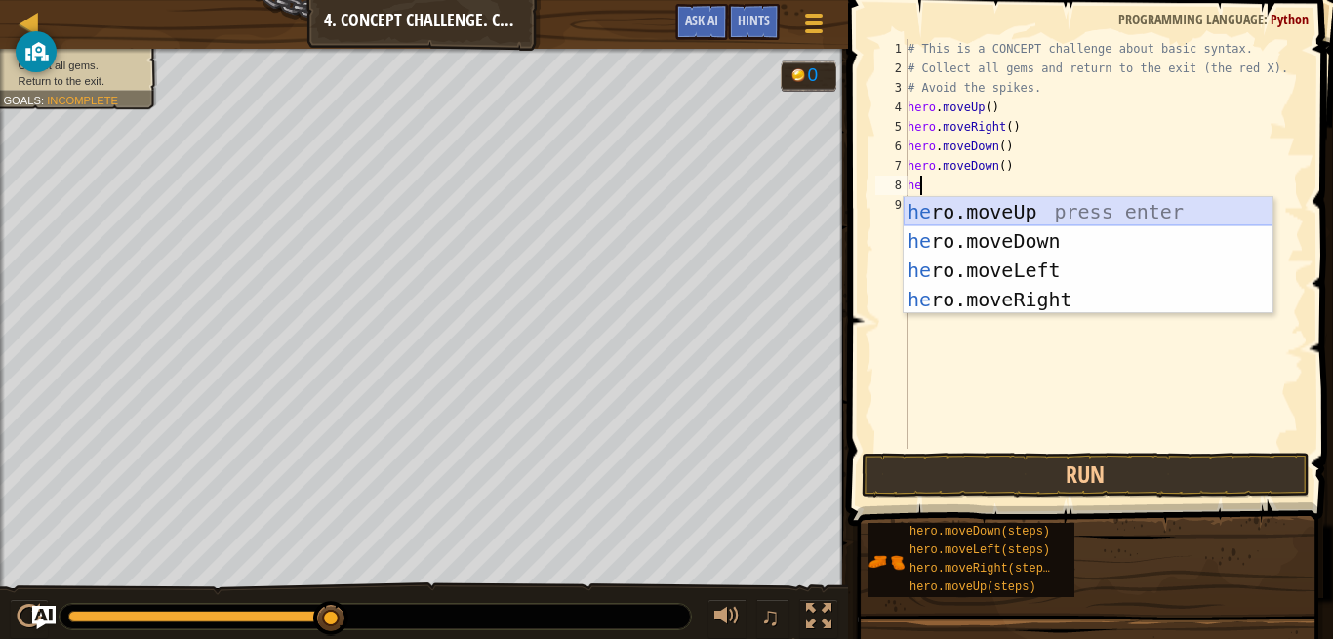
click at [1028, 204] on div "he ro.moveUp press enter he ro.moveDown press enter he ro.moveLeft press enter …" at bounding box center [1088, 285] width 369 height 176
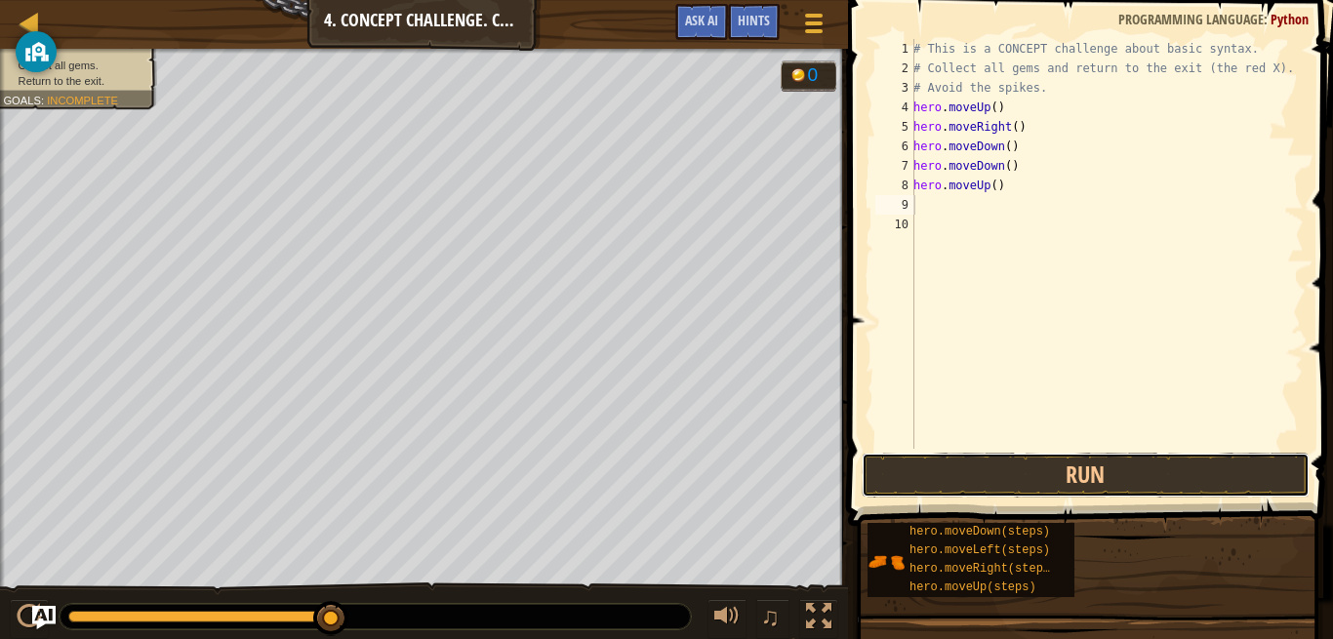
click at [1051, 463] on button "Run" at bounding box center [1086, 475] width 448 height 45
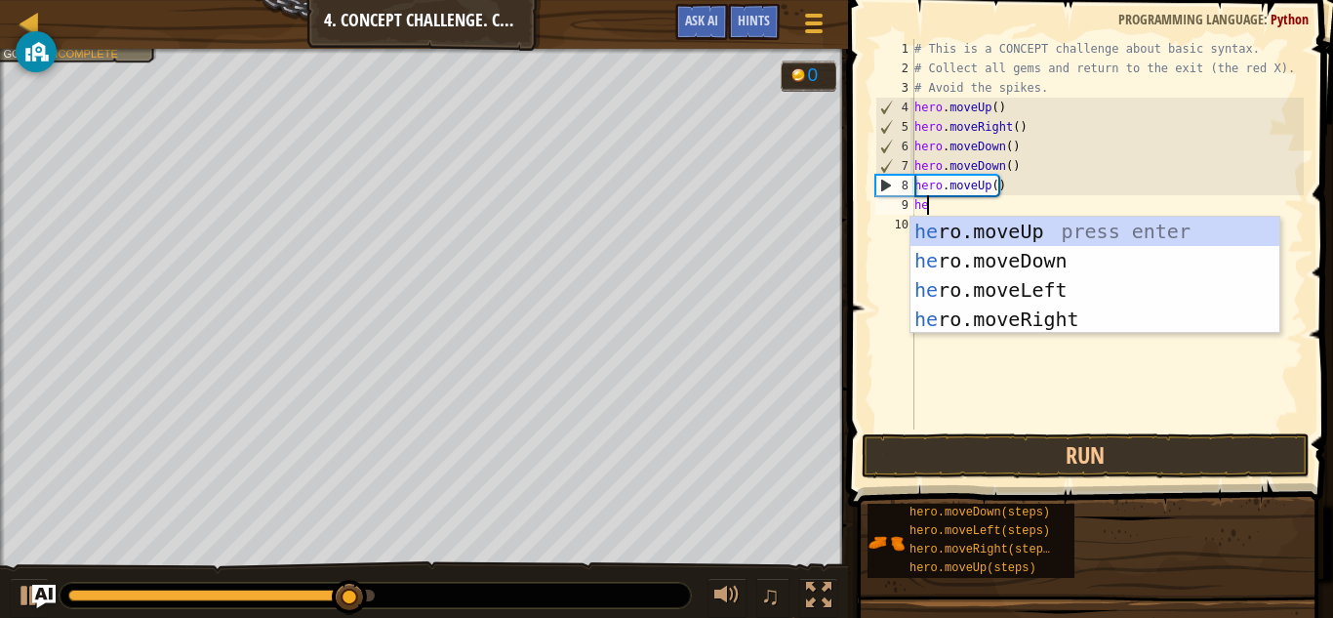
type textarea "her"
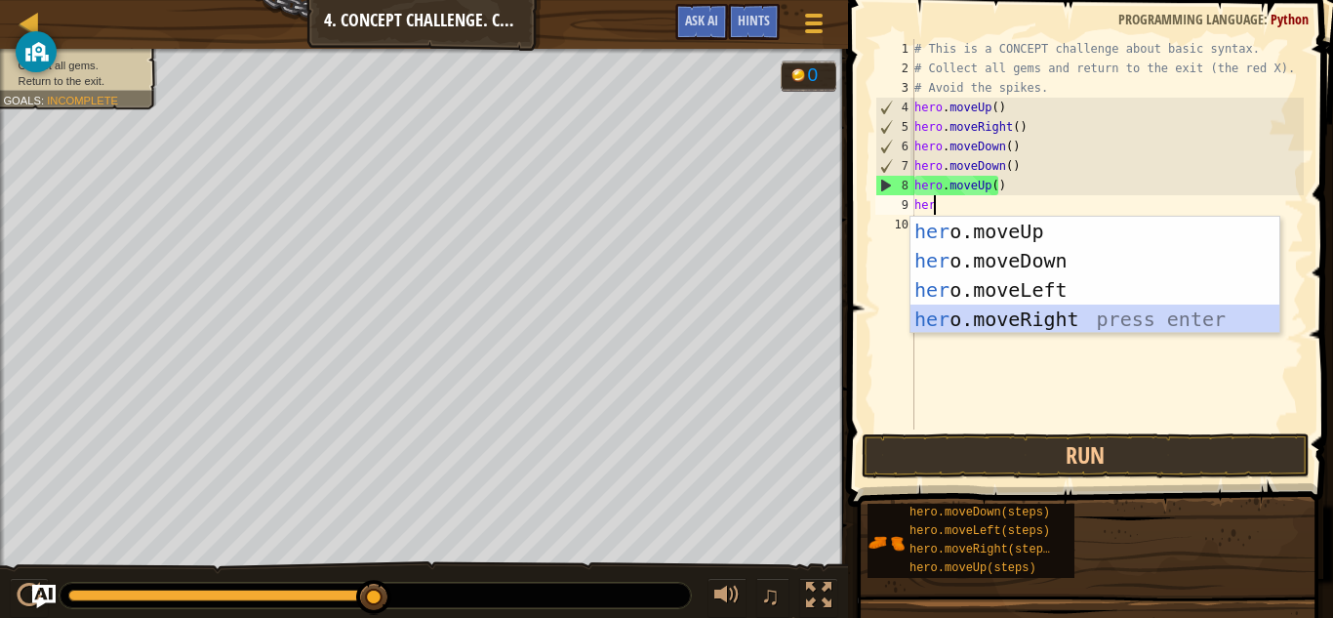
click at [1078, 324] on div "her o.moveUp press enter her o.moveDown press enter her o.moveLeft press enter …" at bounding box center [1094, 305] width 369 height 176
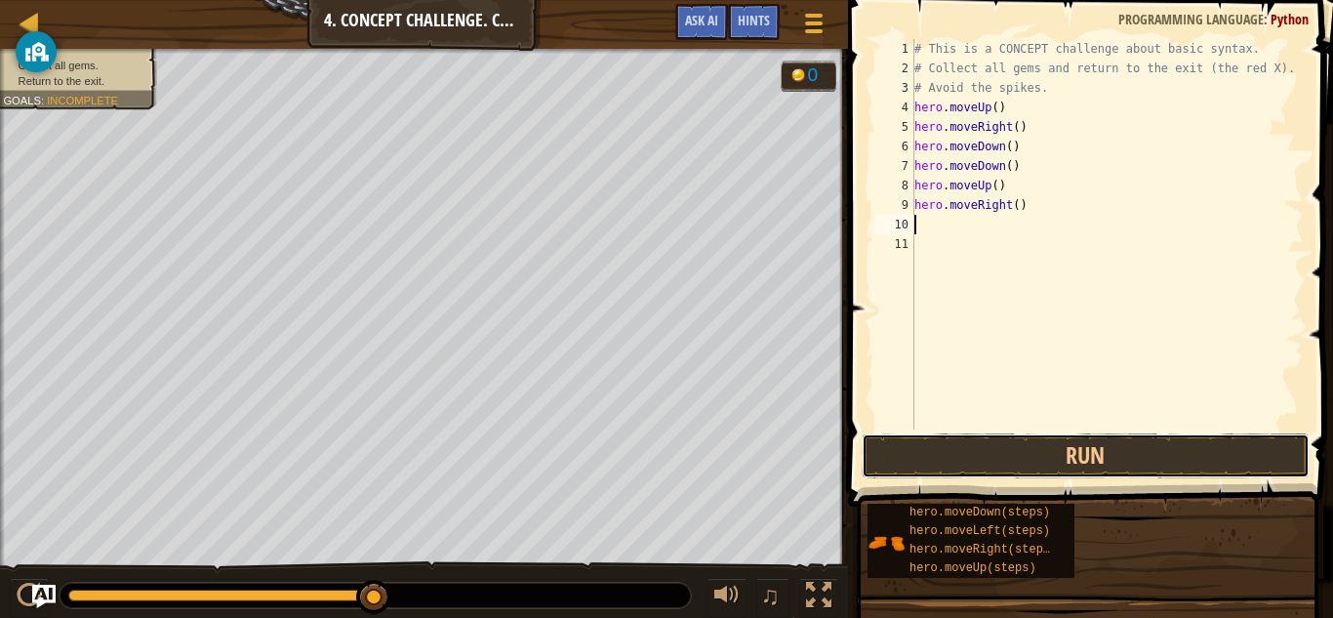
click at [1107, 457] on button "Run" at bounding box center [1086, 455] width 448 height 45
